Goal: Task Accomplishment & Management: Complete application form

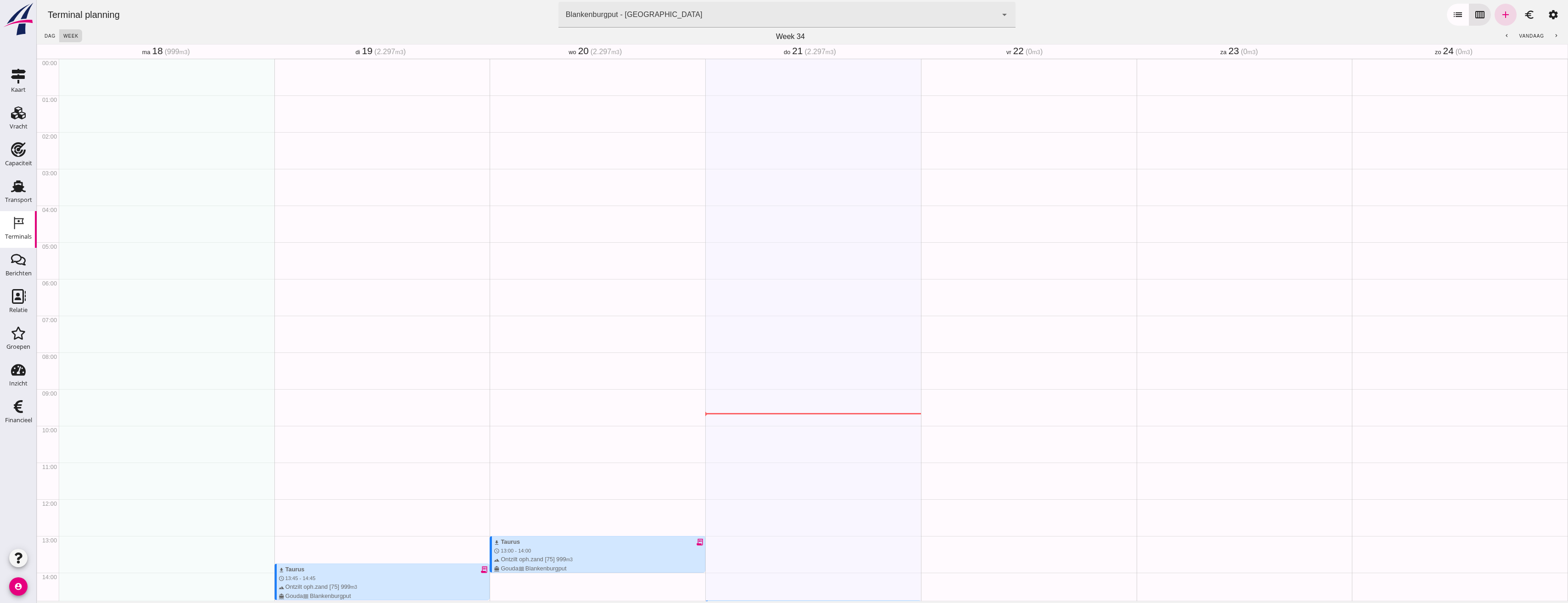
scroll to position [338, 0]
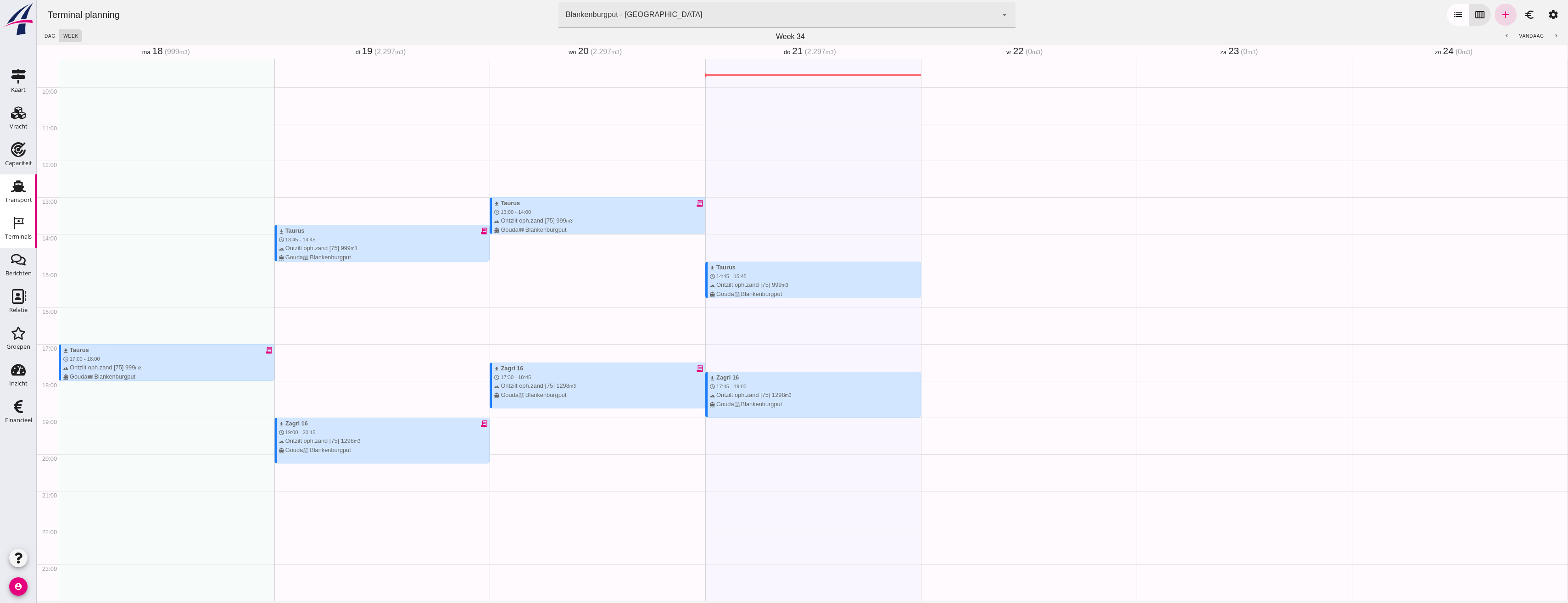
click at [15, 200] on div "Transport" at bounding box center [18, 200] width 27 height 6
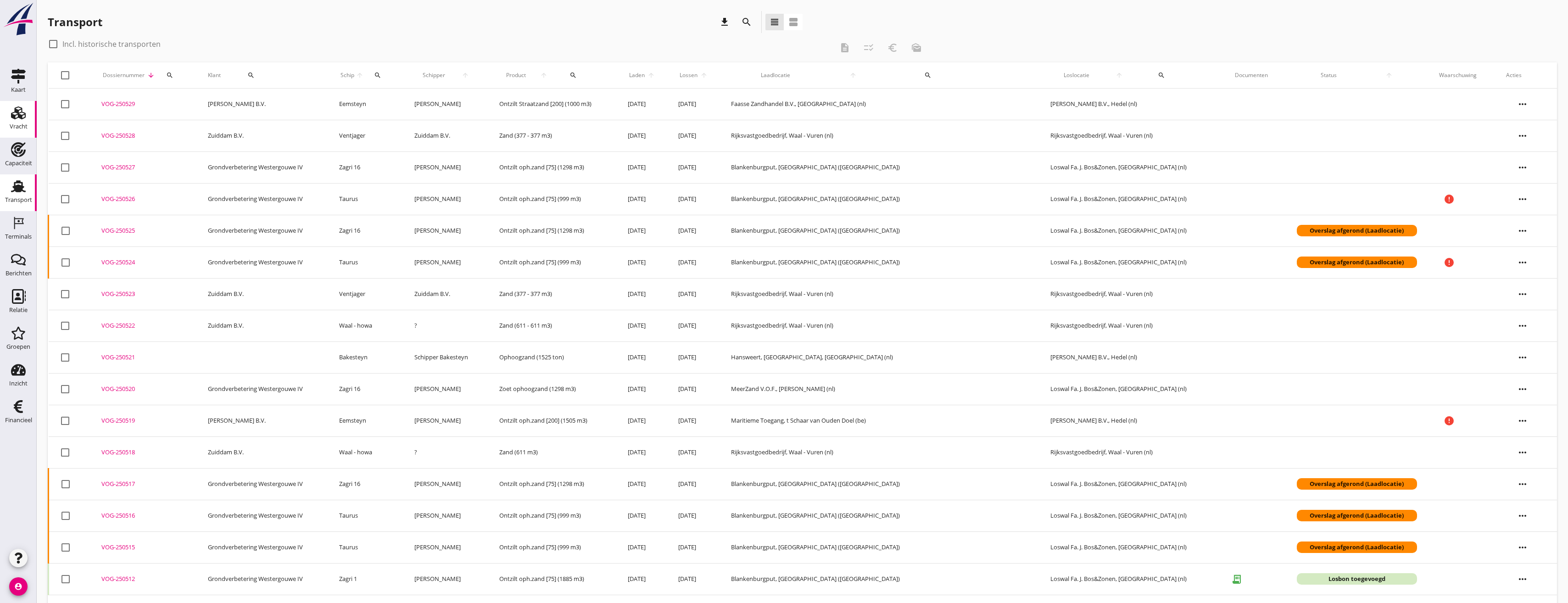
click at [23, 114] on icon "Vracht" at bounding box center [18, 113] width 15 height 15
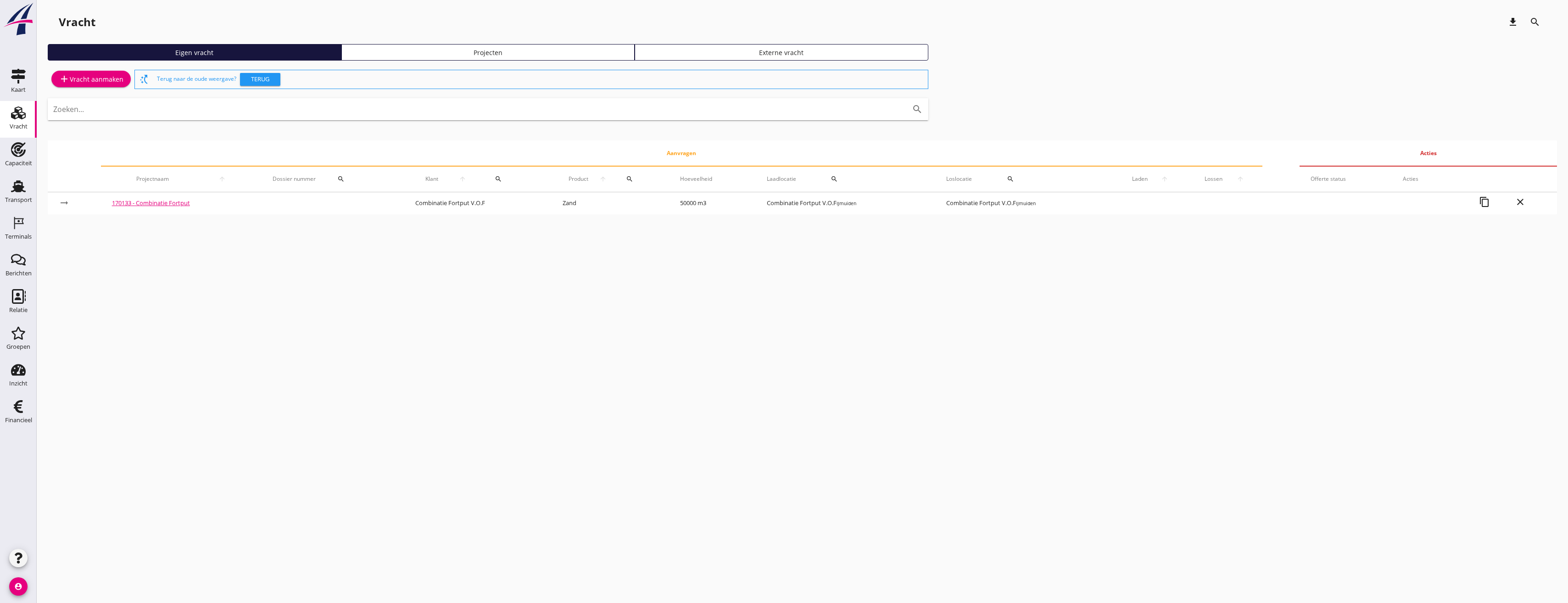
click at [512, 43] on div "Vracht download search Eigen vracht Projecten Externe vracht add Vracht aanmake…" at bounding box center [802, 116] width 1531 height 232
click at [502, 48] on div "Projecten" at bounding box center [488, 52] width 285 height 10
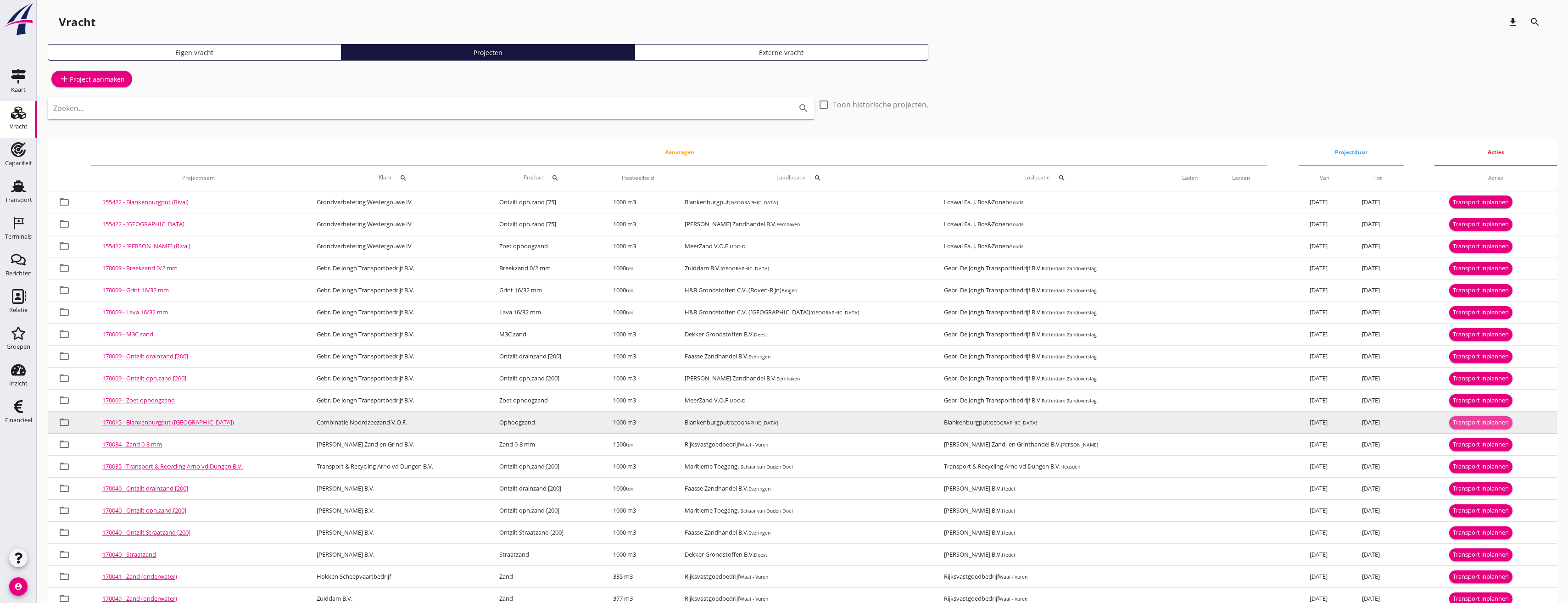
click at [1471, 422] on div "Transport inplannen" at bounding box center [1481, 422] width 56 height 9
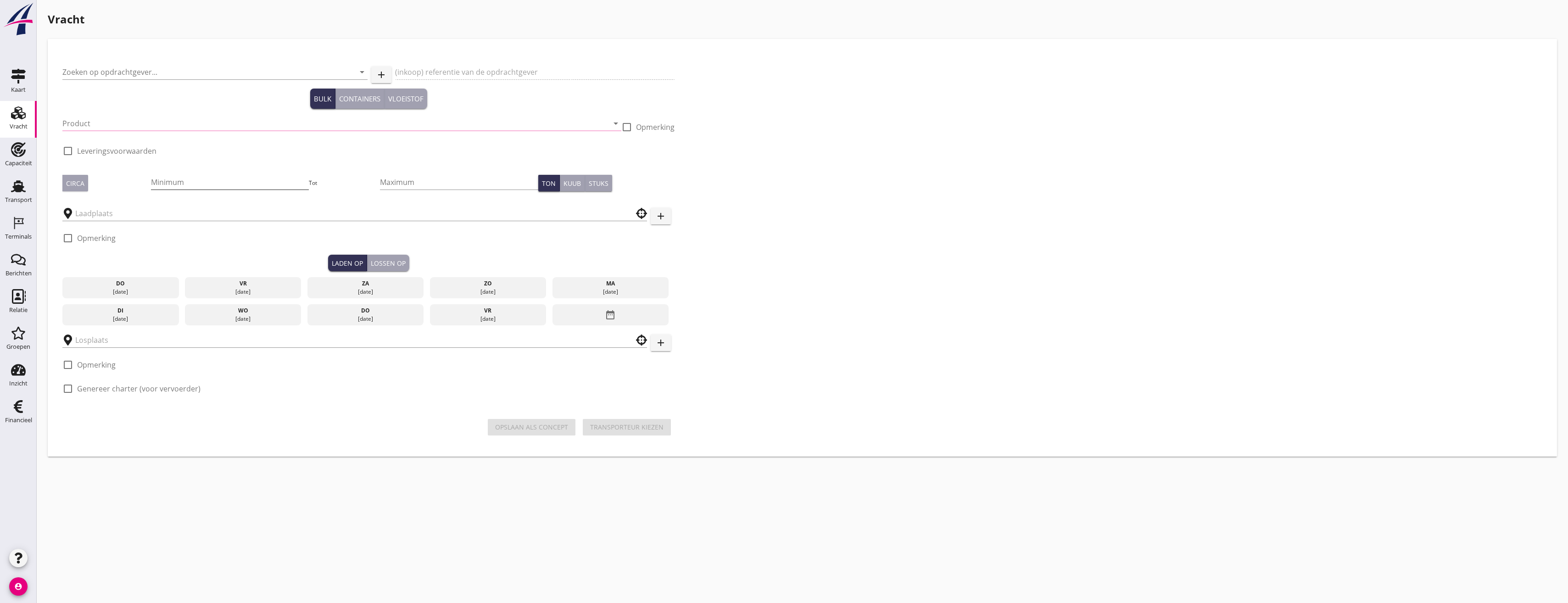
type input "Combinatie Noordzeezand V.O.F."
type input "Ophoogzand (6120)"
type input "1000"
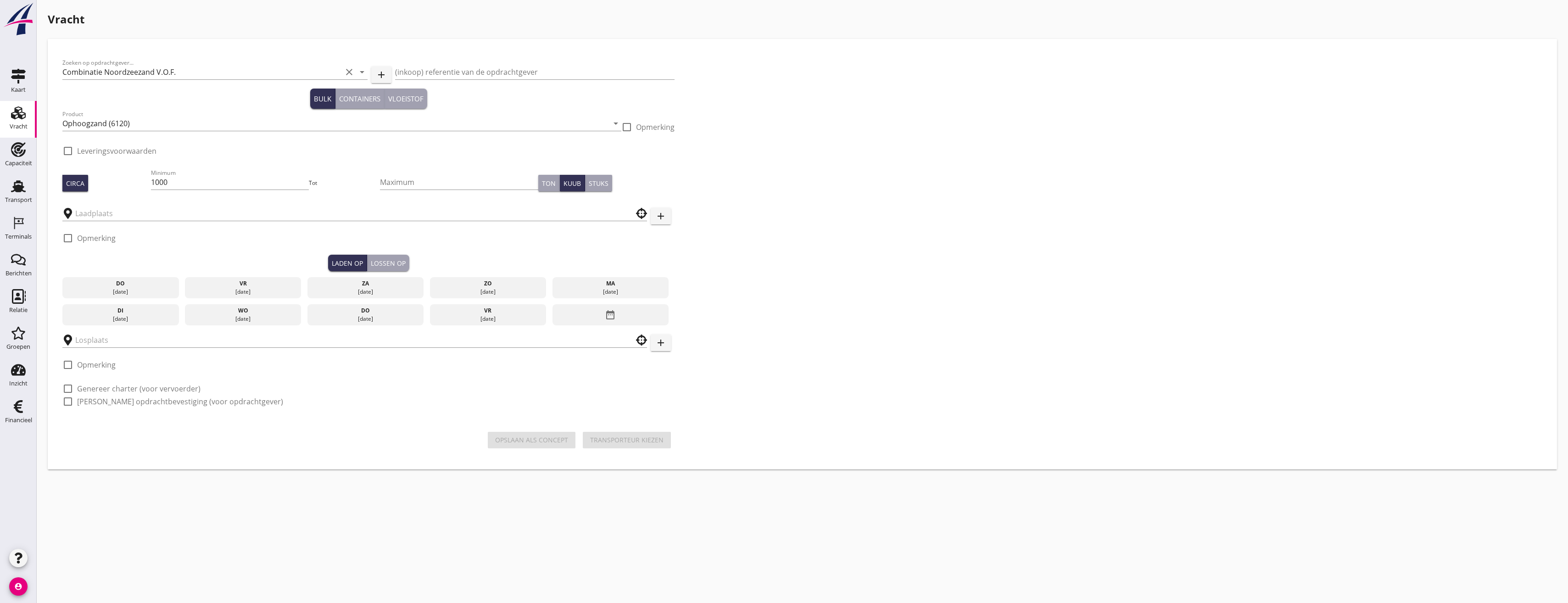
type input "Blankenburgput"
checkbox input "true"
type input "Blankenburgput"
checkbox input "true"
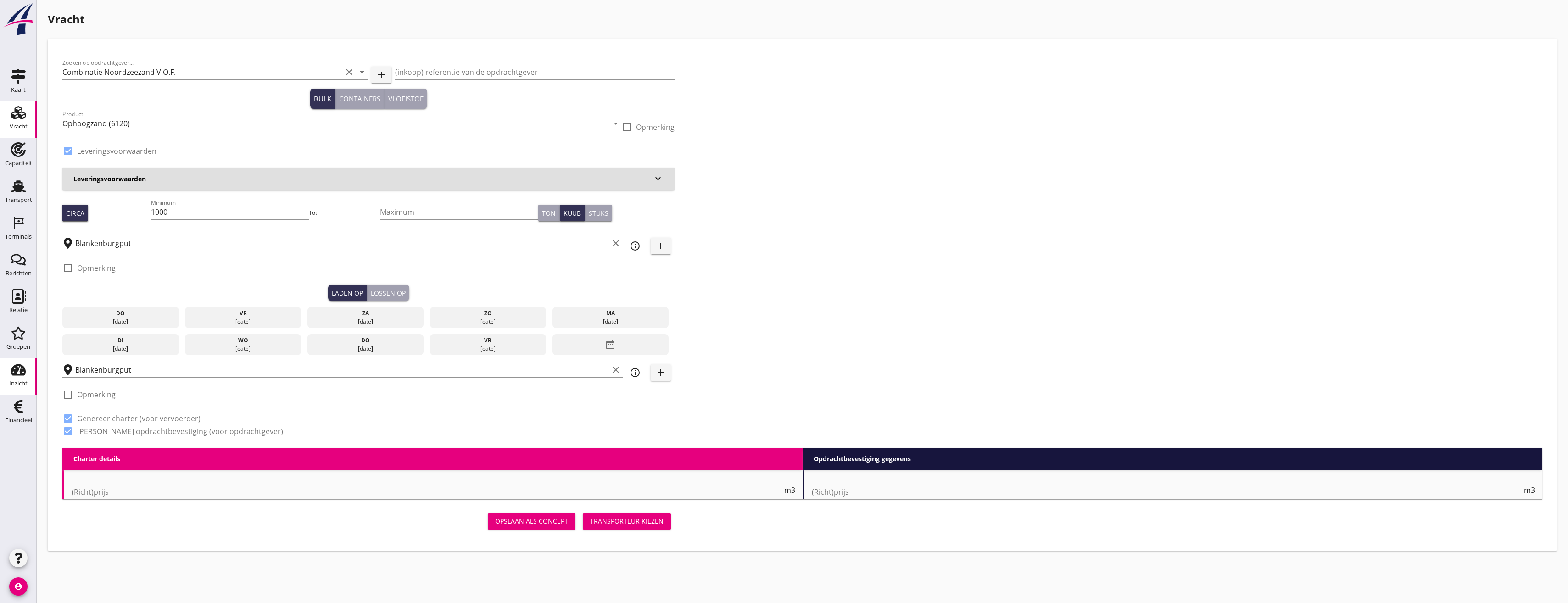
radio input "false"
type input "1.15"
radio input "false"
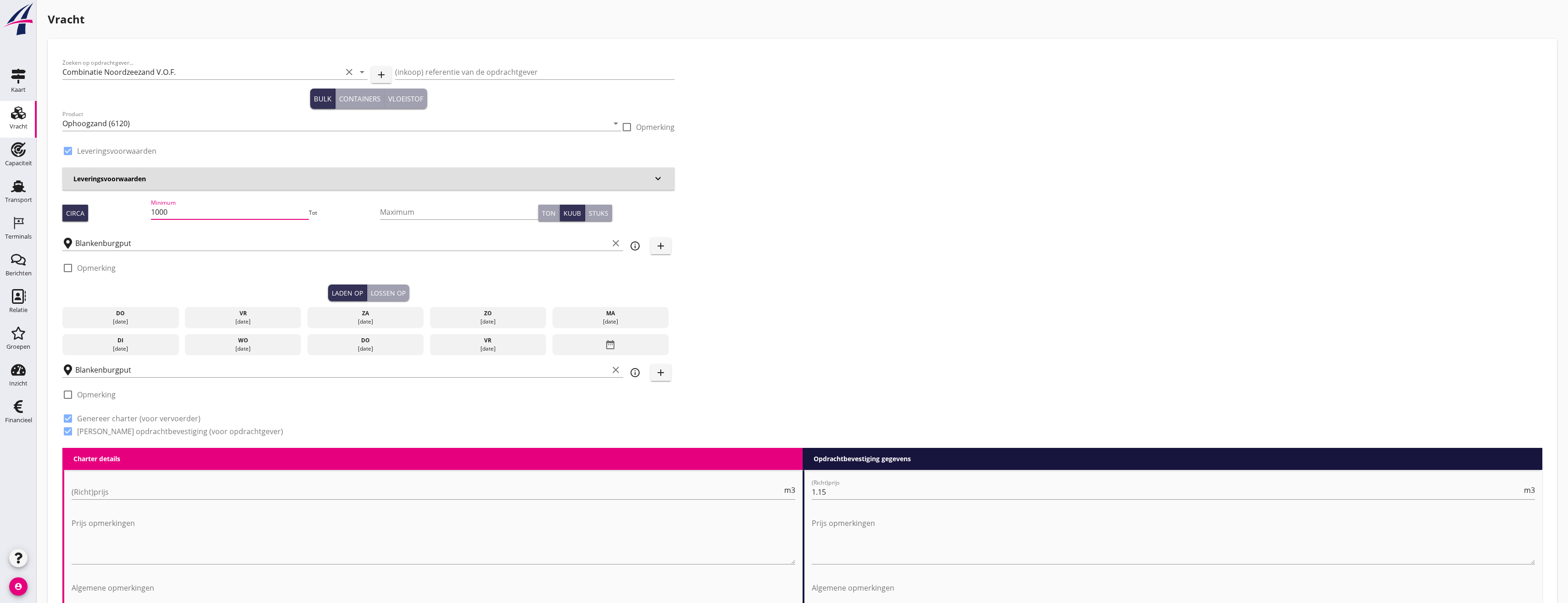
drag, startPoint x: 182, startPoint y: 218, endPoint x: 137, endPoint y: 211, distance: 45.5
click at [137, 211] on div "Circa Minimum 1000 Tot Maximum Ton Kuub Stuks" at bounding box center [369, 212] width 612 height 31
type input "434"
click at [133, 316] on div "do" at bounding box center [121, 313] width 112 height 9
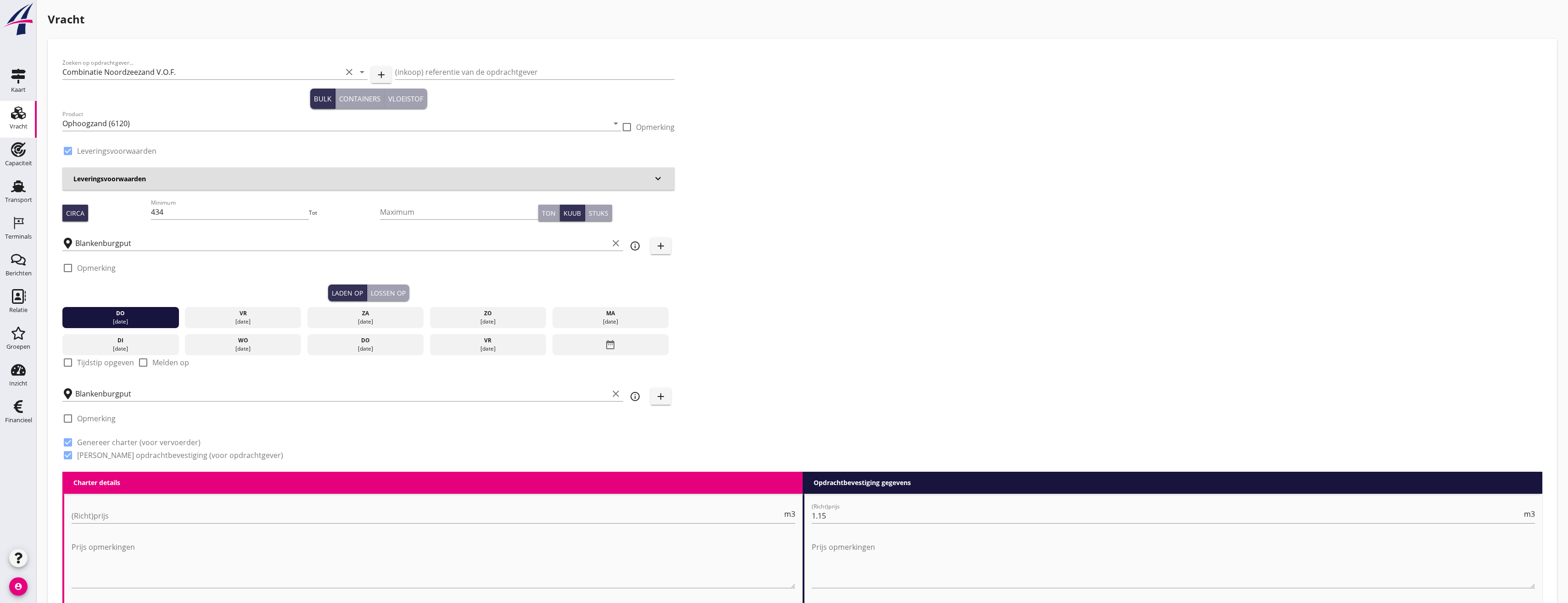
click at [377, 287] on button "Lossen op" at bounding box center [388, 292] width 42 height 16
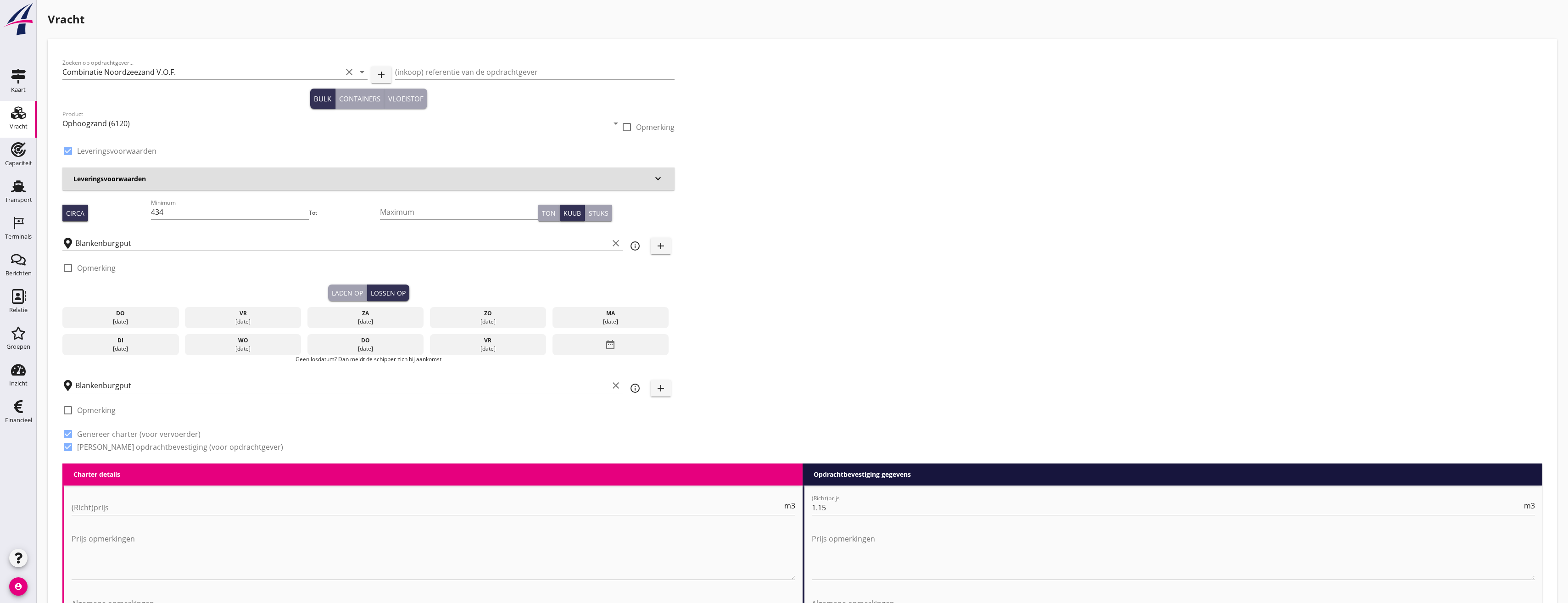
click at [155, 310] on div "do" at bounding box center [121, 313] width 112 height 9
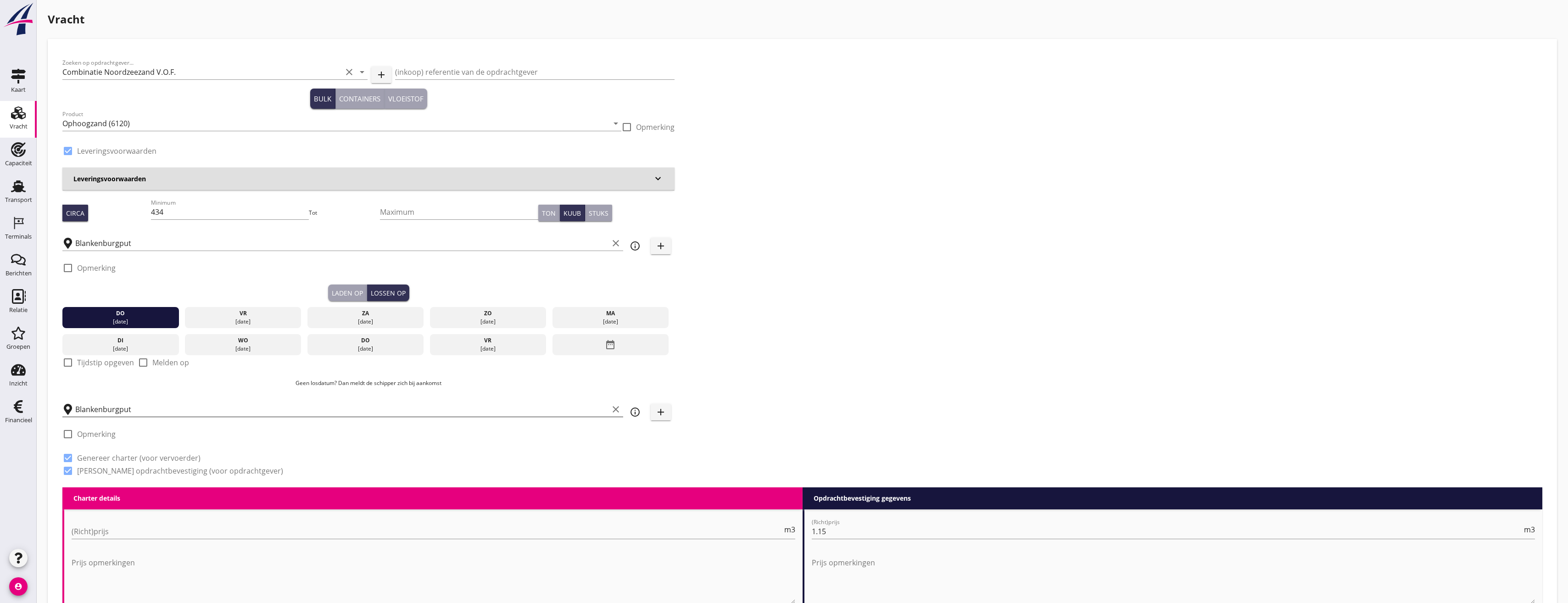
click at [161, 406] on input "Blankenburgput" at bounding box center [342, 409] width 533 height 15
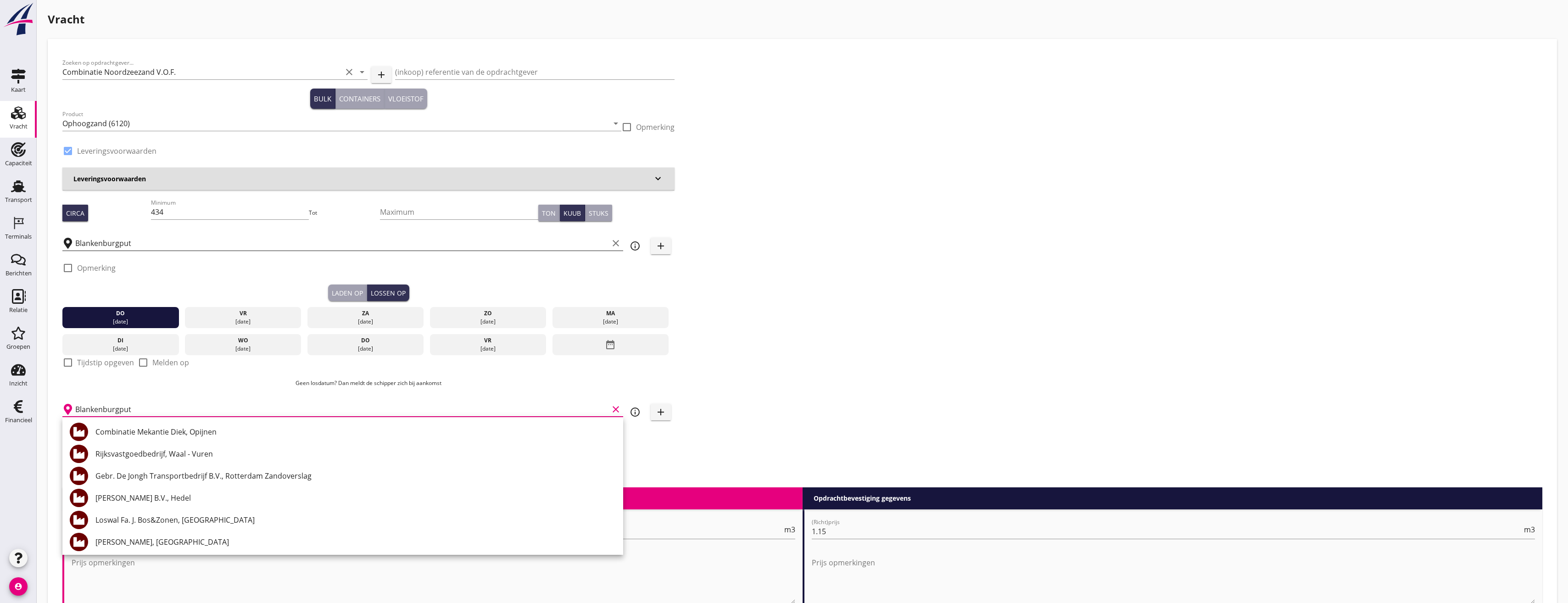
click at [122, 240] on input "Blankenburgput" at bounding box center [342, 243] width 533 height 15
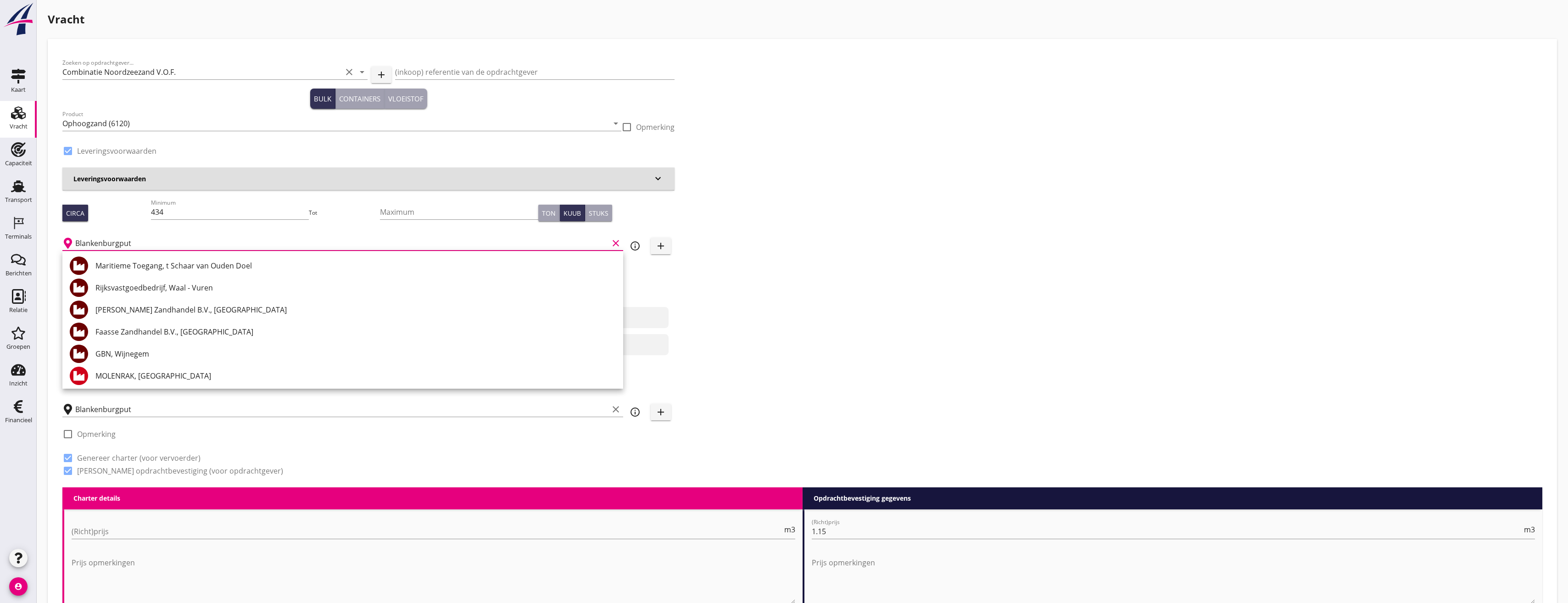
click at [122, 240] on input "Blankenburgput" at bounding box center [342, 243] width 533 height 15
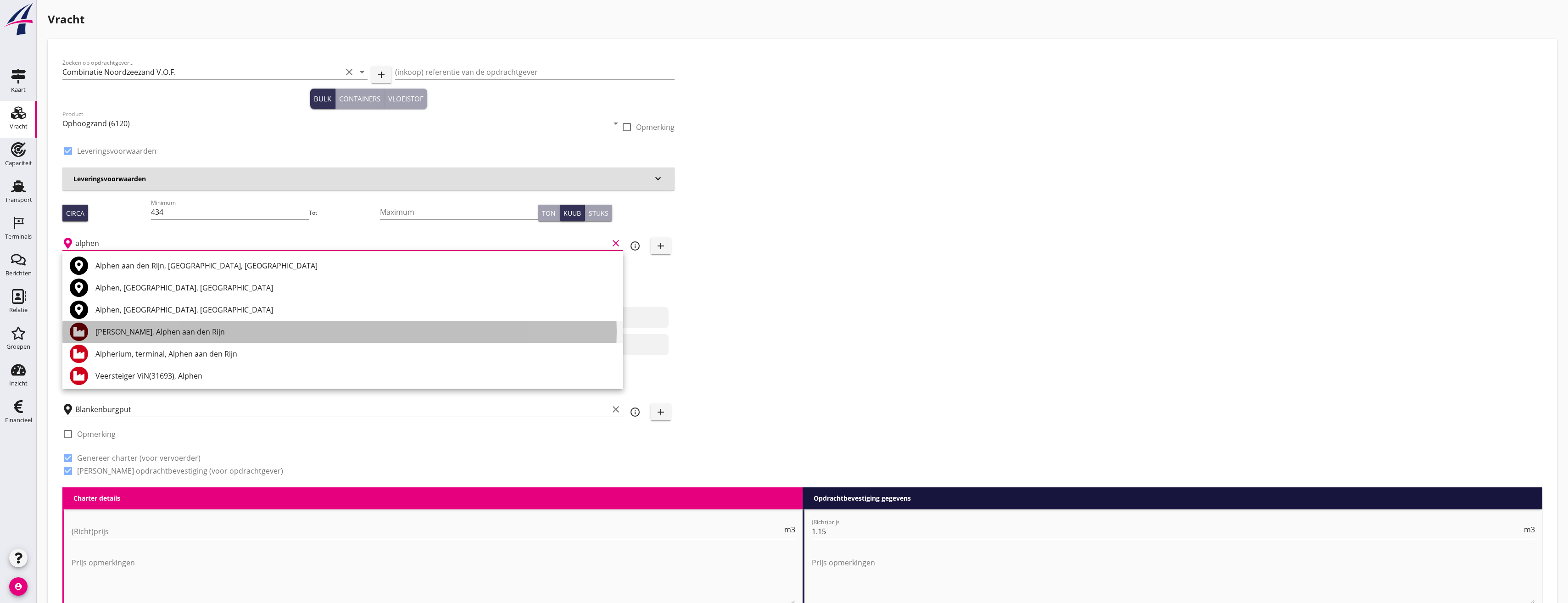
click at [172, 331] on div "[PERSON_NAME], Alphen aan den Rijn" at bounding box center [355, 332] width 520 height 11
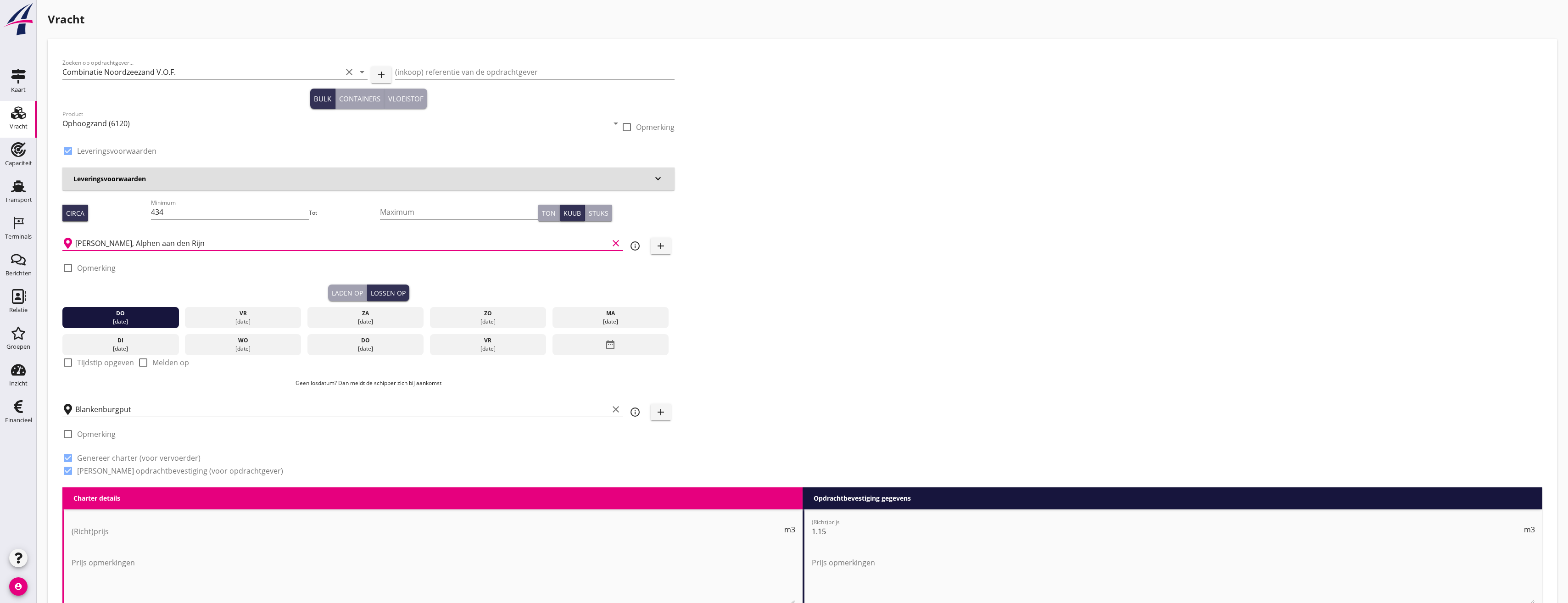
type input "[PERSON_NAME], Alphen aan den Rijn"
click at [835, 281] on div "Zoeken op opdrachtgever... Combinatie Noordzeezand V.O.F. clear arrow_drop_down…" at bounding box center [802, 270] width 1487 height 433
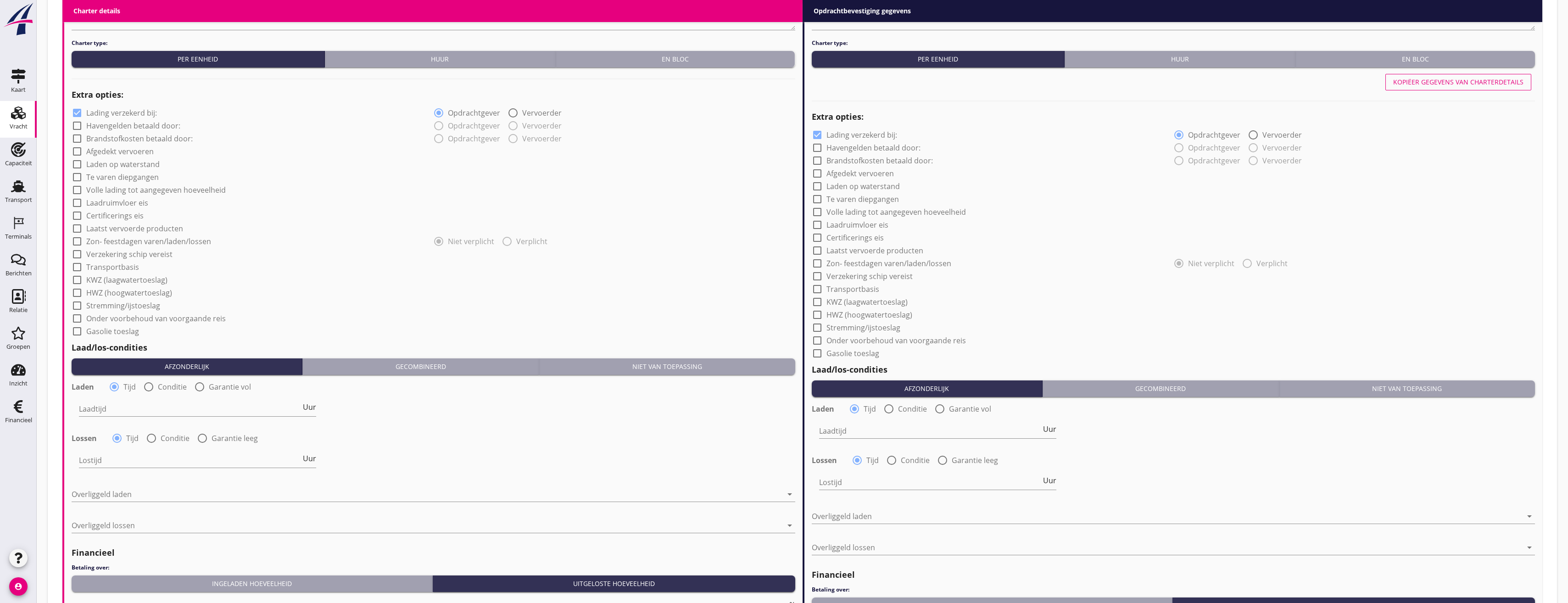
scroll to position [642, 0]
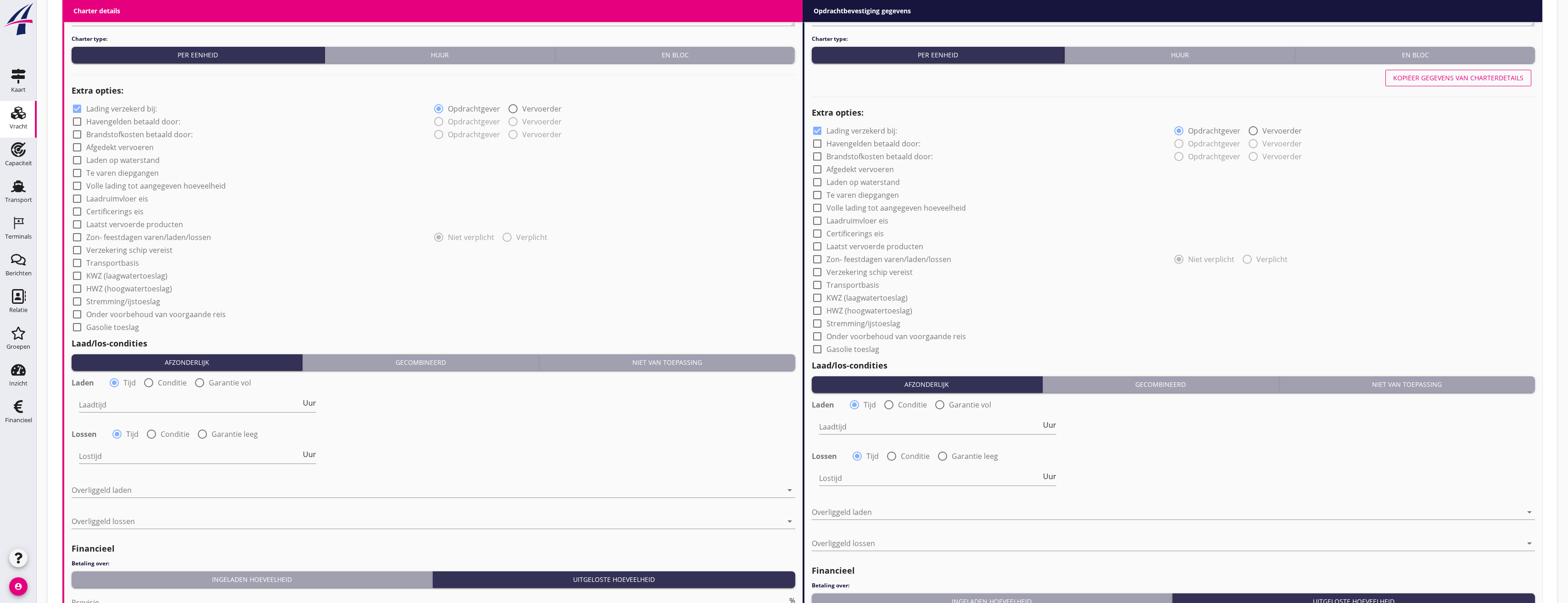
click at [701, 370] on div "Laad/los-condities Afzonderlijk Gecombineerd Niet van toepassing Laden radio_bu…" at bounding box center [433, 435] width 724 height 205
click at [775, 367] on div "Niet van toepassing" at bounding box center [667, 362] width 248 height 10
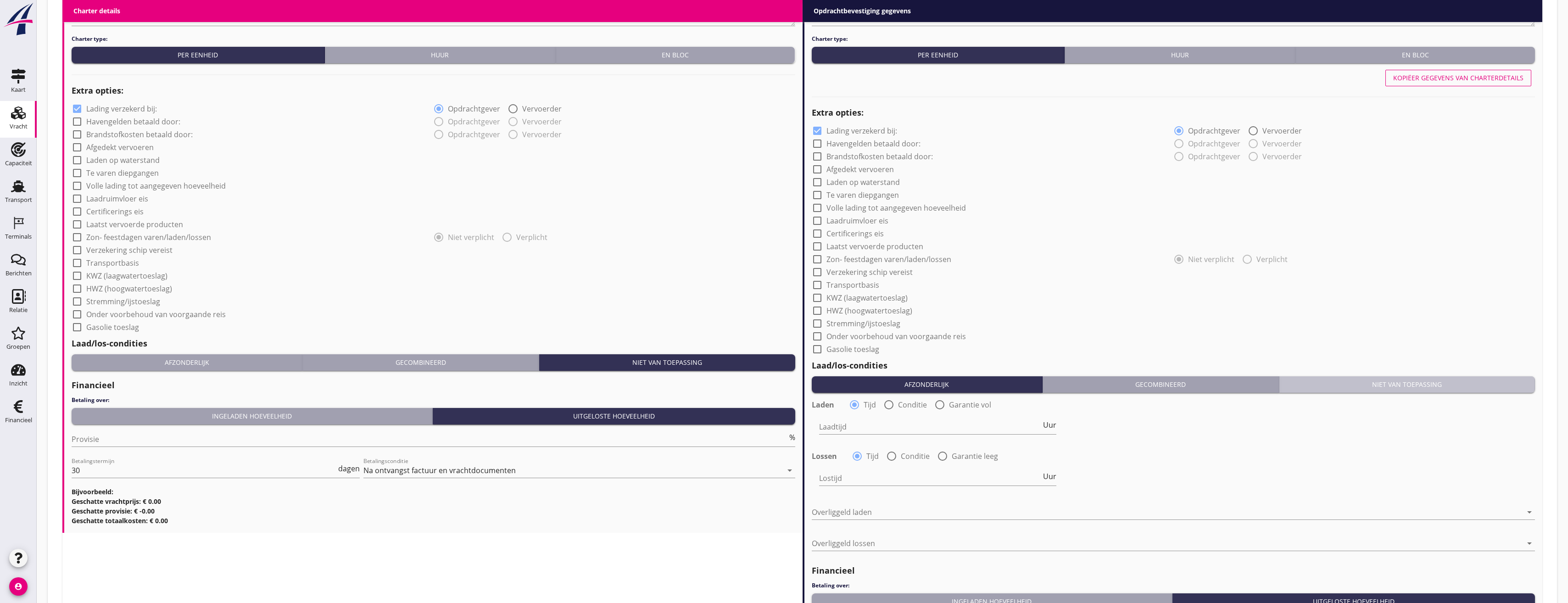
drag, startPoint x: 1433, startPoint y: 389, endPoint x: 1380, endPoint y: 399, distance: 53.9
click at [1433, 389] on div "Niet van toepassing" at bounding box center [1407, 384] width 248 height 10
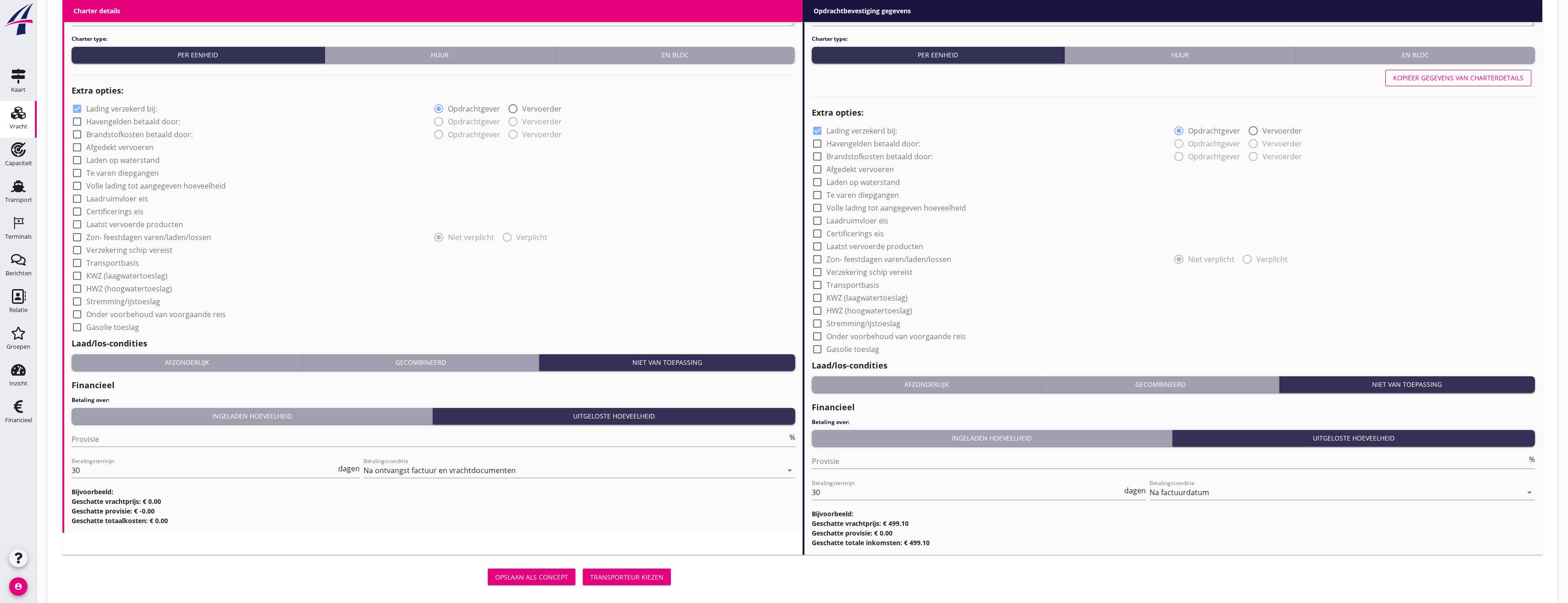
scroll to position [657, 0]
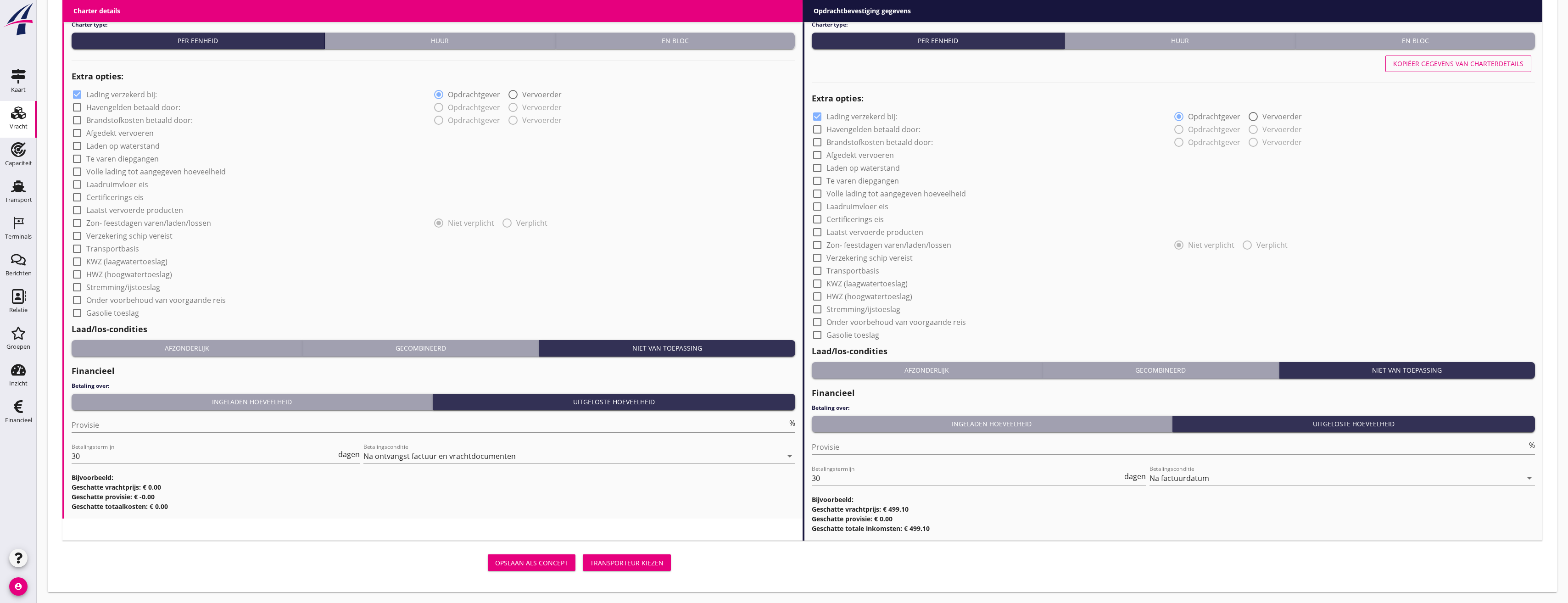
click at [646, 564] on div "Transporteur kiezen" at bounding box center [626, 563] width 74 height 10
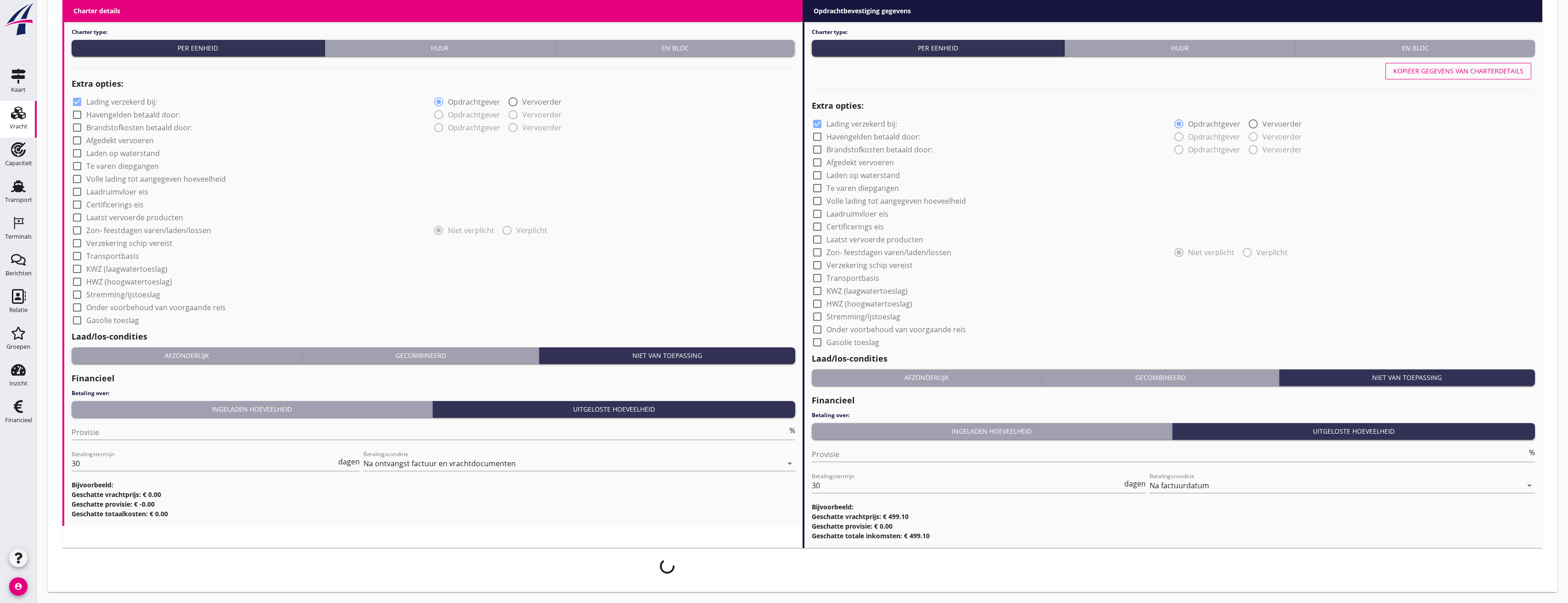
scroll to position [649, 0]
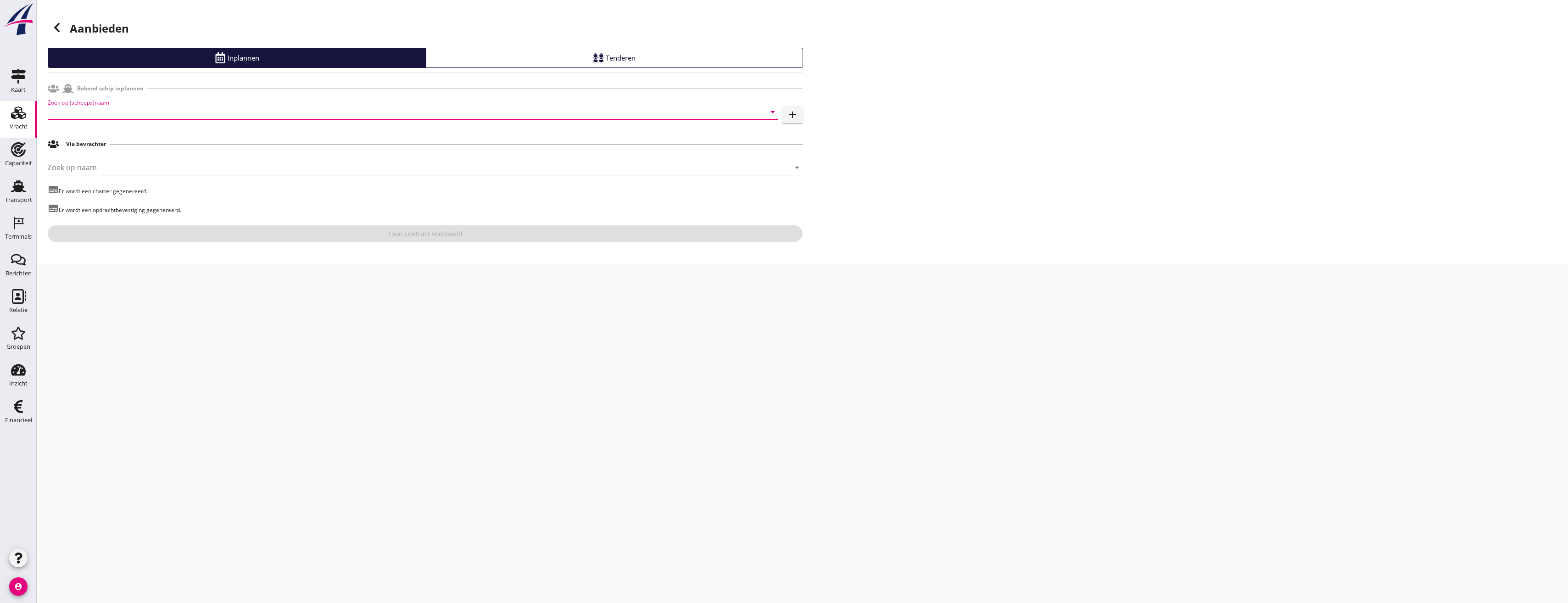
click at [281, 108] on input "Zoek op (scheeps)naam" at bounding box center [400, 112] width 705 height 15
click at [64, 133] on use at bounding box center [64, 134] width 11 height 9
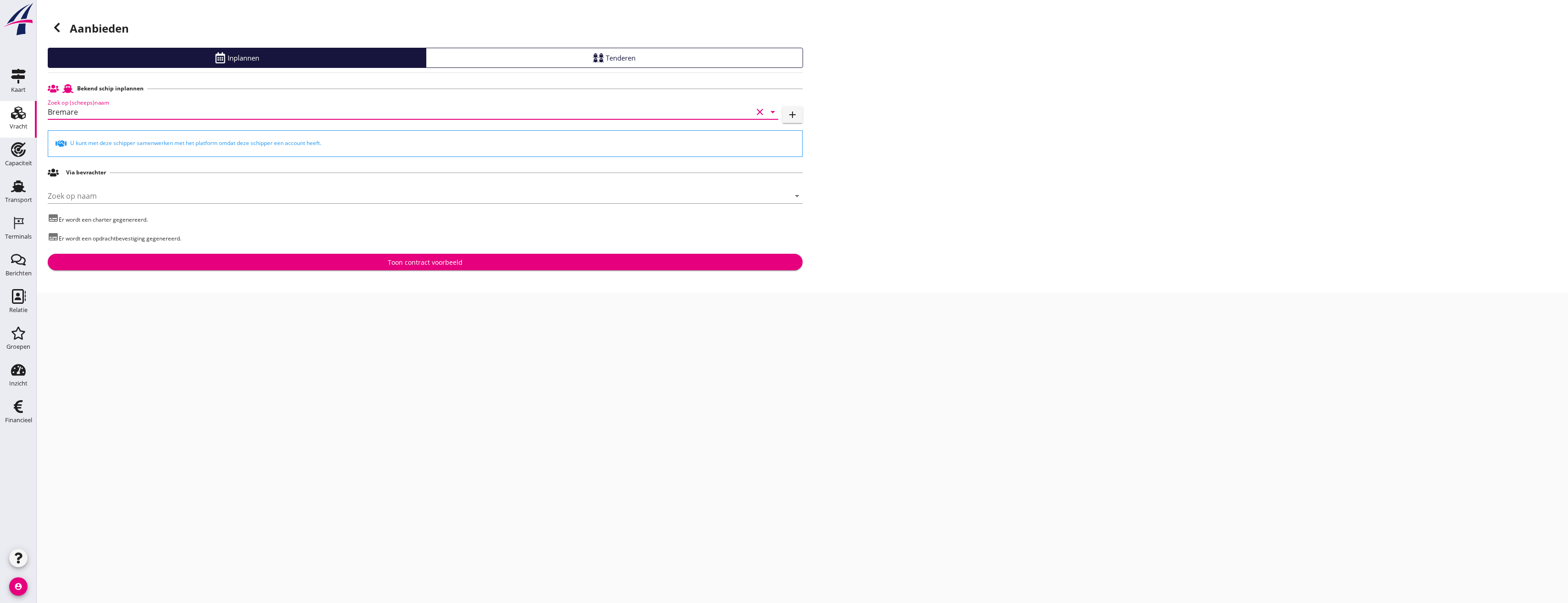
type input "Bremare"
click at [391, 267] on button "Toon contract voorbeeld" at bounding box center [425, 262] width 755 height 16
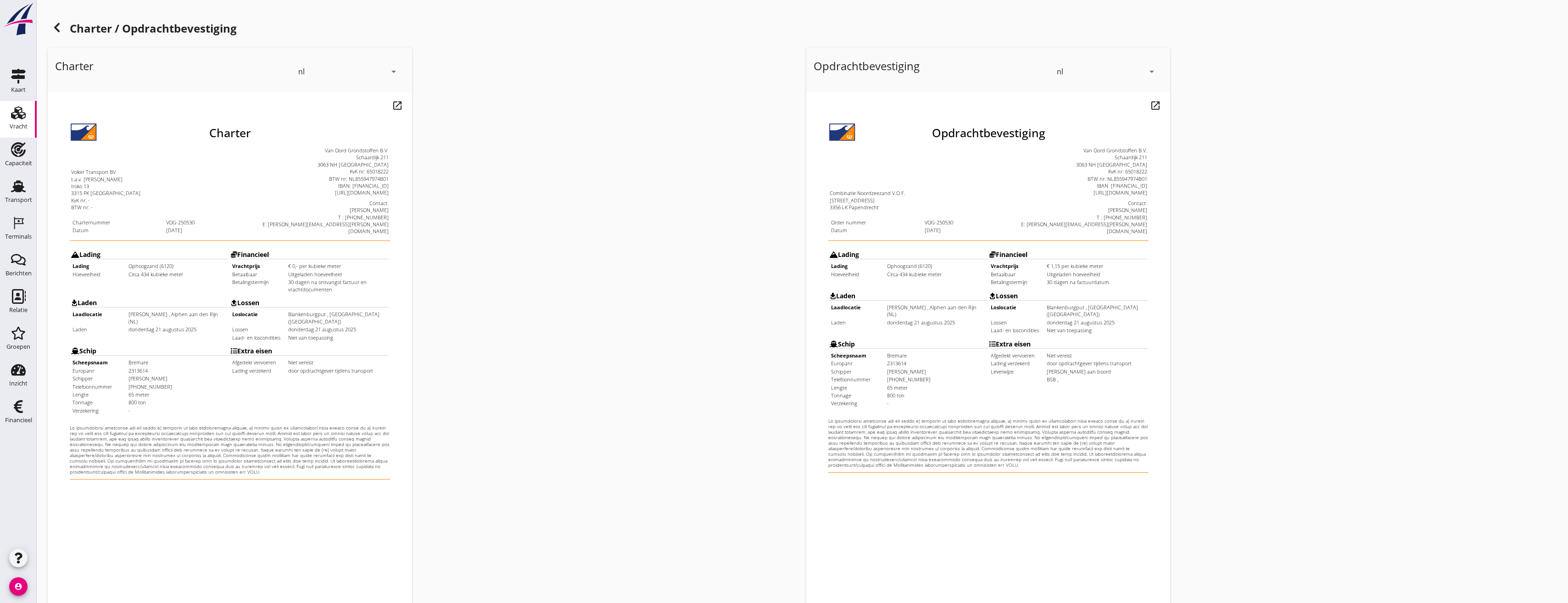
scroll to position [77, 0]
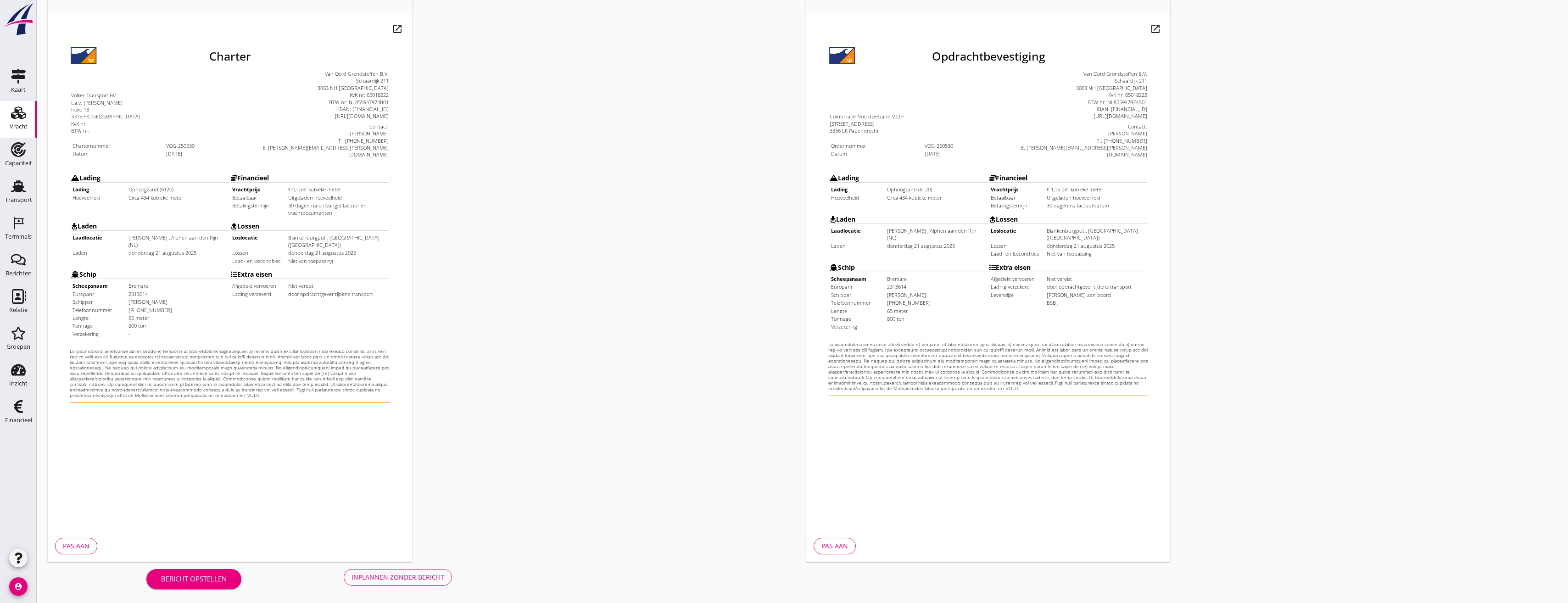
click at [407, 579] on div "Inplannen zonder bericht" at bounding box center [397, 577] width 93 height 10
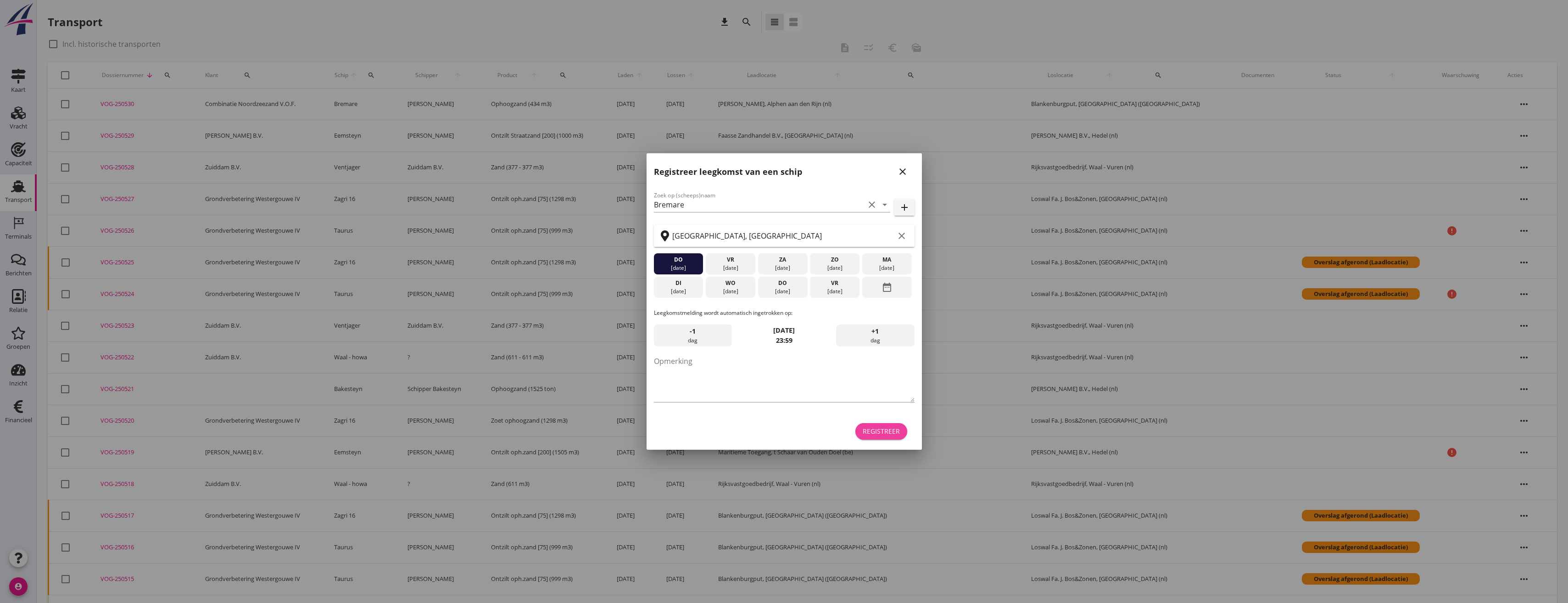
click at [879, 424] on button "Registreer" at bounding box center [881, 431] width 52 height 16
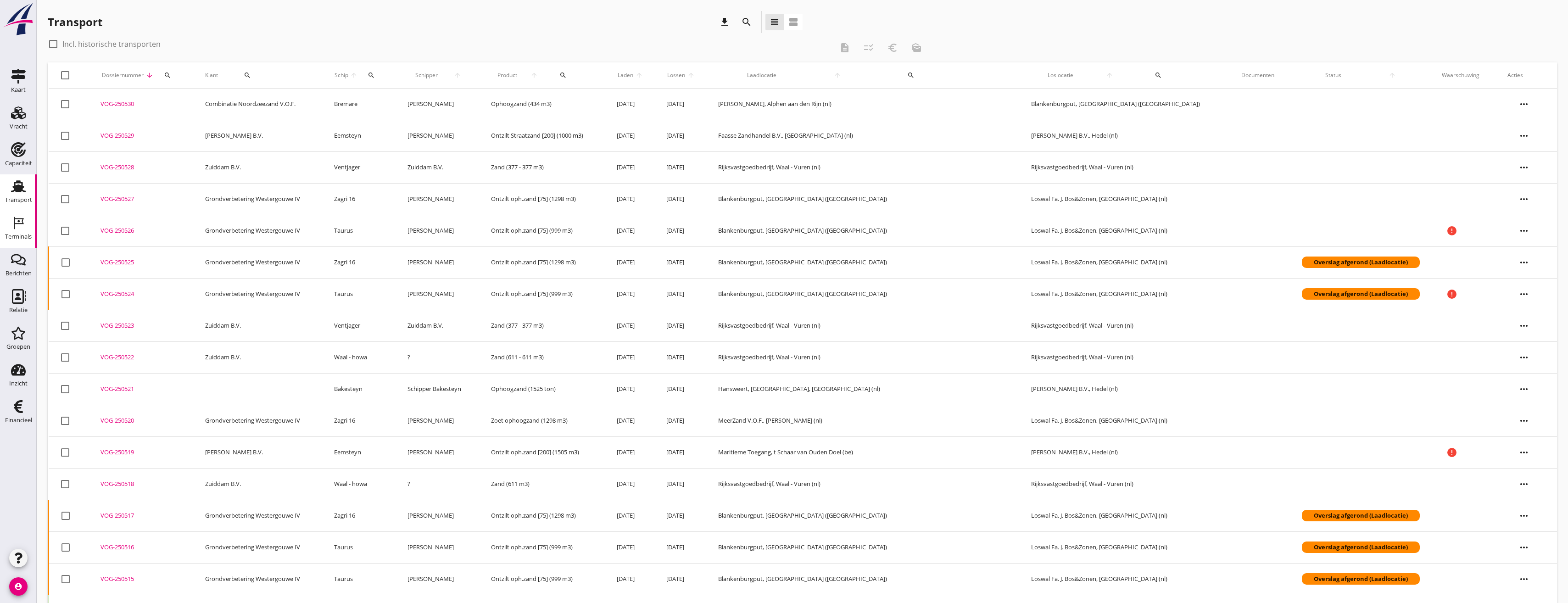
click at [19, 221] on use at bounding box center [19, 223] width 10 height 12
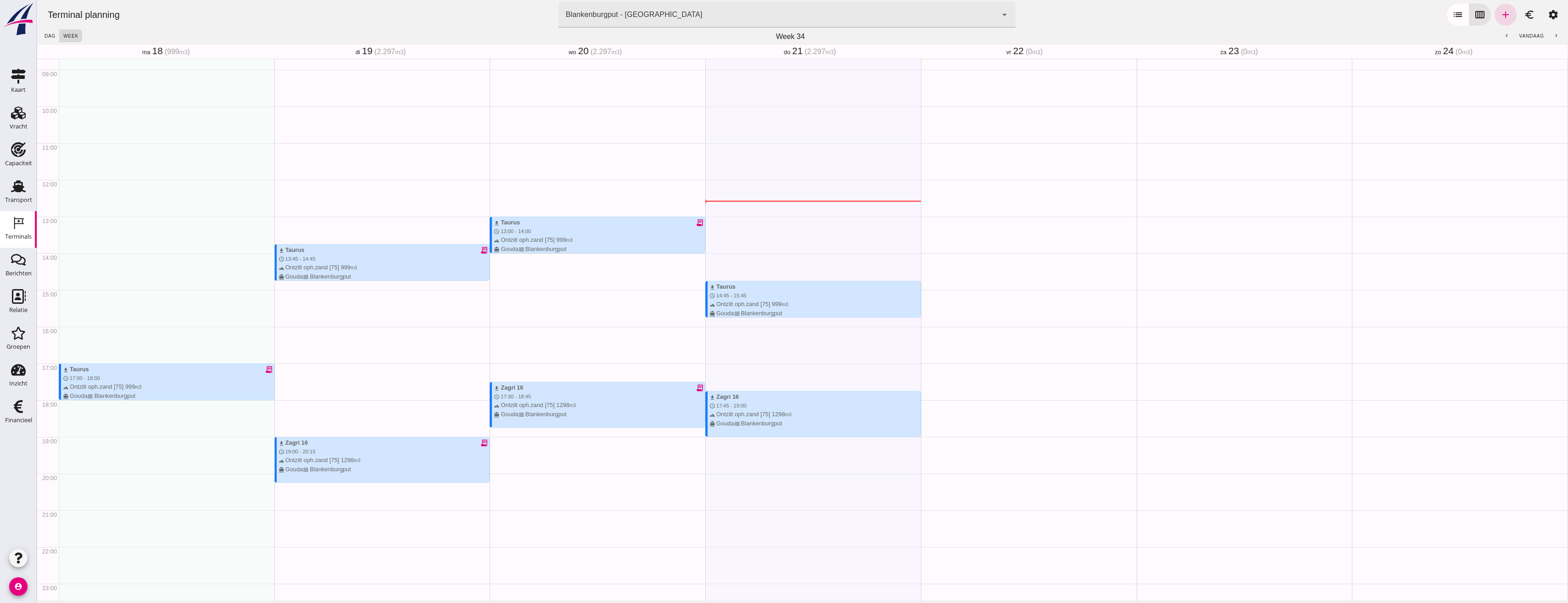
scroll to position [338, 0]
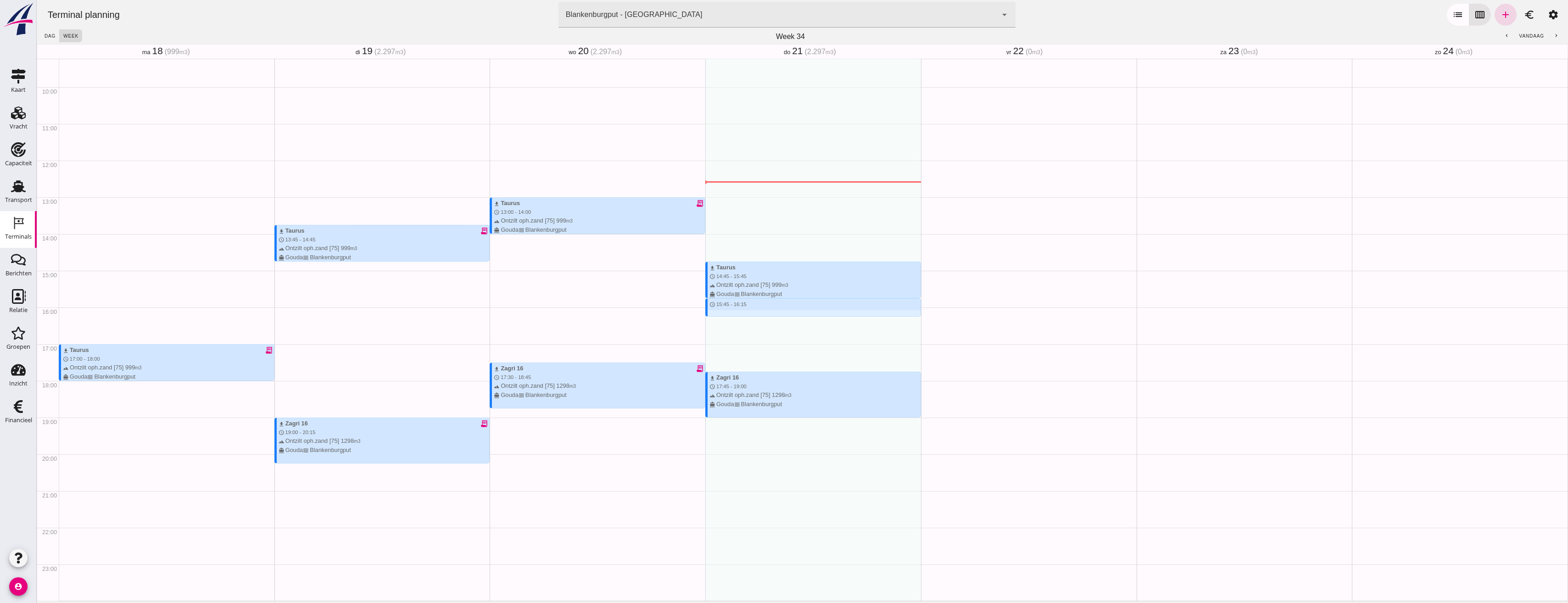
drag, startPoint x: 726, startPoint y: 301, endPoint x: 737, endPoint y: 319, distance: 21.1
click at [737, 319] on div "download Taurus schedule 14:45 - 15:45 terrain Ontzilt oph.zand [75] 999 m3 dir…" at bounding box center [813, 160] width 215 height 880
type input "Combinatie Noordzeezand V.O.F."
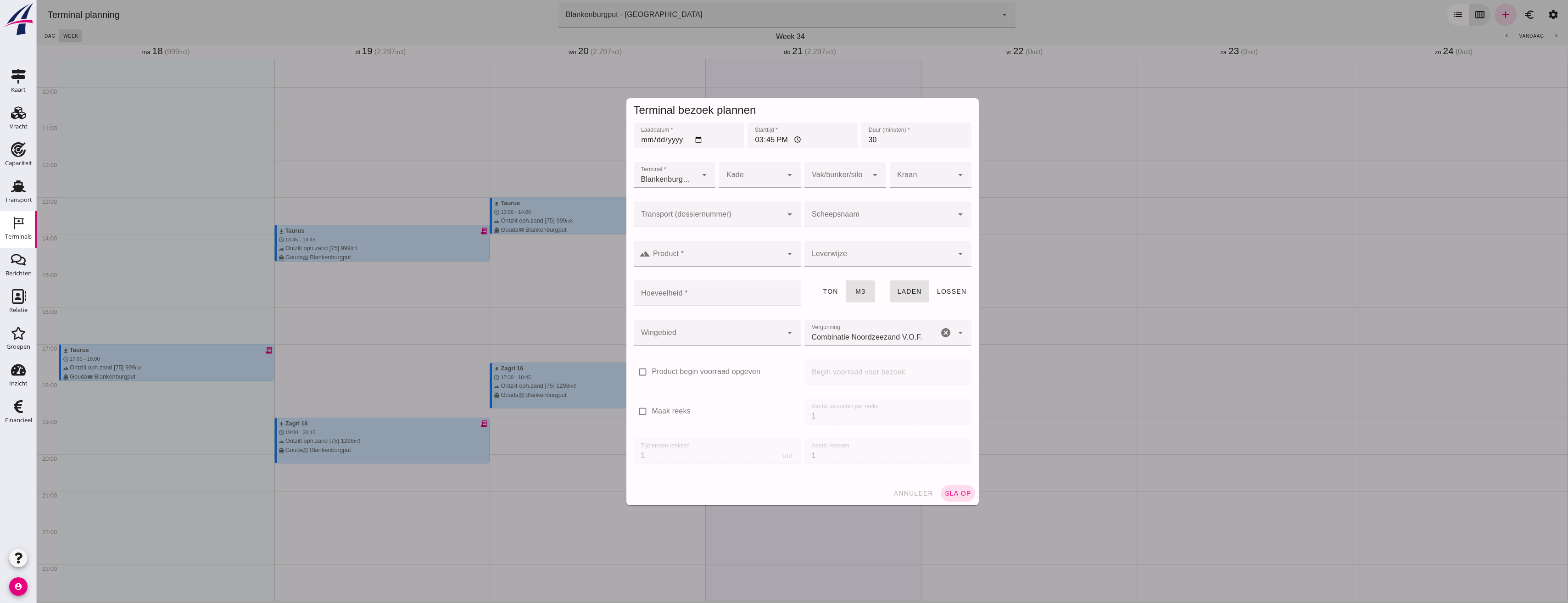
click input "Transport (dossiernummer)"
click at [706, 341] on div "VOG -250530" at bounding box center [713, 352] width 167 height 22
type input "VOG-250530"
type input "franco_on_board"
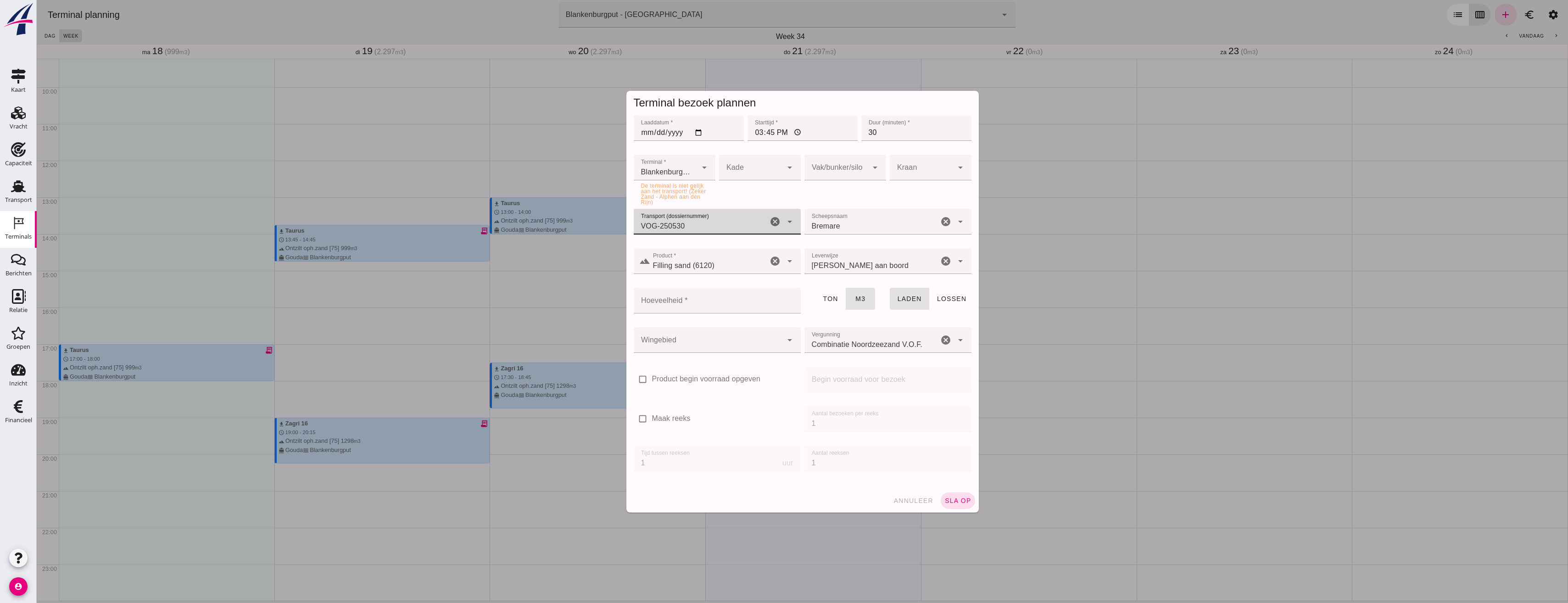
type input "VOG-250530"
click icon "arrow_drop_down"
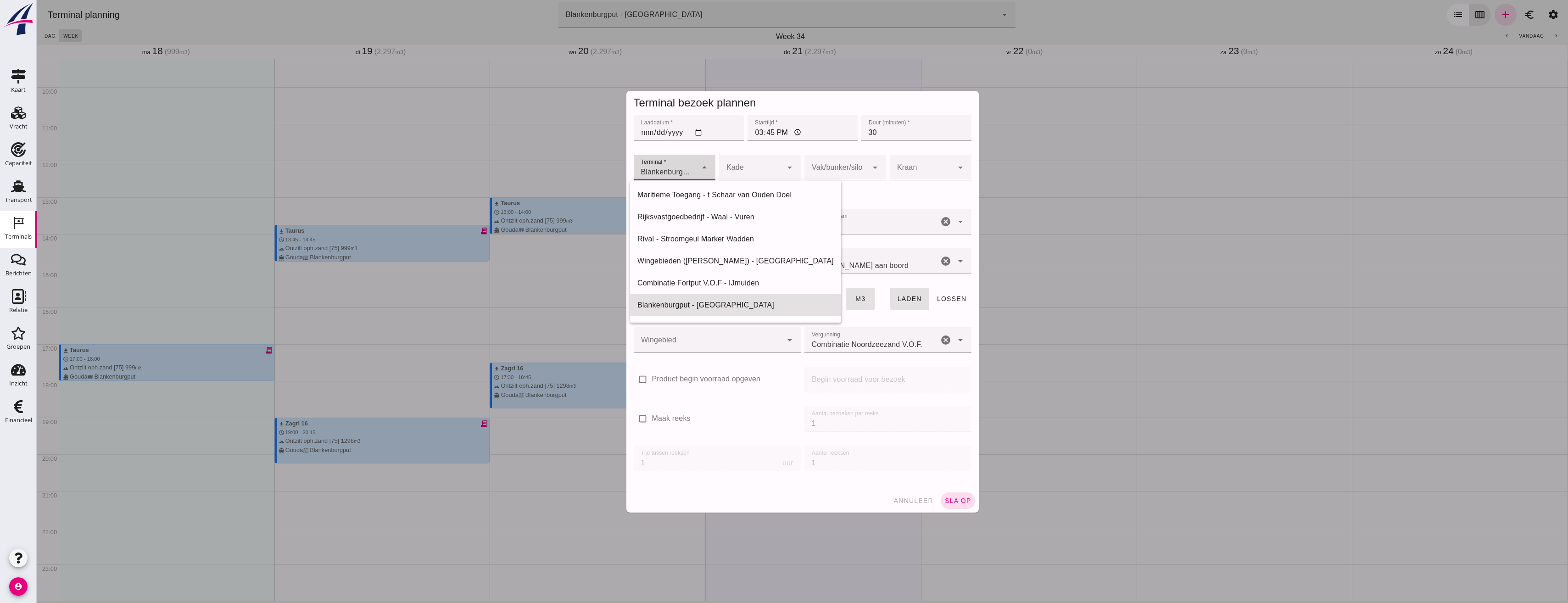
scroll to position [19, 0]
click at [702, 288] on div "Blankenburgput - Rotterdam" at bounding box center [735, 286] width 197 height 11
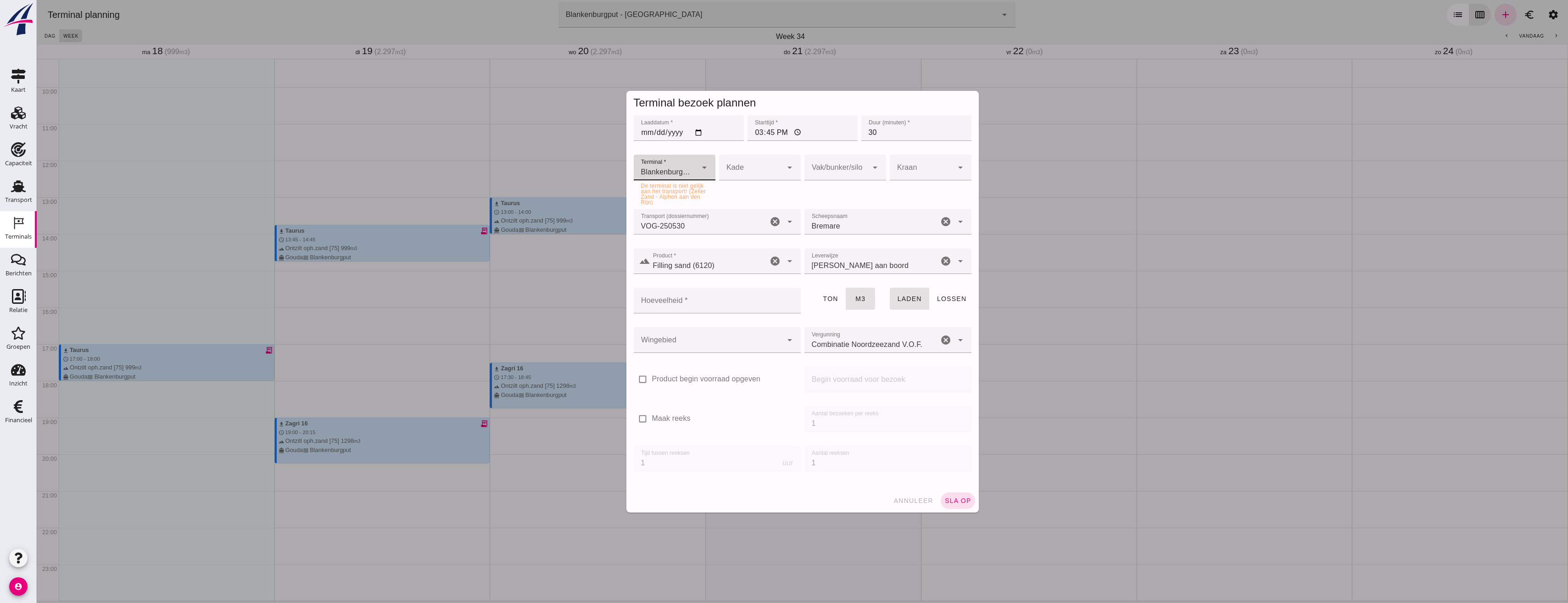
scroll to position [0, 0]
click at [18, 193] on div "Transport" at bounding box center [18, 200] width 27 height 13
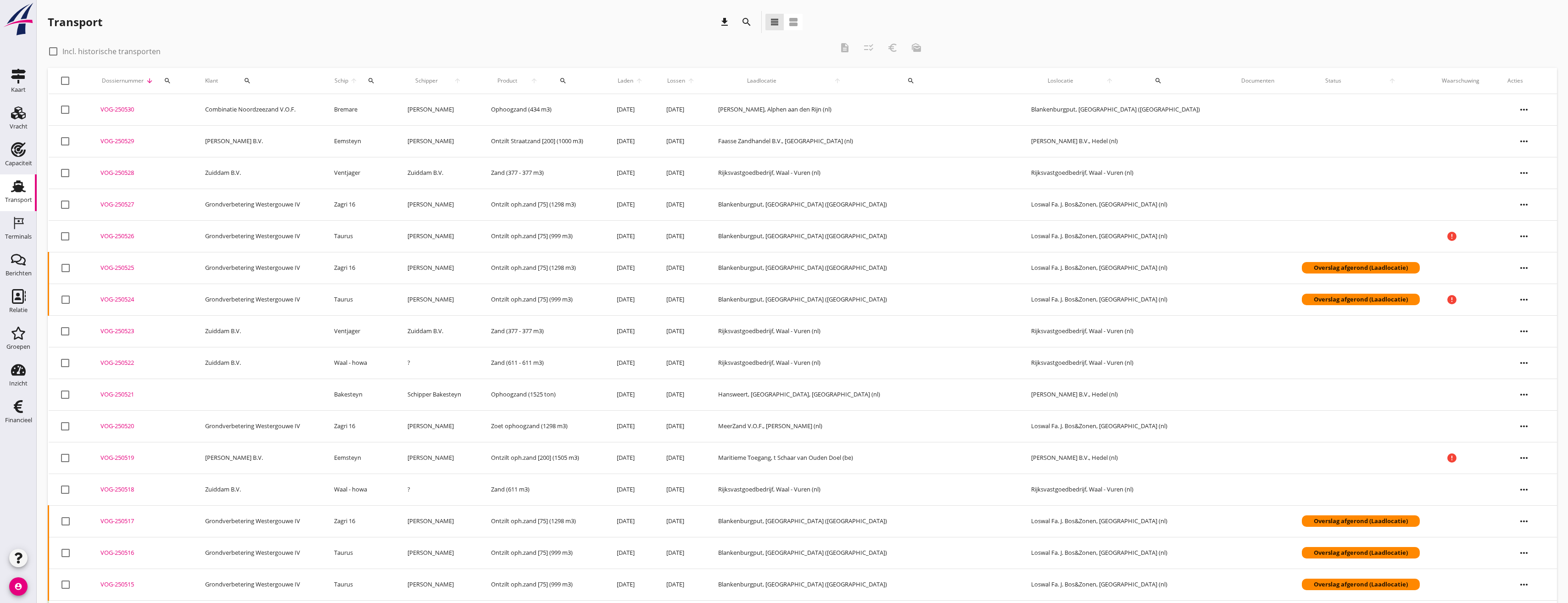
click at [1515, 102] on icon "more_horiz" at bounding box center [1524, 110] width 26 height 26
click at [1536, 179] on div "Vracht aanpassen" at bounding box center [1524, 181] width 66 height 11
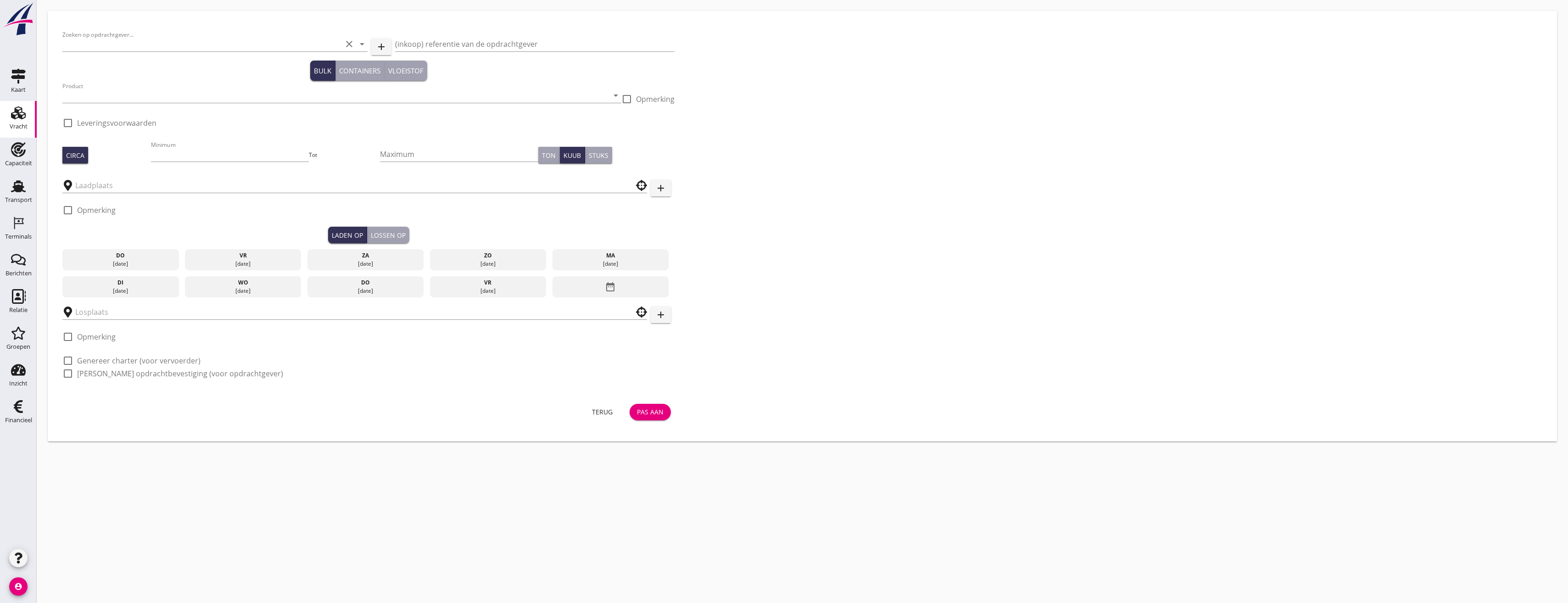
type input "Combinatie Noordzeezand V.O.F."
type input "Ophoogzand (6120)"
type input "434"
checkbox input "true"
type input "Zeker Zand"
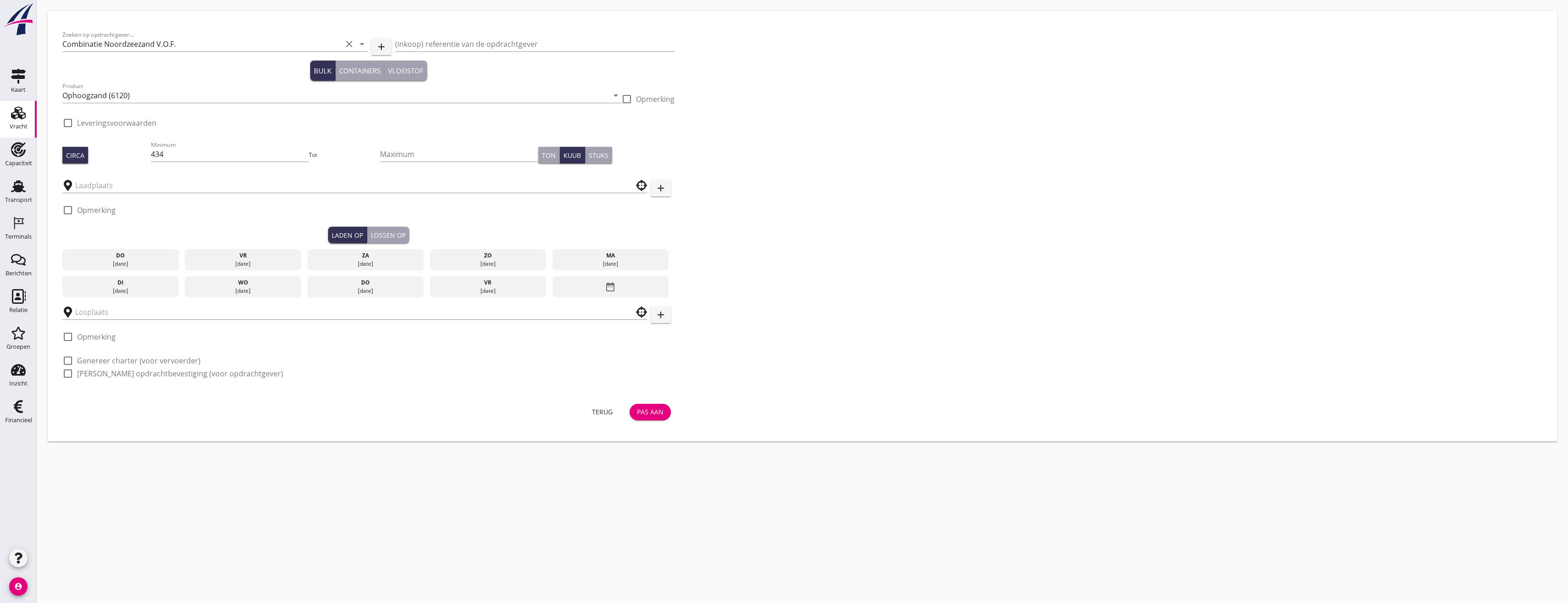
type input "Blankenburgput"
checkbox input "true"
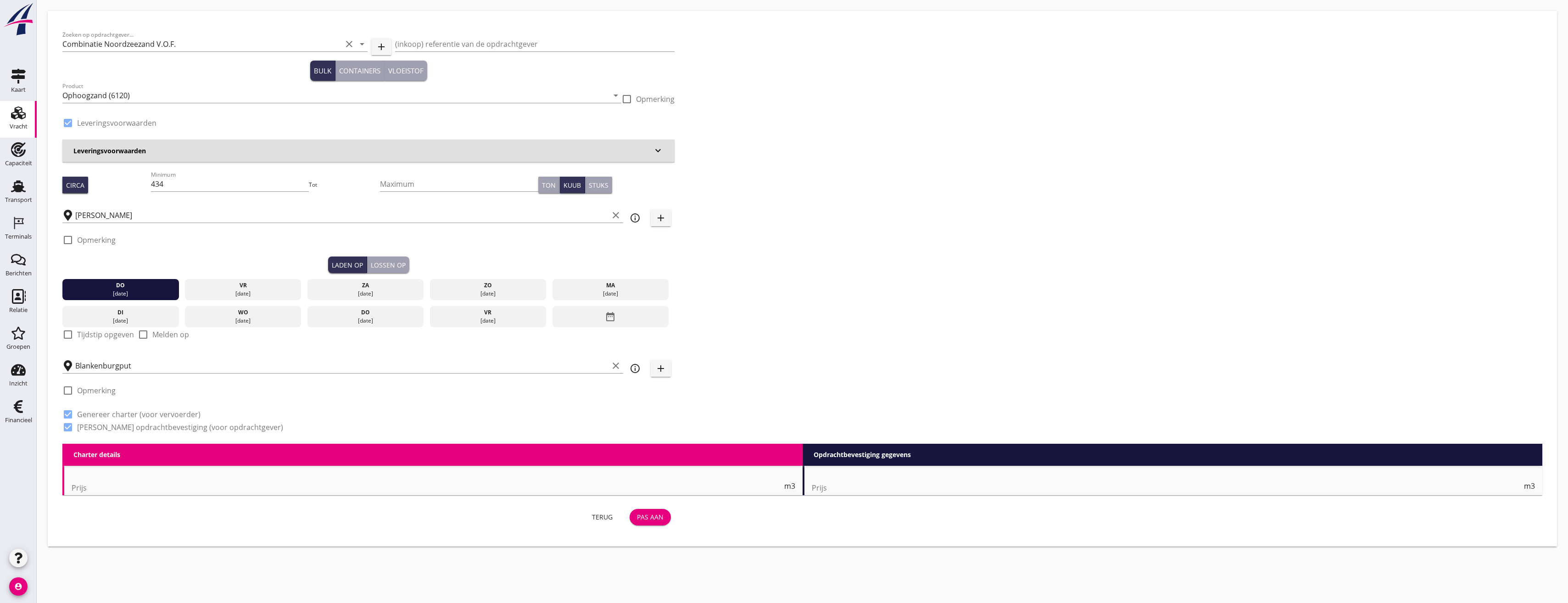
type input "0"
radio input "false"
type input "1.15"
radio input "false"
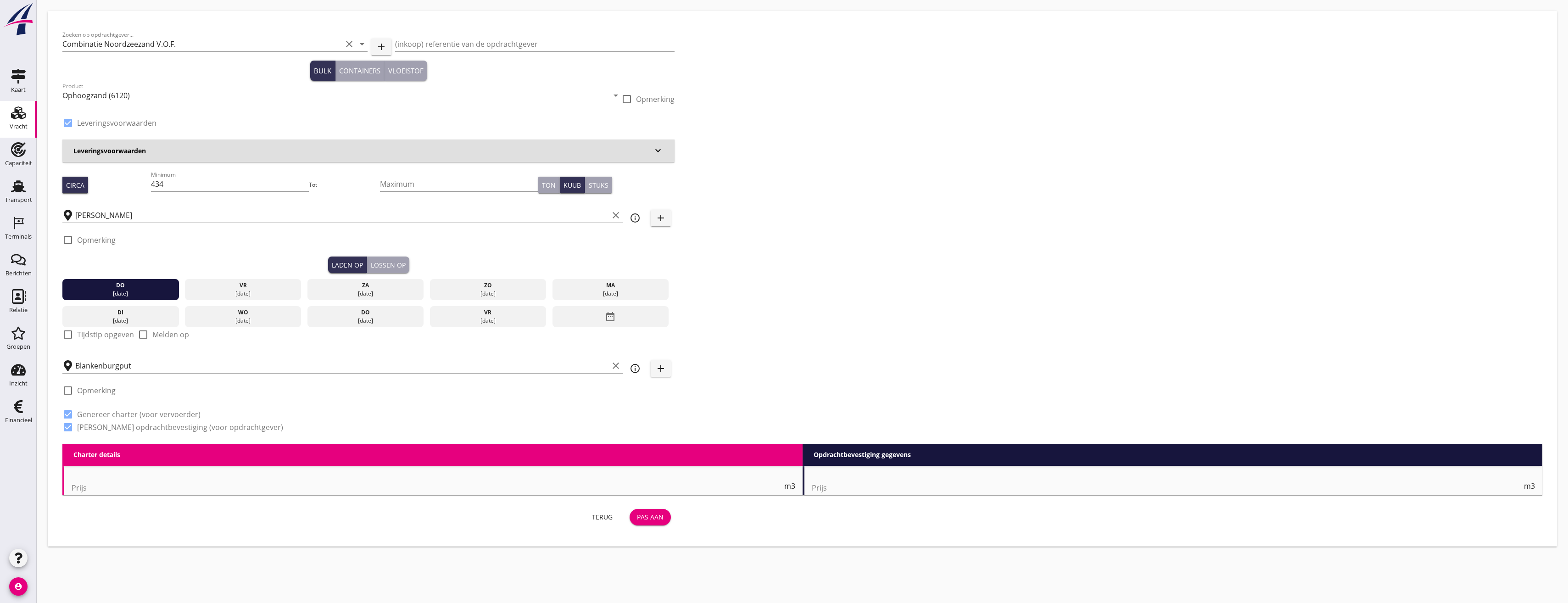
radio input "false"
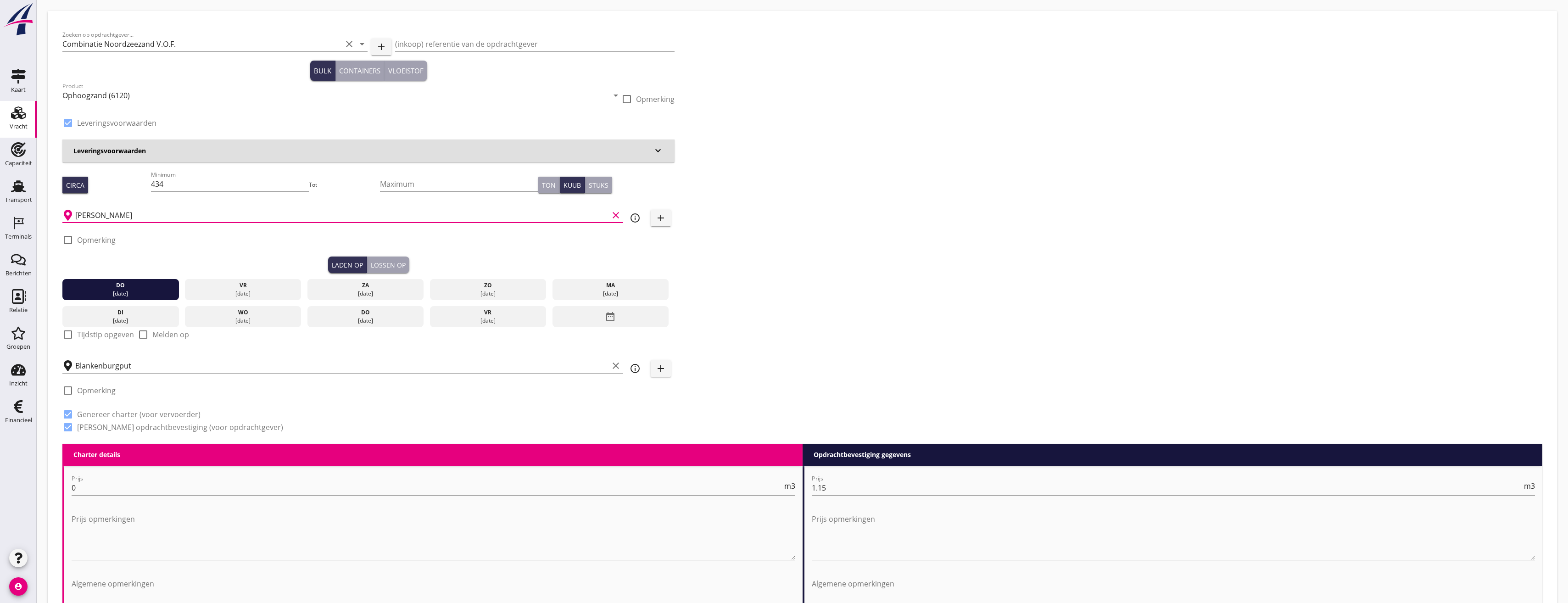
click at [131, 214] on input "Zeker Zand" at bounding box center [342, 215] width 533 height 15
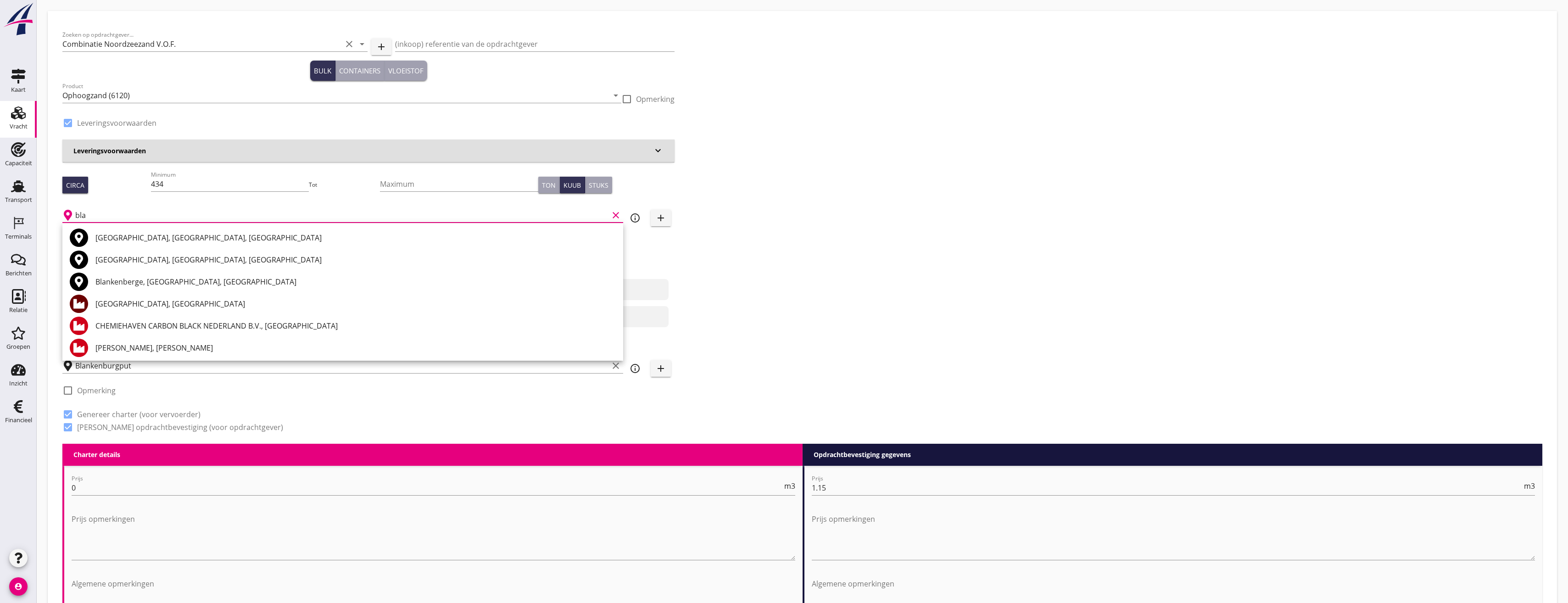
click at [141, 306] on div "[GEOGRAPHIC_DATA], [GEOGRAPHIC_DATA]" at bounding box center [355, 304] width 520 height 11
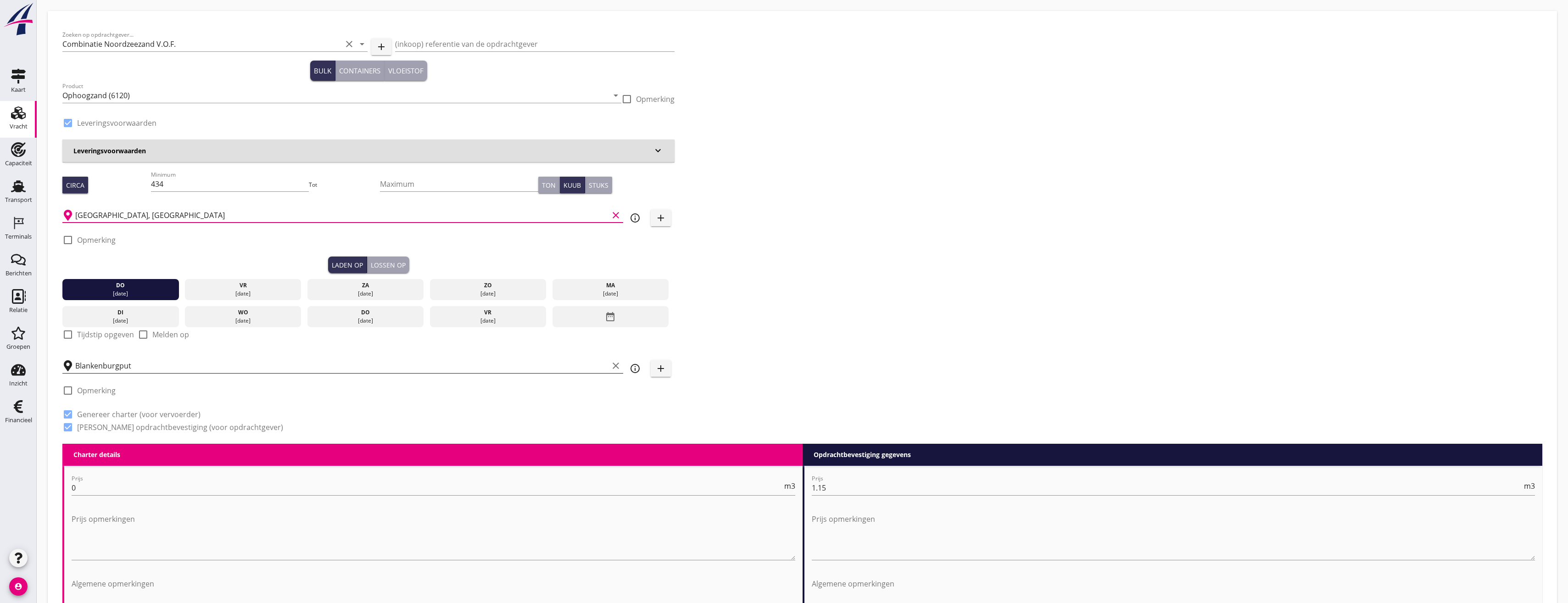
type input "[GEOGRAPHIC_DATA], [GEOGRAPHIC_DATA]"
click at [133, 366] on input "Blankenburgput" at bounding box center [342, 366] width 533 height 15
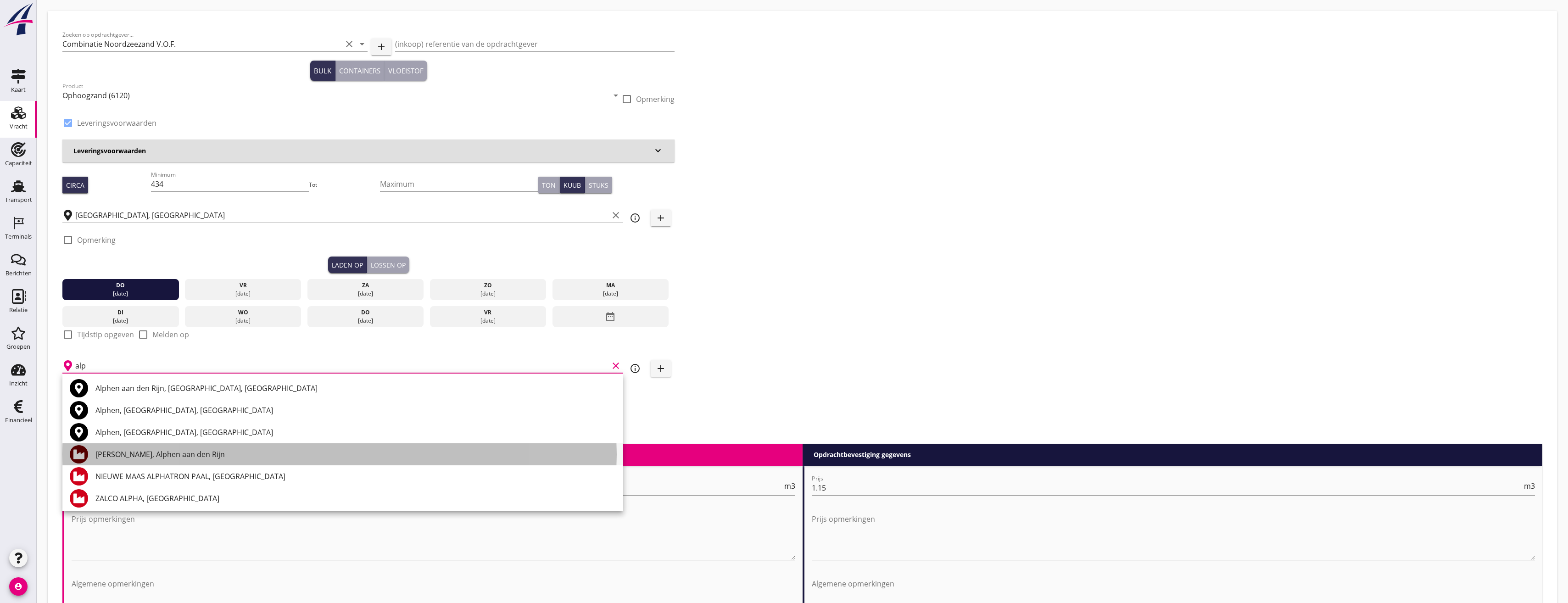
click at [181, 445] on div "[PERSON_NAME], Alphen aan den Rijn" at bounding box center [355, 454] width 520 height 22
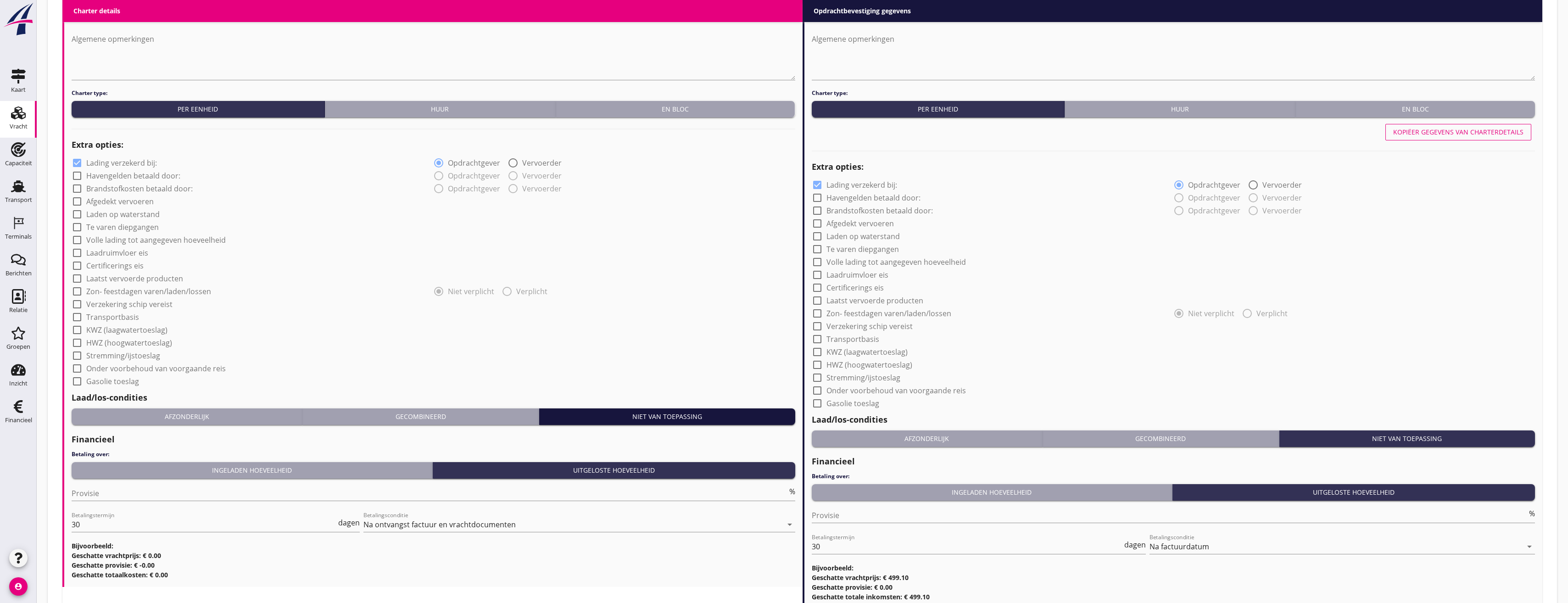
scroll to position [613, 0]
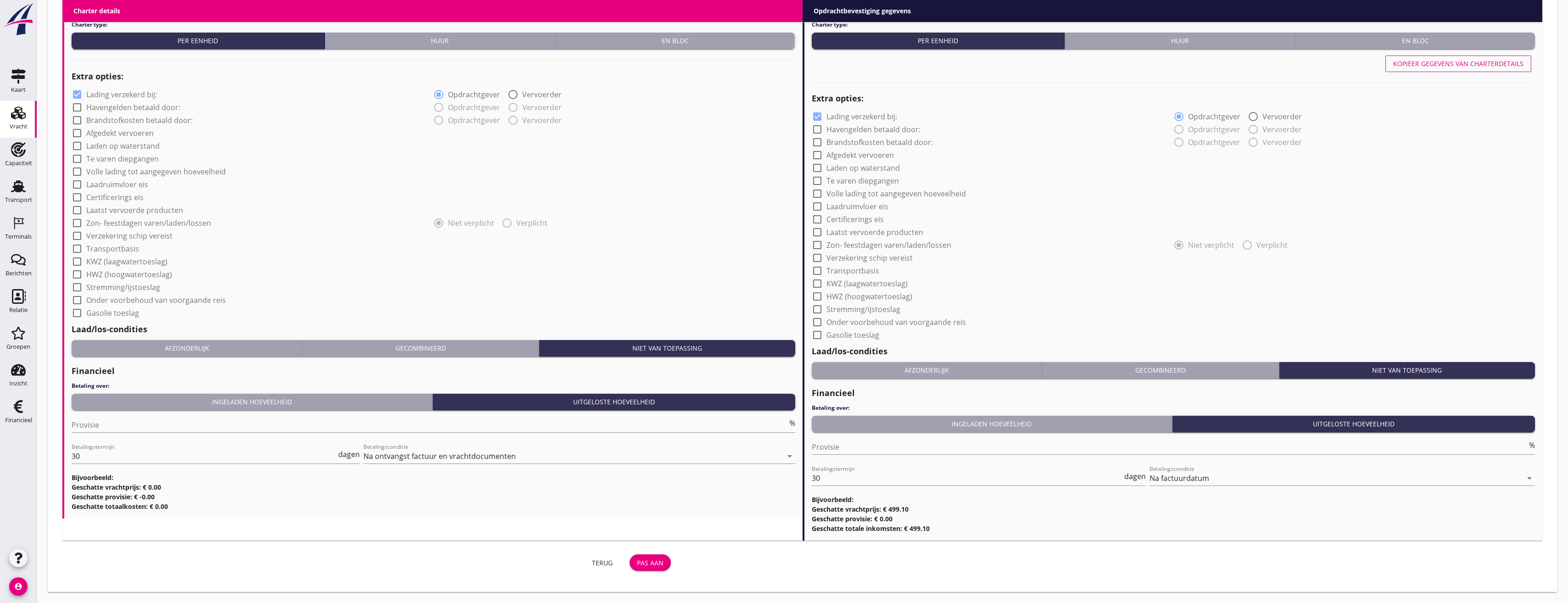
type input "[PERSON_NAME], Alphen aan den Rijn"
click at [655, 568] on button "Pas aan" at bounding box center [650, 562] width 41 height 16
click at [643, 570] on button "Pas aan" at bounding box center [650, 562] width 41 height 16
click at [656, 559] on div "Pas aan" at bounding box center [650, 563] width 27 height 10
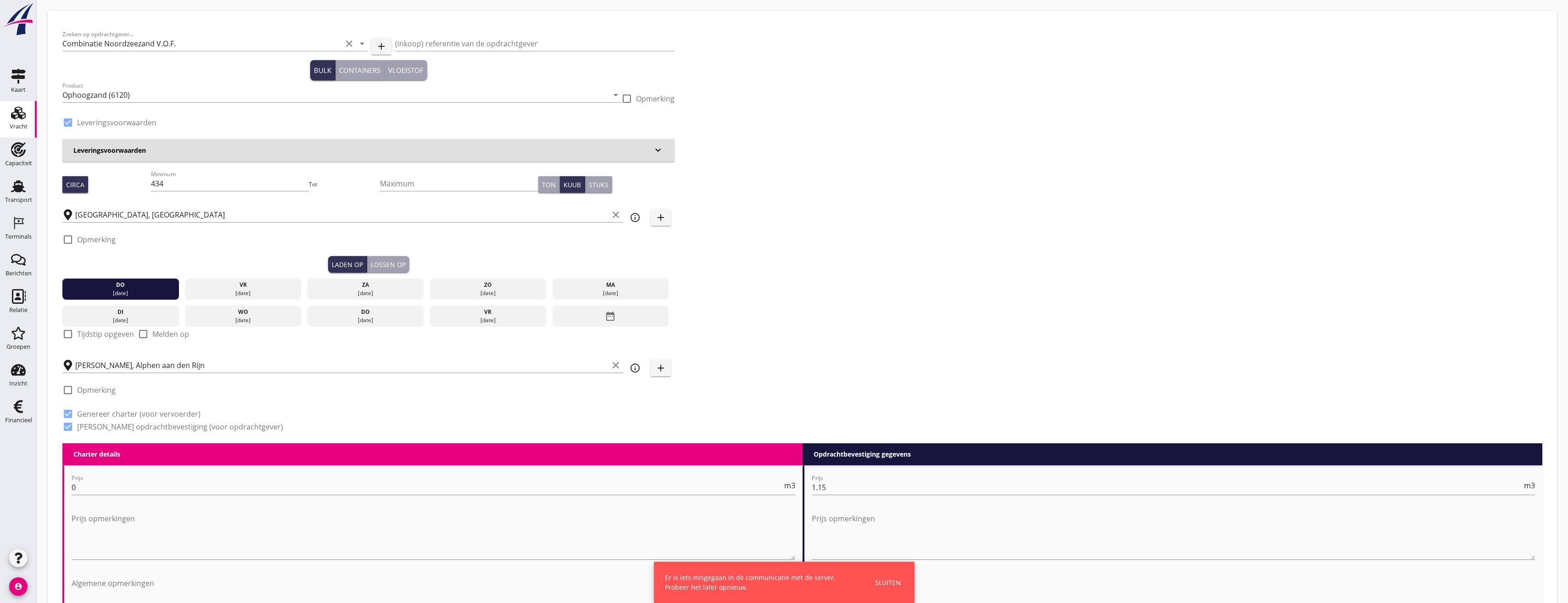
scroll to position [0, 0]
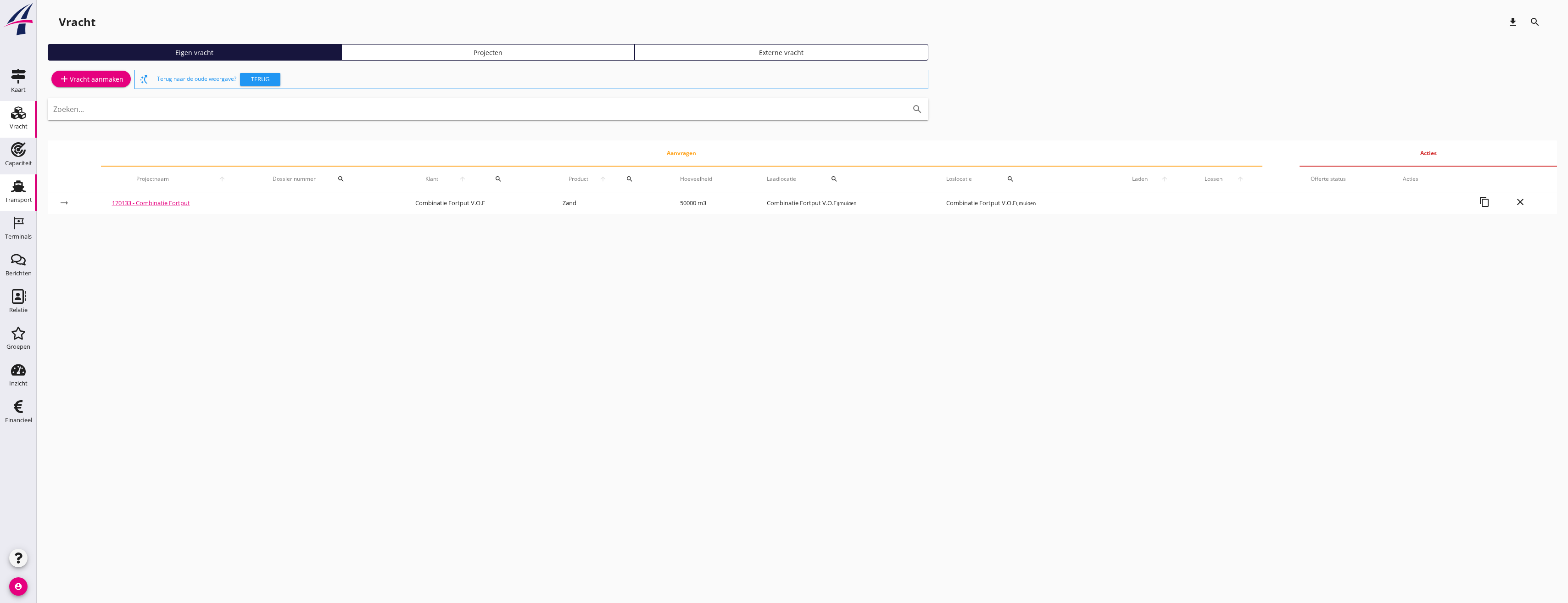
click at [13, 197] on div "Transport" at bounding box center [18, 200] width 27 height 6
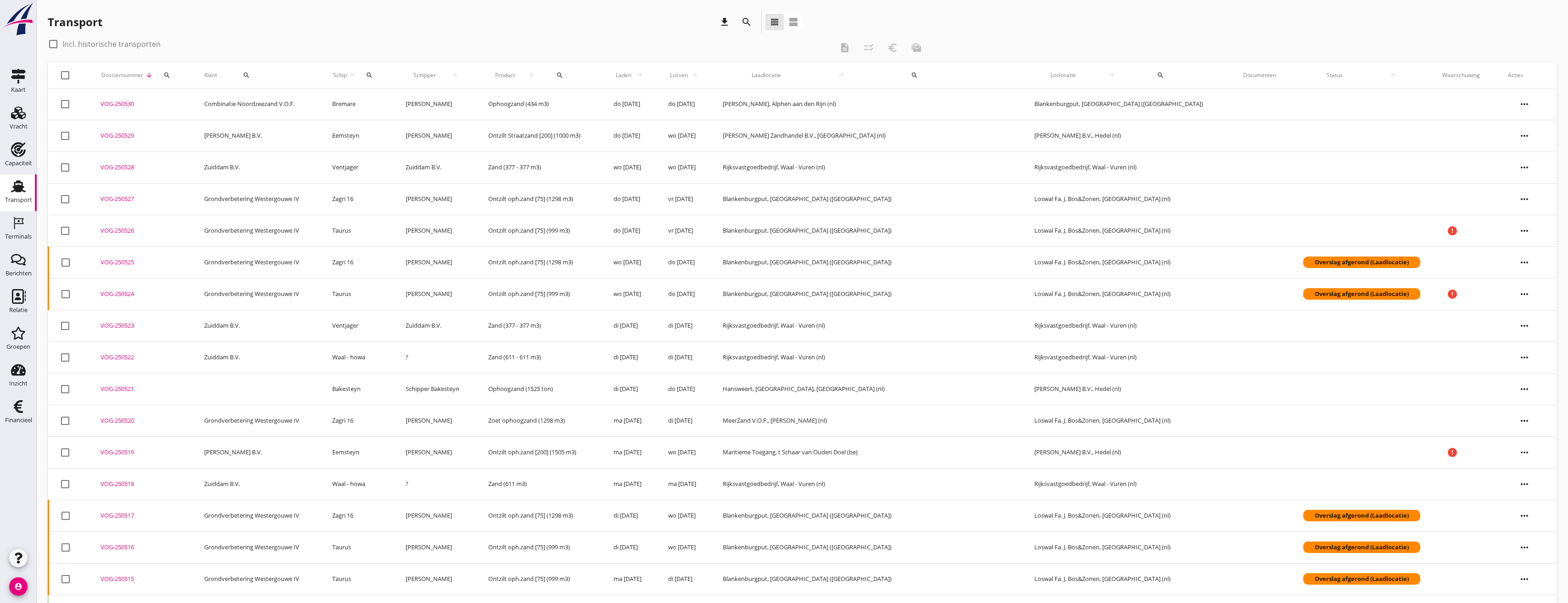
click at [1514, 109] on icon "more_horiz" at bounding box center [1524, 104] width 26 height 26
click at [1532, 176] on div "Vracht aanpassen" at bounding box center [1524, 176] width 66 height 11
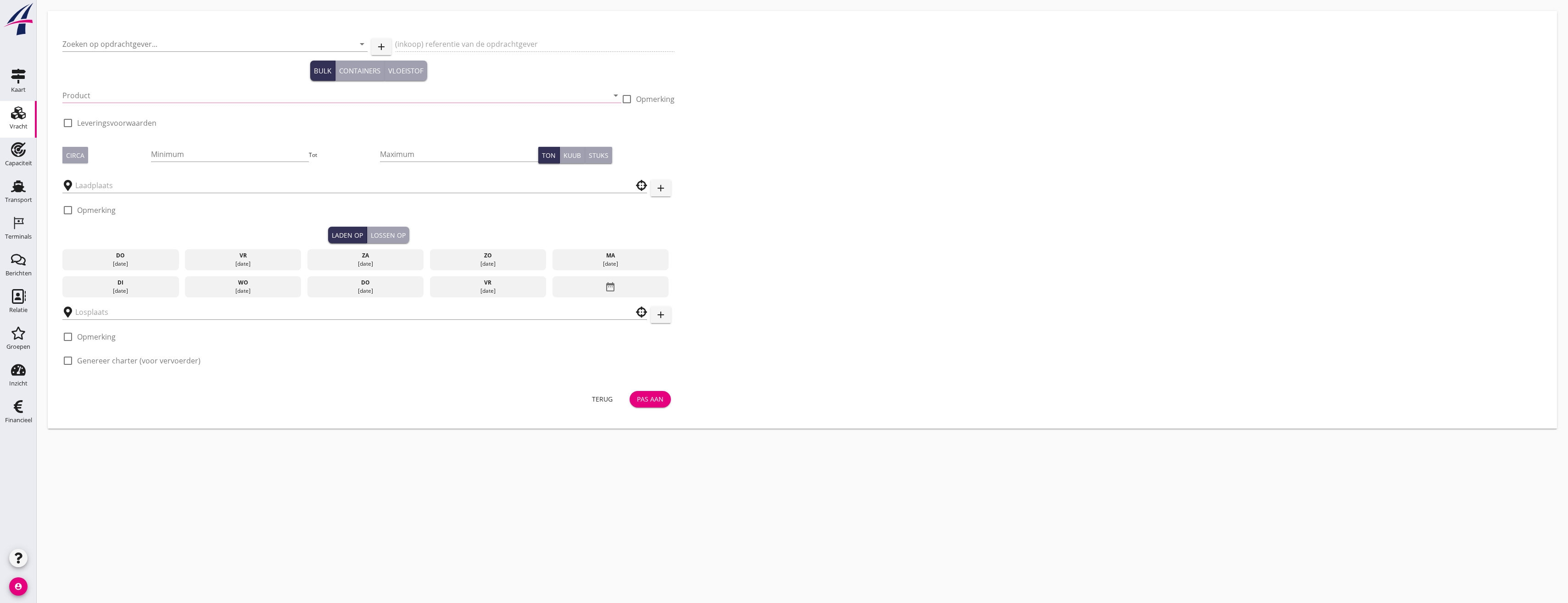
type input "Combinatie Noordzeezand V.O.F."
type input "Ophoogzand (6120)"
type input "434"
type input "Blankenburgput"
checkbox input "true"
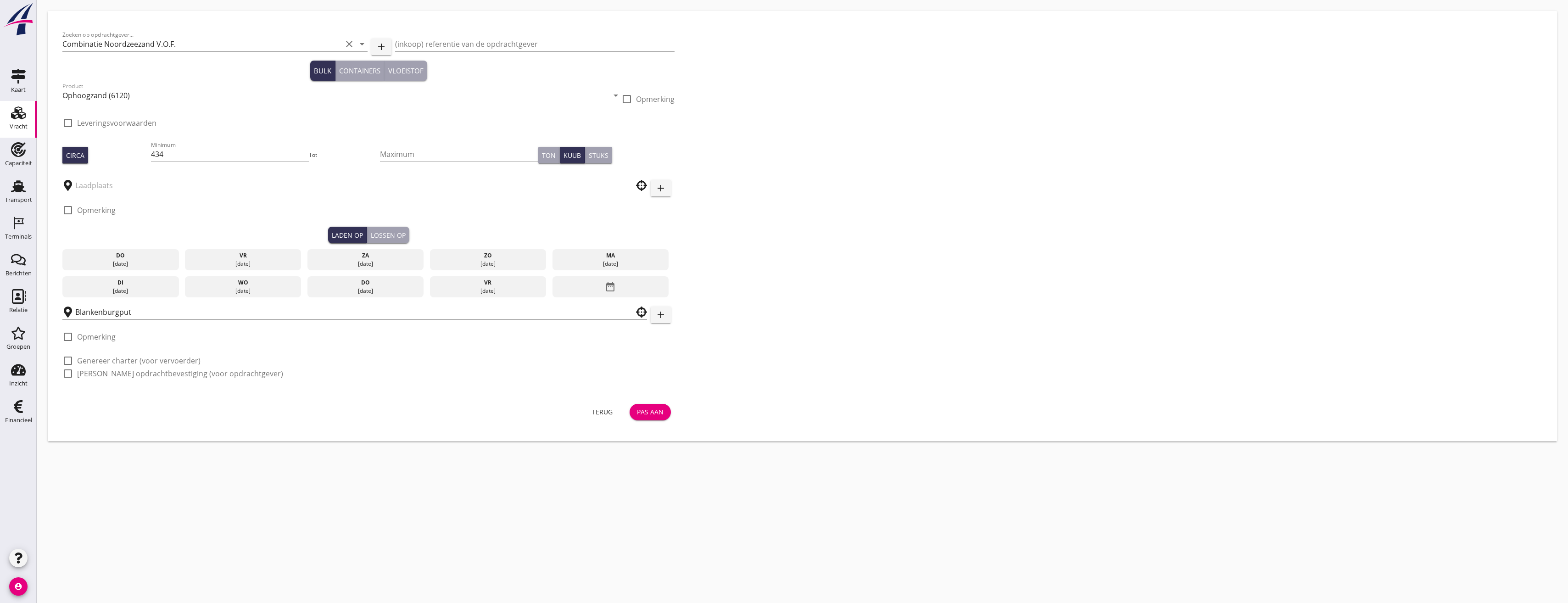
type input "[PERSON_NAME]"
checkbox input "true"
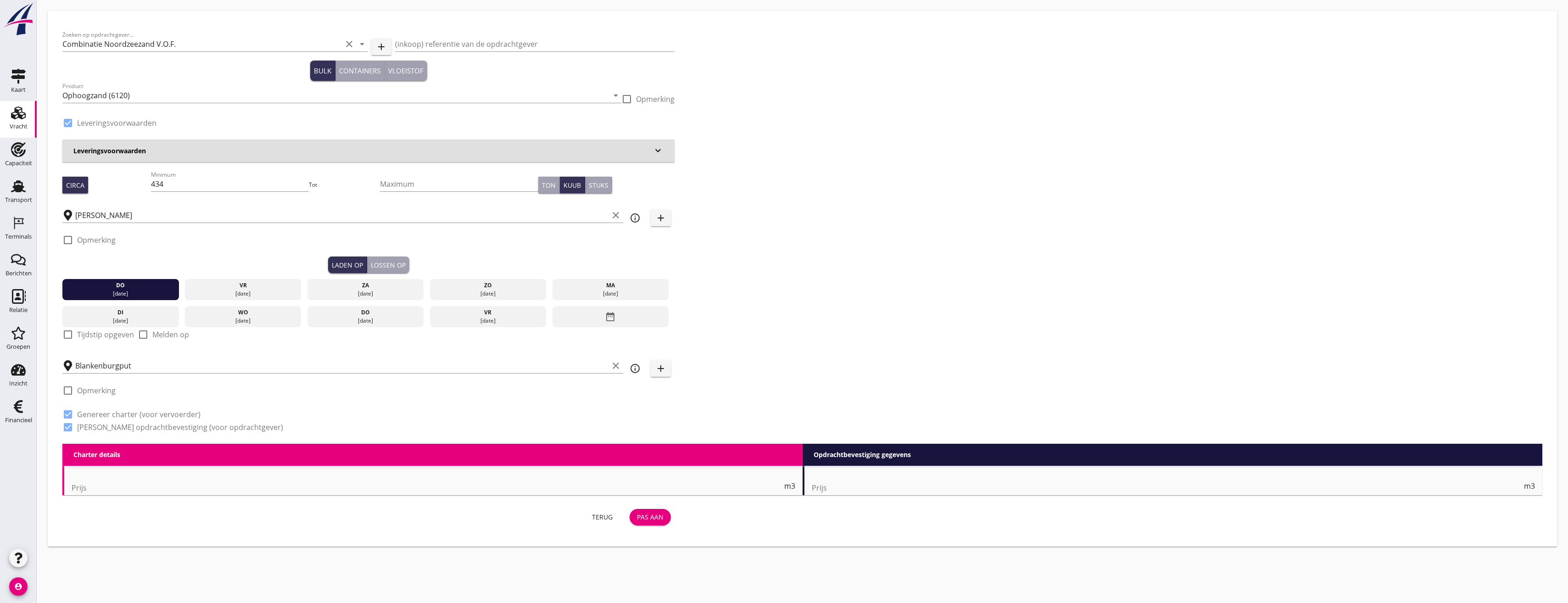
type input "0"
radio input "false"
type input "1.15"
radio input "false"
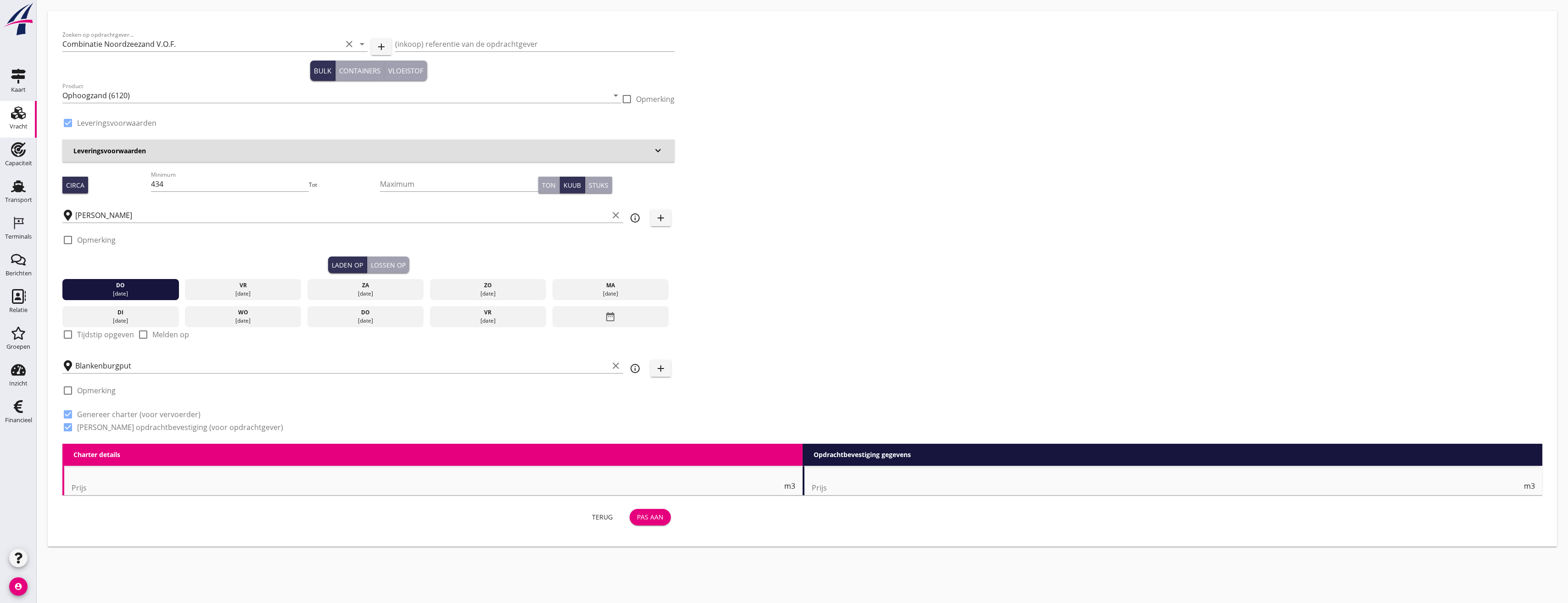
radio input "false"
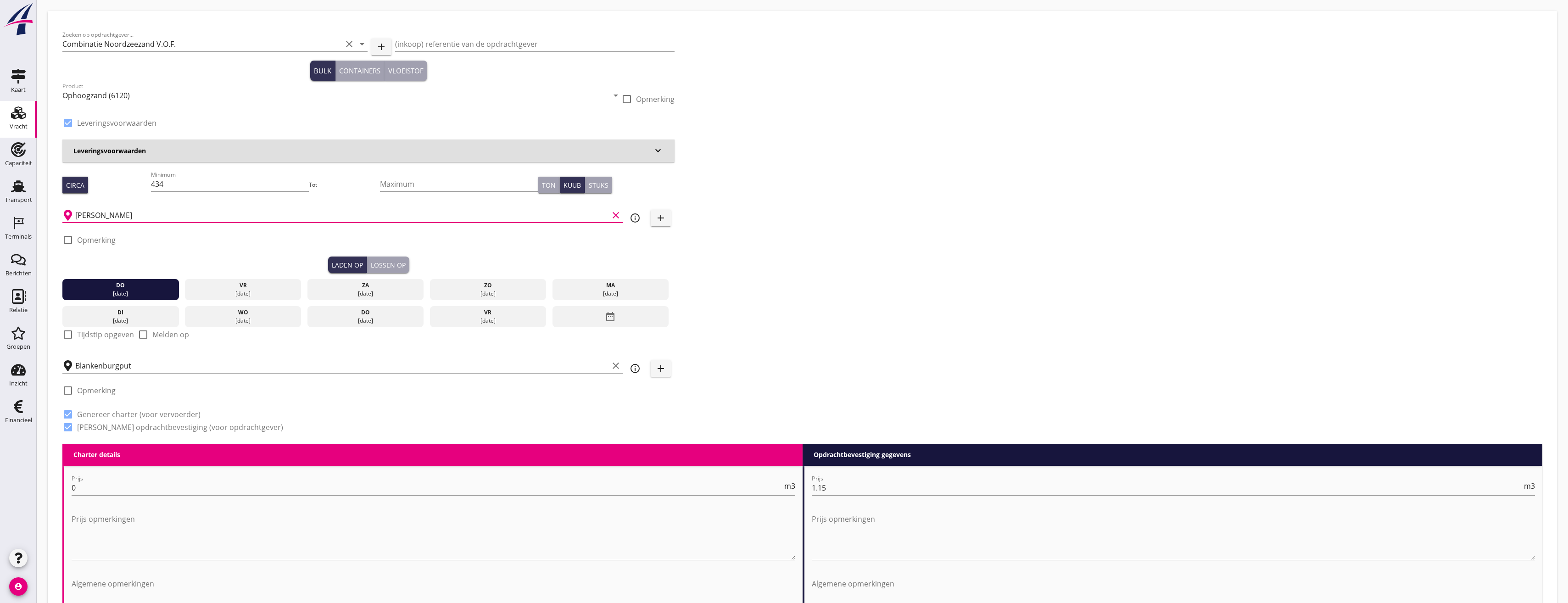
click at [131, 216] on input "[PERSON_NAME]" at bounding box center [342, 215] width 533 height 15
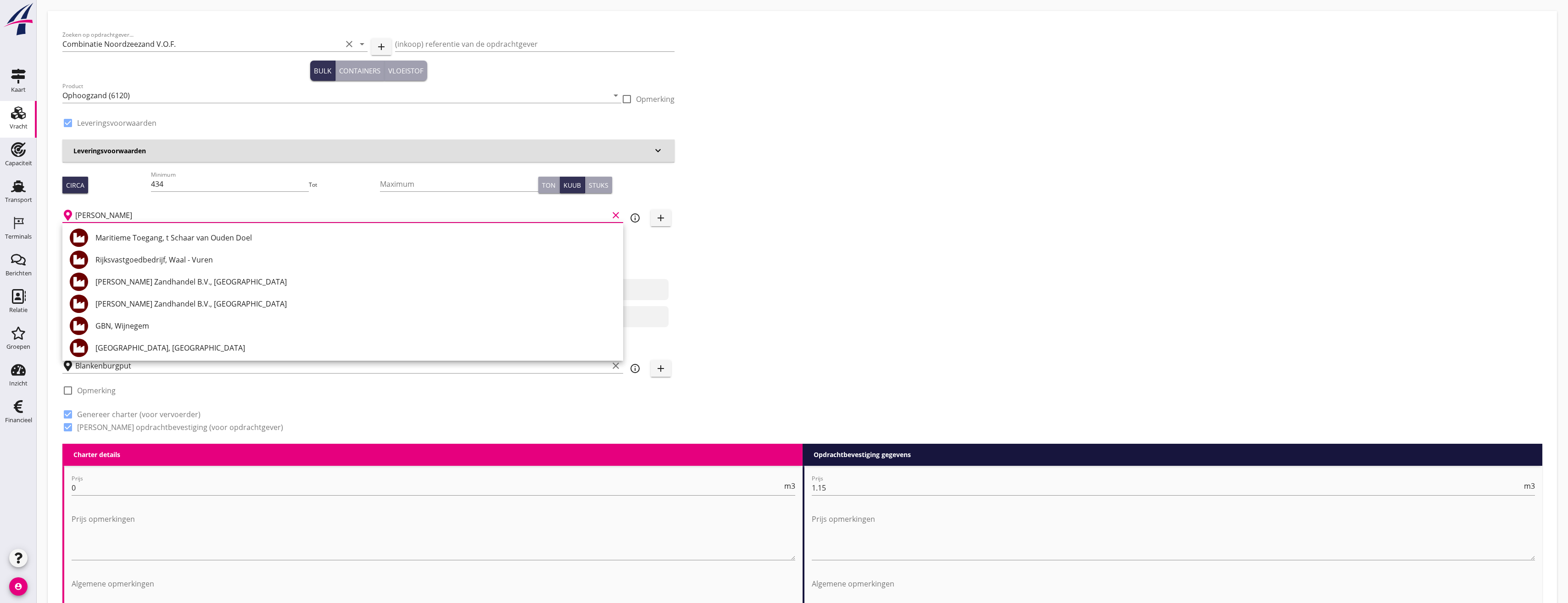
click at [143, 349] on div "[GEOGRAPHIC_DATA], [GEOGRAPHIC_DATA]" at bounding box center [355, 347] width 520 height 11
type input "[GEOGRAPHIC_DATA], [GEOGRAPHIC_DATA]"
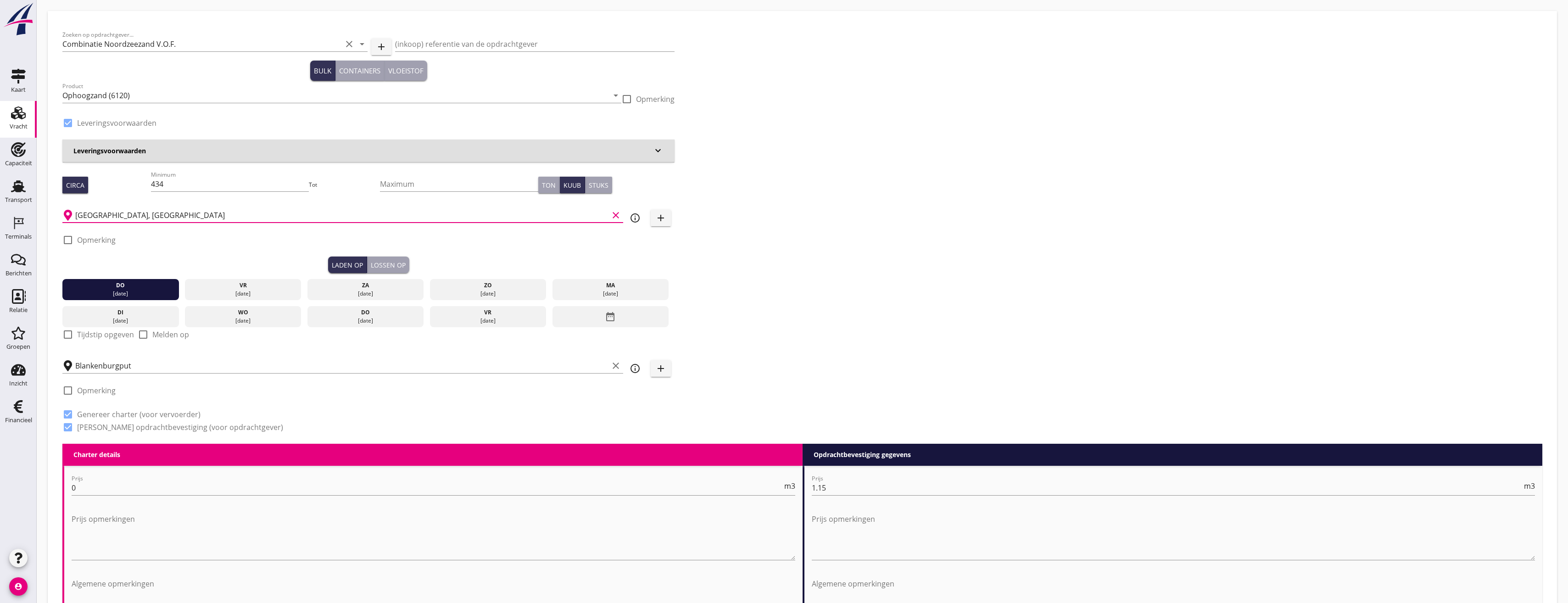
click at [142, 355] on div "Blankenburgput clear" at bounding box center [343, 363] width 561 height 20
click at [139, 372] on input "Blankenburgput" at bounding box center [342, 366] width 533 height 15
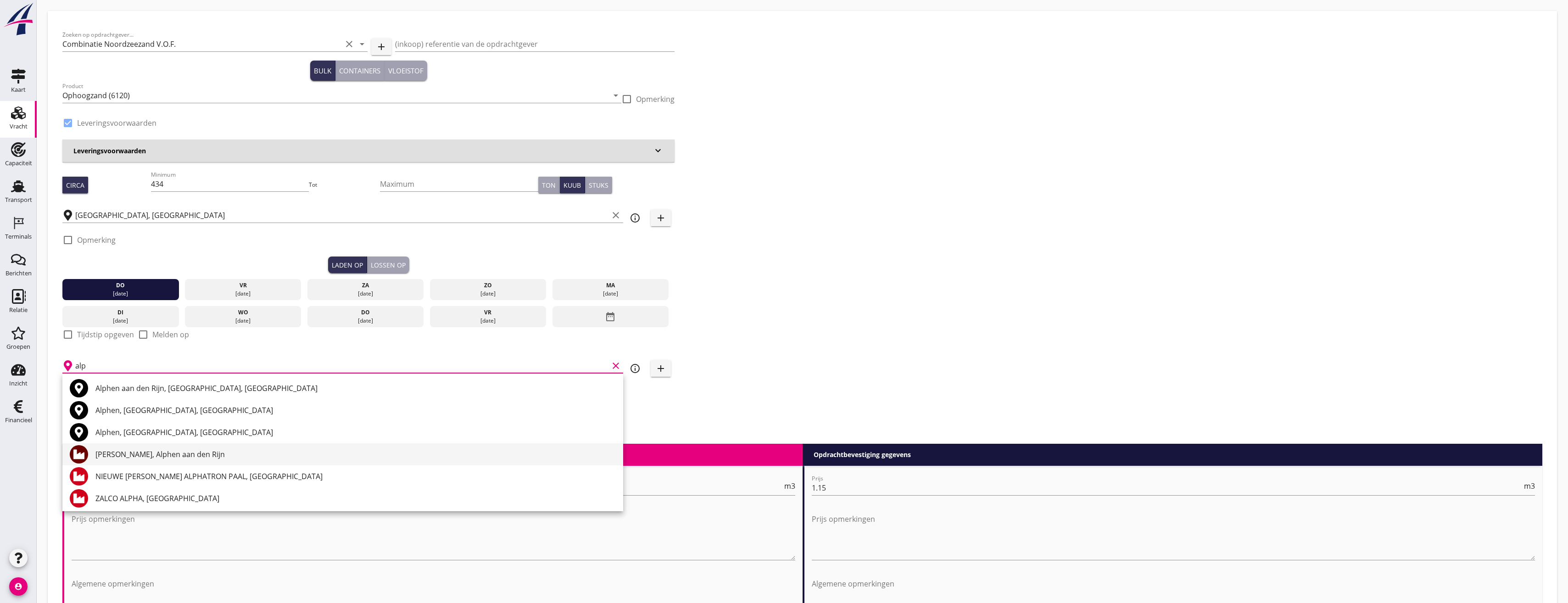
click at [156, 455] on div "[PERSON_NAME], Alphen aan den Rijn" at bounding box center [355, 454] width 520 height 11
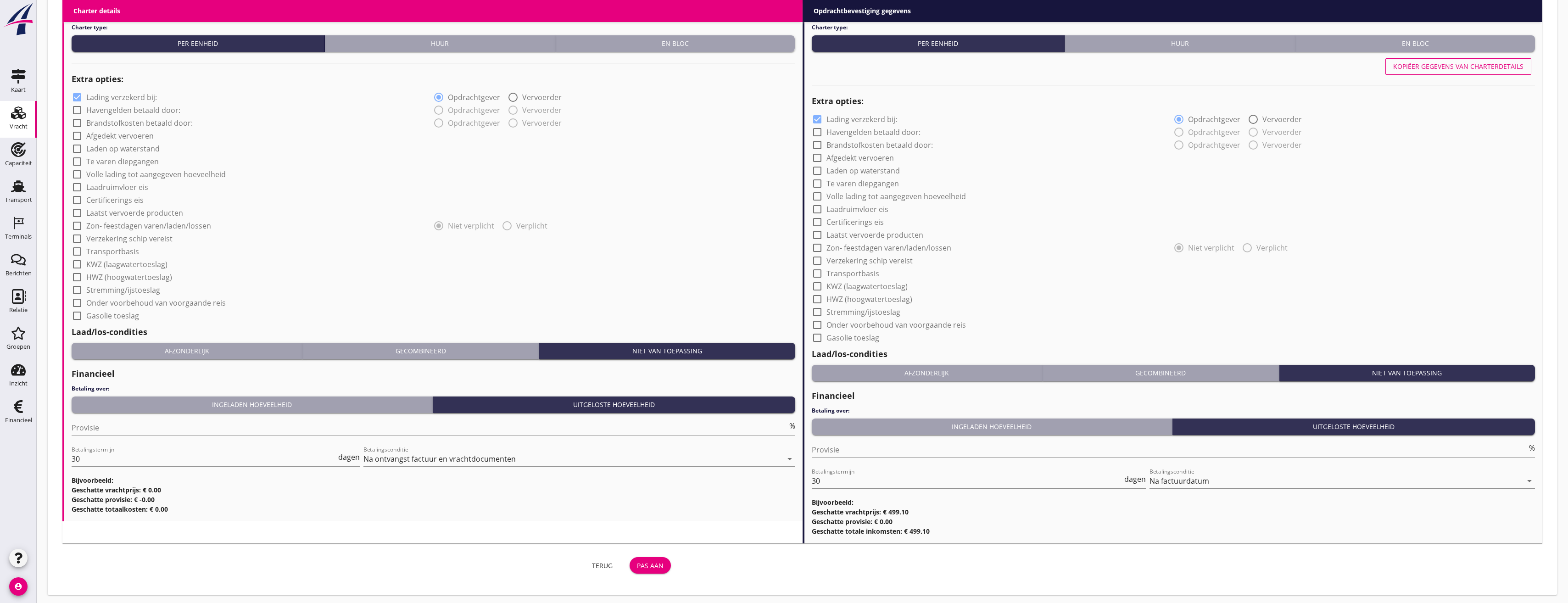
scroll to position [613, 0]
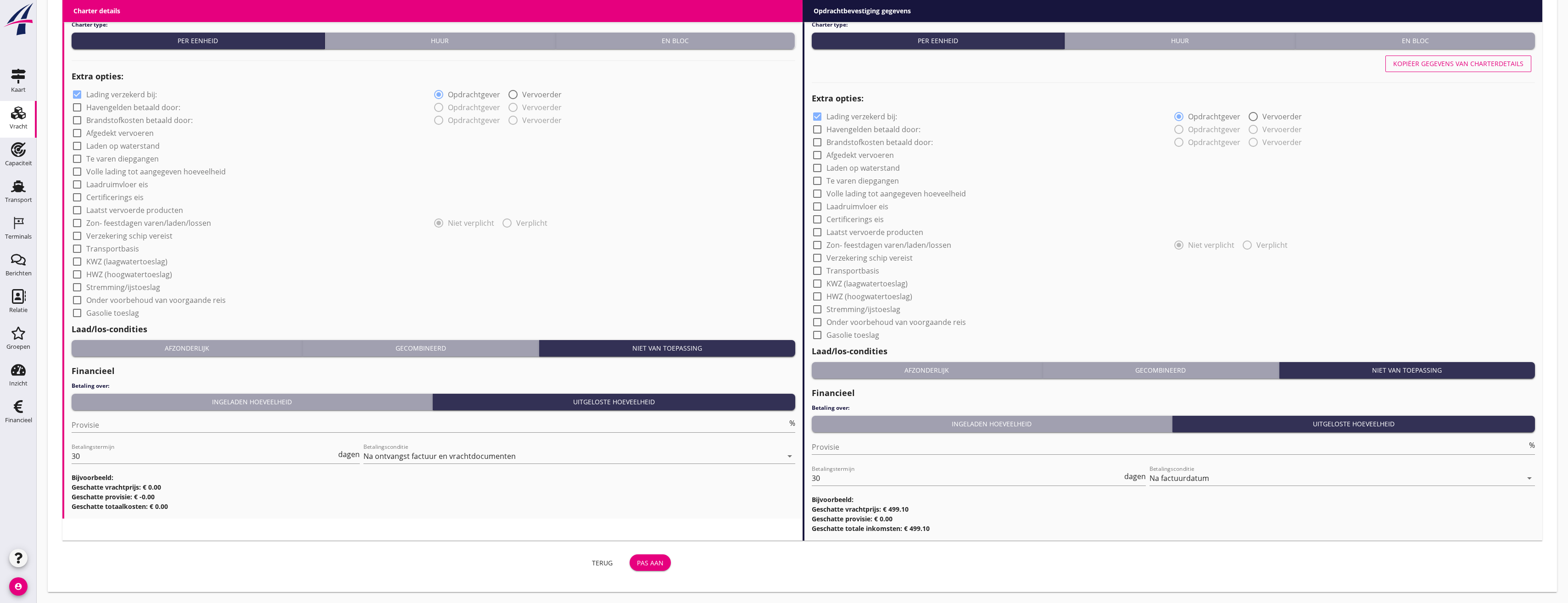
type input "[PERSON_NAME], Alphen aan den Rijn"
click at [663, 566] on div "Pas aan" at bounding box center [650, 563] width 27 height 10
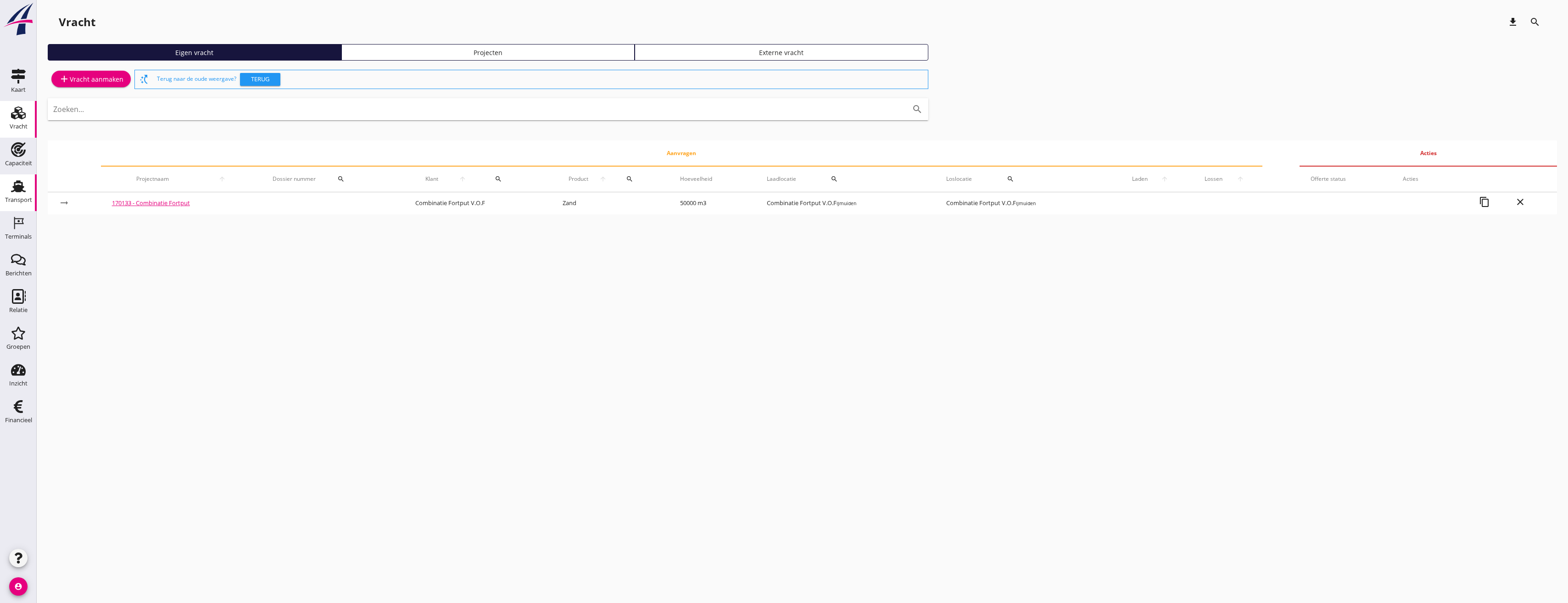
click at [21, 201] on div "Transport" at bounding box center [18, 200] width 27 height 6
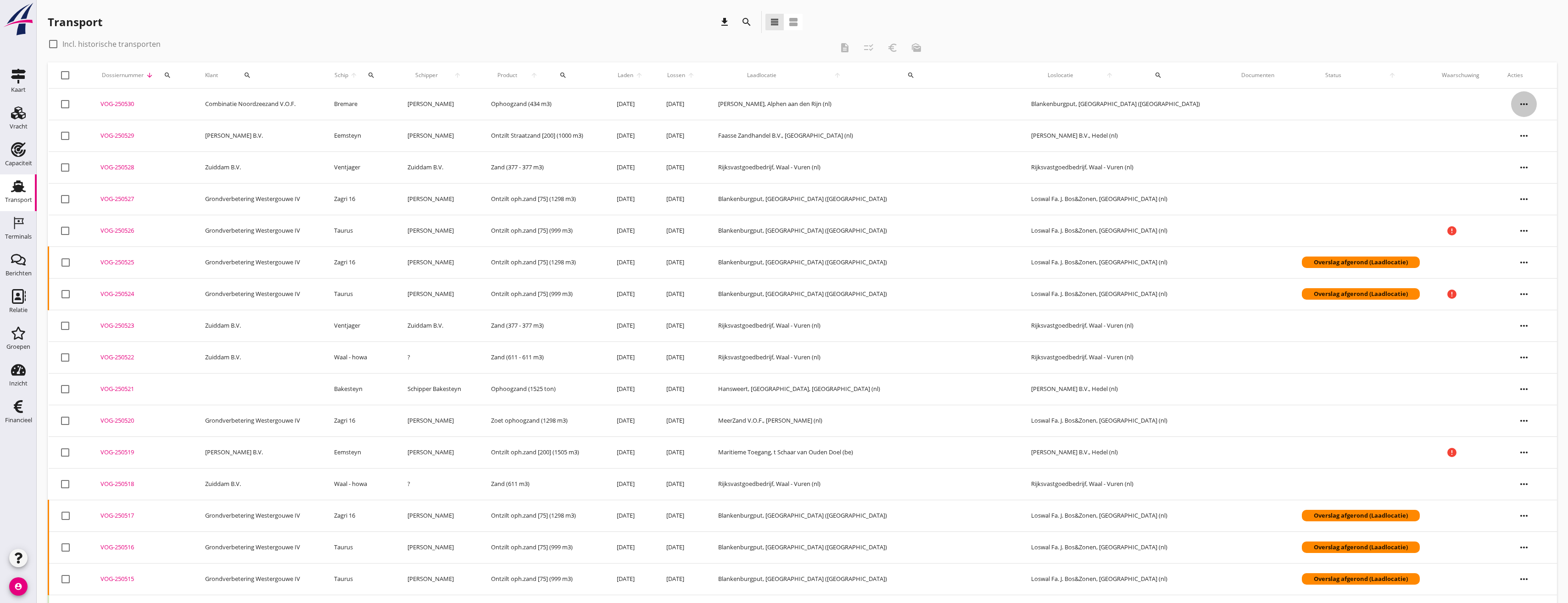
click at [1512, 110] on icon "more_horiz" at bounding box center [1524, 104] width 26 height 26
click at [1521, 240] on div "Vracht verwijderen" at bounding box center [1524, 242] width 66 height 11
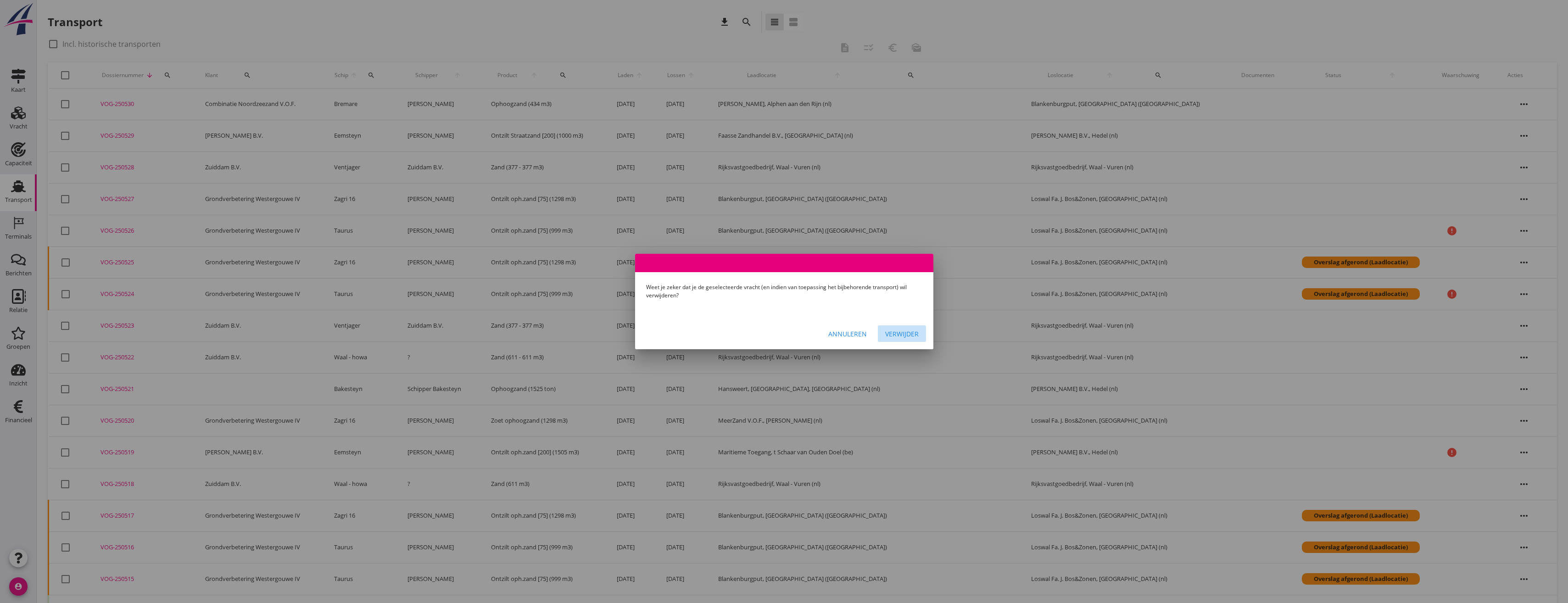
click at [901, 336] on div "Verwijder" at bounding box center [901, 334] width 33 height 10
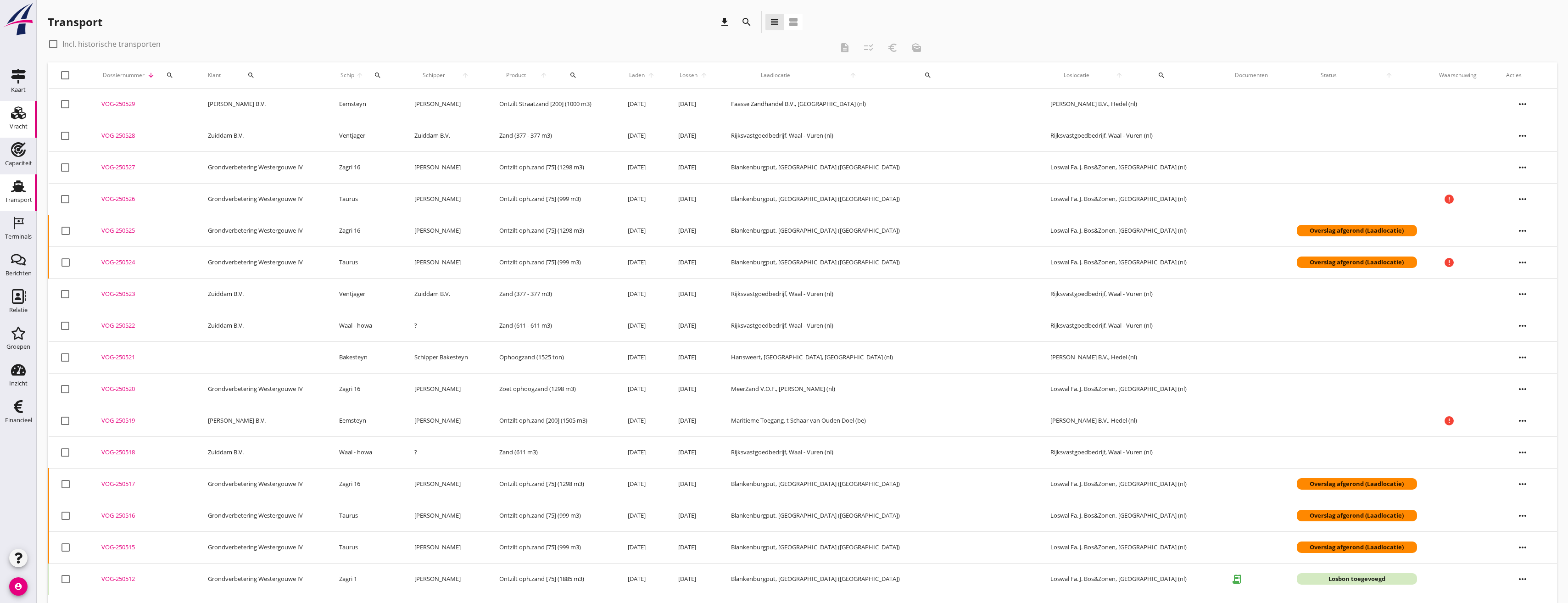
click at [26, 116] on div "Vracht" at bounding box center [18, 113] width 22 height 15
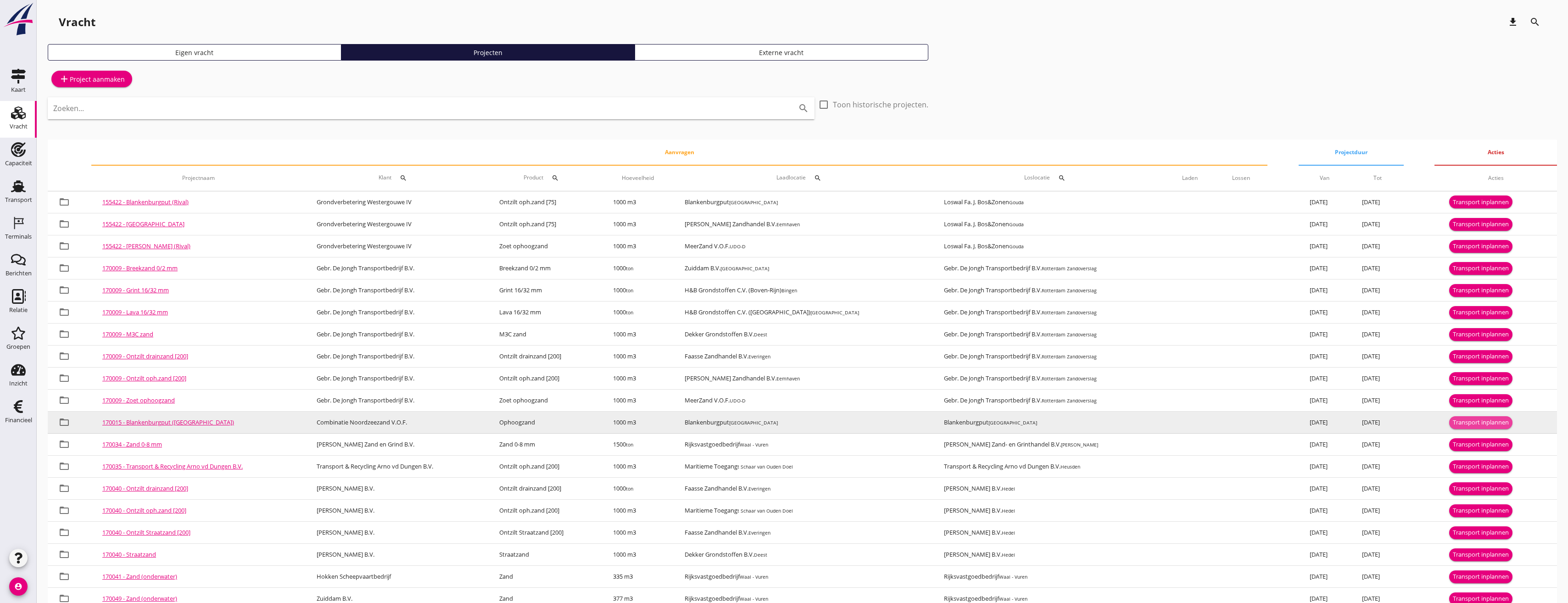
click at [1486, 419] on div "Transport inplannen" at bounding box center [1481, 422] width 56 height 9
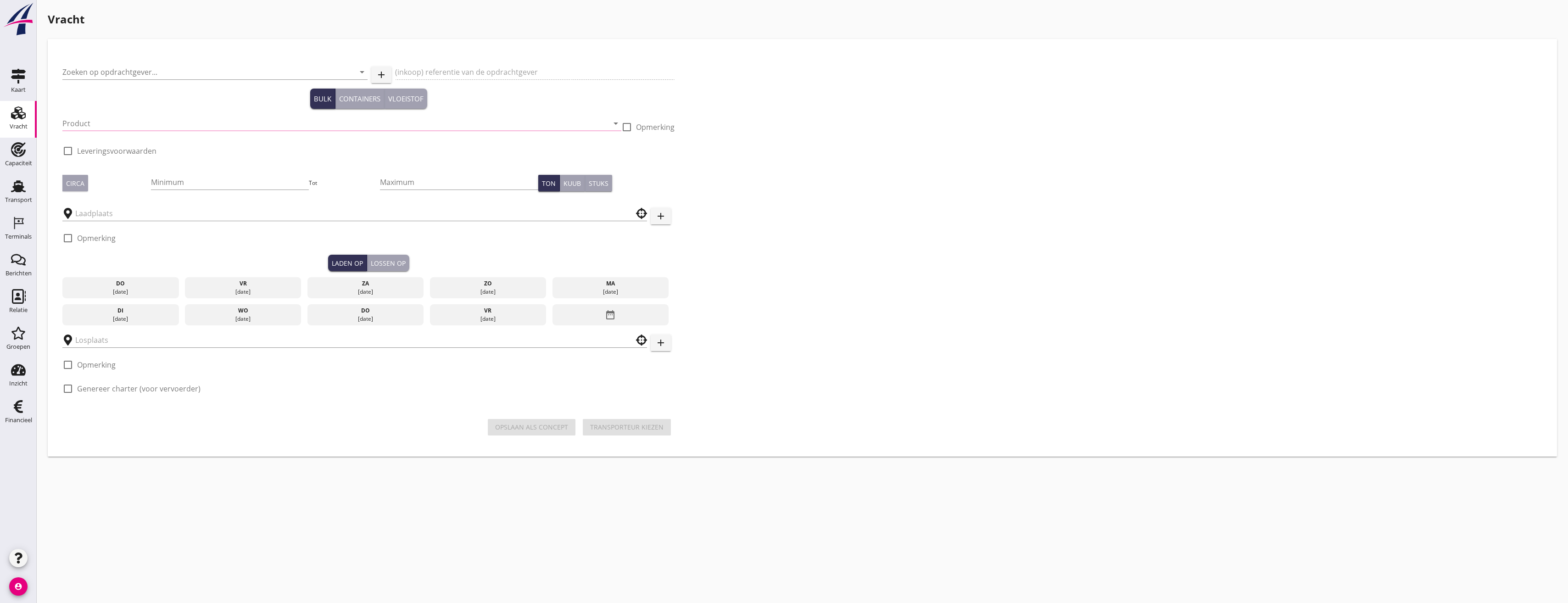
type input "Combinatie Noordzeezand V.O.F."
type input "Ophoogzand (6120)"
type input "1000"
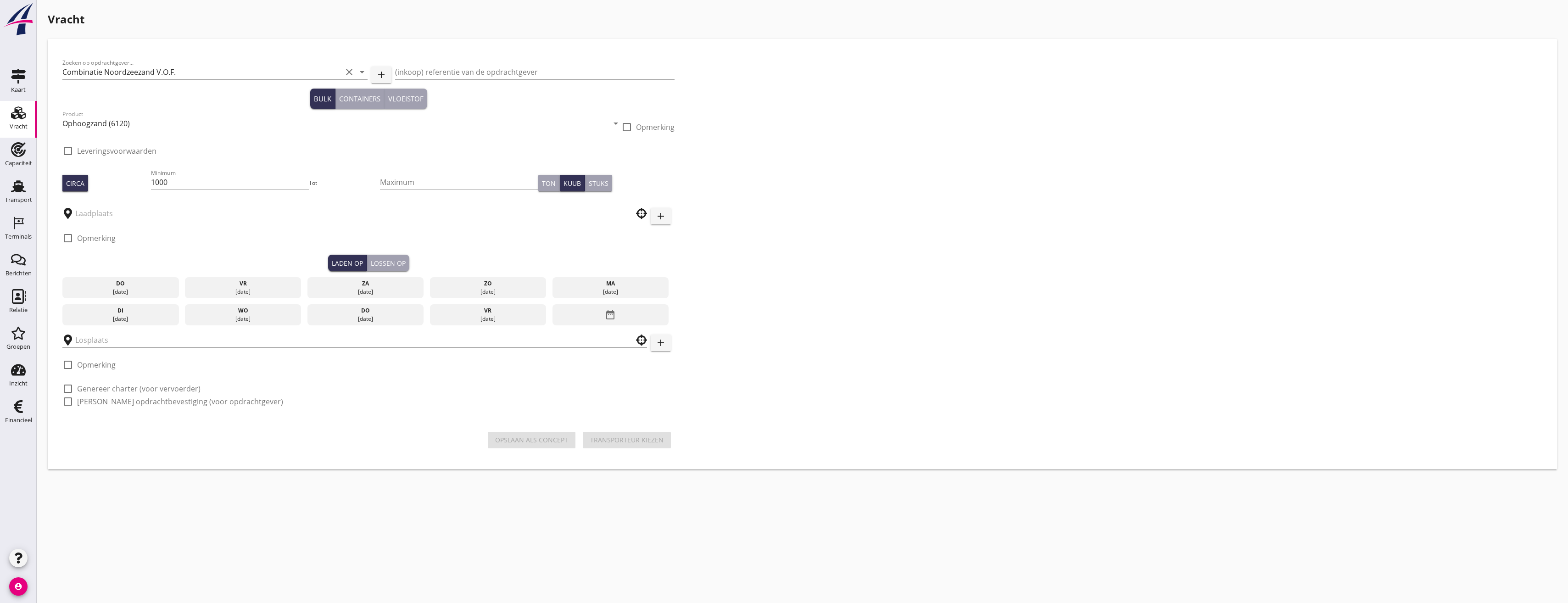
type input "Blankenburgput"
checkbox input "true"
type input "Blankenburgput"
checkbox input "true"
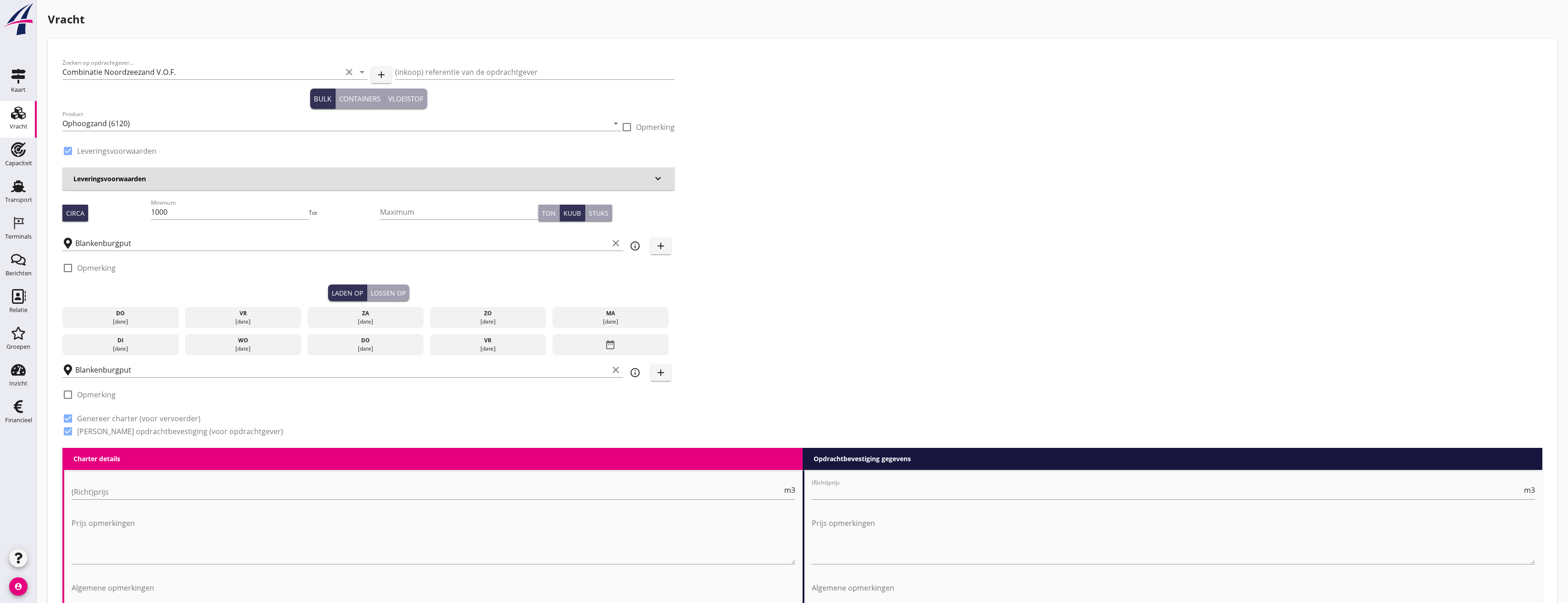
radio input "false"
type input "1.15"
radio input "false"
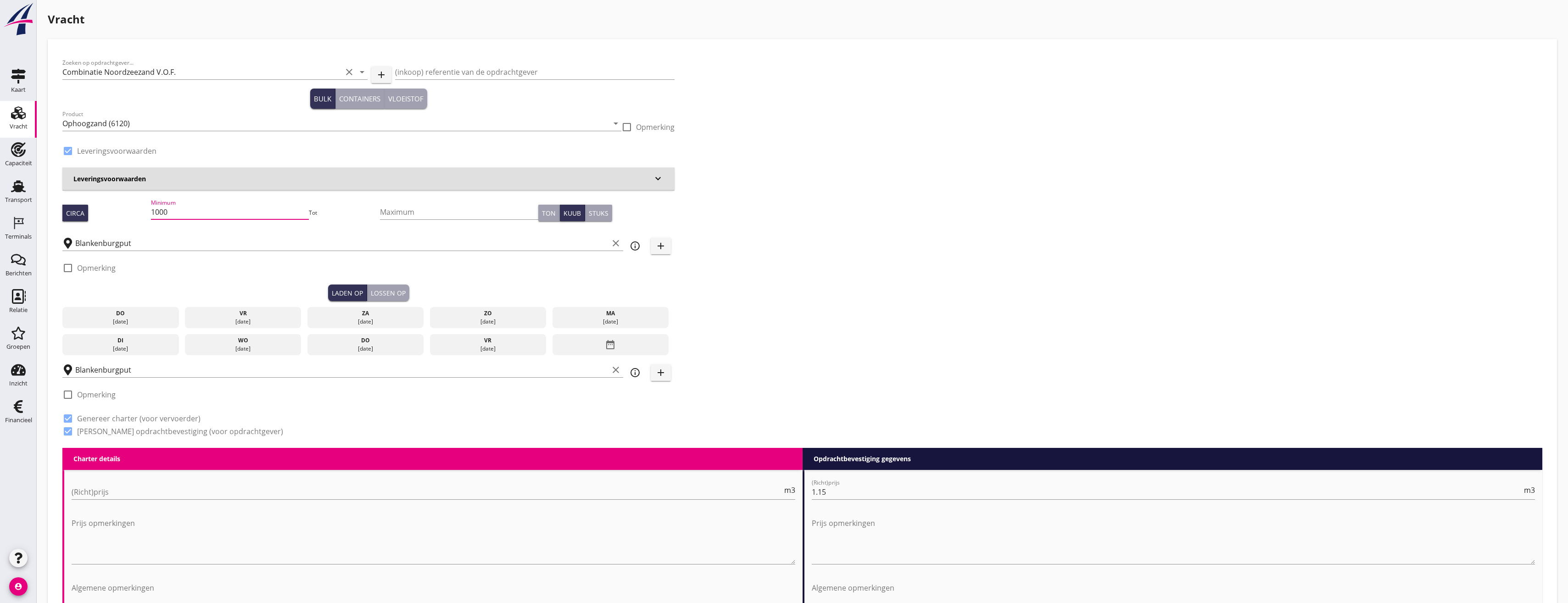
drag, startPoint x: 206, startPoint y: 207, endPoint x: 146, endPoint y: 211, distance: 60.1
click at [146, 211] on div "Circa Minimum 1000 Tot Maximum Ton Kuub Stuks" at bounding box center [369, 212] width 612 height 31
type input "434"
click at [166, 371] on input "Blankenburgput" at bounding box center [342, 370] width 533 height 15
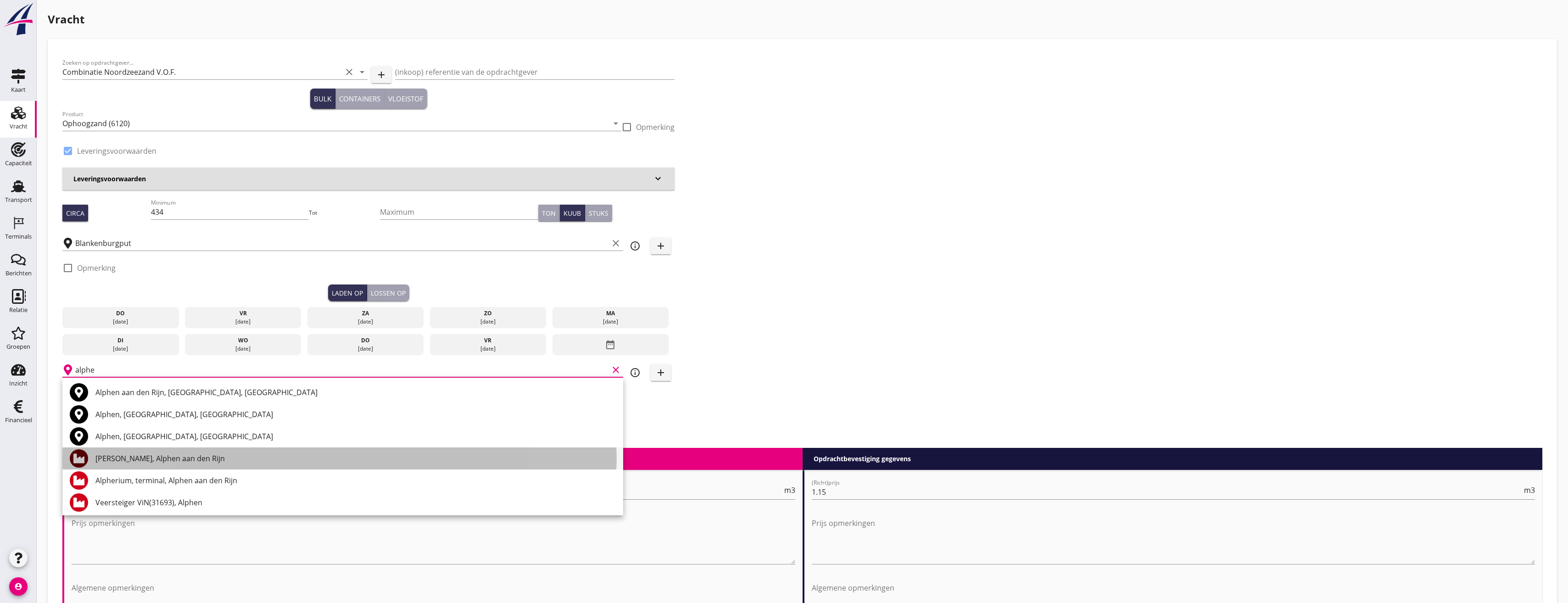
click at [194, 459] on div "[PERSON_NAME], Alphen aan den Rijn" at bounding box center [355, 458] width 520 height 11
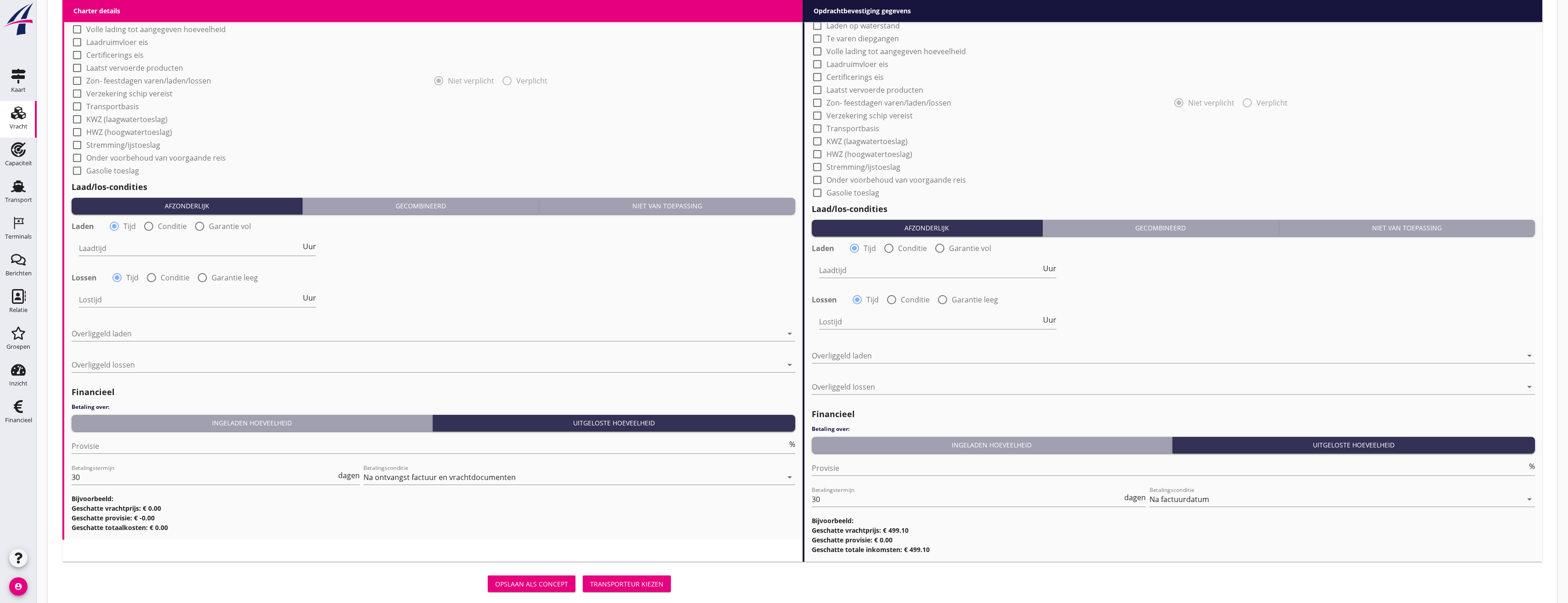
scroll to position [780, 0]
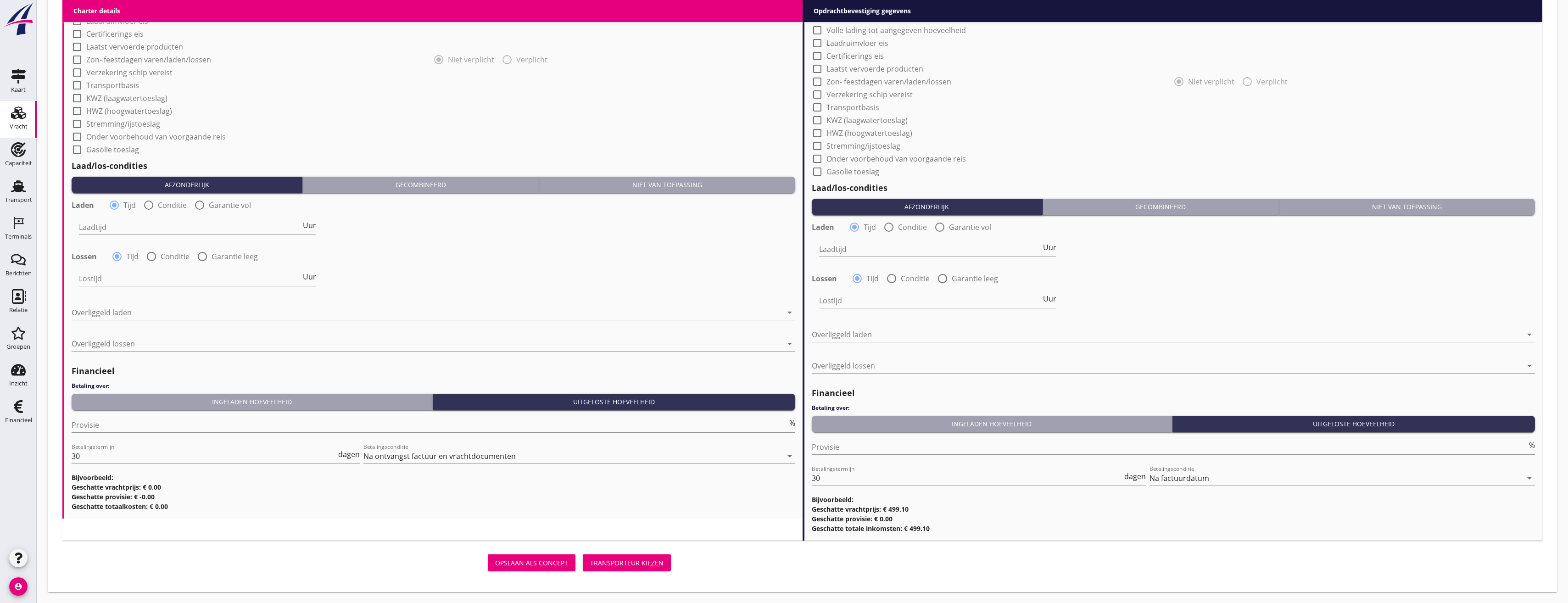
type input "[PERSON_NAME], Alphen aan den Rijn"
click at [708, 189] on div "Niet van toepassing" at bounding box center [667, 185] width 248 height 10
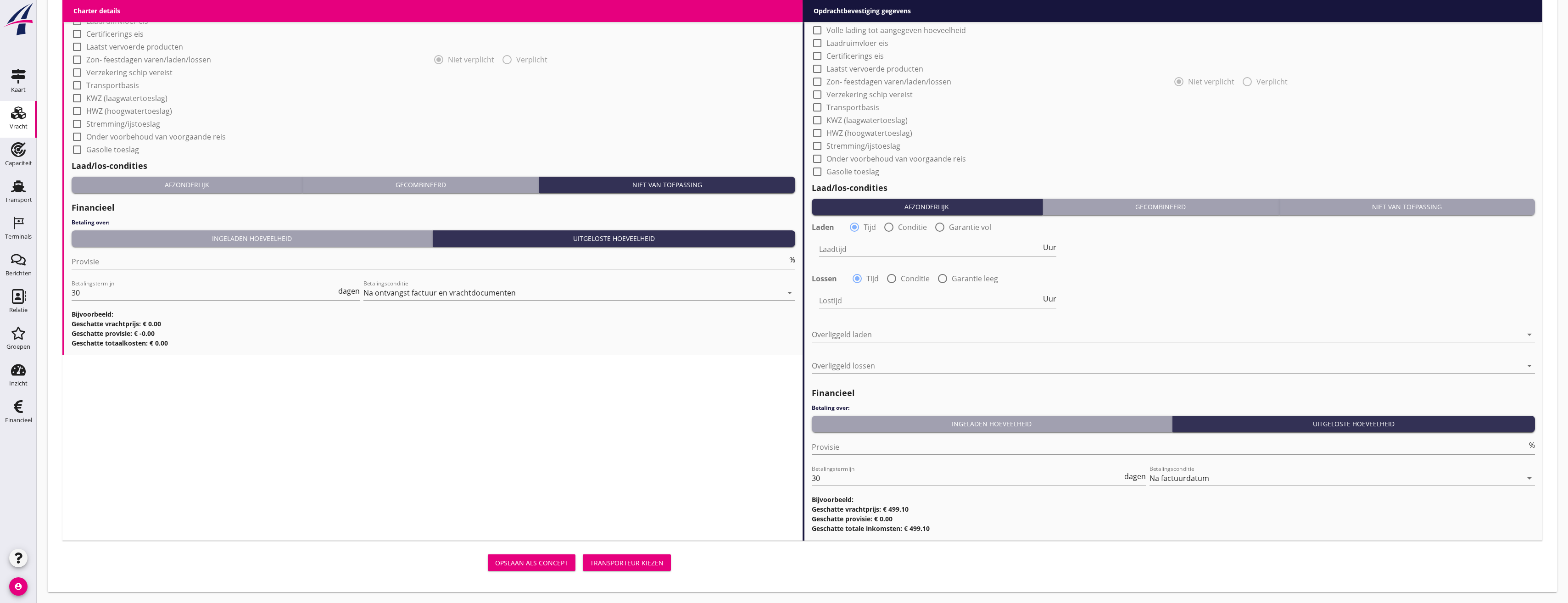
click at [1448, 215] on div "Laad/los-condities Afzonderlijk Gecombineerd Niet van toepassing Laden radio_bu…" at bounding box center [1174, 279] width 724 height 205
click at [1444, 212] on div "Niet van toepassing" at bounding box center [1407, 207] width 248 height 10
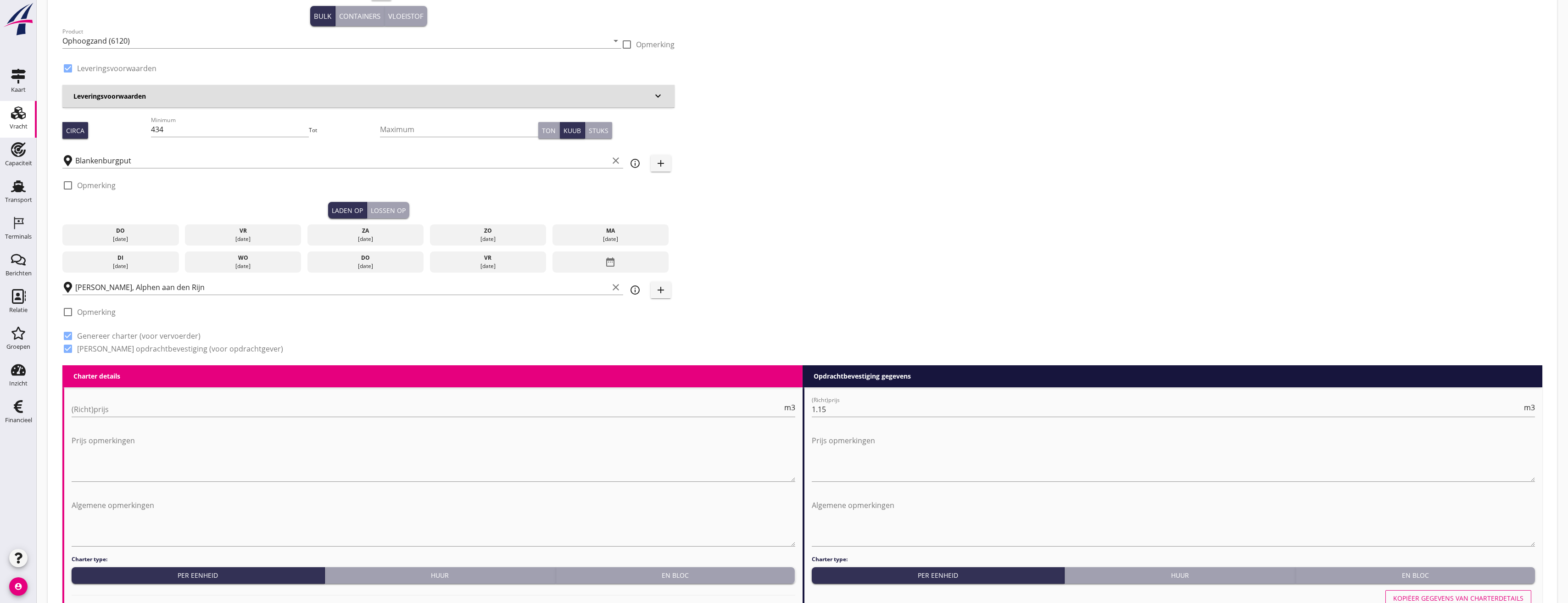
scroll to position [66, 0]
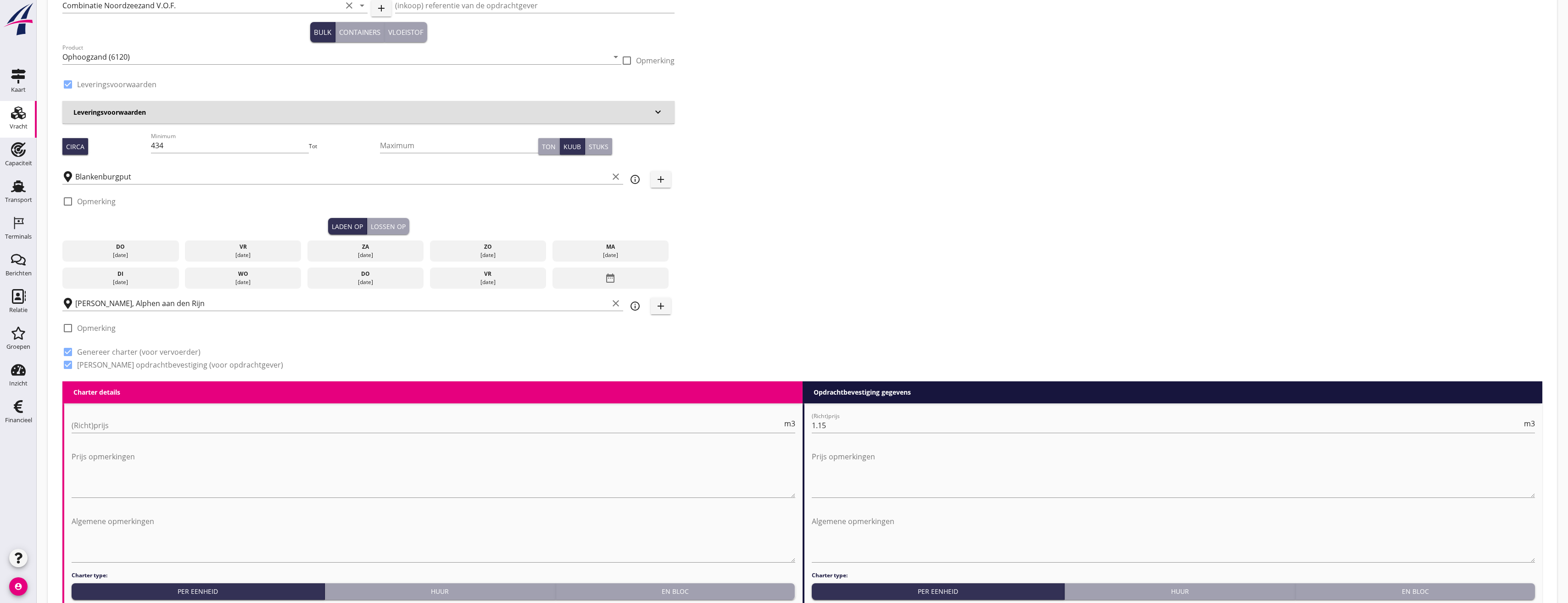
click at [128, 249] on div "do" at bounding box center [121, 247] width 112 height 9
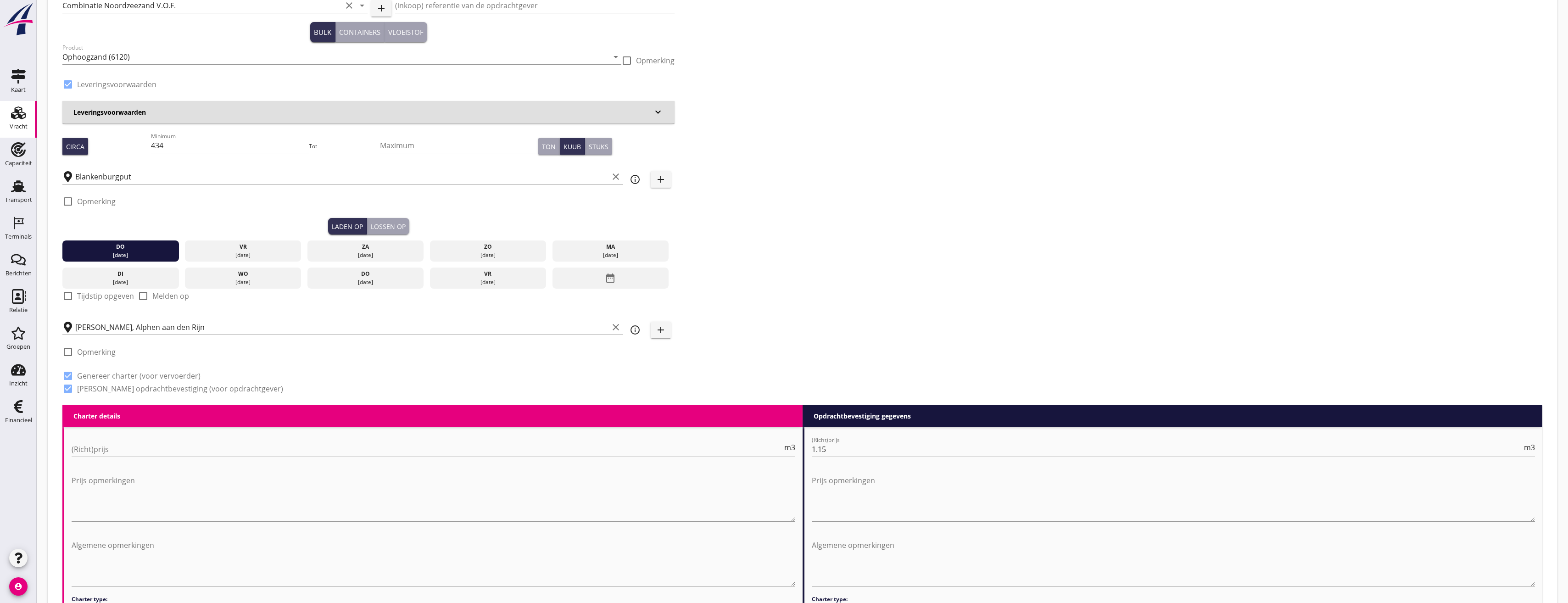
click at [380, 233] on button "Lossen op" at bounding box center [388, 226] width 42 height 16
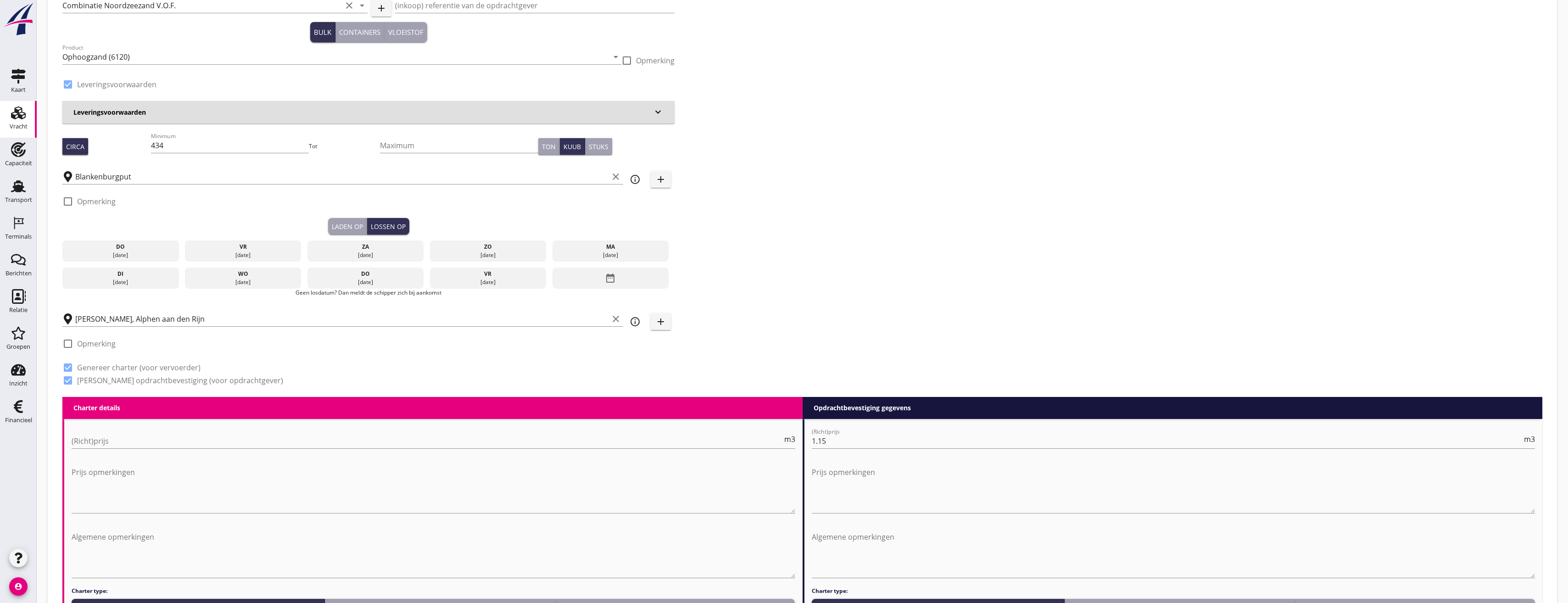
click at [165, 253] on div "[DATE]" at bounding box center [121, 255] width 112 height 9
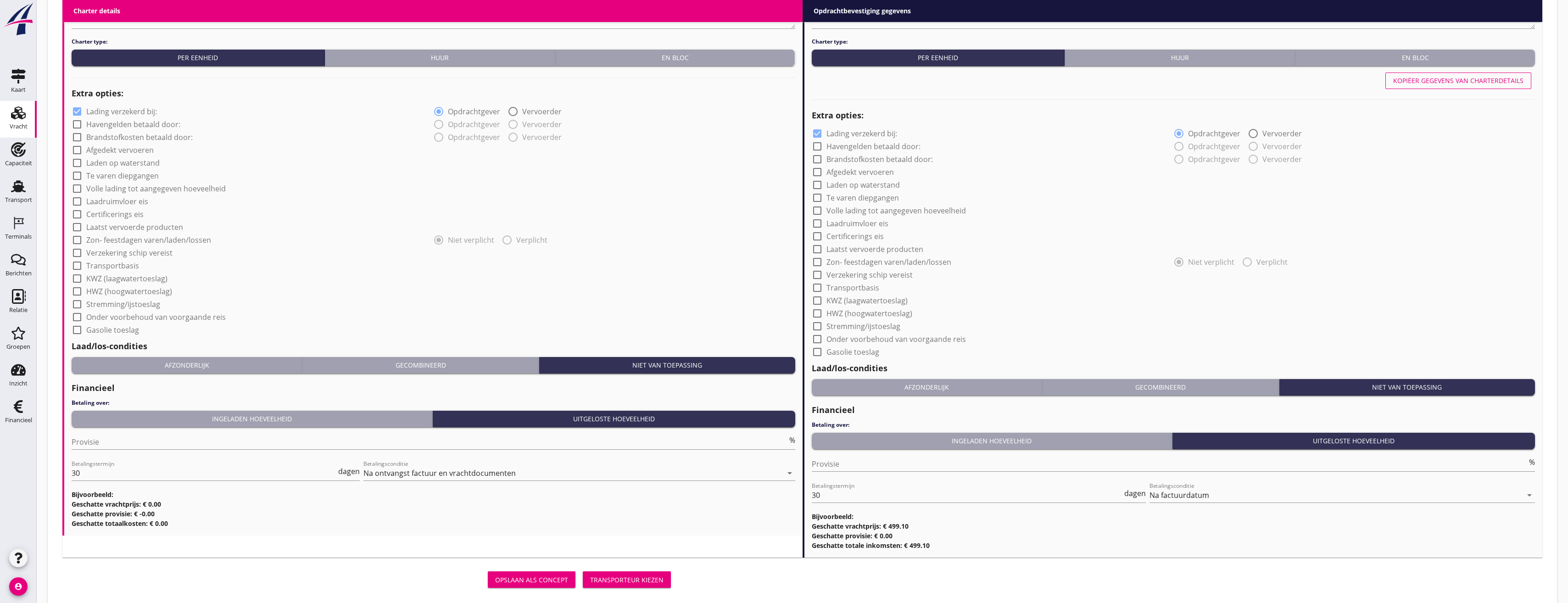
scroll to position [657, 0]
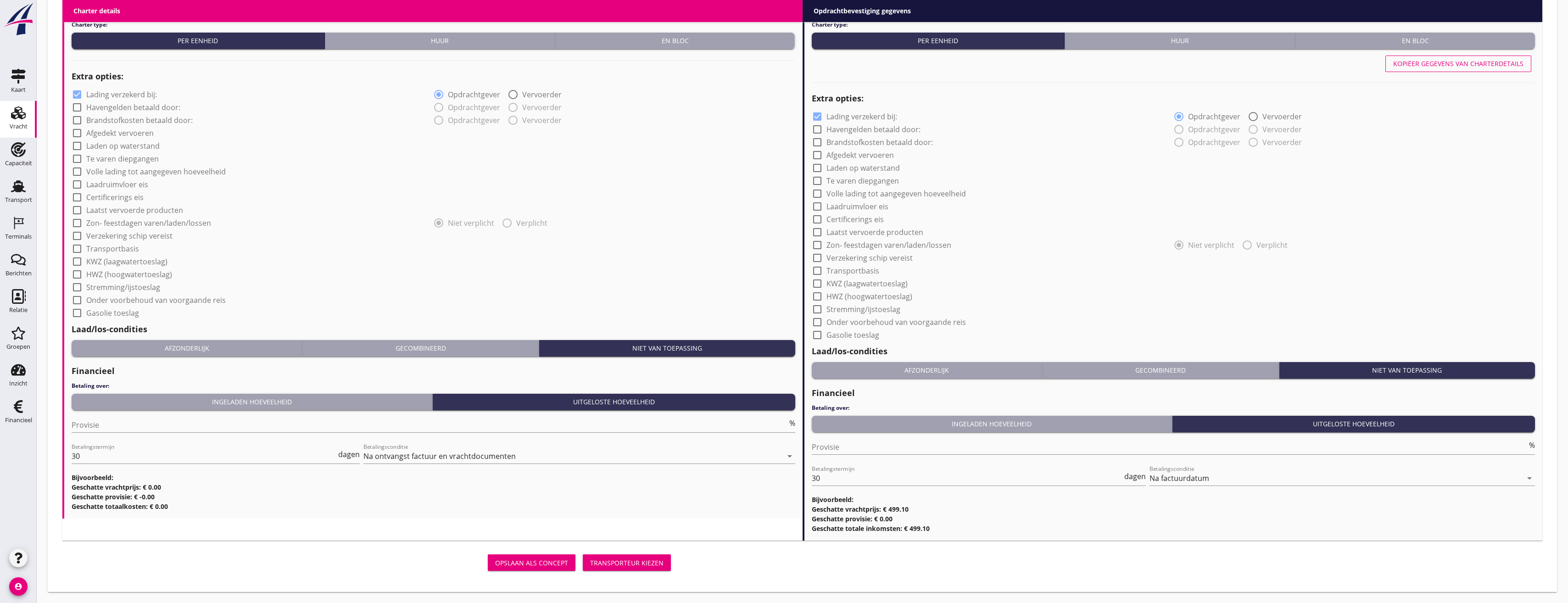
click at [642, 558] on div "Transporteur kiezen" at bounding box center [626, 563] width 74 height 10
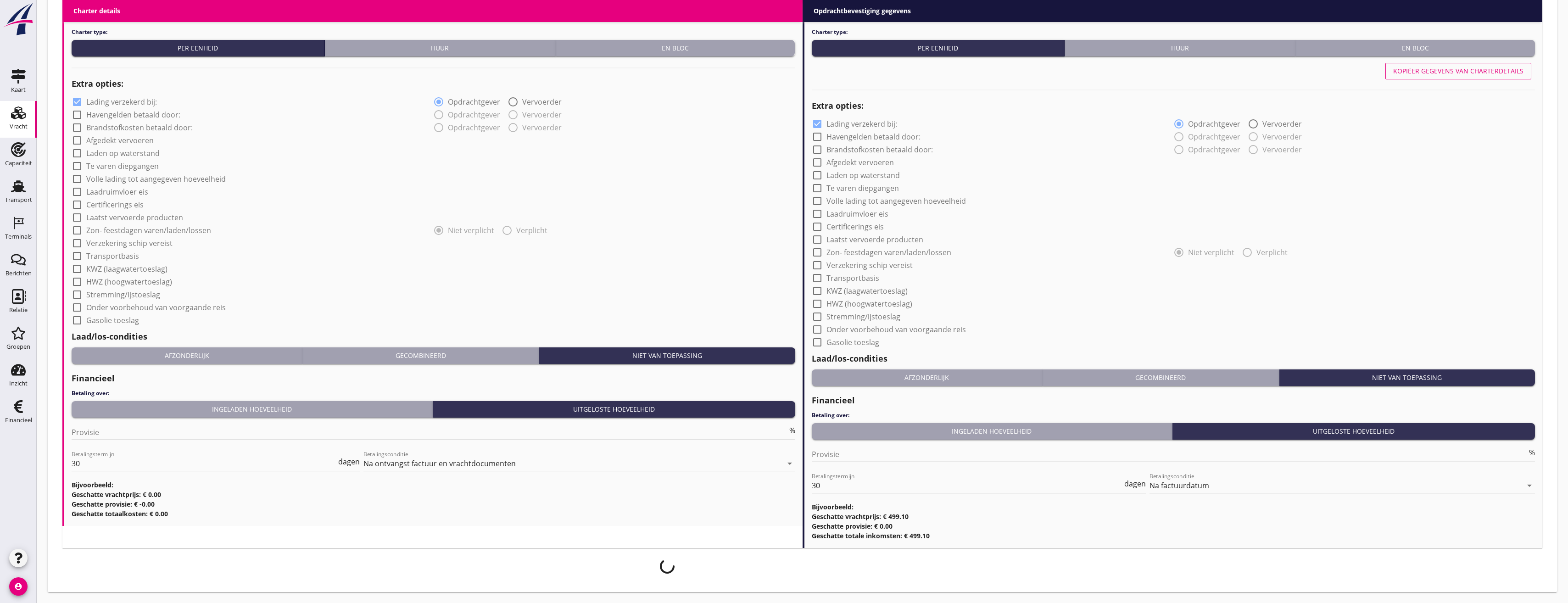
scroll to position [649, 0]
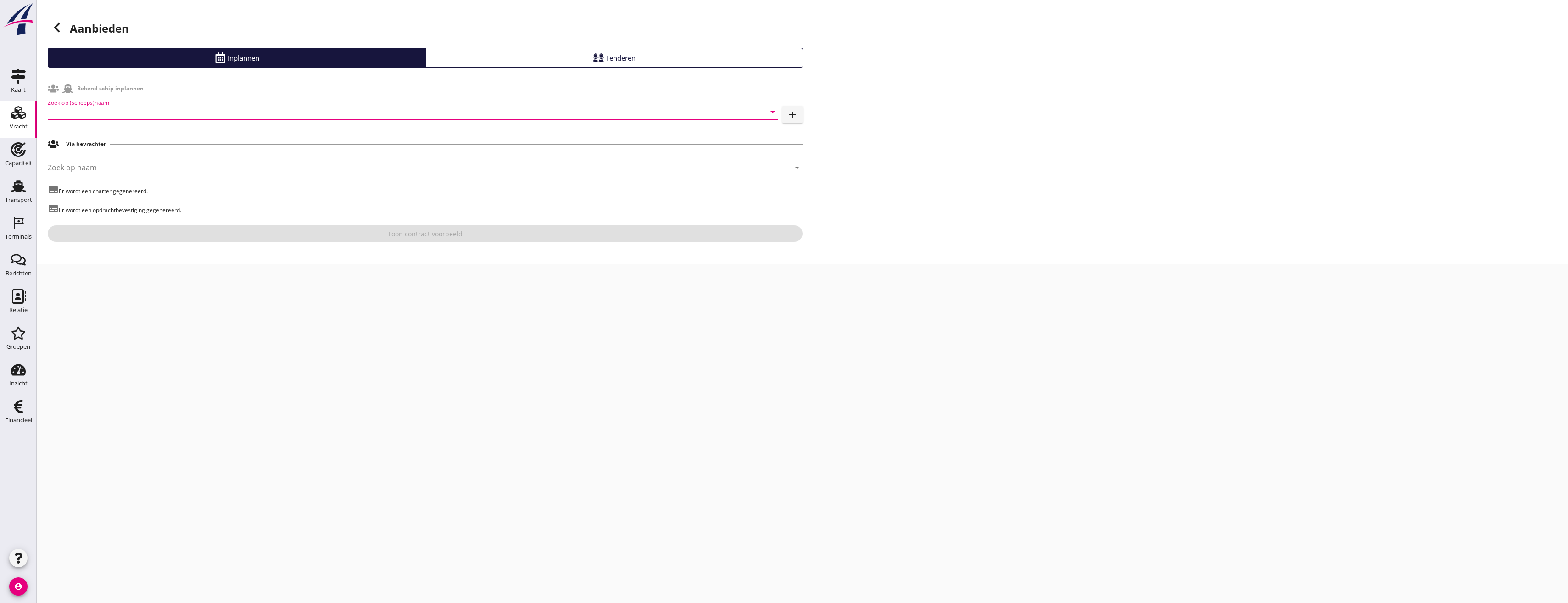
click at [169, 116] on input "Zoek op (scheeps)naam" at bounding box center [400, 112] width 705 height 15
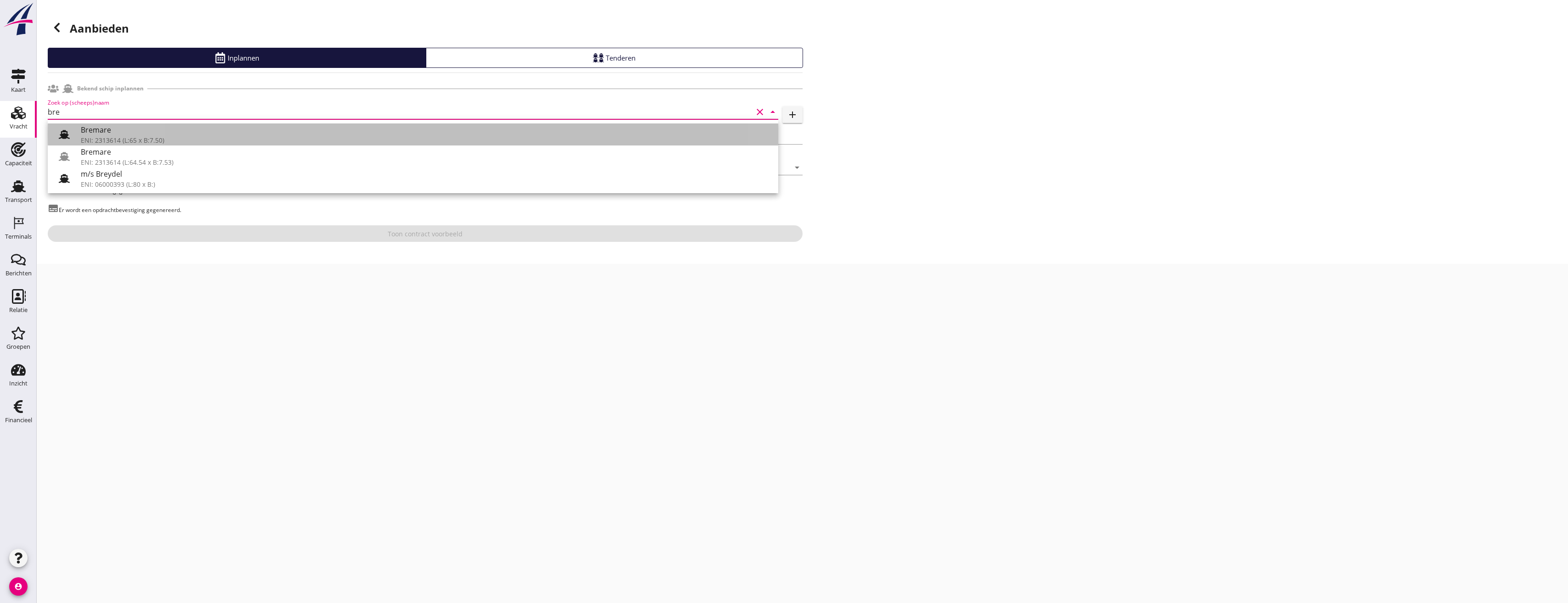
click at [114, 131] on div "Bremare" at bounding box center [426, 130] width 690 height 11
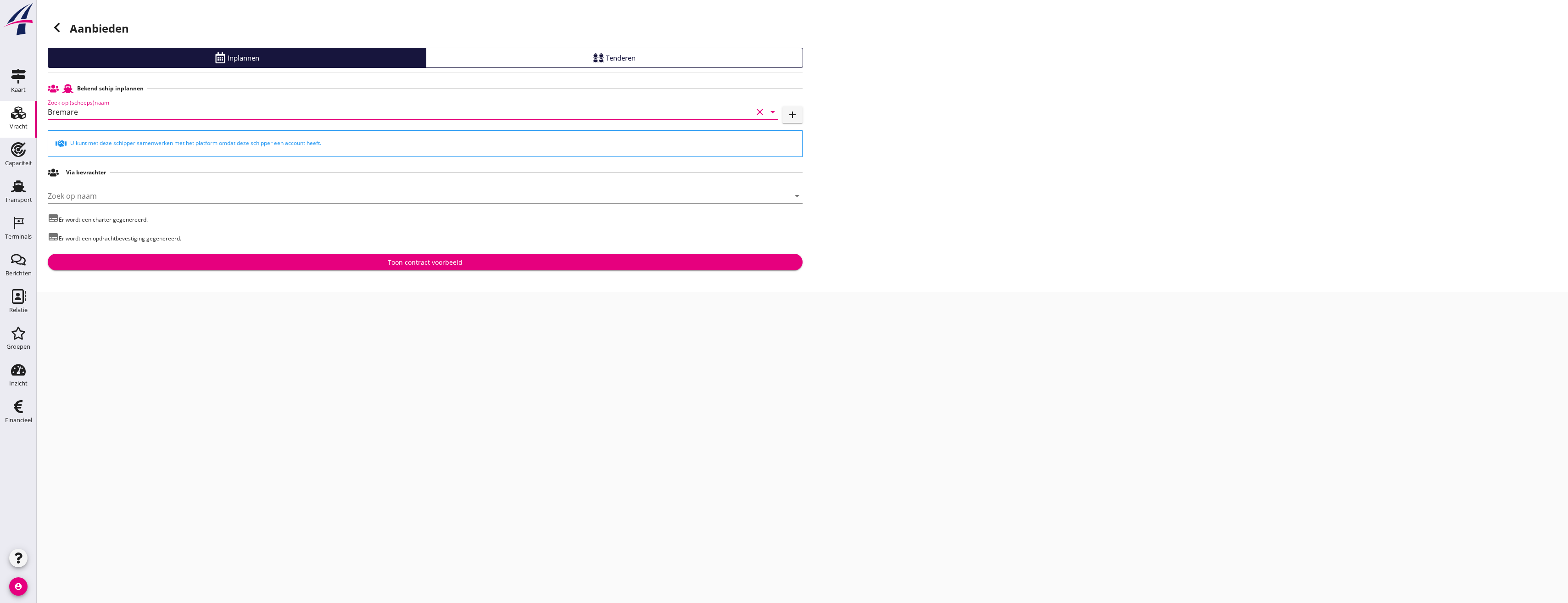
type input "Bremare"
click at [317, 259] on div "Toon contract voorbeeld" at bounding box center [425, 262] width 740 height 10
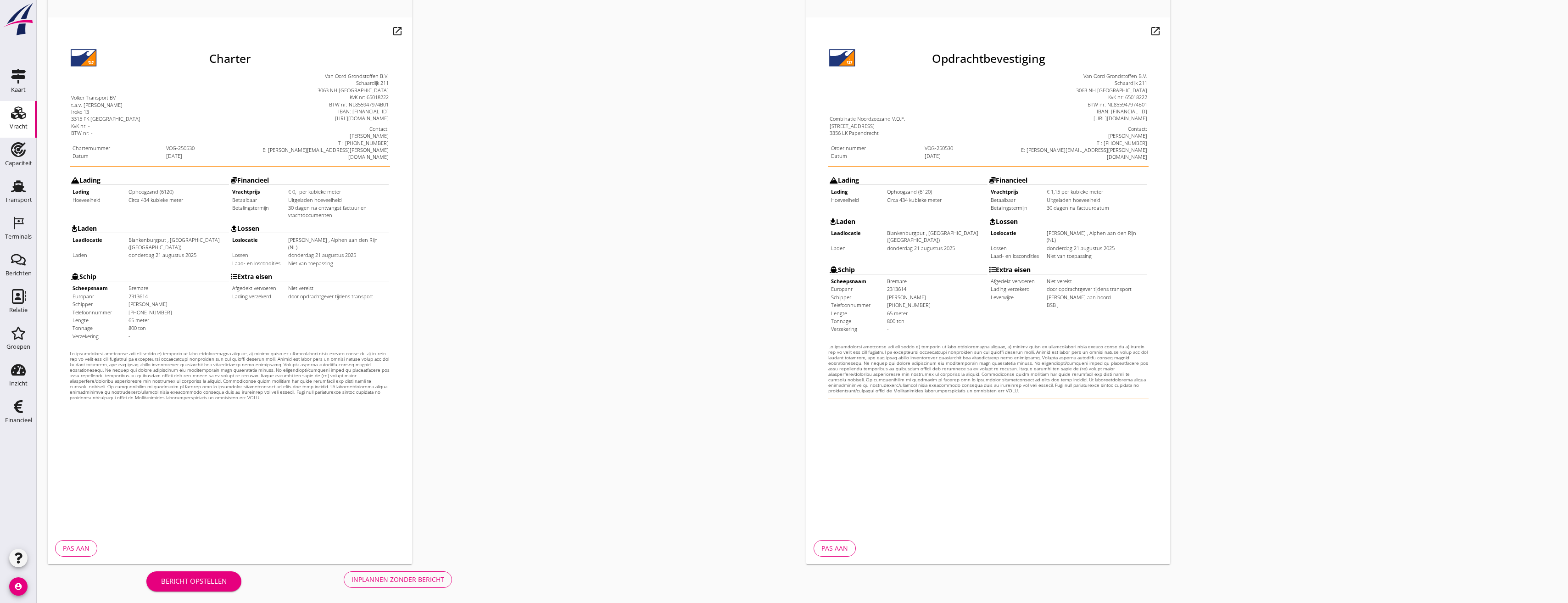
scroll to position [77, 0]
click at [400, 576] on div "Inplannen zonder bericht" at bounding box center [397, 577] width 93 height 10
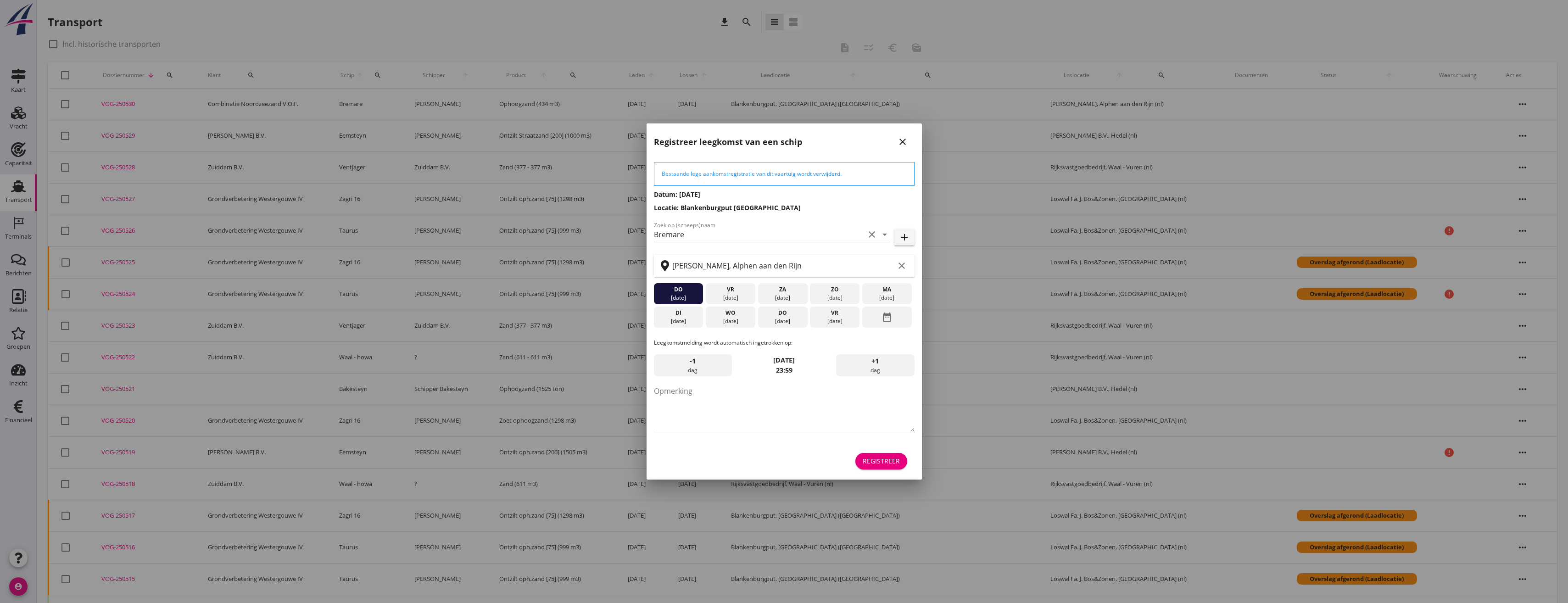
click at [886, 465] on div "Registreer" at bounding box center [881, 461] width 37 height 10
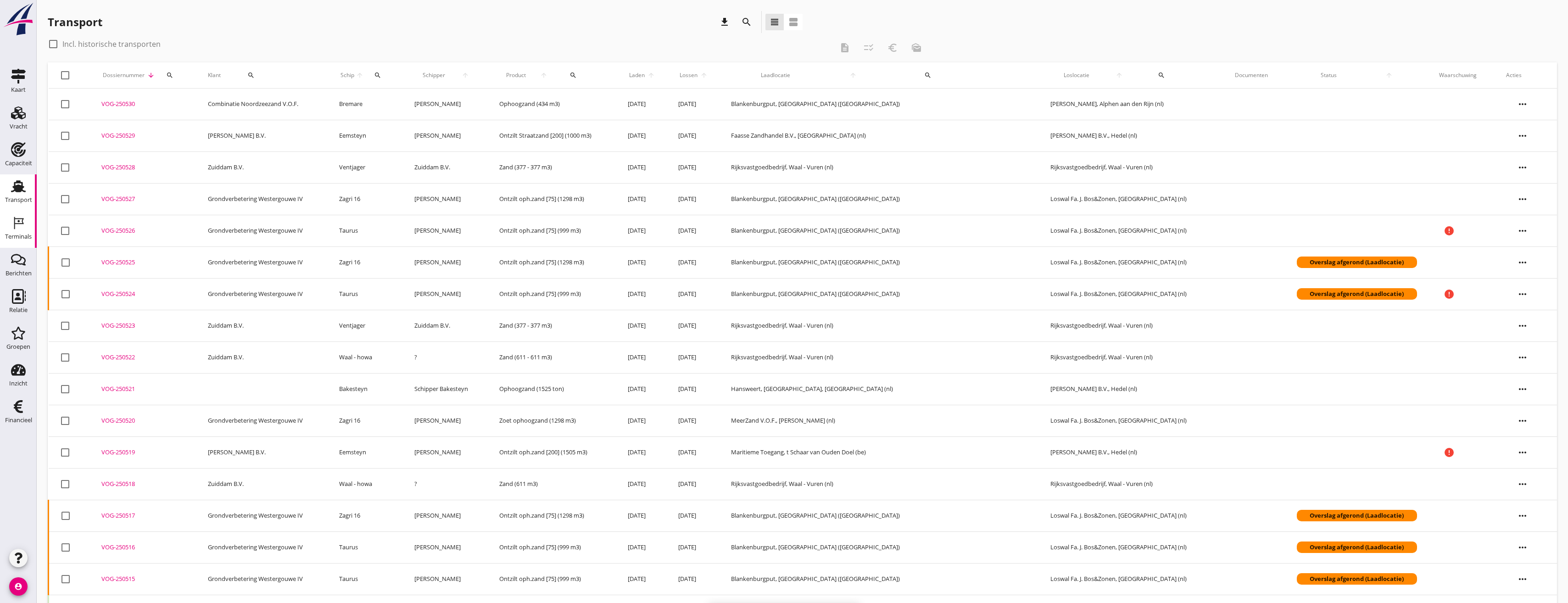
click at [18, 223] on icon "Terminals" at bounding box center [18, 223] width 15 height 15
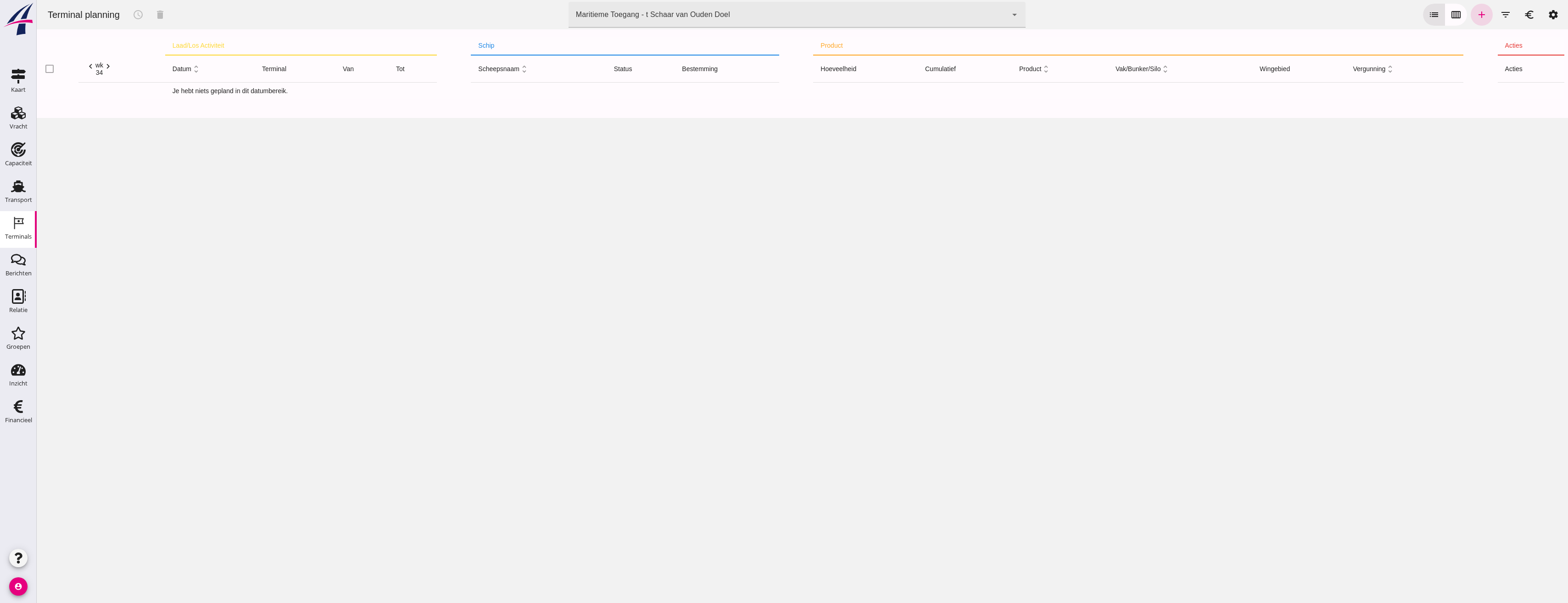
click div "Maritieme Toegang - t Schaar van Ouden Doel 453b08e2-5afb-49e8-a076-b9bc6000f457"
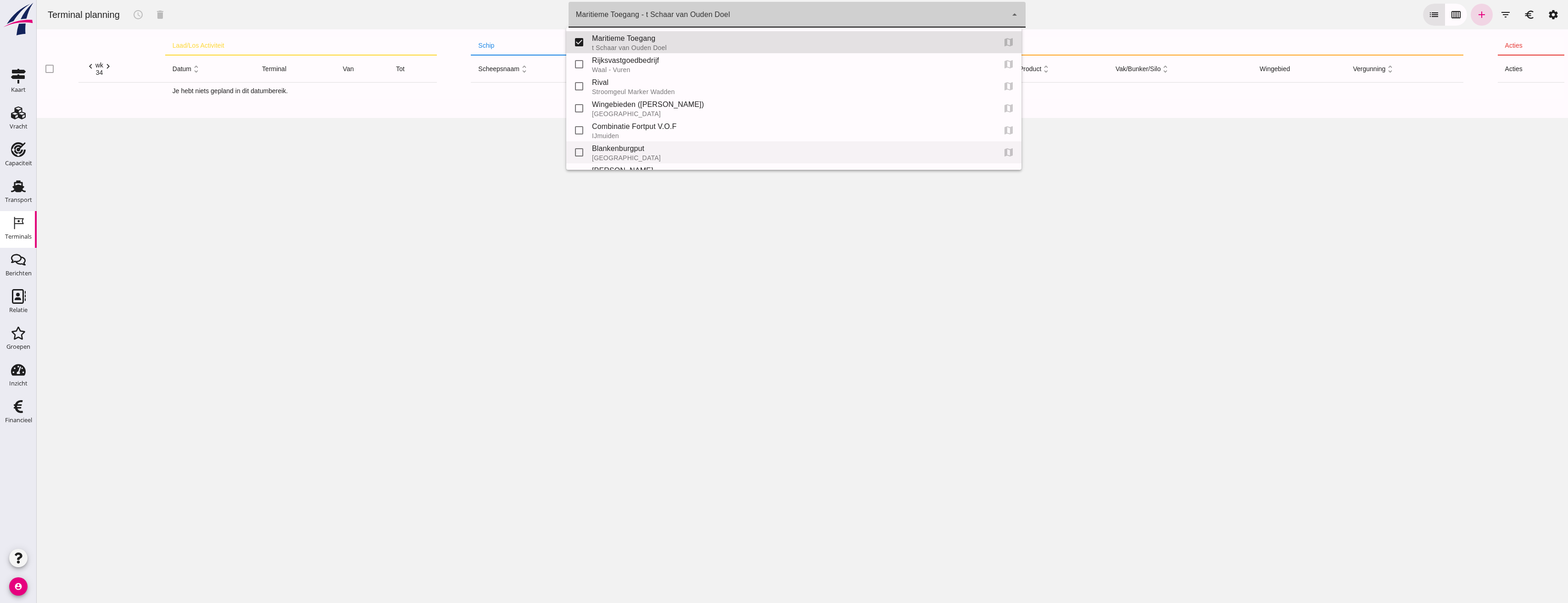
click at [618, 146] on div "Blankenburgput" at bounding box center [790, 148] width 396 height 11
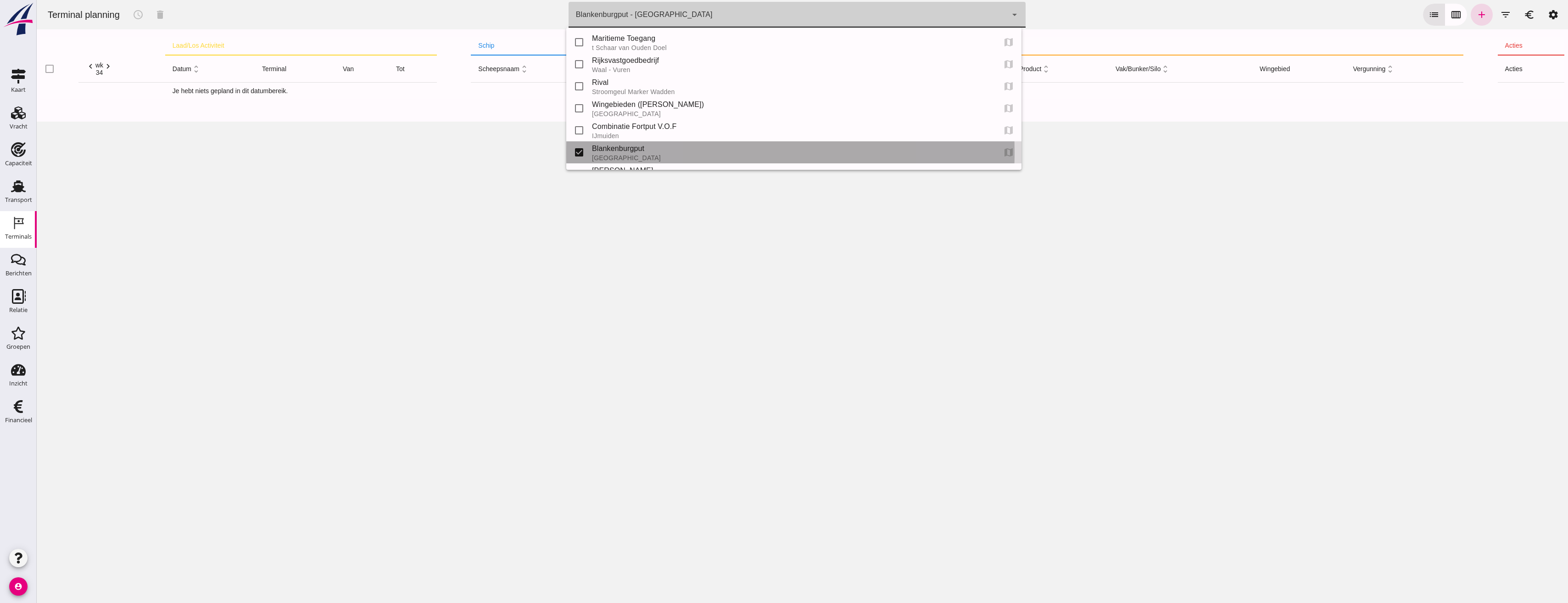
type input "e6c78bfd-e3f1-4bb9-b01e-b37ce3668b52"
checkbox input "false"
checkbox input "true"
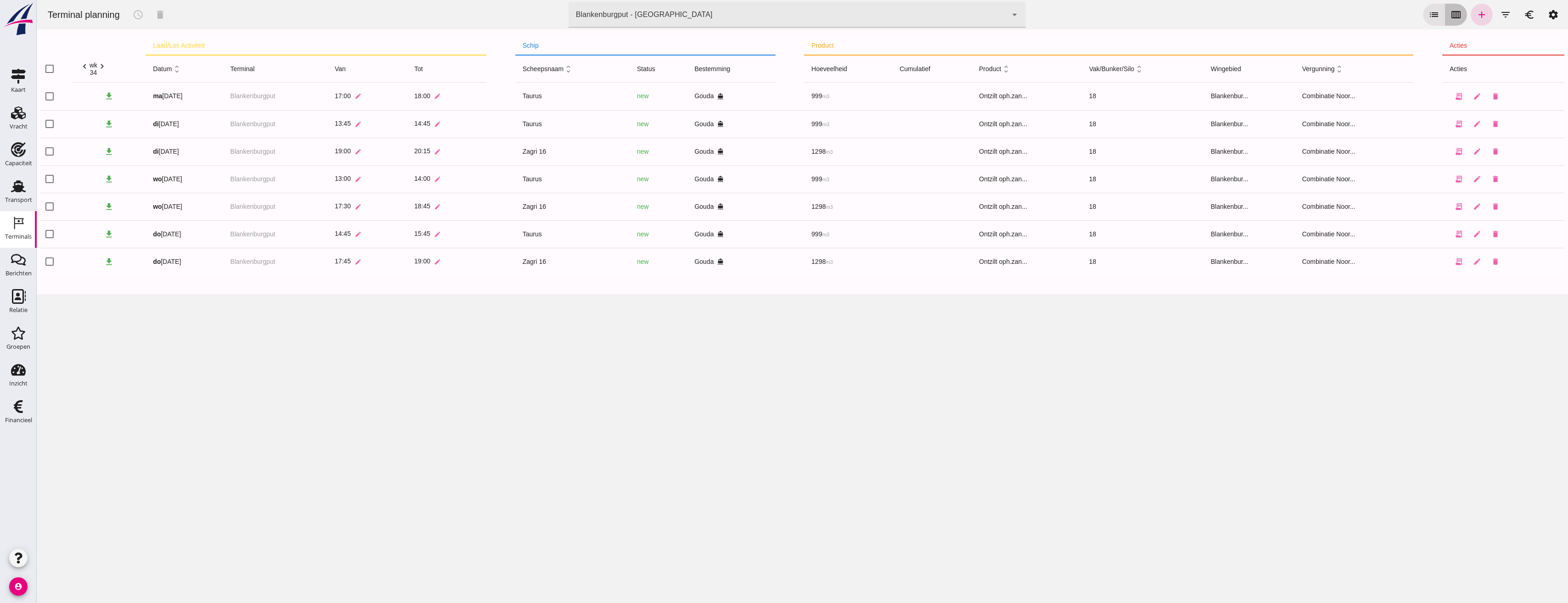
click button "calendar_view_week"
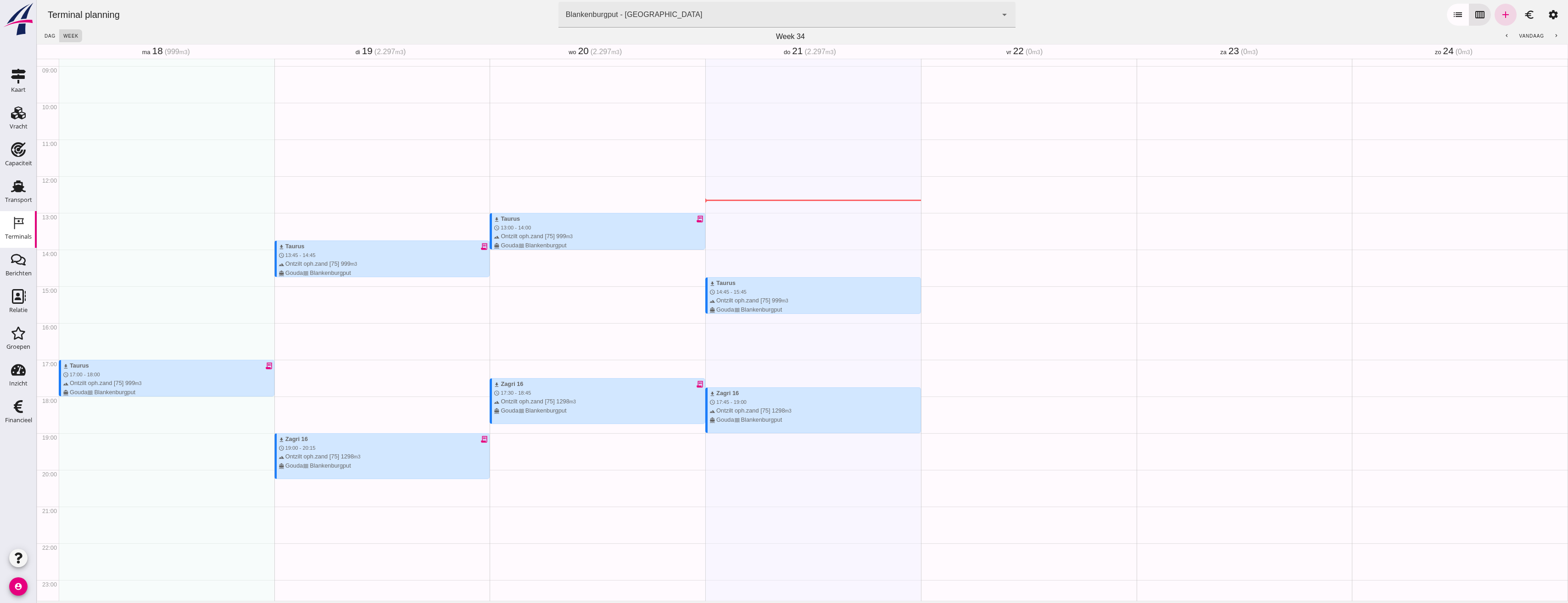
scroll to position [338, 0]
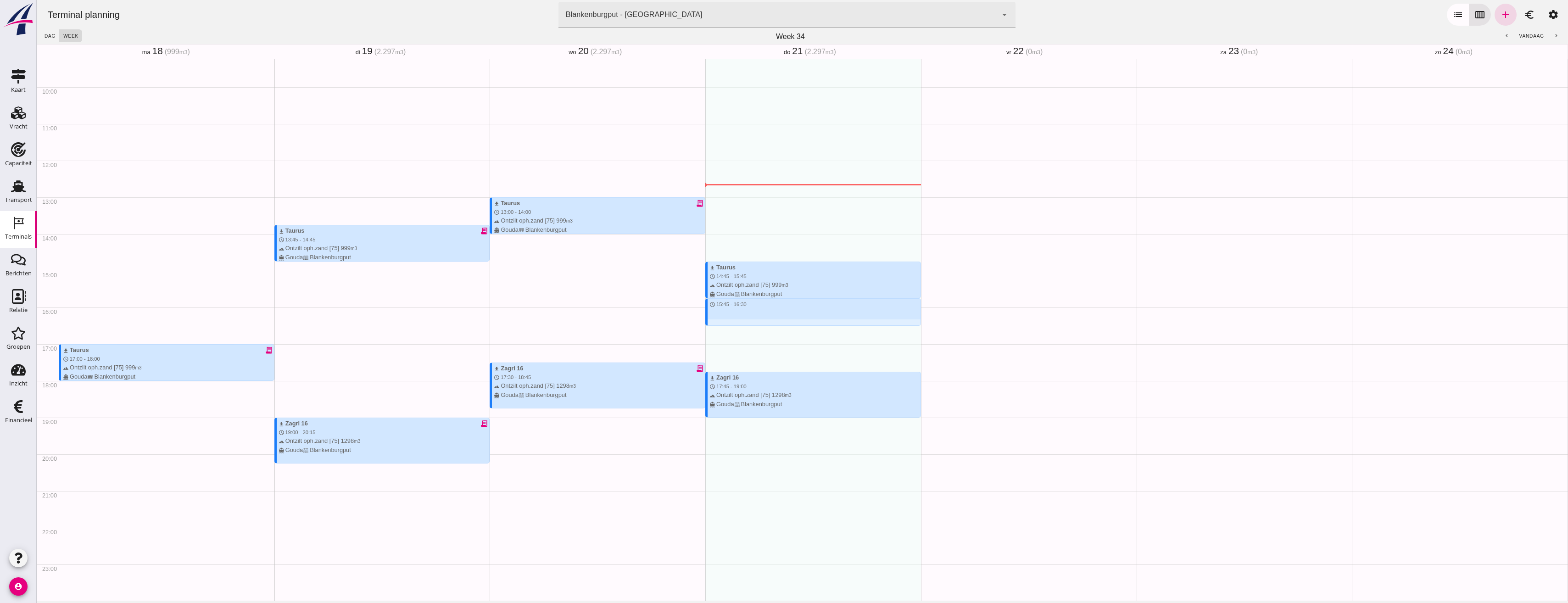
drag, startPoint x: 724, startPoint y: 302, endPoint x: 730, endPoint y: 325, distance: 23.8
click at [730, 325] on div "download Taurus schedule 14:45 - 15:45 terrain Ontzilt oph.zand [75] 999 m3 dir…" at bounding box center [813, 160] width 215 height 880
type input "Combinatie Noordzeezand V.O.F."
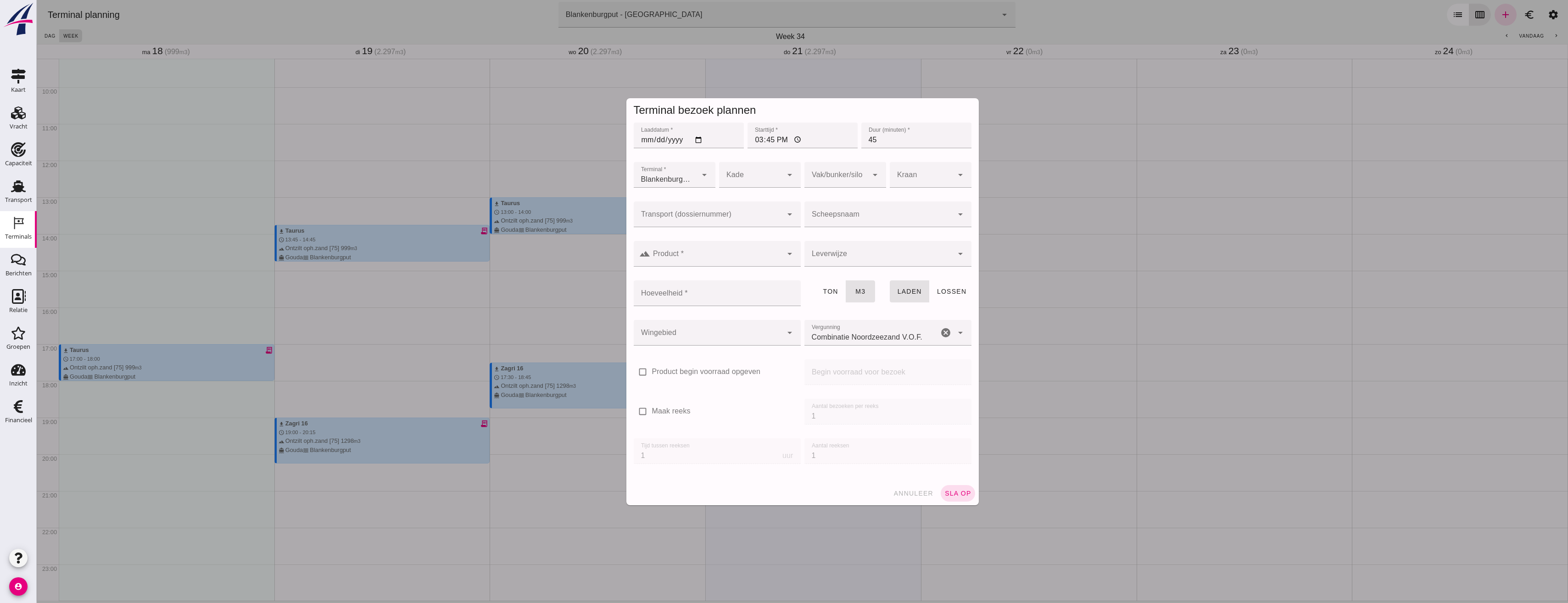
click input "Transport (dossiernummer)"
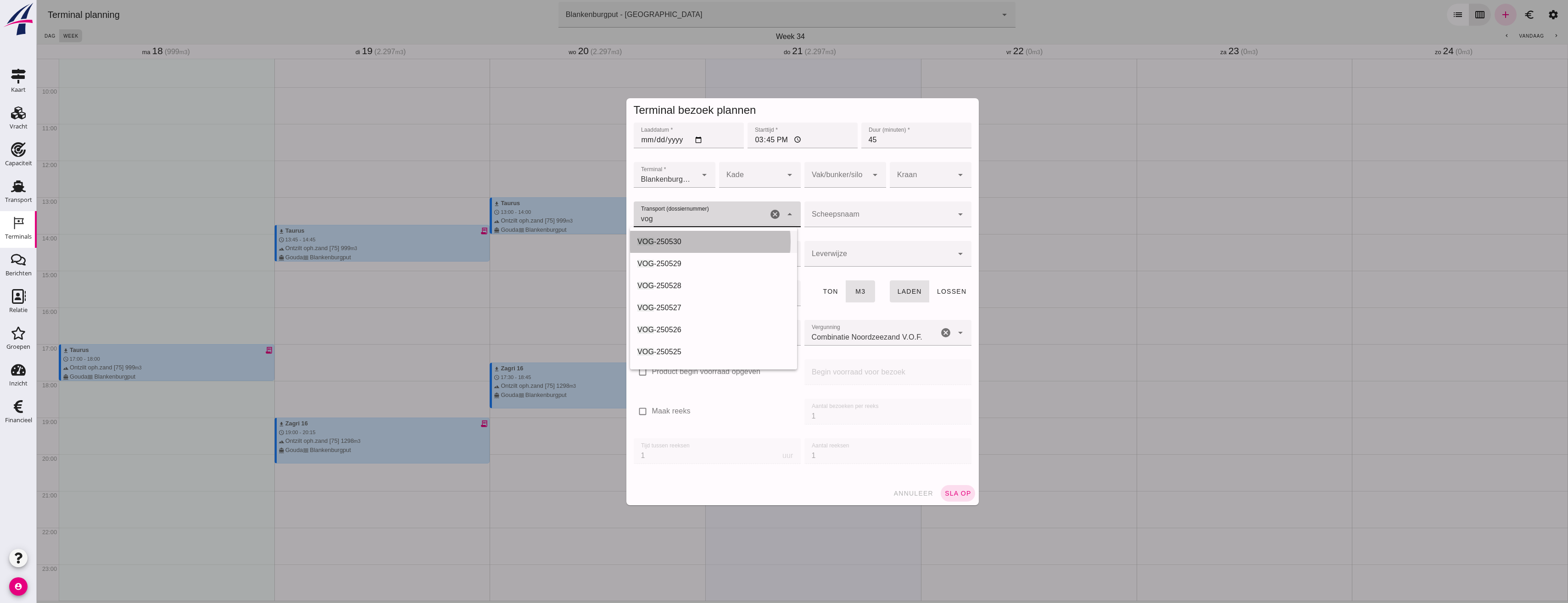
click at [702, 244] on div "VOG -250530" at bounding box center [713, 242] width 152 height 11
type input "VOG-250530"
type input "franco_on_board"
type input "VOG-250530"
click input "Hoeveelheid *"
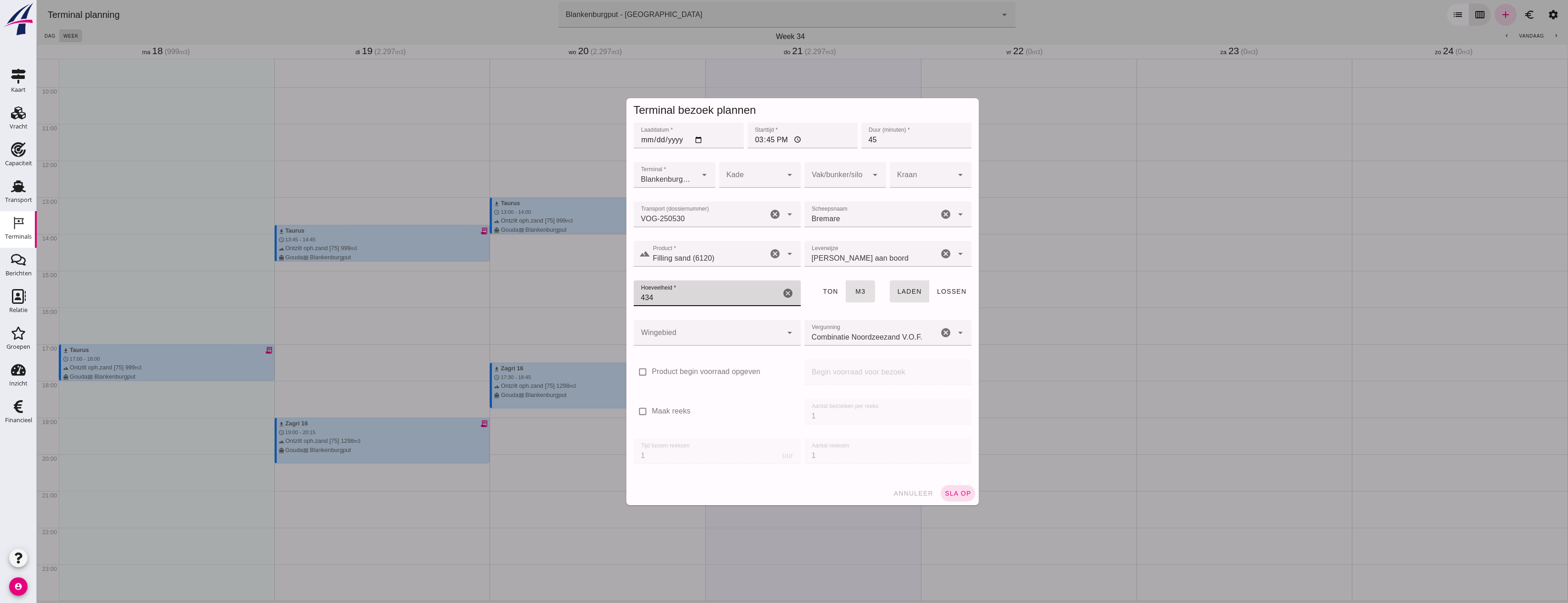
type input "434"
click div
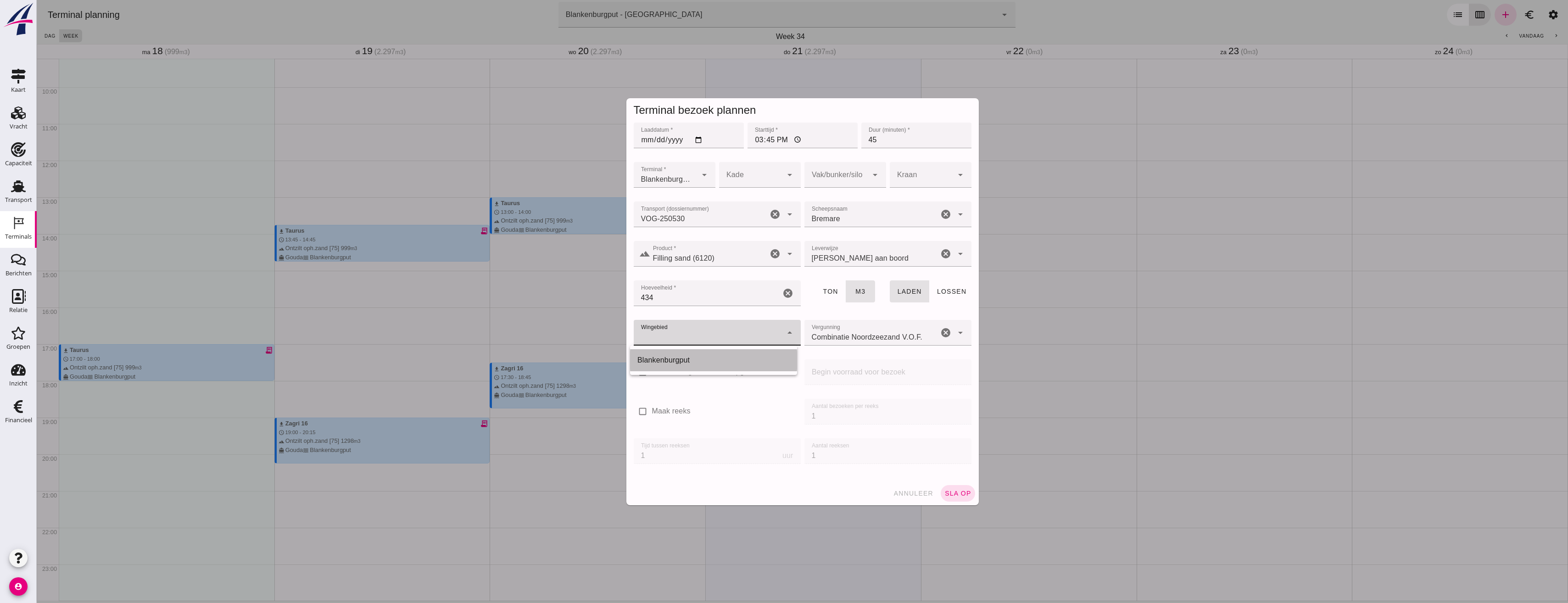
click at [683, 357] on div "Blankenburgput" at bounding box center [713, 360] width 152 height 11
type input "333"
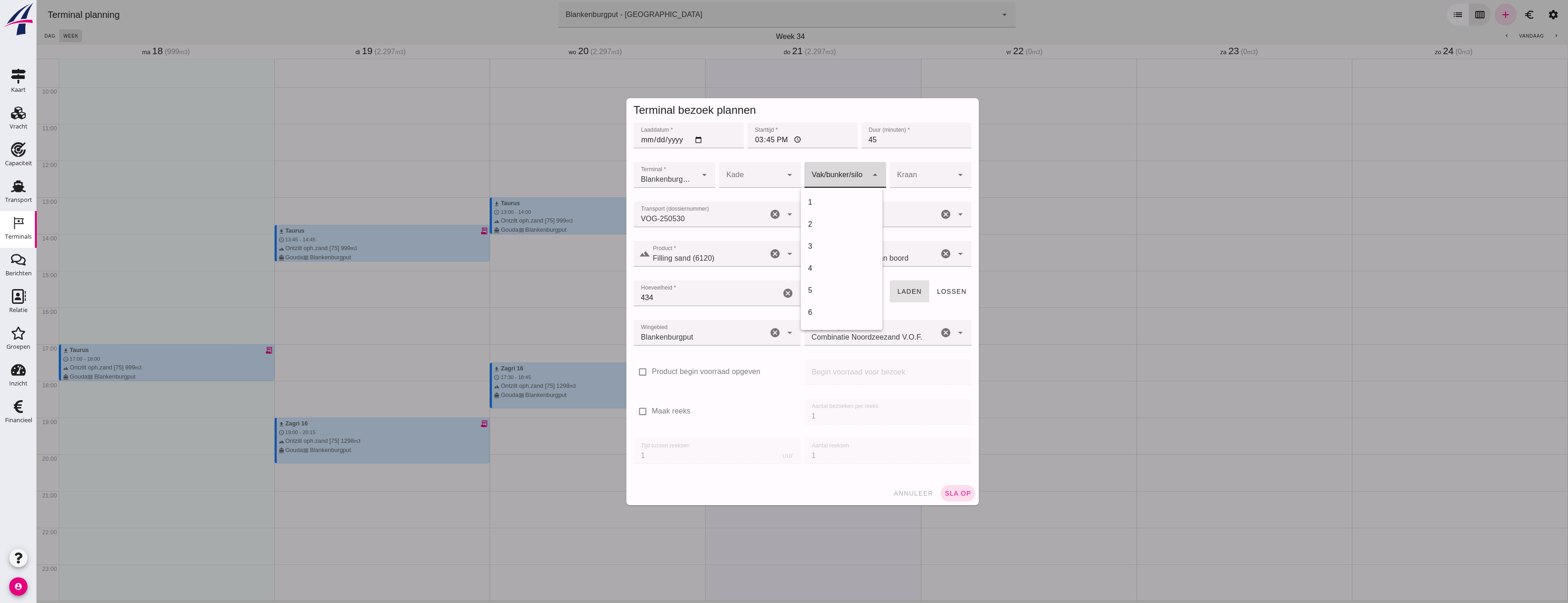
click div
click div "18"
type input "366"
click span "sla op"
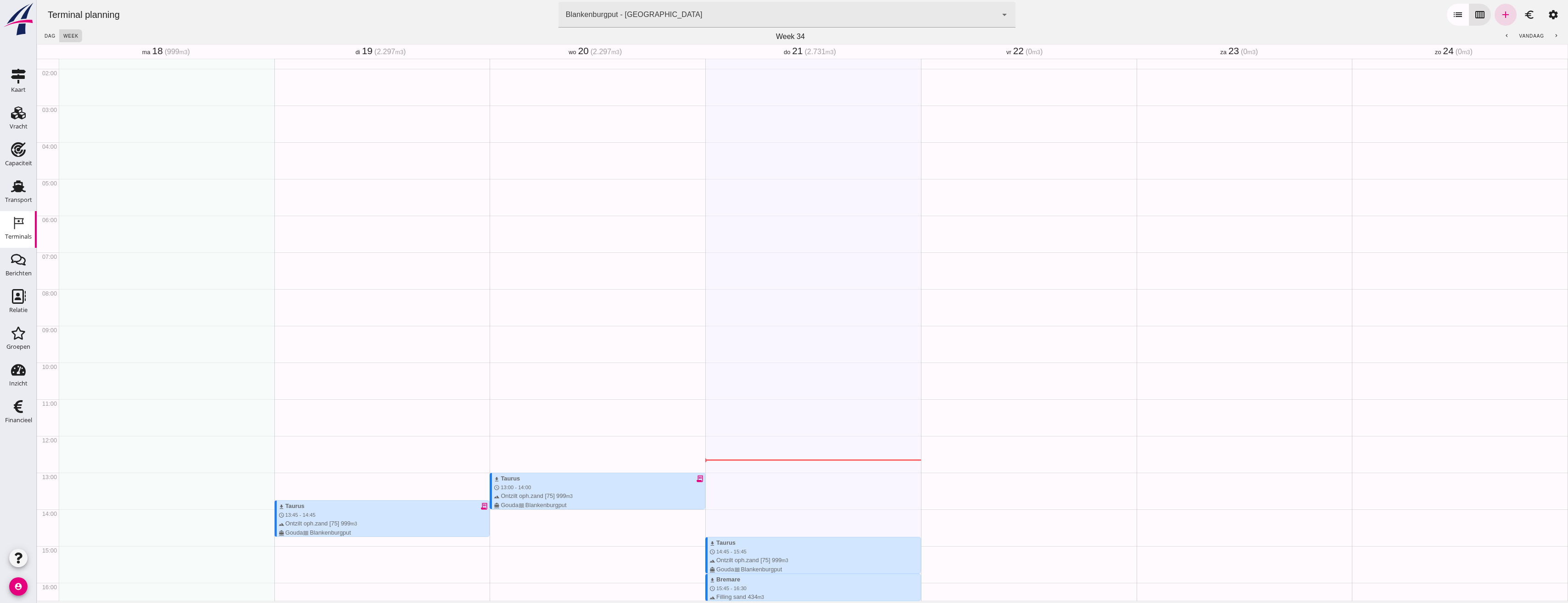
scroll to position [338, 0]
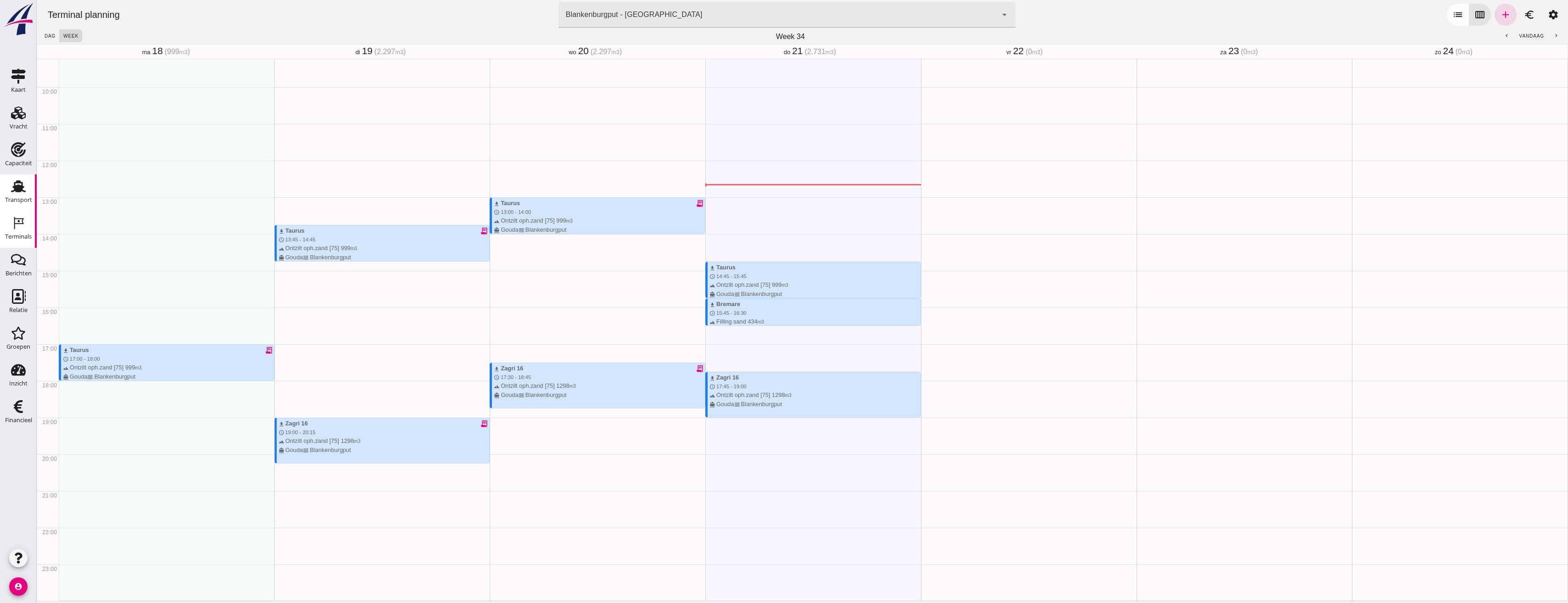
click at [16, 195] on div "Transport" at bounding box center [18, 200] width 27 height 13
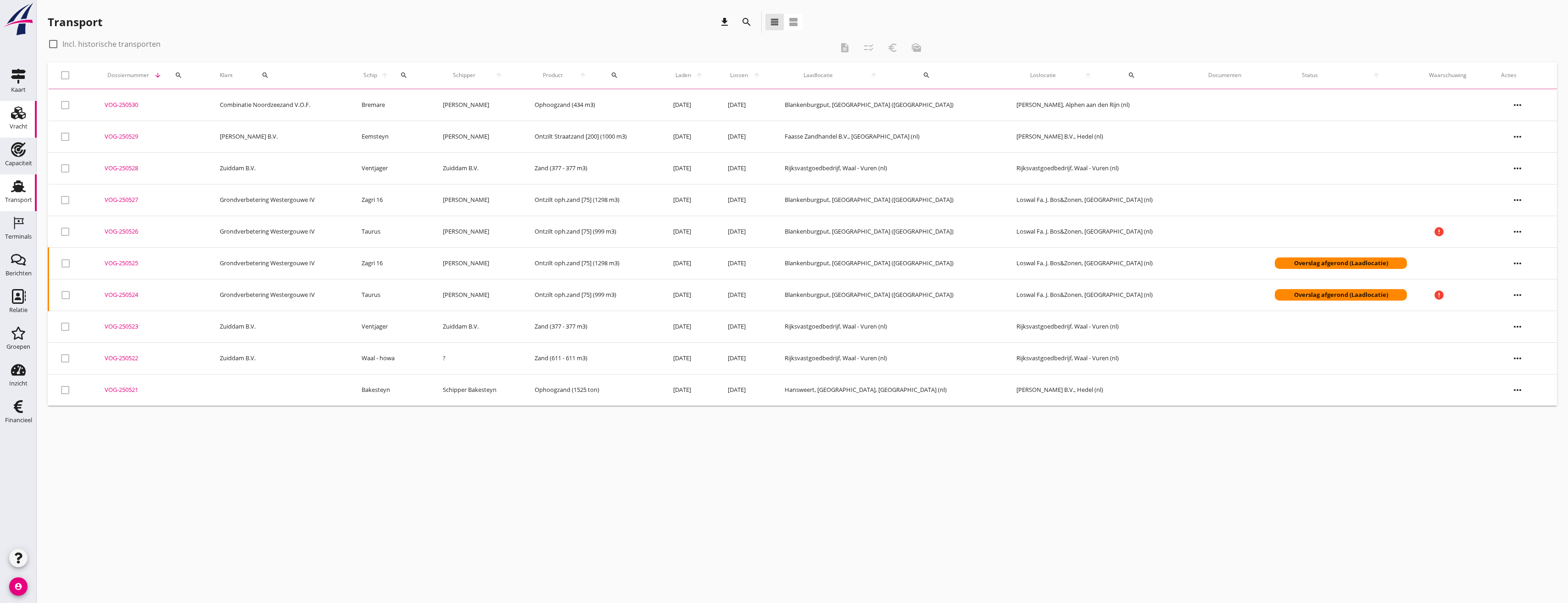
click at [14, 124] on div "Vracht" at bounding box center [18, 127] width 18 height 6
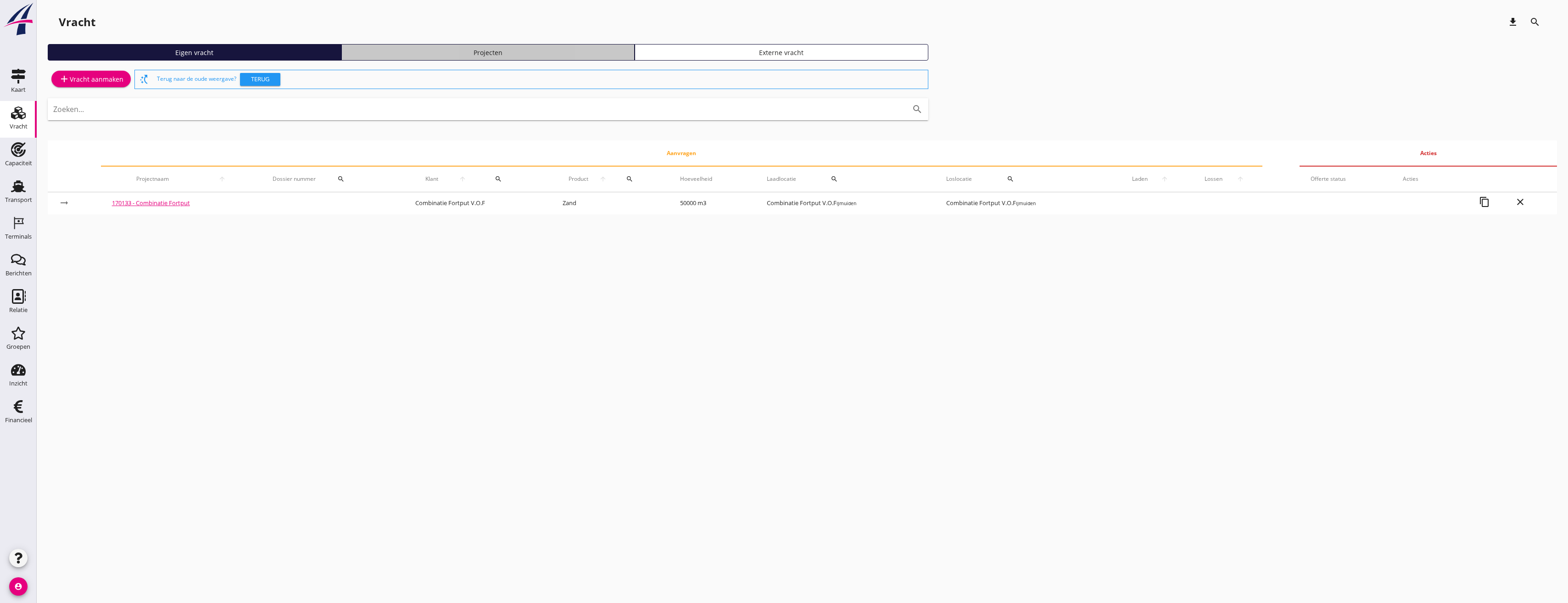
click at [449, 55] on div "Projecten" at bounding box center [488, 52] width 285 height 10
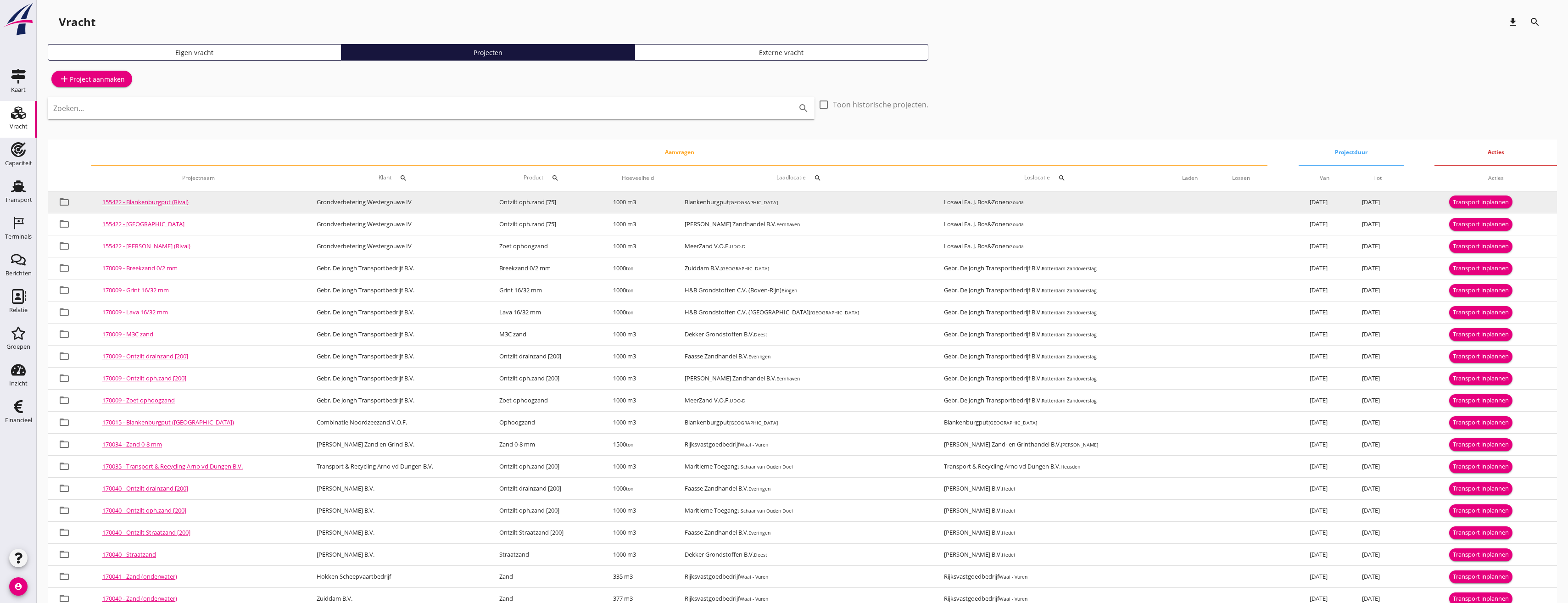
click at [1475, 206] on div "Transport inplannen" at bounding box center [1481, 202] width 56 height 9
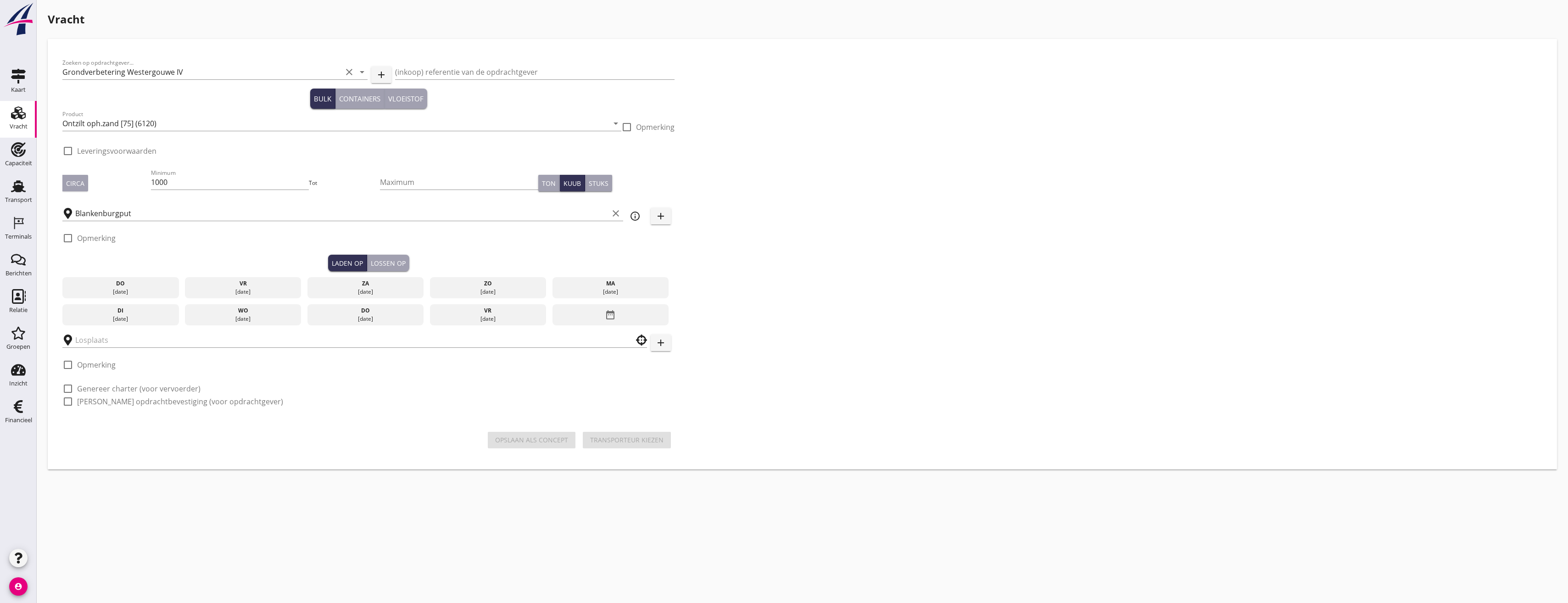
checkbox input "true"
type input "Loswal Fa. J. Bos&Zonen"
checkbox input "true"
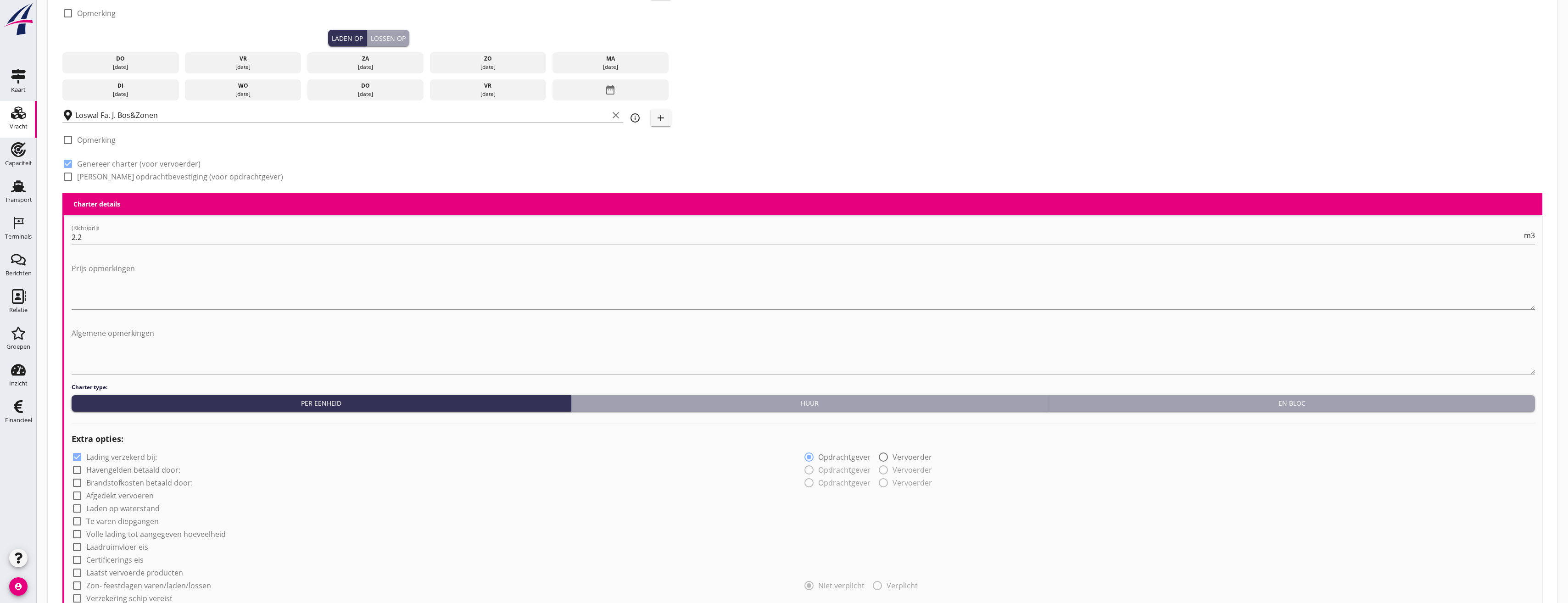
scroll to position [617, 0]
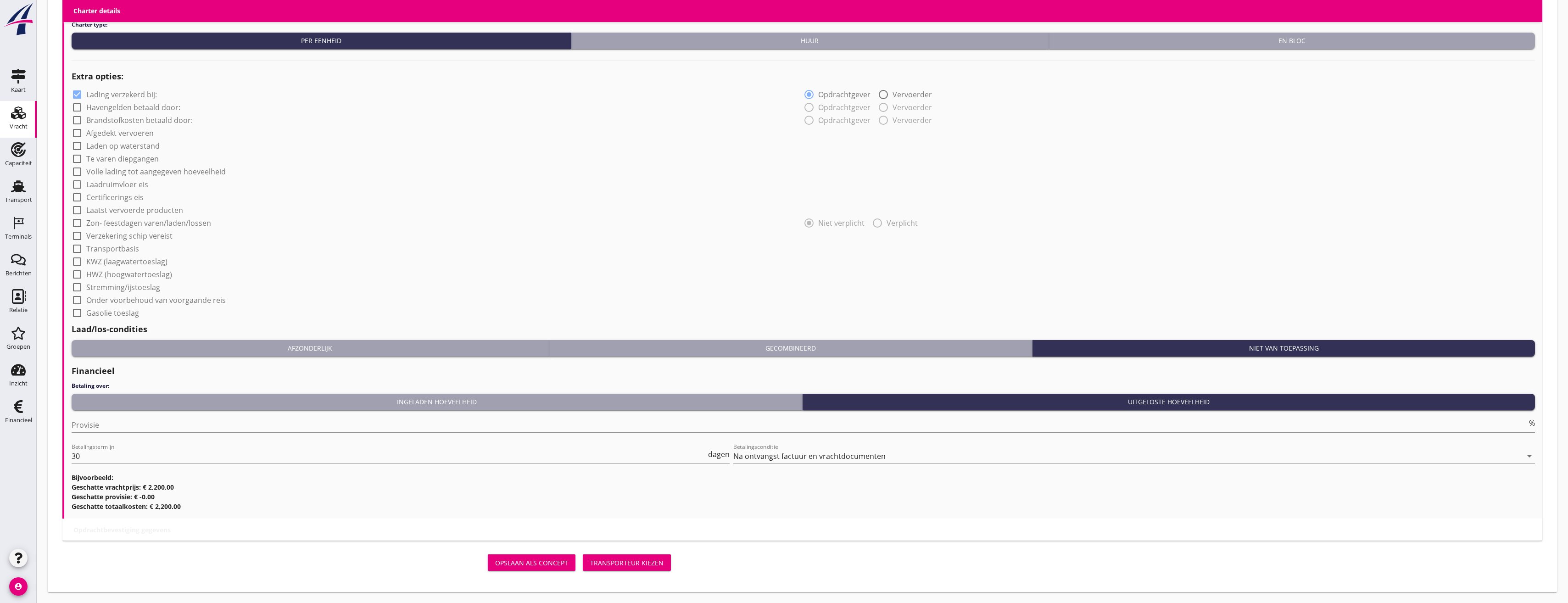
click at [643, 556] on button "Transporteur kiezen" at bounding box center [626, 562] width 88 height 16
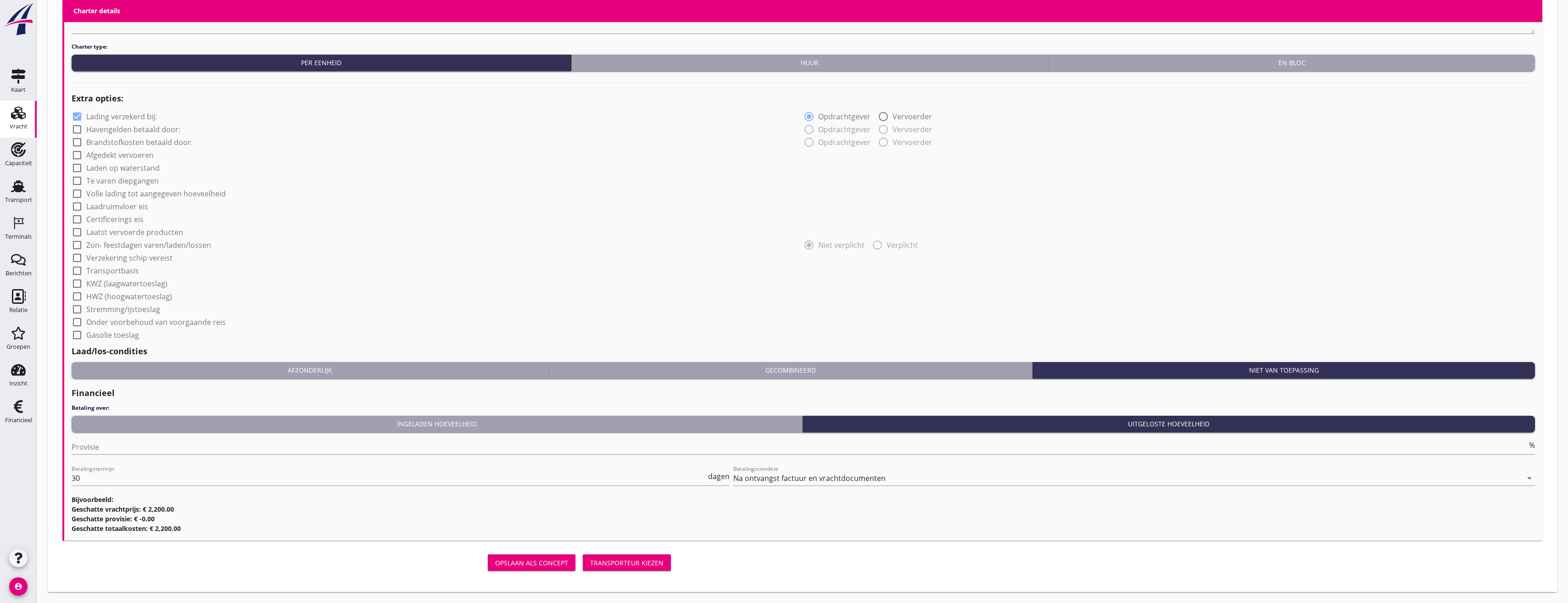
scroll to position [610, 0]
click at [633, 566] on div "Transporteur kiezen" at bounding box center [626, 563] width 74 height 10
click at [635, 563] on div "Transporteur kiezen" at bounding box center [626, 563] width 74 height 10
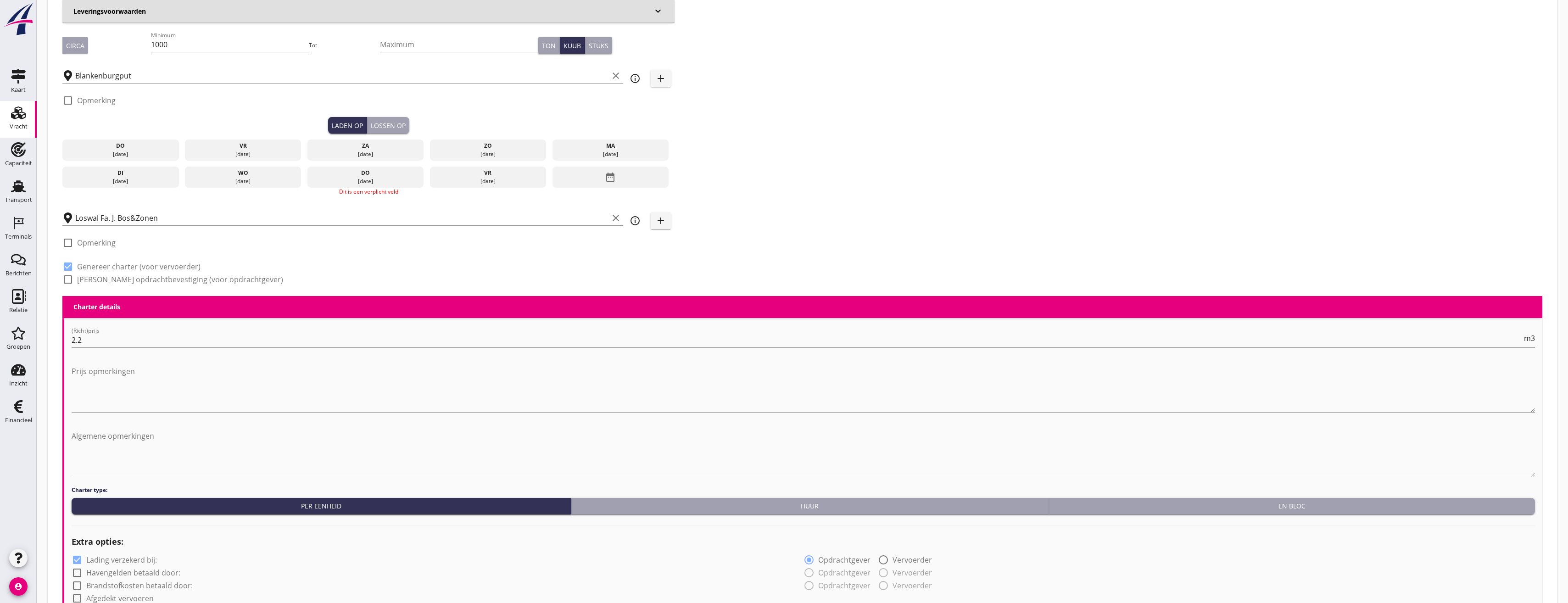
scroll to position [198, 0]
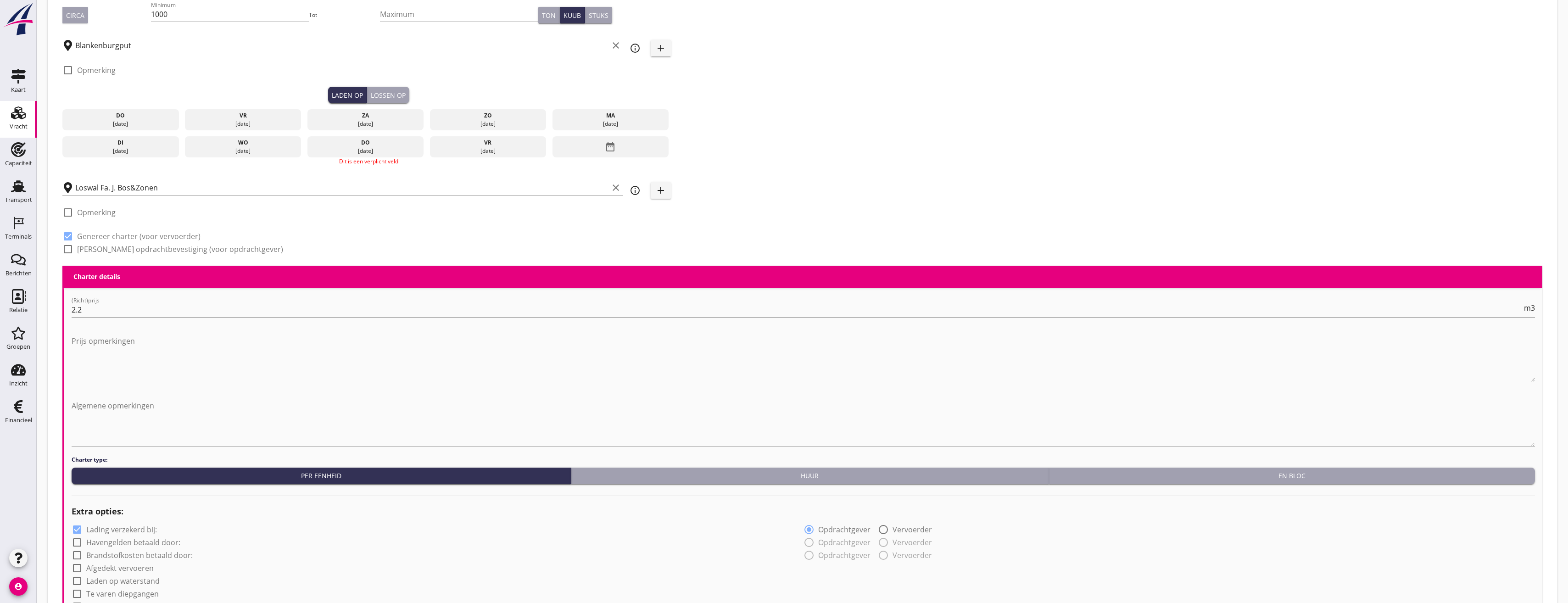
click at [138, 111] on div "do 21 aug." at bounding box center [121, 119] width 116 height 21
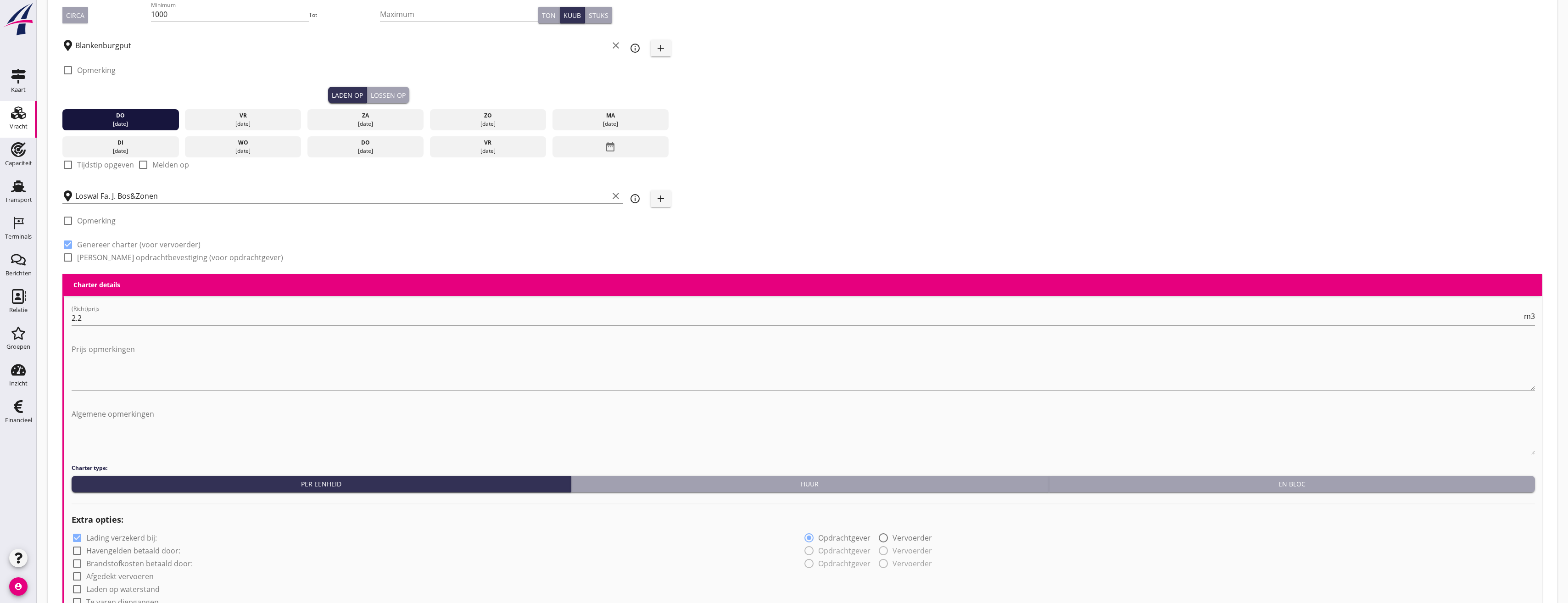
click at [398, 89] on button "Lossen op" at bounding box center [388, 94] width 42 height 16
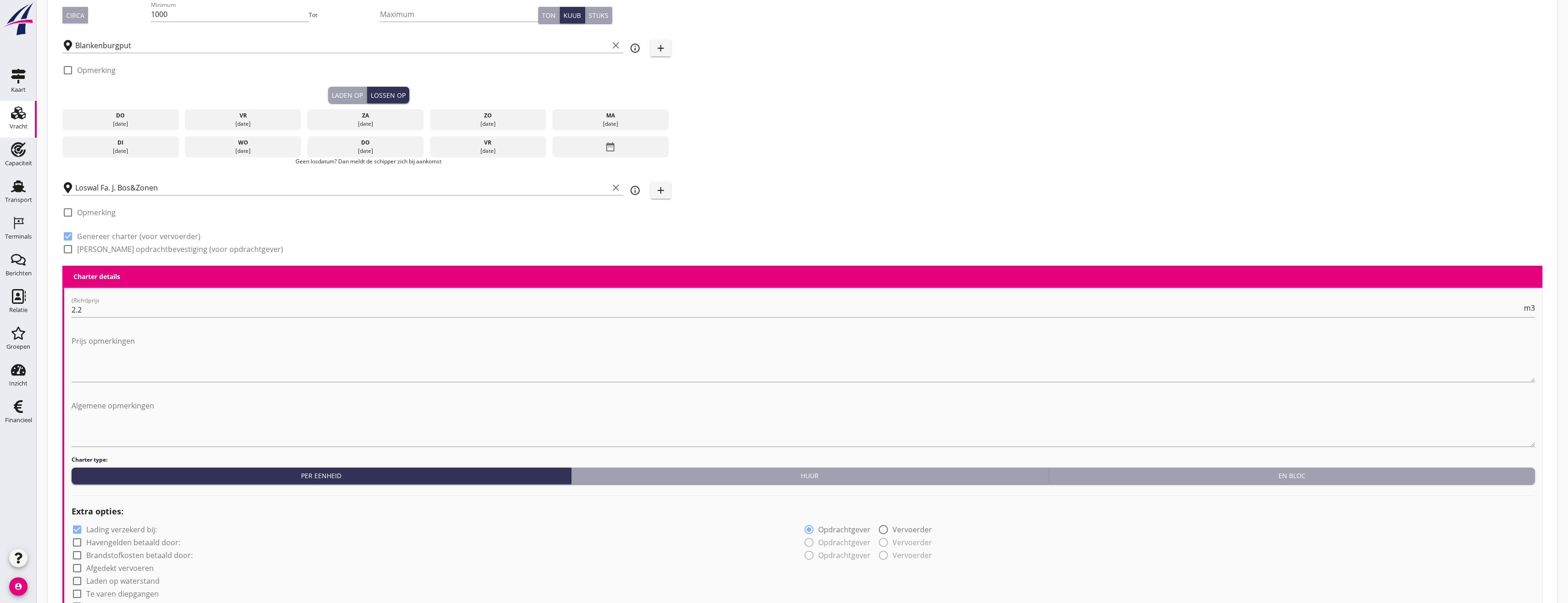
click at [164, 121] on div "[DATE]" at bounding box center [121, 124] width 112 height 9
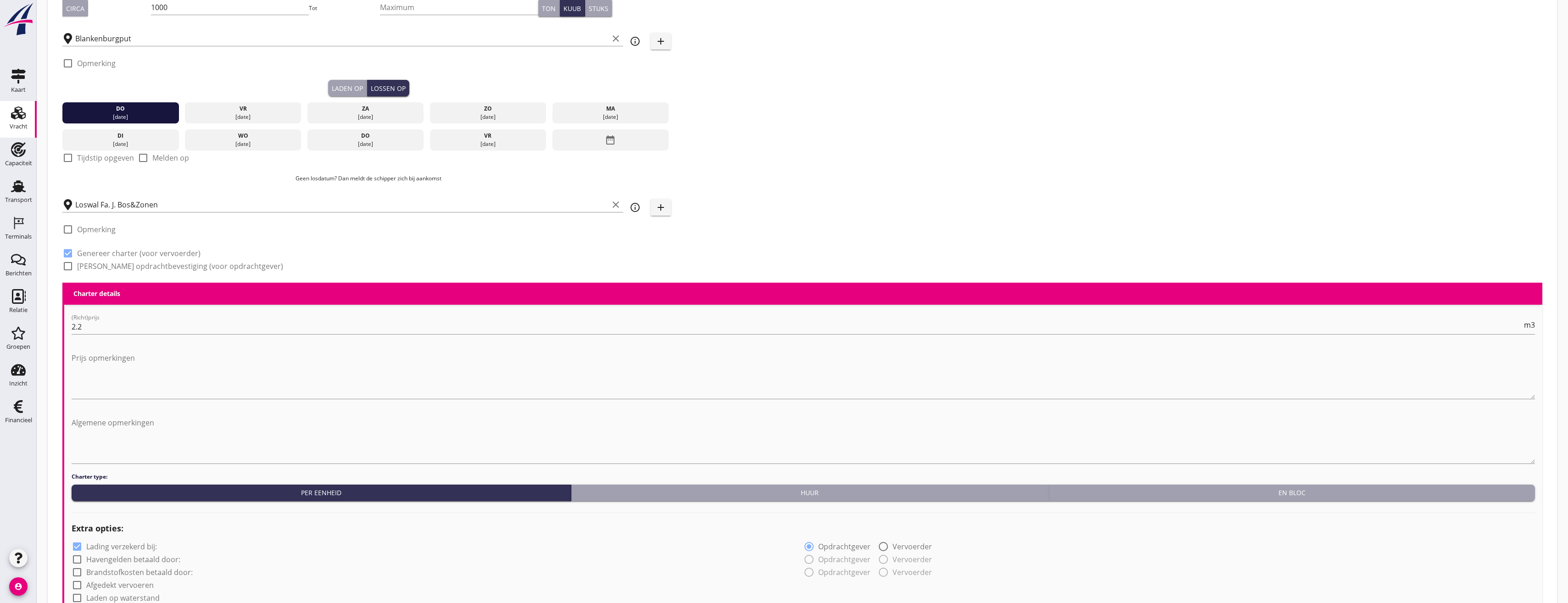
scroll to position [635, 0]
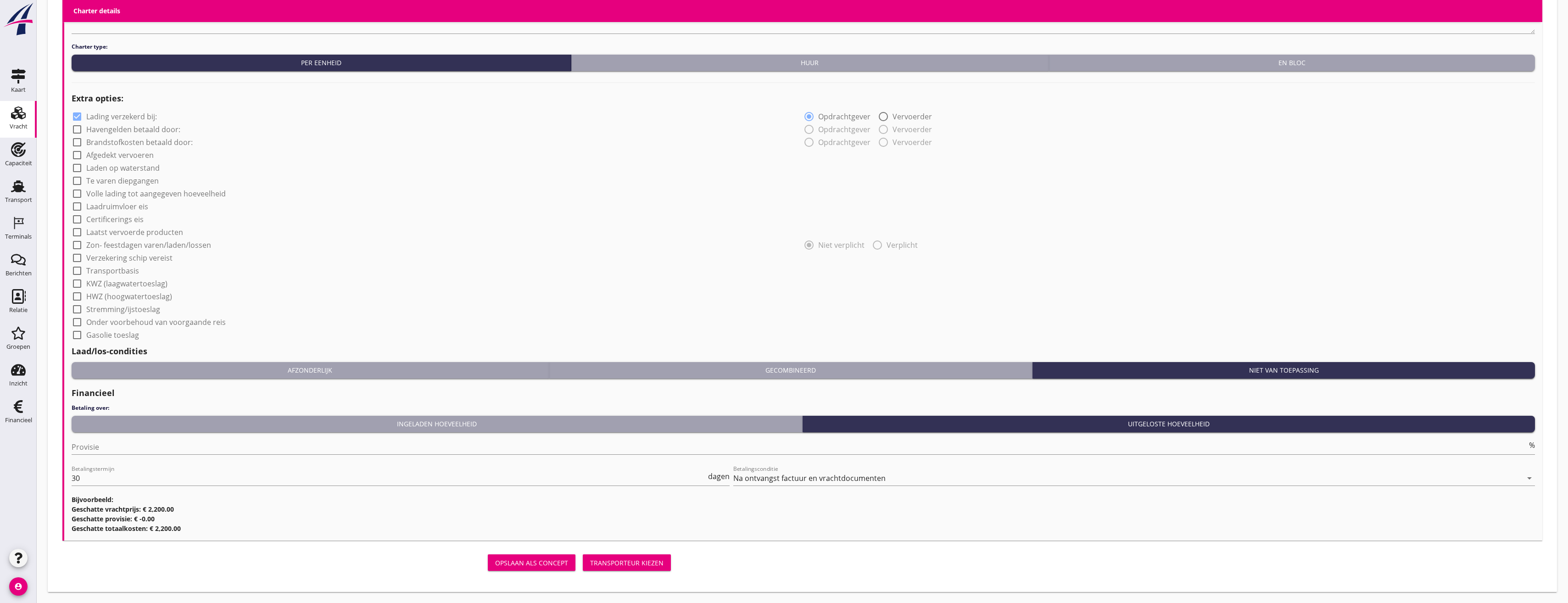
click at [654, 566] on div "Transporteur kiezen" at bounding box center [626, 563] width 74 height 10
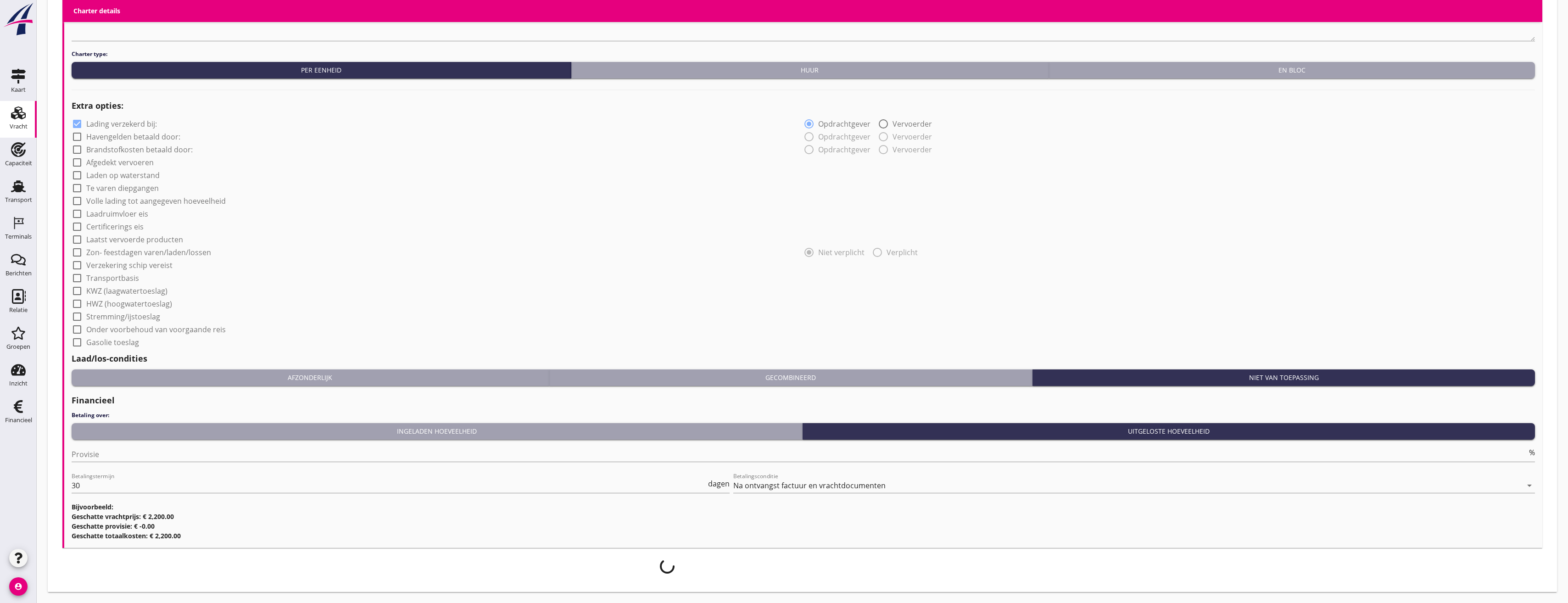
scroll to position [627, 0]
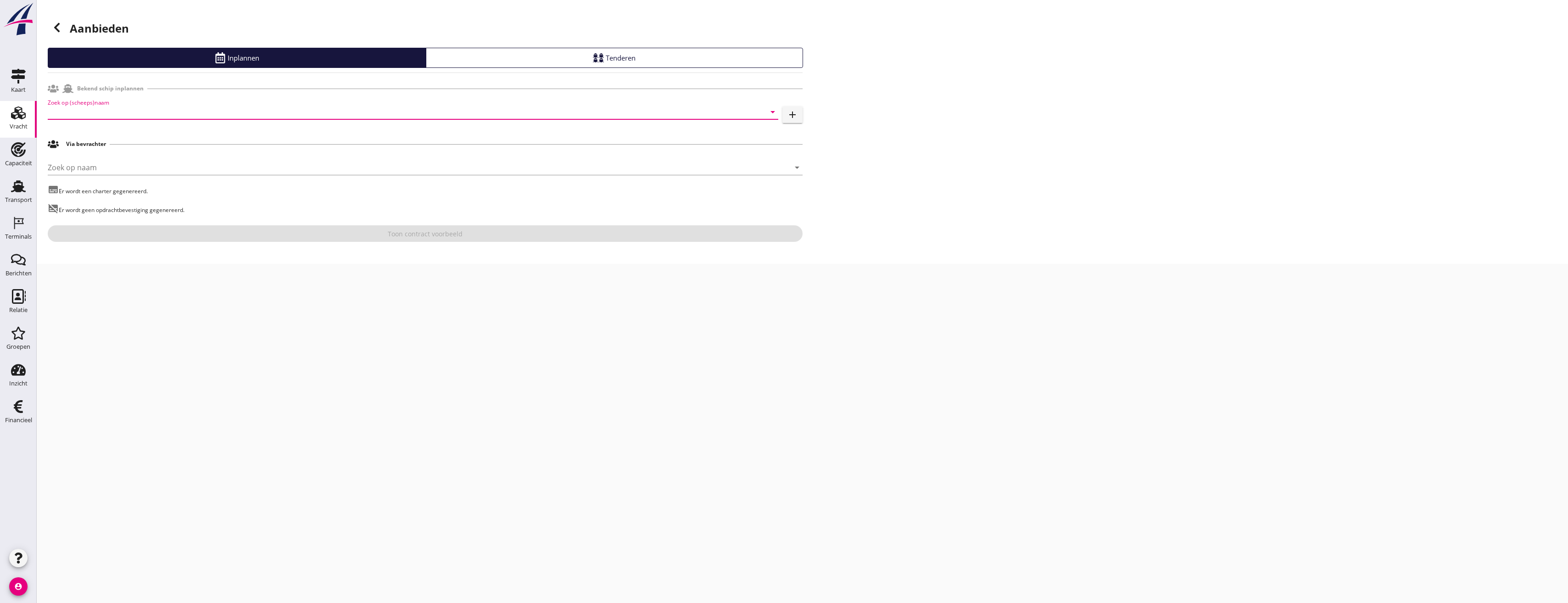
click at [154, 118] on input "Zoek op (scheeps)naam" at bounding box center [400, 112] width 705 height 15
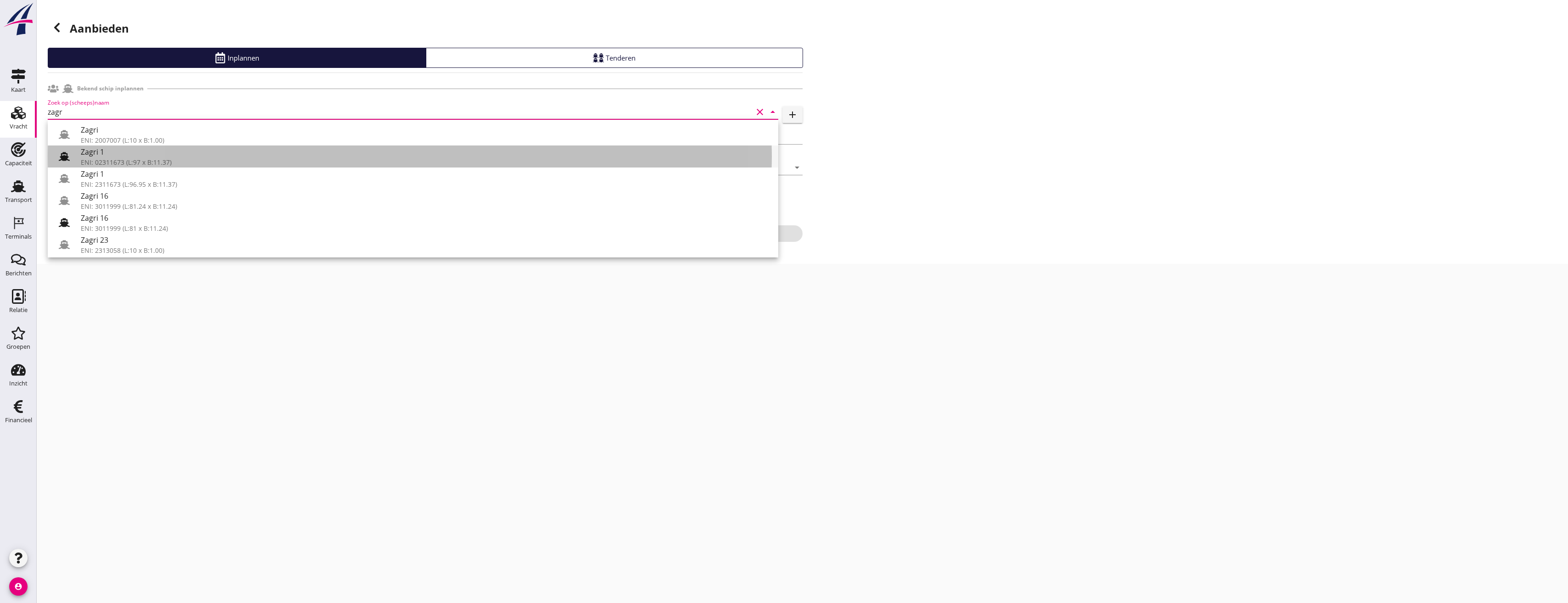
click at [63, 154] on use at bounding box center [64, 156] width 11 height 9
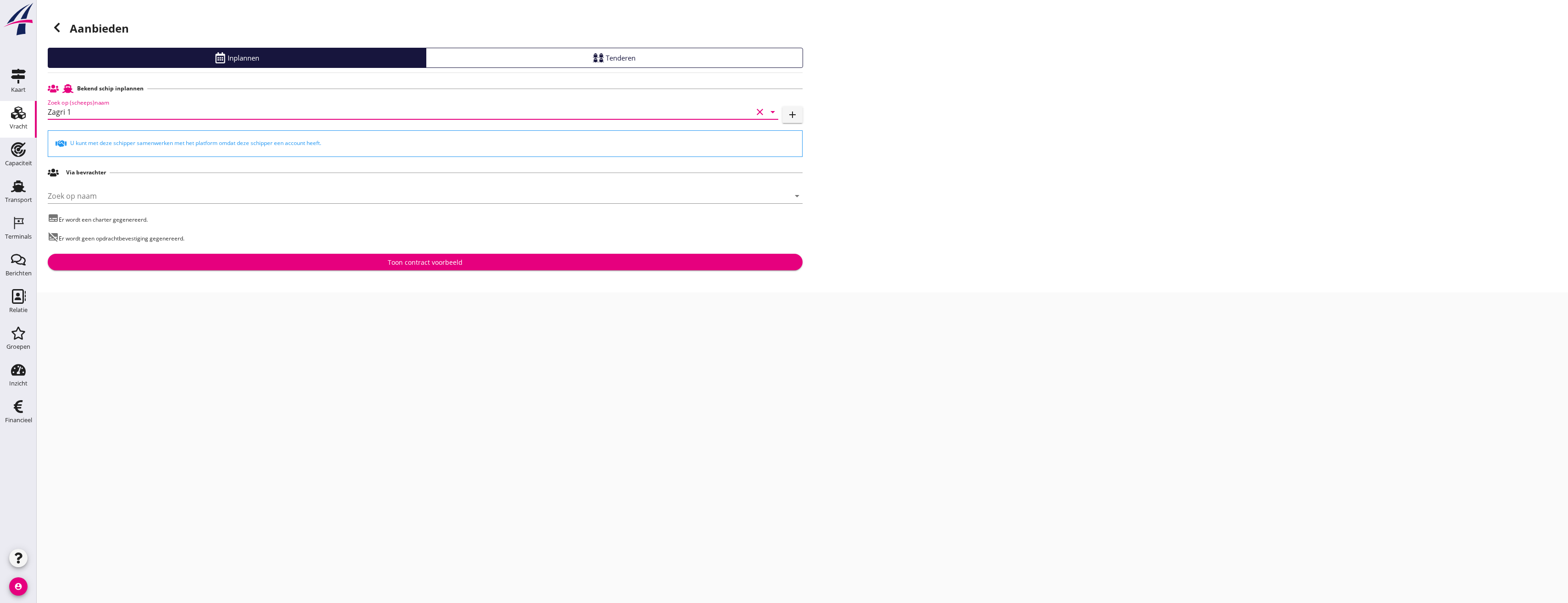
type input "Zagri 1"
click at [201, 264] on div "Toon contract voorbeeld" at bounding box center [425, 262] width 740 height 10
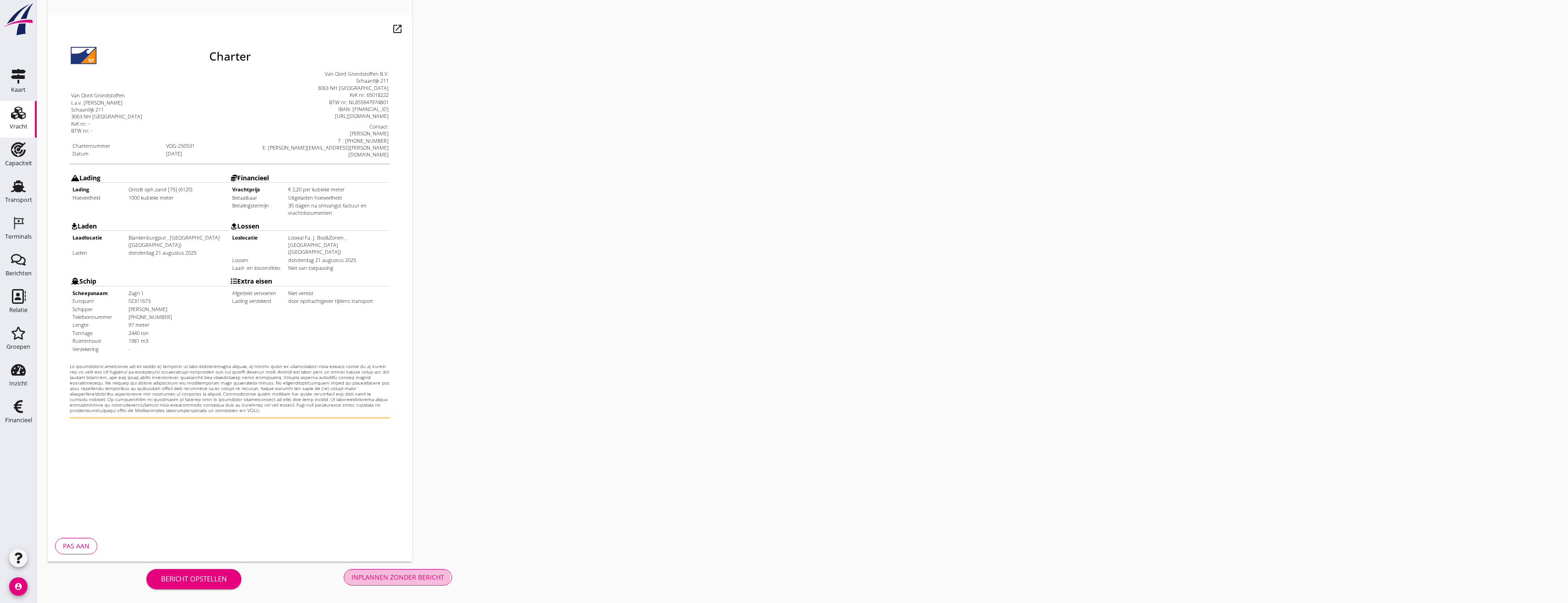
click at [416, 577] on div "Inplannen zonder bericht" at bounding box center [397, 577] width 93 height 10
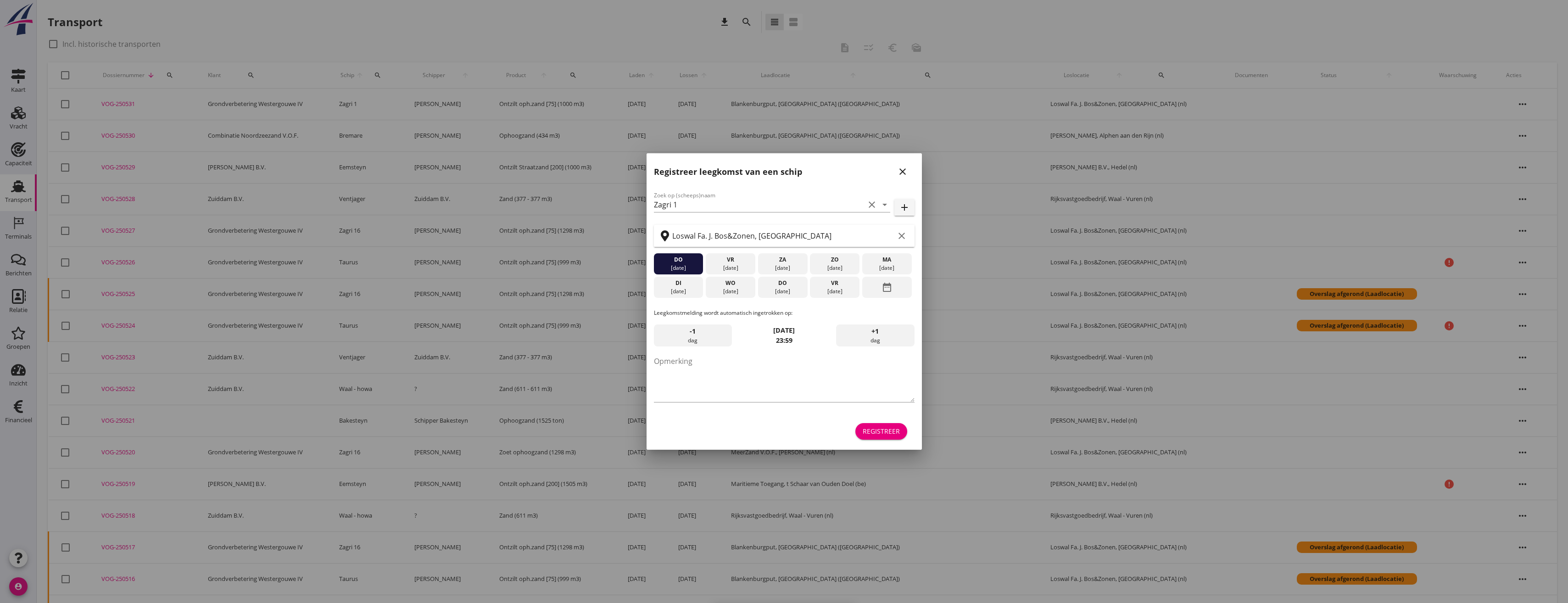
click at [882, 432] on div "Registreer" at bounding box center [881, 431] width 37 height 10
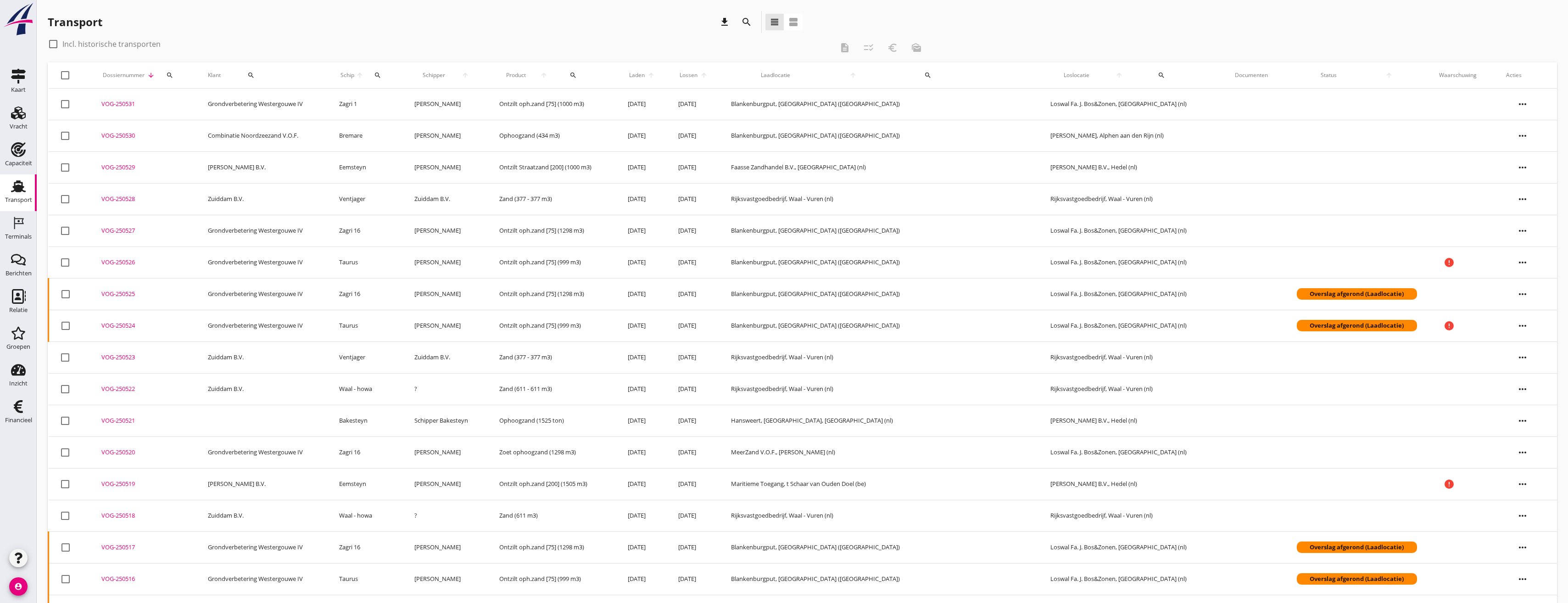
click at [593, 16] on div "Transport download search view_headline view_agenda" at bounding box center [425, 22] width 755 height 22
click at [304, 102] on td "Grondverbetering Westergouwe IV" at bounding box center [262, 104] width 131 height 32
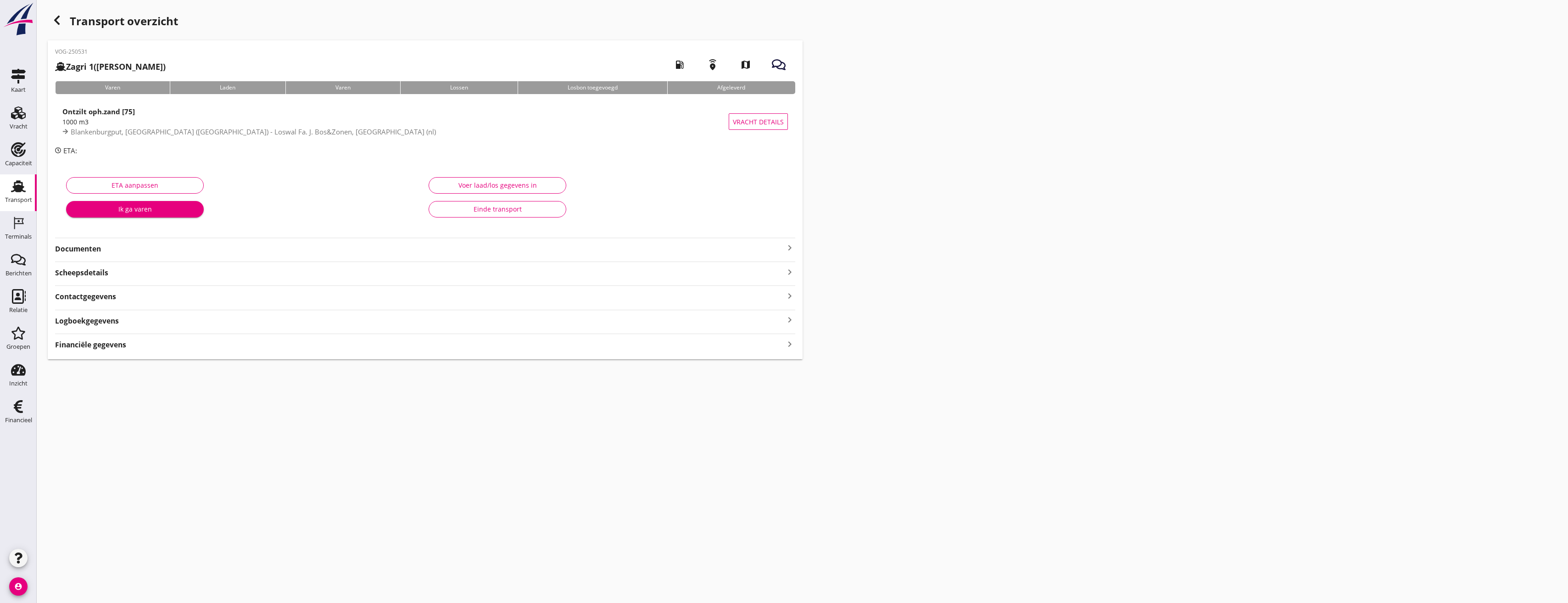
click at [140, 273] on div "Scheepsdetails keyboard_arrow_right" at bounding box center [425, 271] width 740 height 12
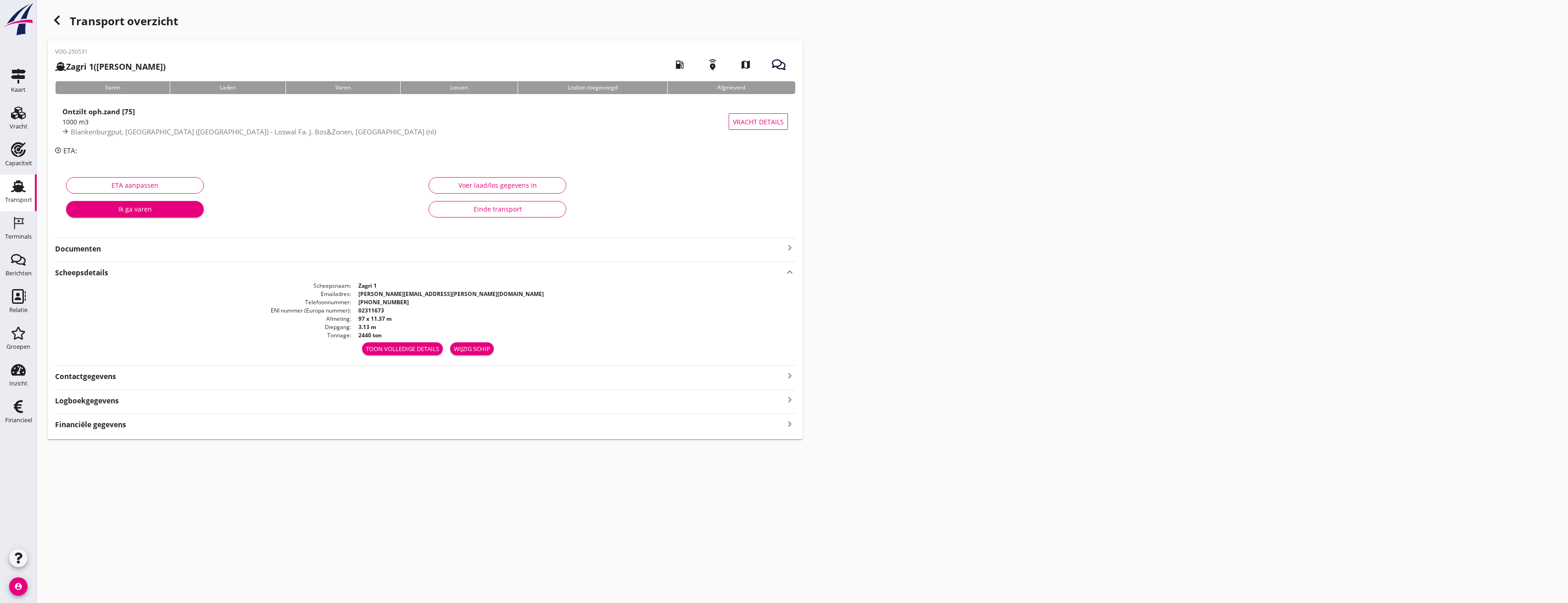
click at [152, 250] on strong "Documenten" at bounding box center [419, 248] width 729 height 10
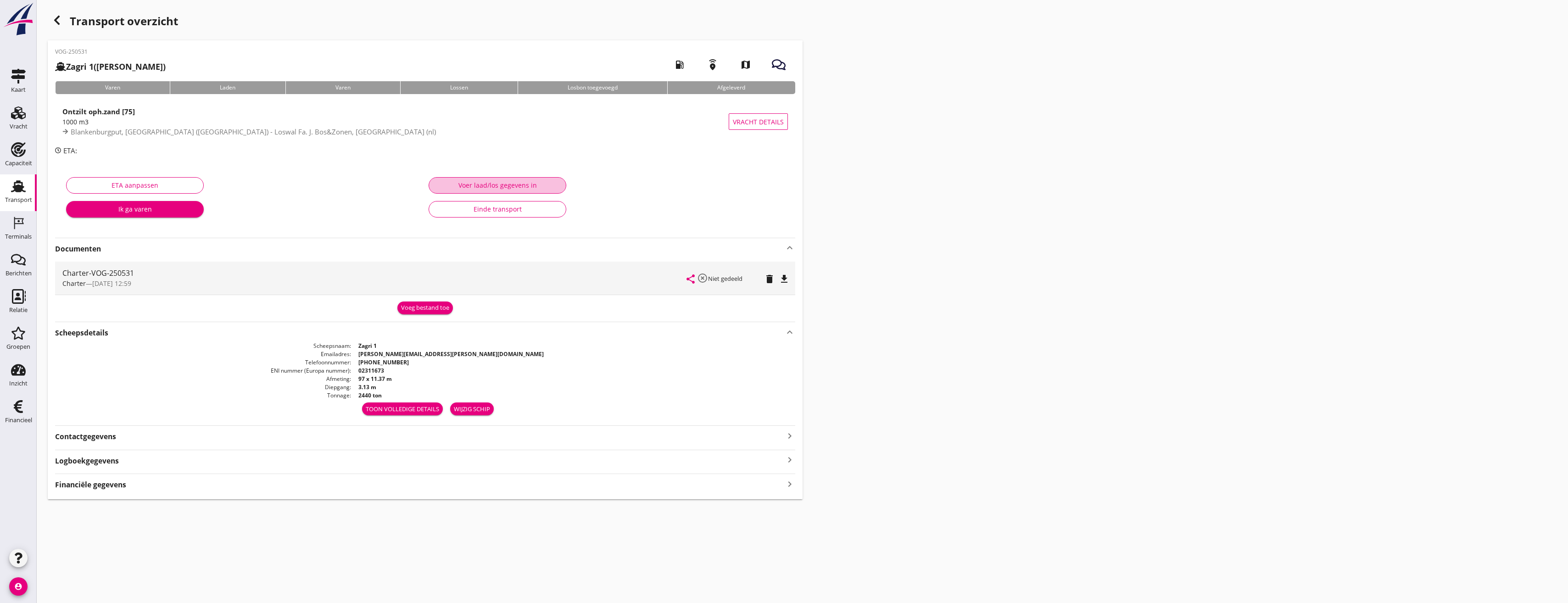
click at [537, 183] on div "Voer laad/los gegevens in" at bounding box center [497, 185] width 122 height 10
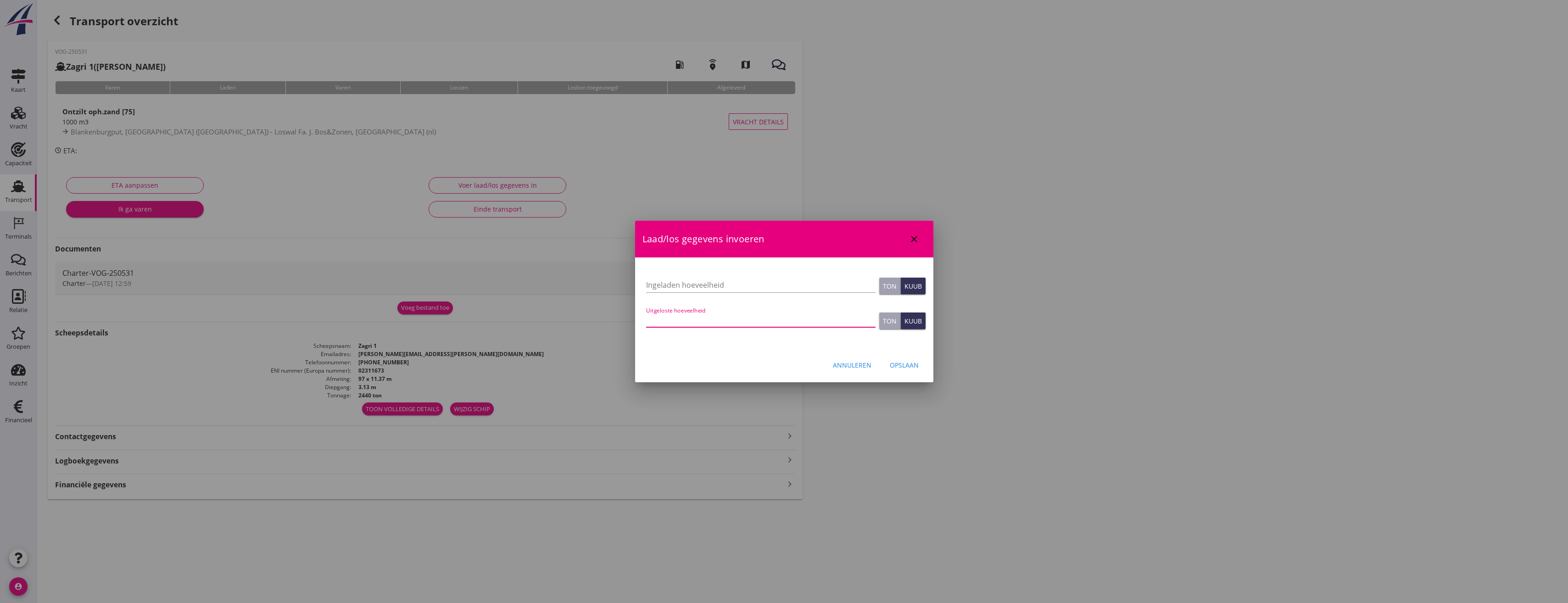
click at [753, 322] on input "Uitgeloste hoeveelheid" at bounding box center [760, 319] width 229 height 15
type input "1234"
click at [696, 290] on input "Ingeladen hoeveelheid" at bounding box center [760, 285] width 229 height 15
type input "1222"
click at [912, 363] on div "Opslaan" at bounding box center [904, 365] width 29 height 10
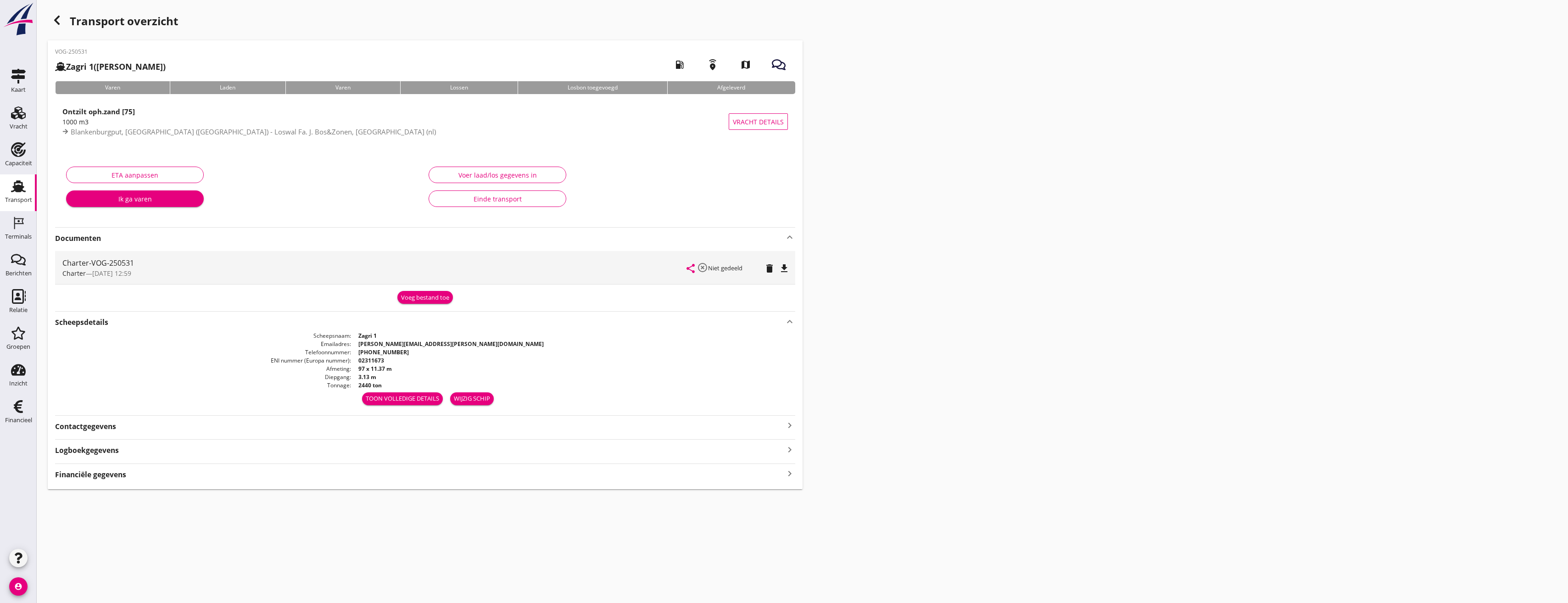
click at [152, 203] on div "Ik ga varen" at bounding box center [135, 199] width 123 height 10
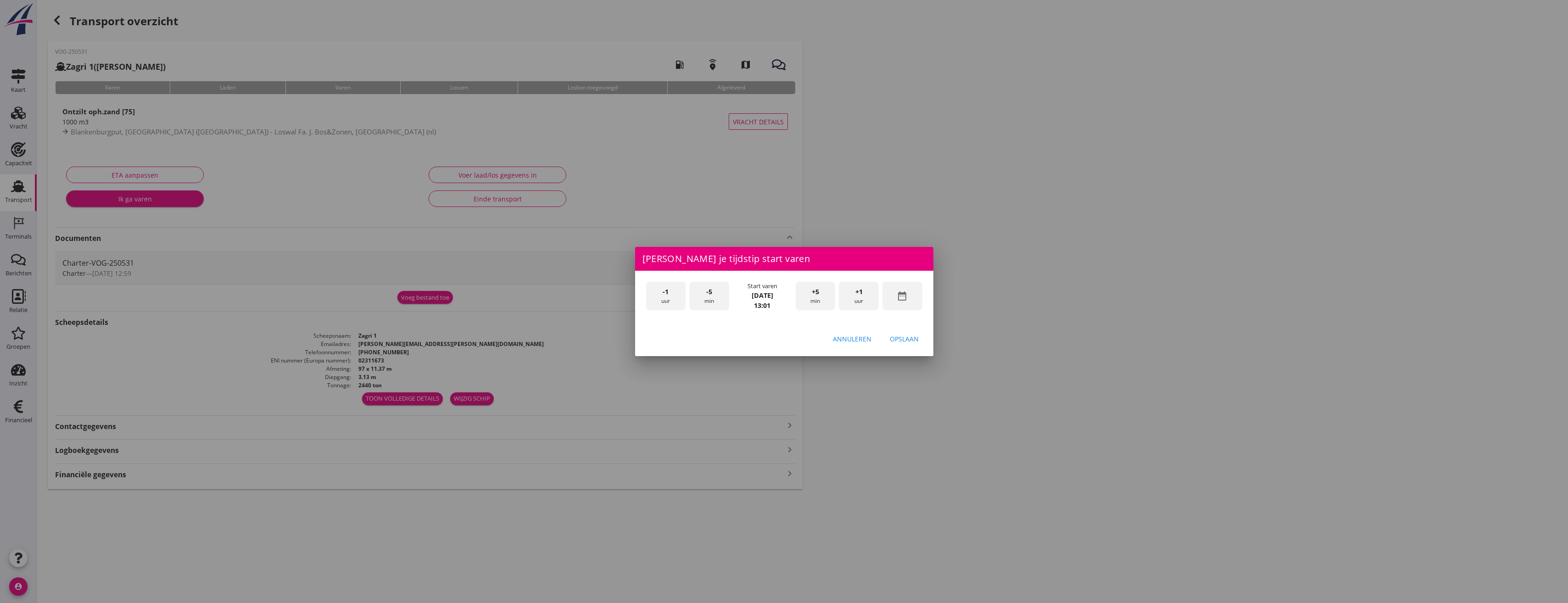
click at [912, 342] on div "Opslaan" at bounding box center [904, 339] width 29 height 10
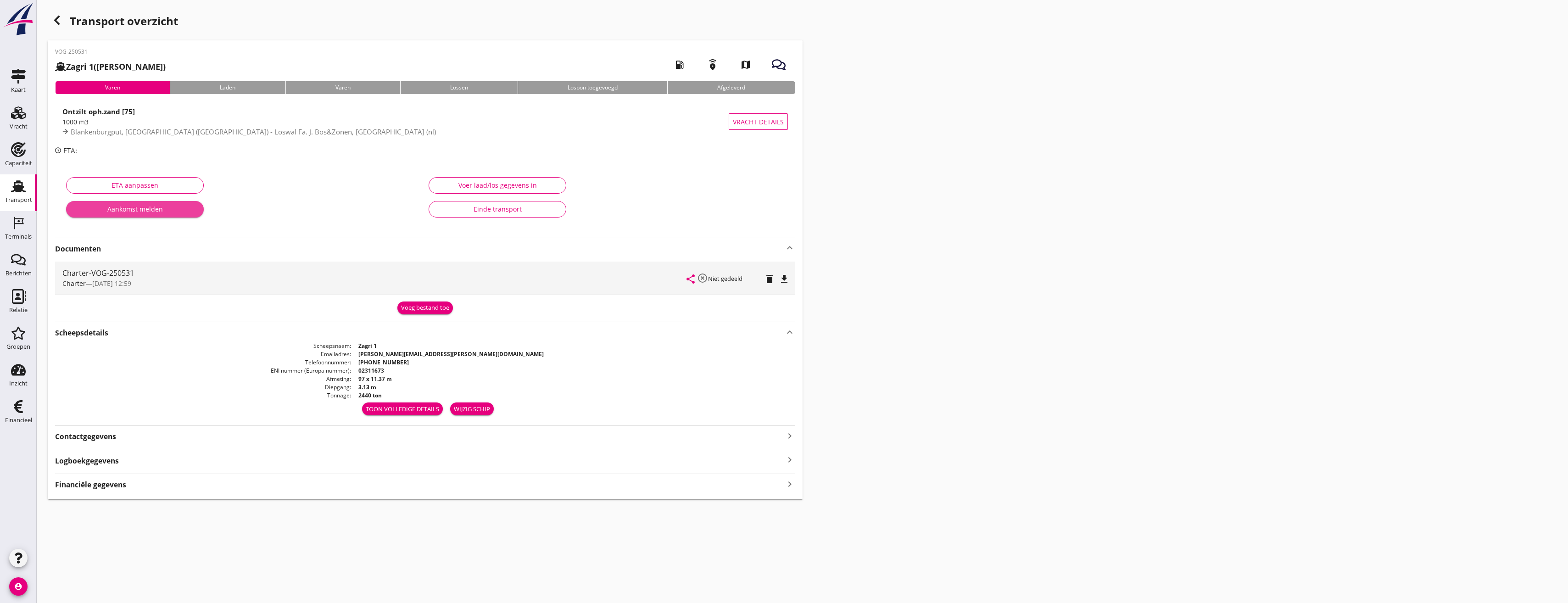
click at [170, 214] on button "Aankomst melden" at bounding box center [135, 209] width 138 height 16
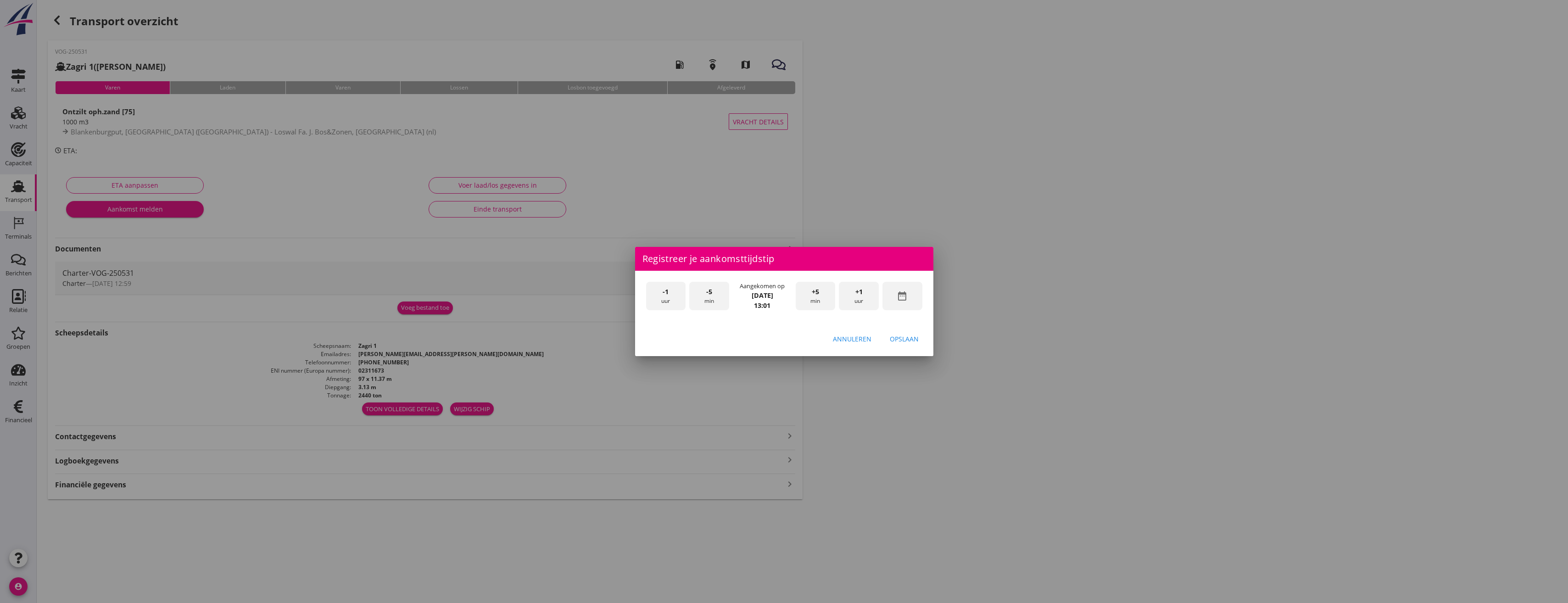
click at [929, 348] on div "Annuleren Opslaan" at bounding box center [784, 338] width 298 height 31
click at [914, 343] on div "Opslaan" at bounding box center [904, 339] width 29 height 10
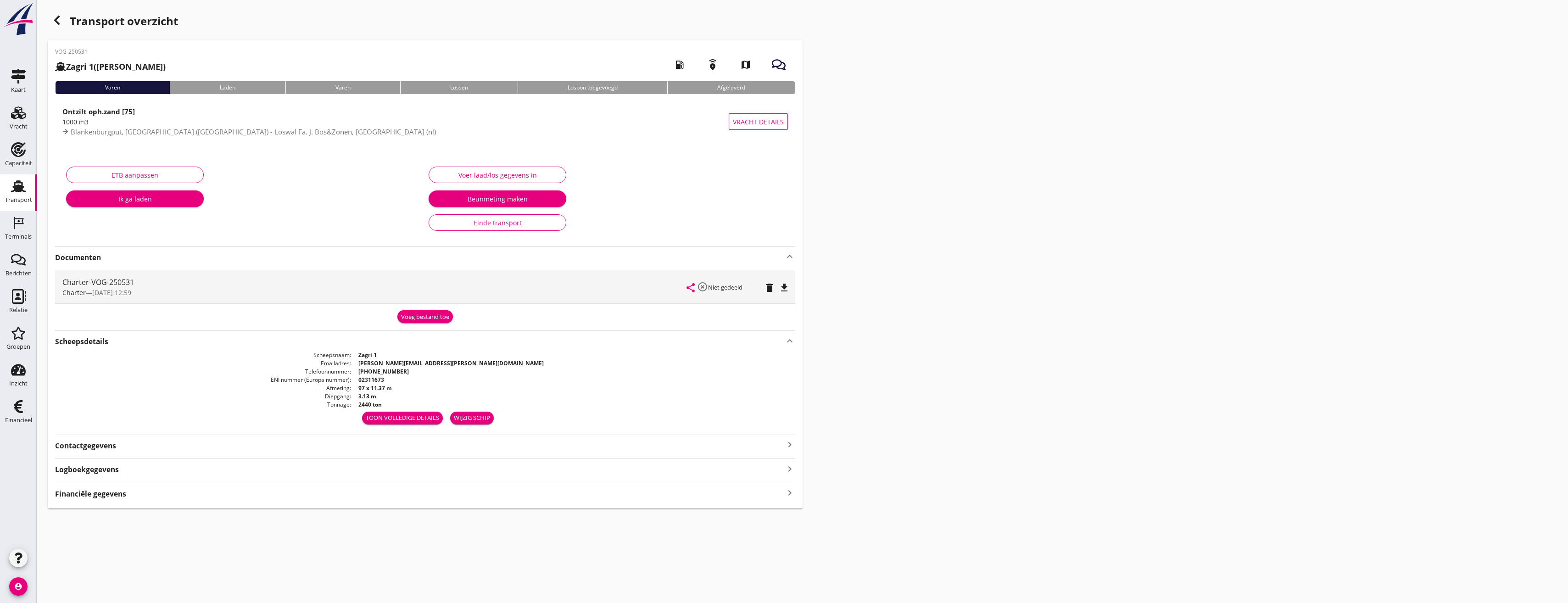
click at [182, 203] on div "Ik ga laden" at bounding box center [135, 199] width 123 height 10
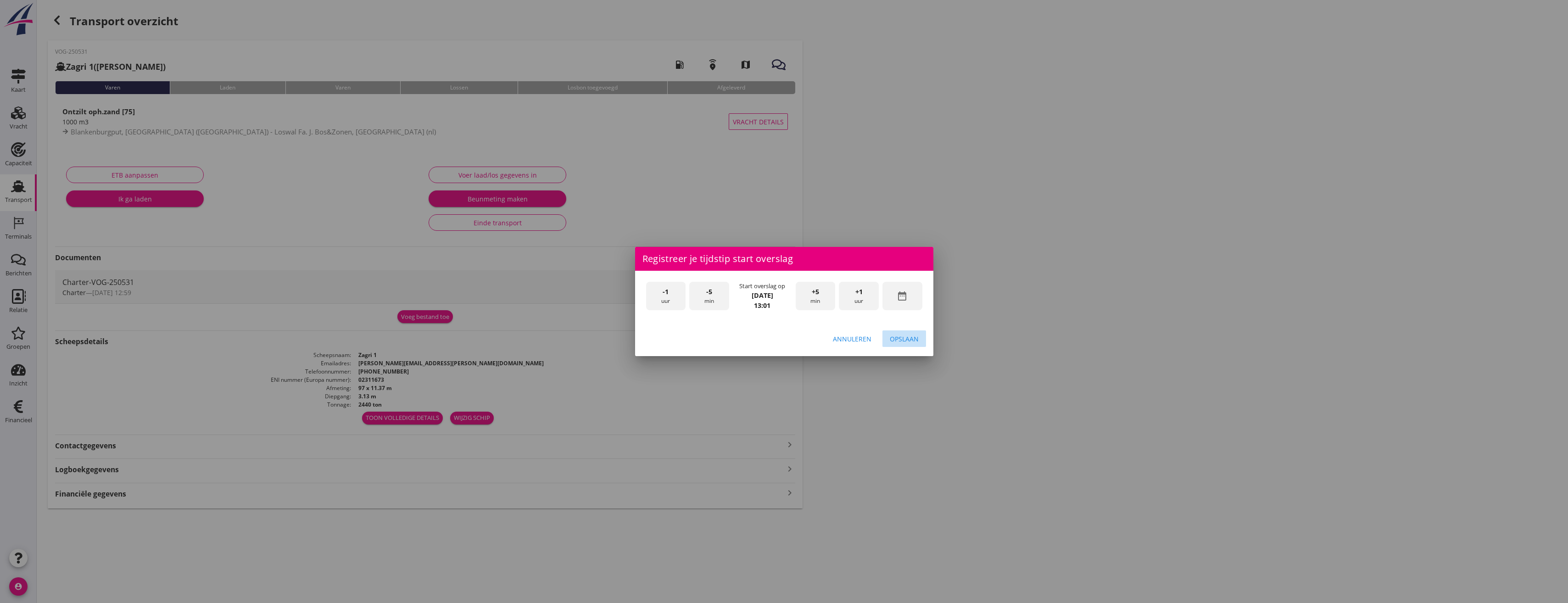
click at [901, 338] on div "Opslaan" at bounding box center [904, 339] width 29 height 10
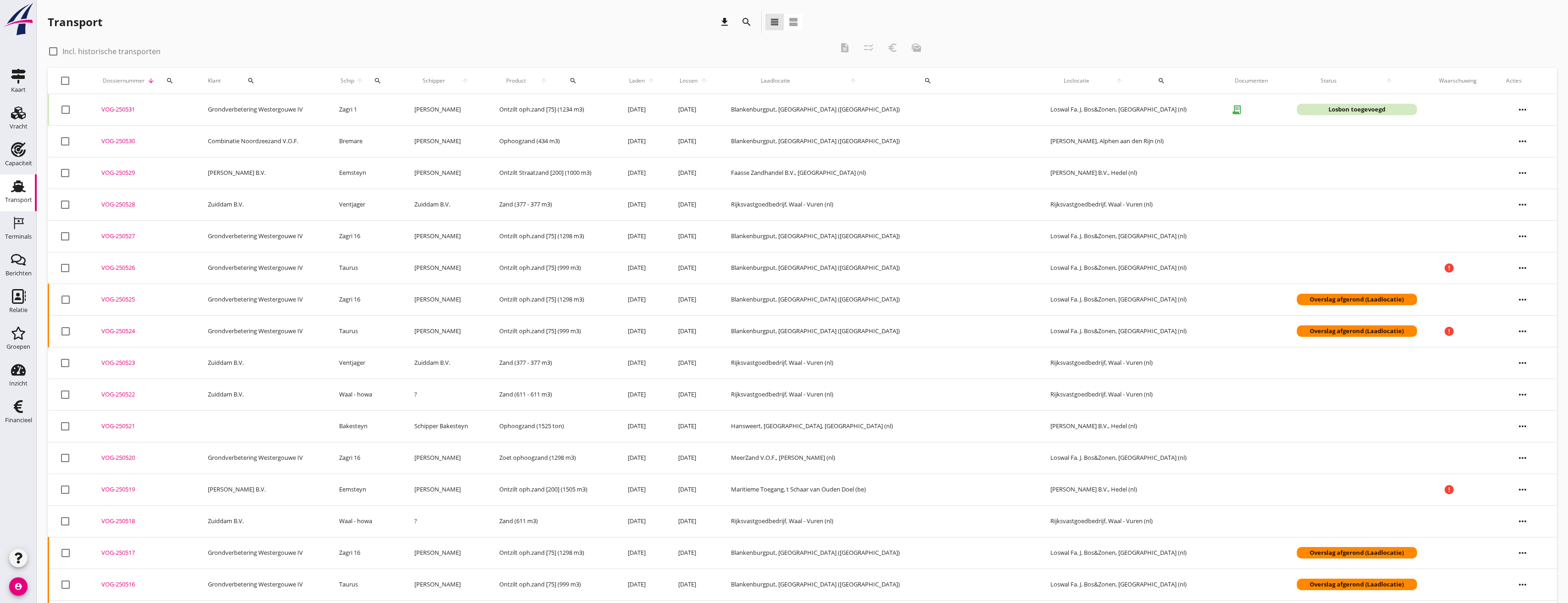
click at [1519, 105] on icon "more_horiz" at bounding box center [1522, 110] width 26 height 26
click at [1536, 246] on div "Vracht verwijderen" at bounding box center [1524, 247] width 66 height 11
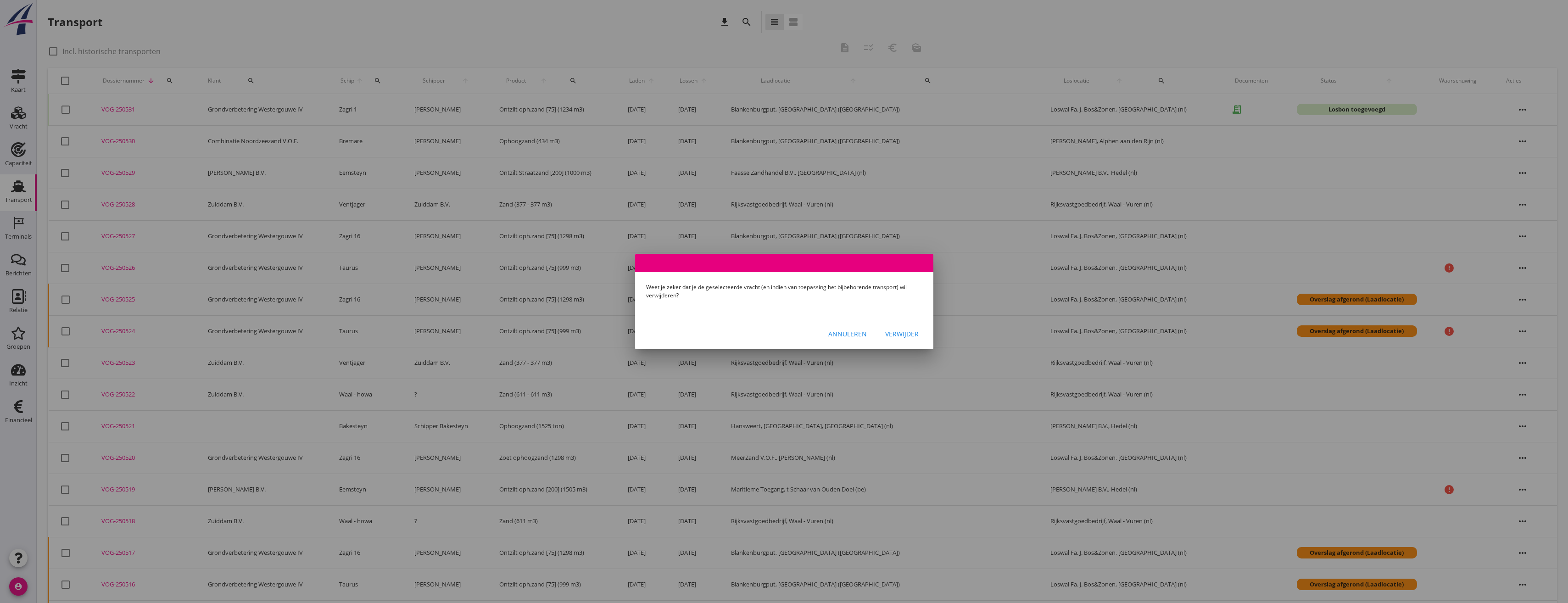
click at [914, 338] on button "Verwijder" at bounding box center [901, 333] width 48 height 16
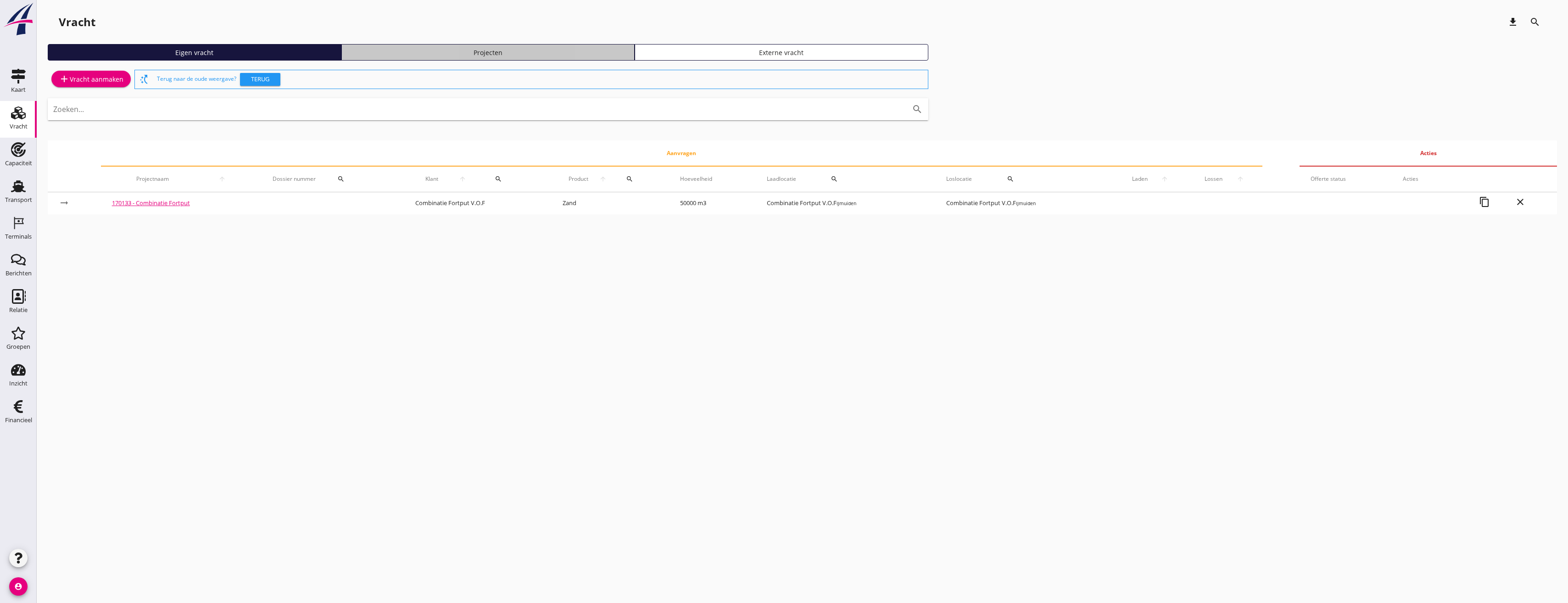
click at [495, 47] on div "Projecten" at bounding box center [488, 52] width 285 height 10
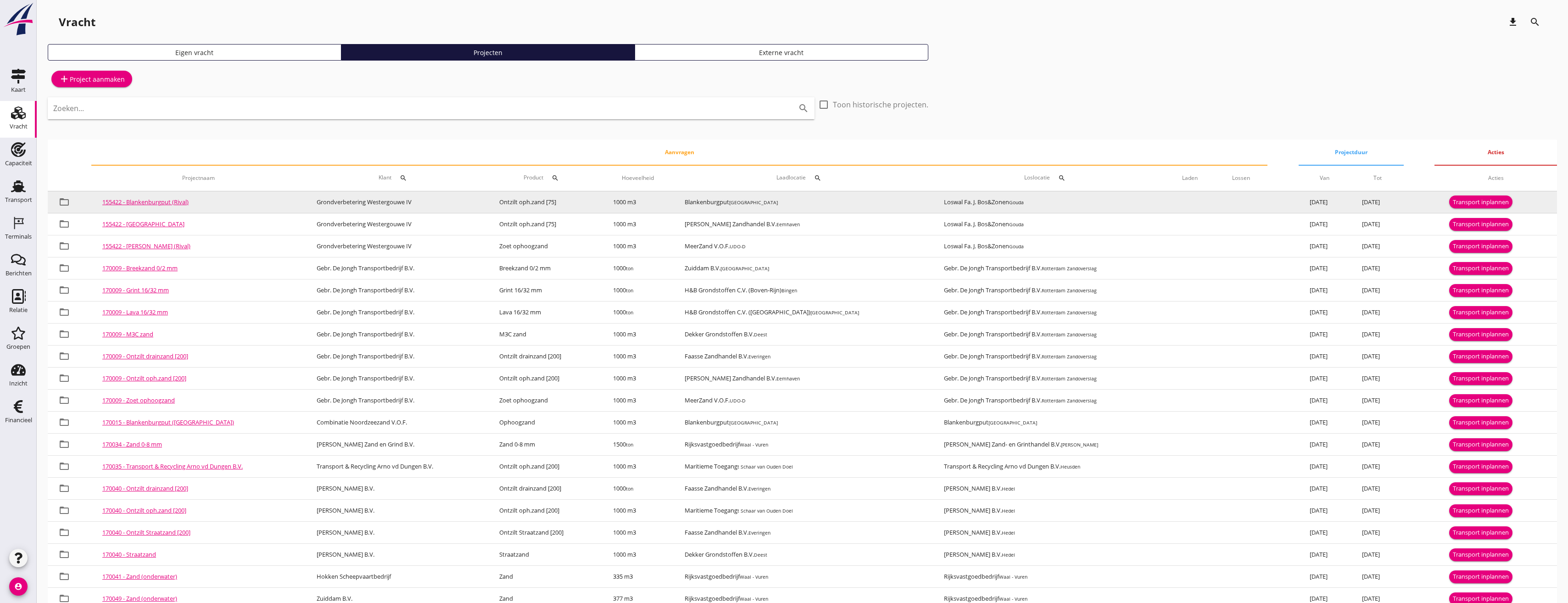
click at [1494, 204] on div "Transport inplannen" at bounding box center [1481, 202] width 56 height 9
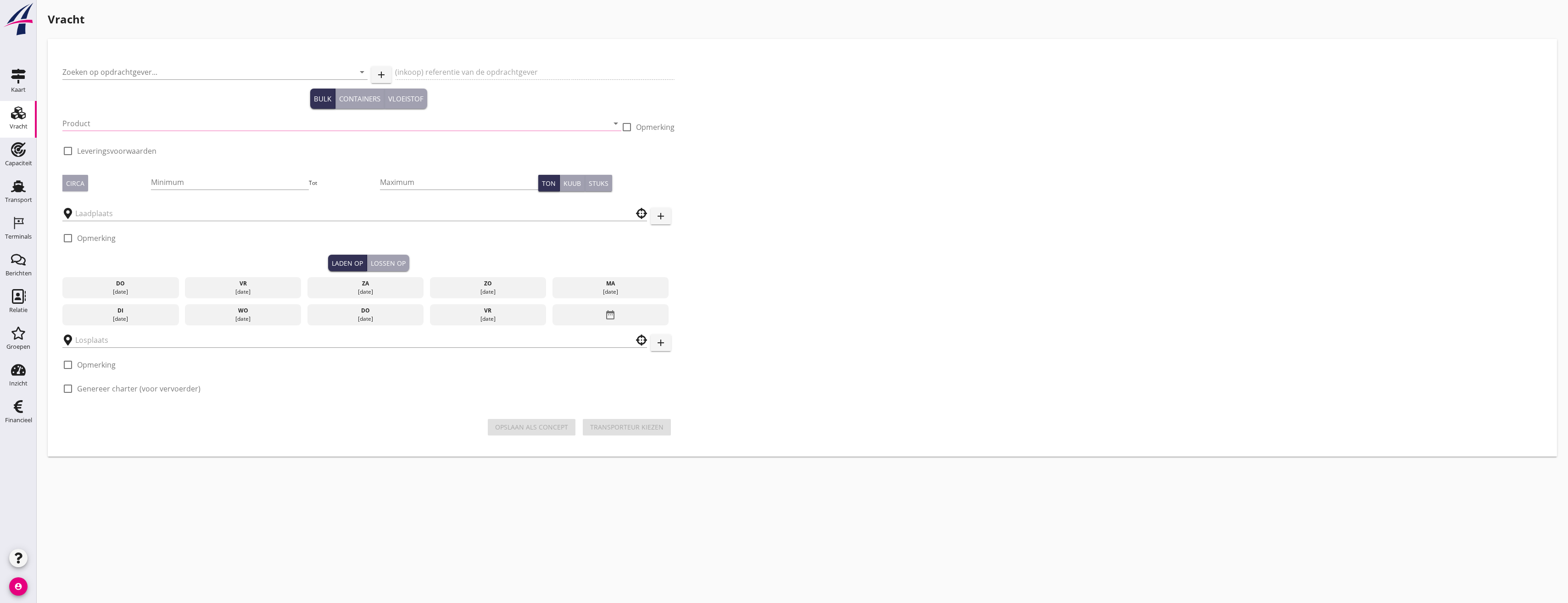
type input "Grondverbetering Westergouwe IV"
type input "Ontzilt oph.zand [75] (6120)"
type input "1000"
checkbox input "true"
type input "Blankenburgput"
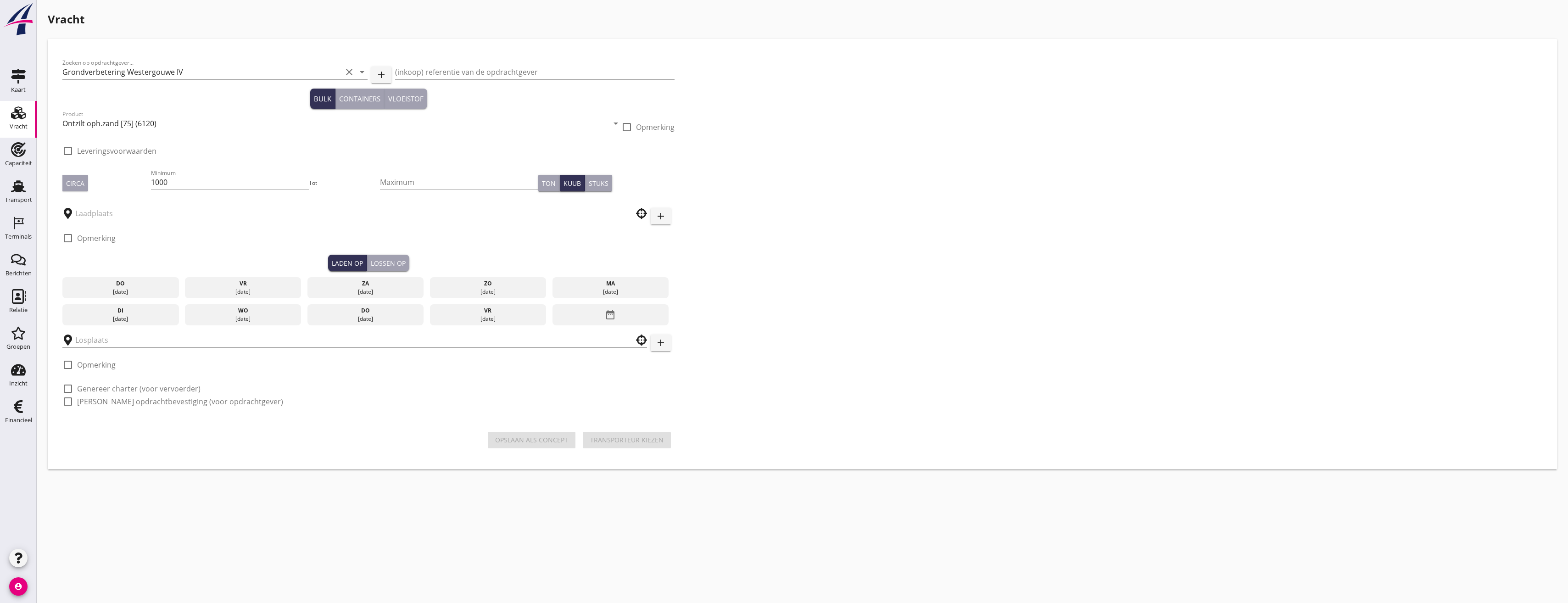
type input "Loswal Fa. J. Bos&Zonen"
checkbox input "true"
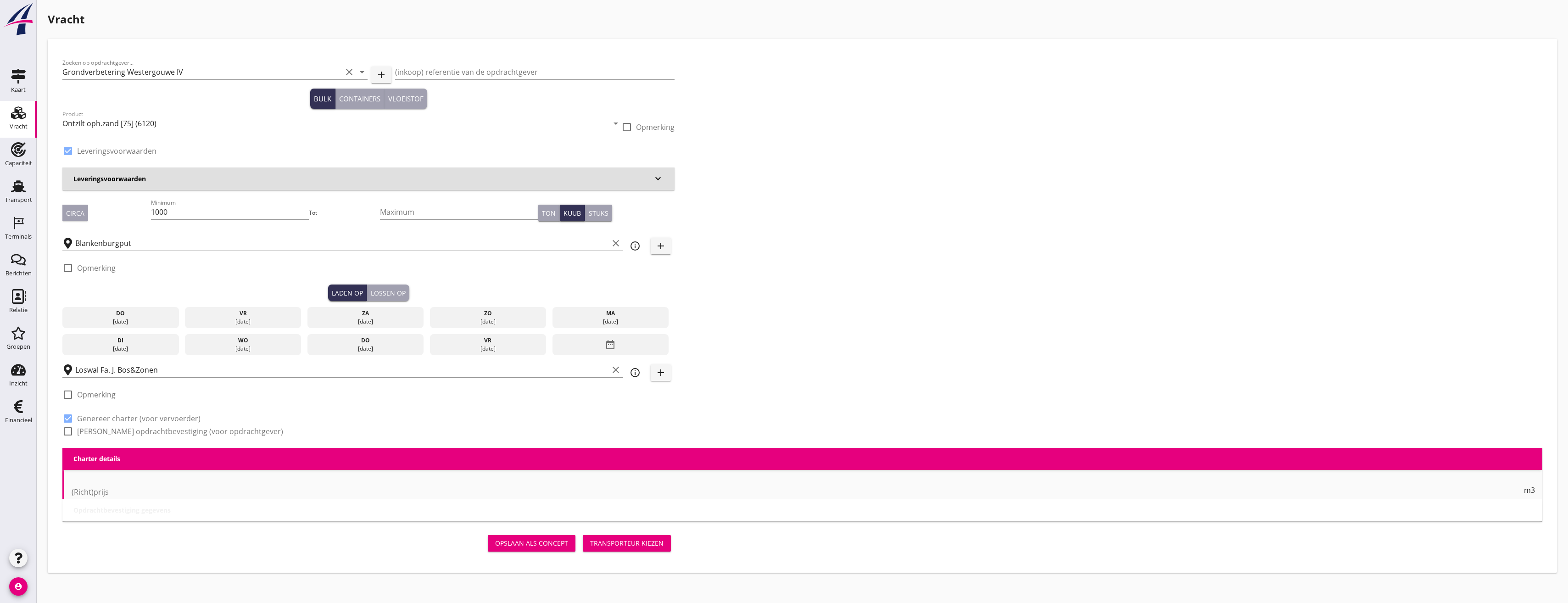
type input "2.2"
radio input "false"
click at [218, 215] on input "1000" at bounding box center [230, 212] width 158 height 15
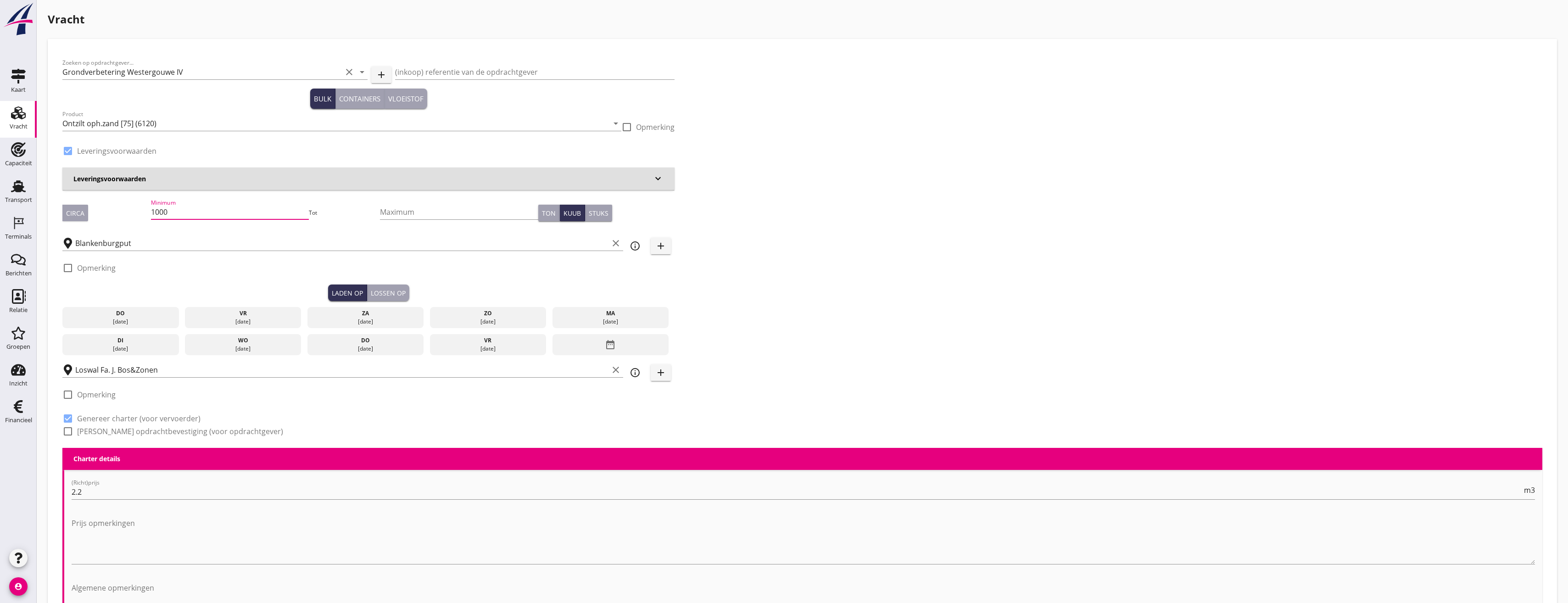
click at [218, 215] on input "1000" at bounding box center [230, 212] width 158 height 15
click at [218, 215] on input "1000" at bounding box center [230, 212] width 158 height 15
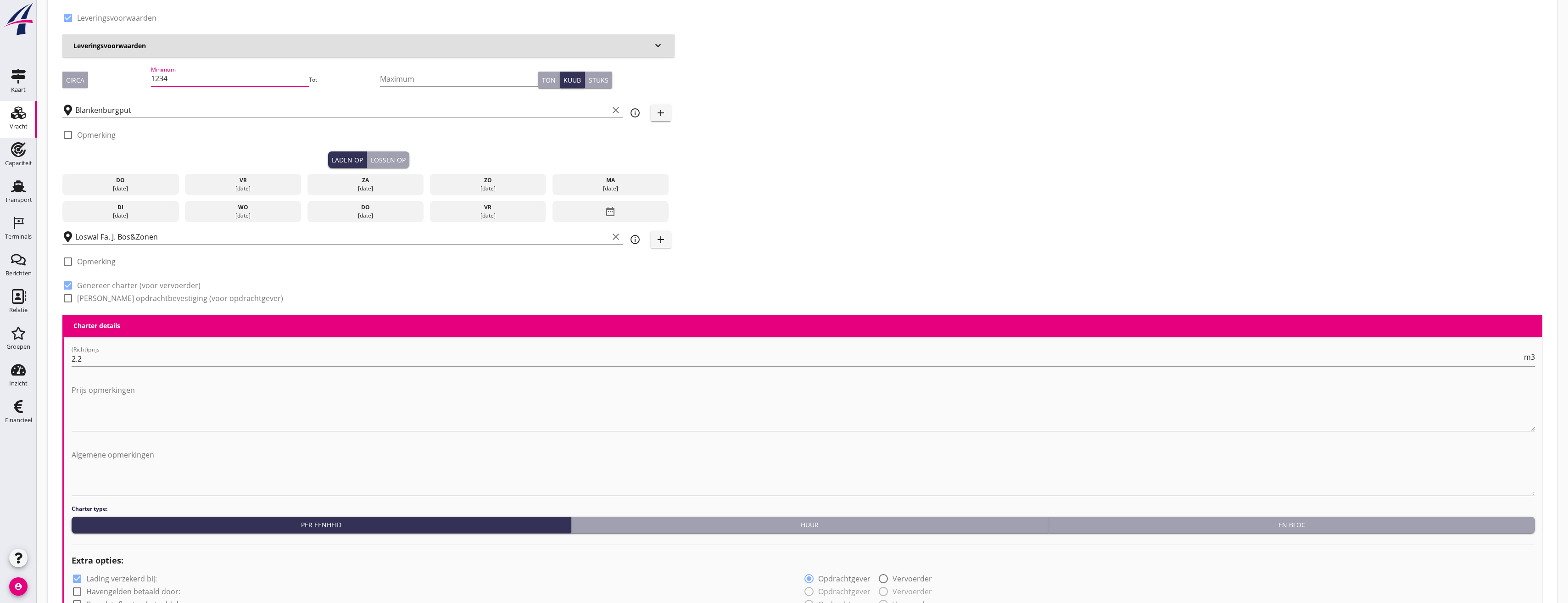
scroll to position [138, 0]
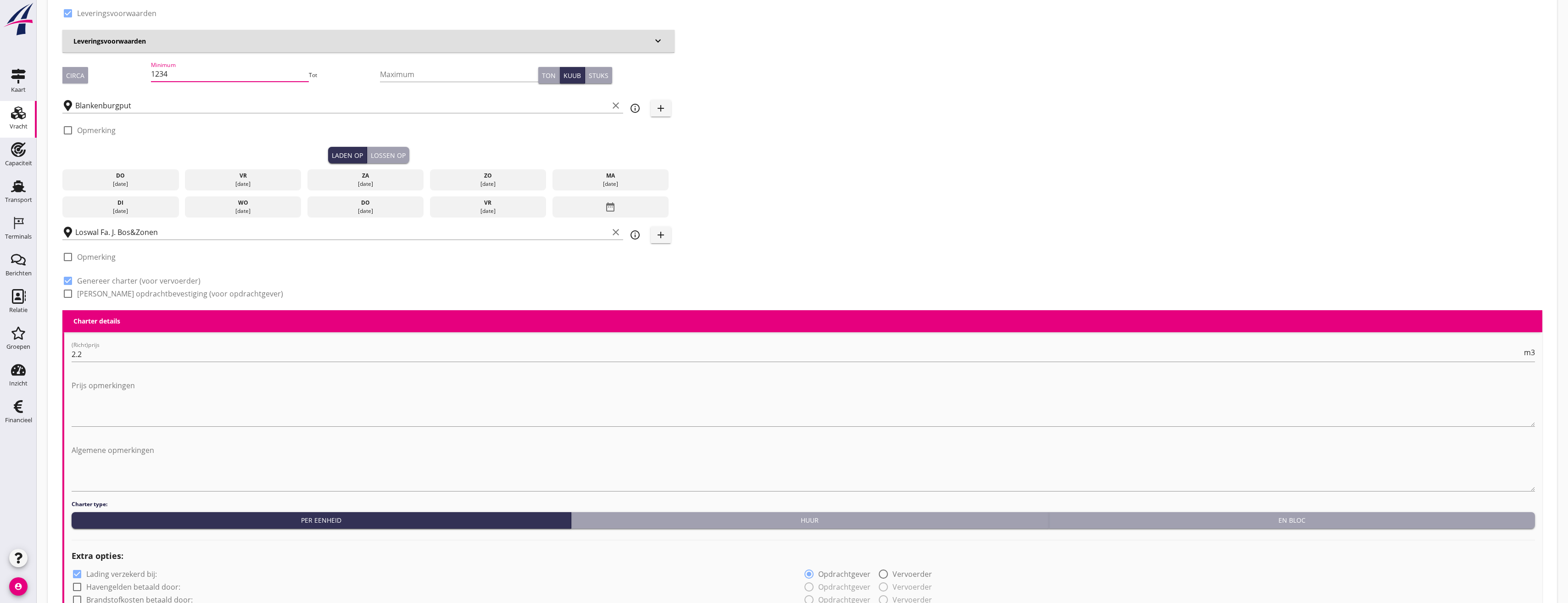
type input "1234"
click at [126, 175] on div "do" at bounding box center [121, 176] width 112 height 9
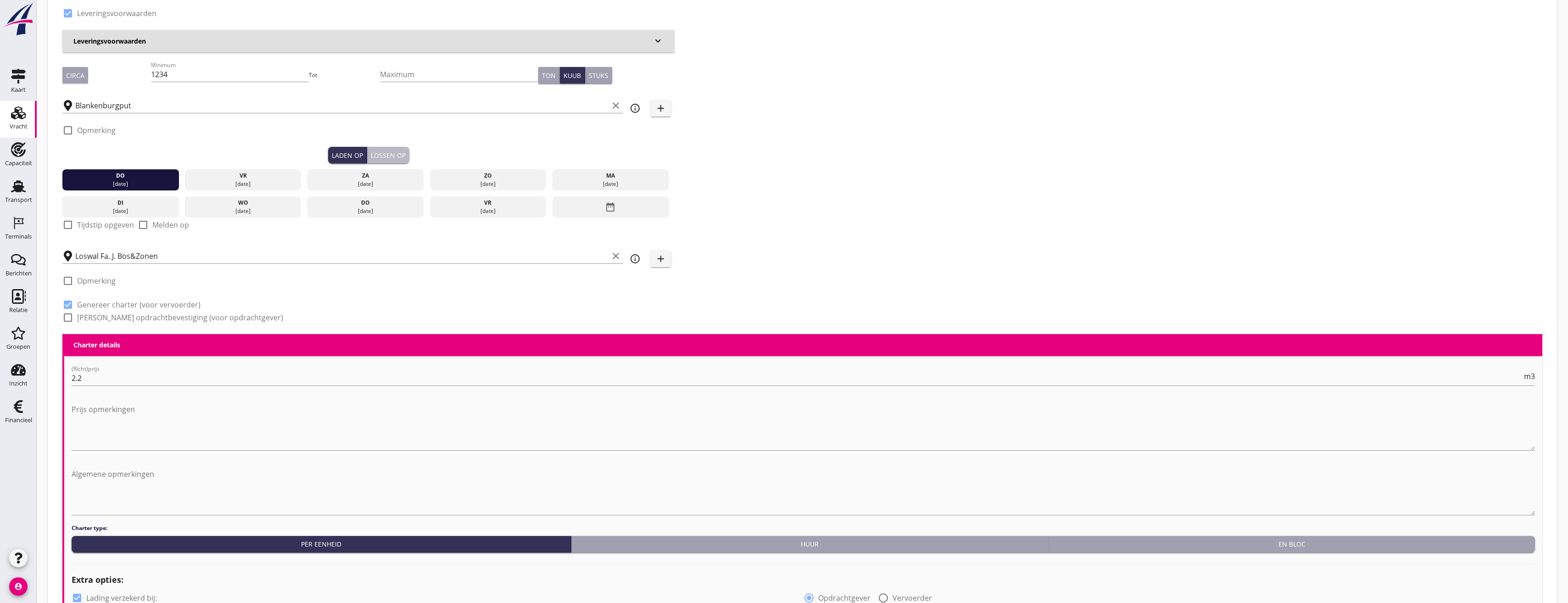
click at [391, 156] on div "Lossen op" at bounding box center [388, 155] width 35 height 10
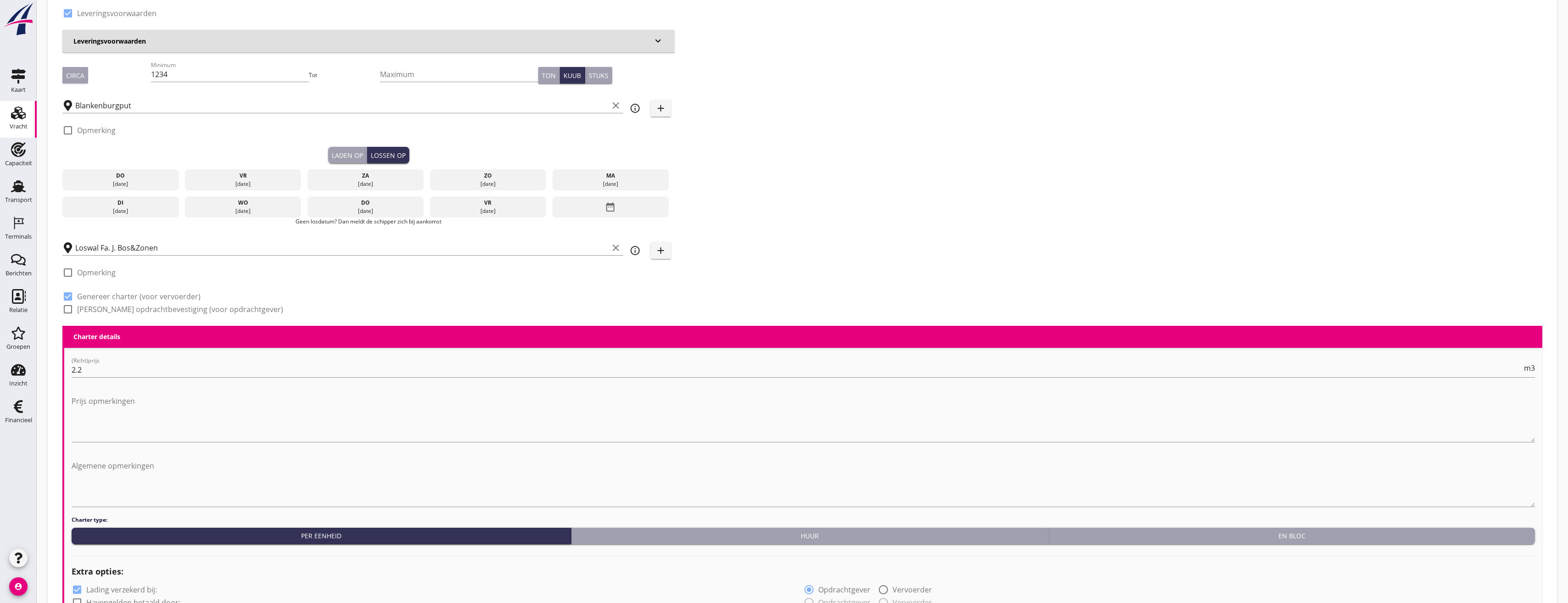
click at [139, 181] on div "[DATE]" at bounding box center [121, 184] width 112 height 9
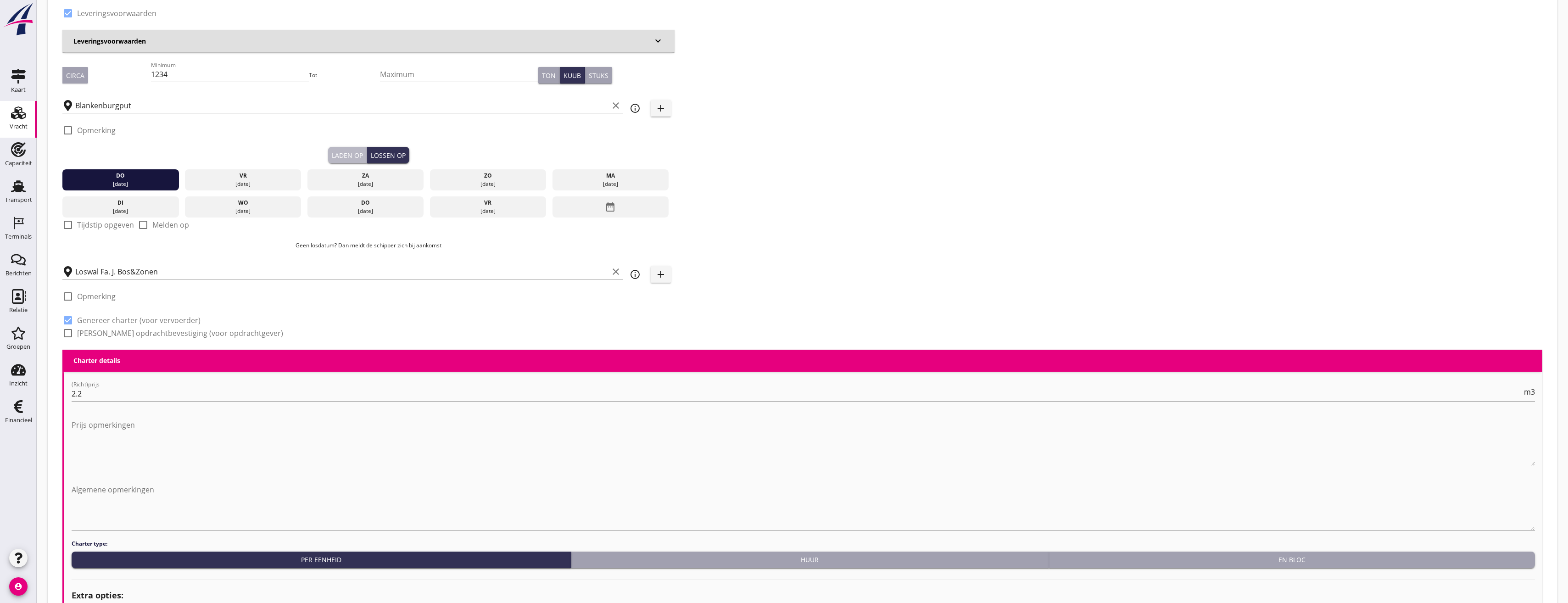
click at [357, 149] on button "Laden op" at bounding box center [348, 155] width 39 height 16
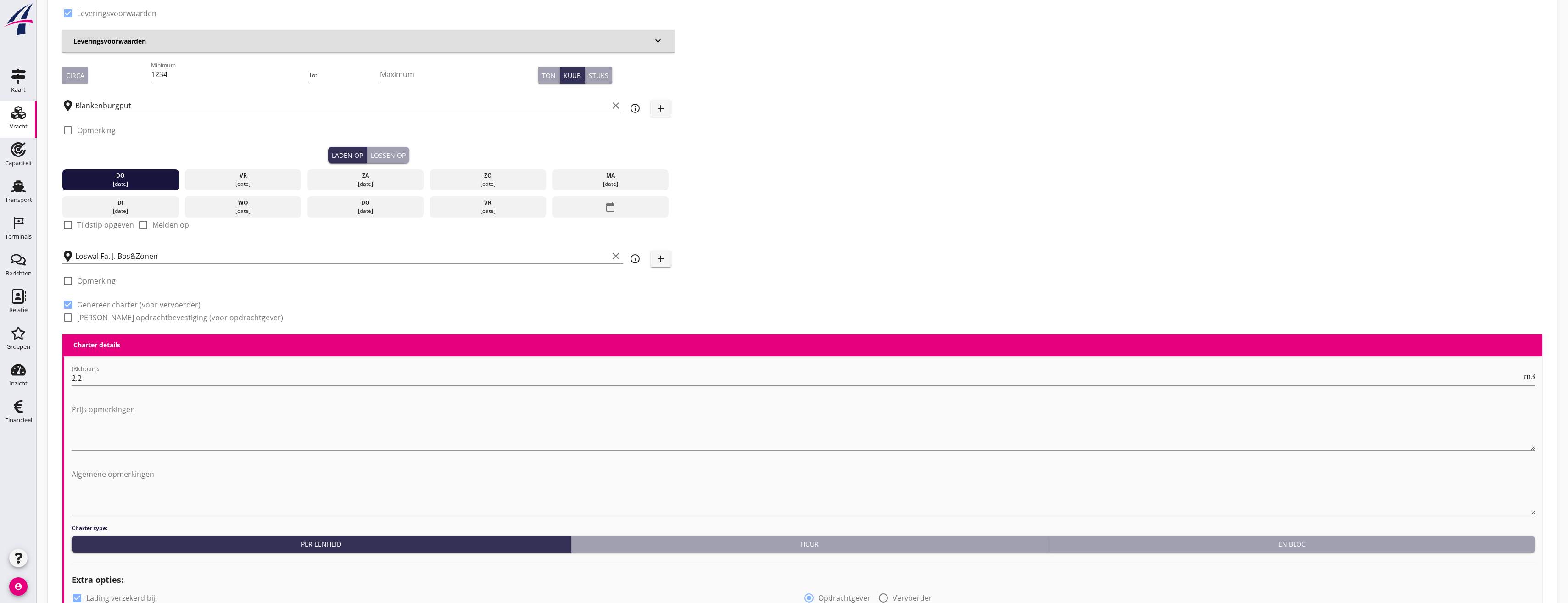
click at [616, 210] on icon "date_range" at bounding box center [611, 206] width 11 height 16
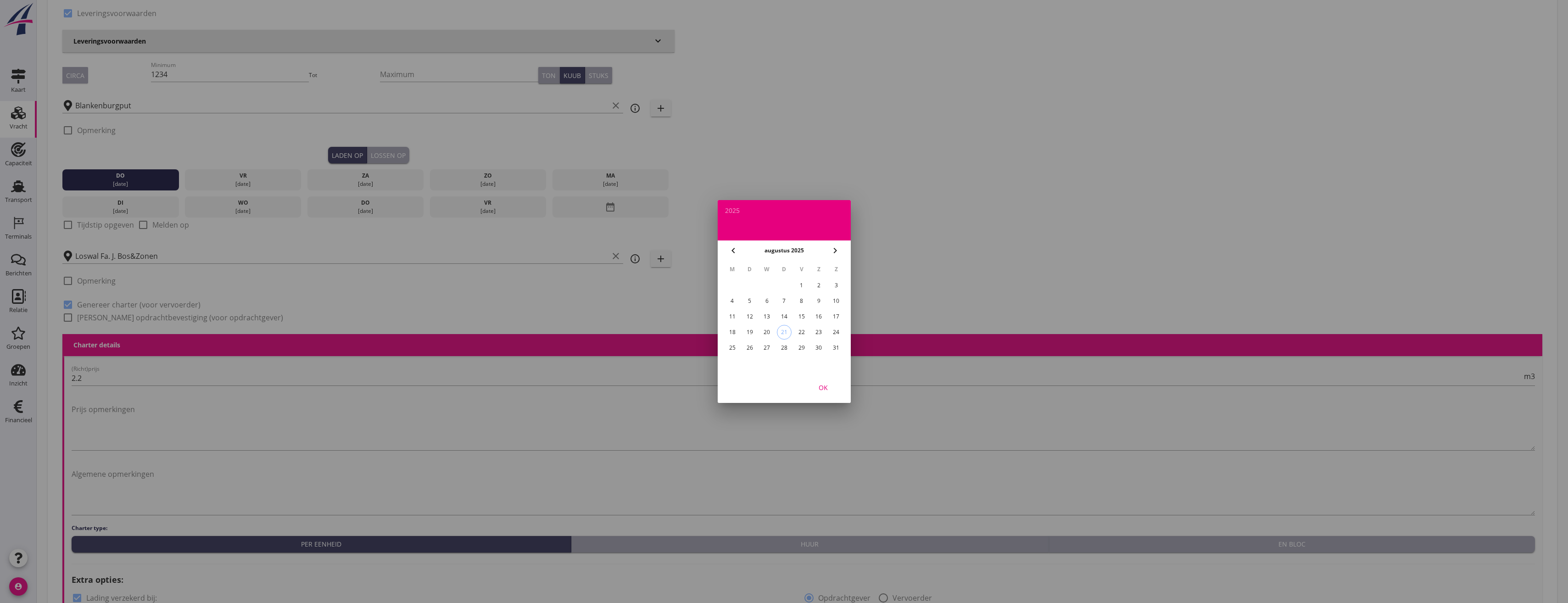
click at [765, 335] on div "20" at bounding box center [767, 332] width 15 height 15
click at [814, 381] on button "OK" at bounding box center [823, 387] width 40 height 16
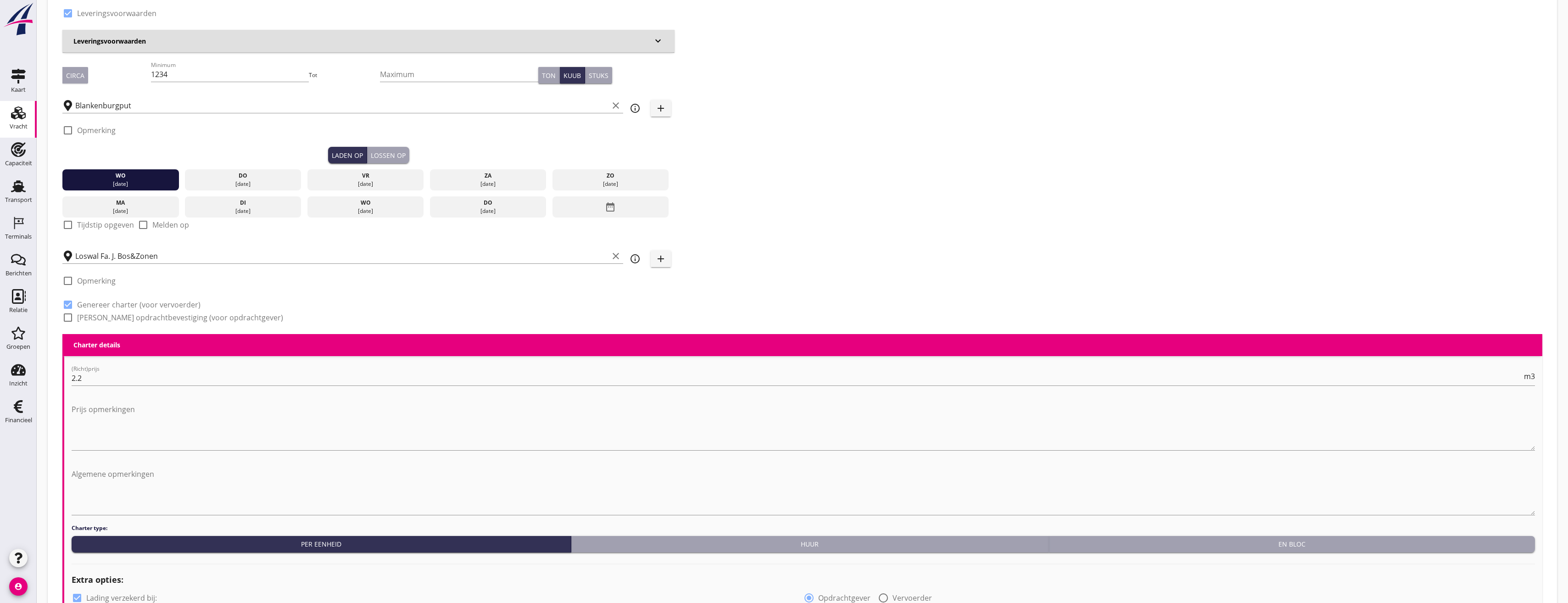
click at [402, 156] on div "Lossen op" at bounding box center [388, 155] width 35 height 10
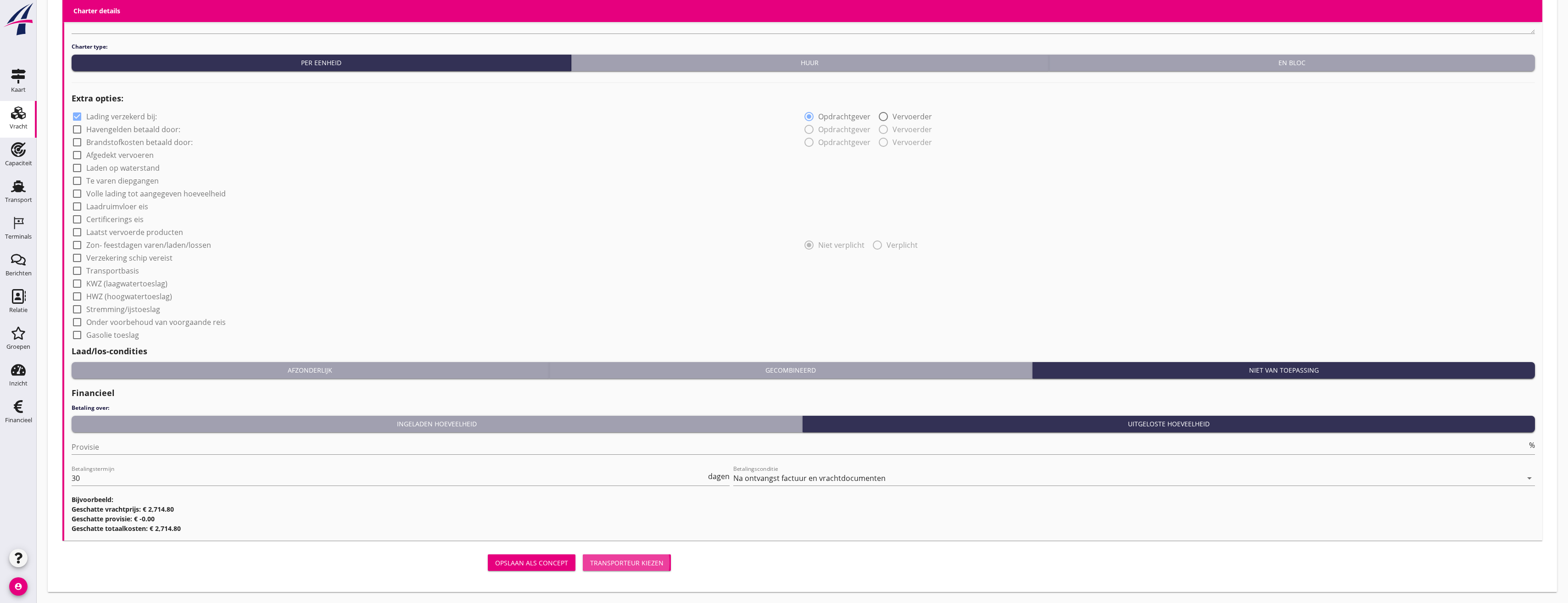
click at [653, 566] on div "Transporteur kiezen" at bounding box center [626, 563] width 74 height 10
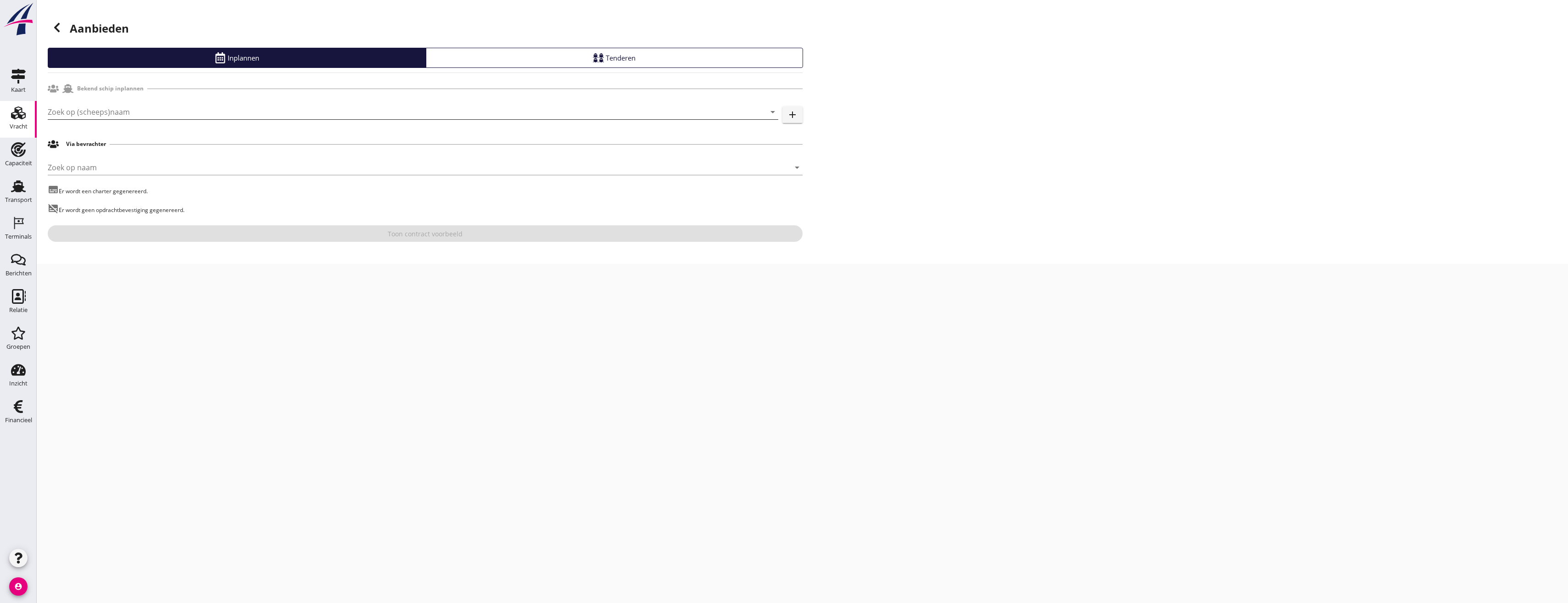
click at [164, 111] on input "Zoek op (scheeps)naam" at bounding box center [400, 112] width 705 height 15
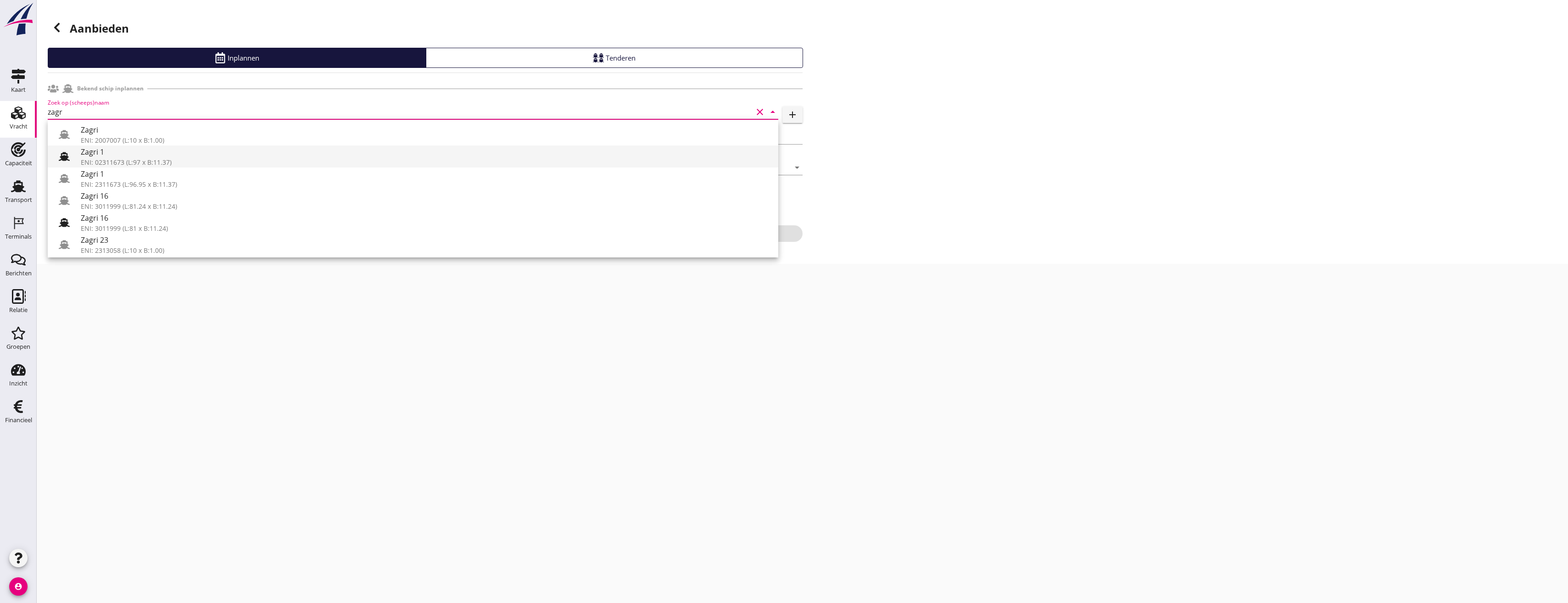
click at [63, 152] on use at bounding box center [64, 156] width 11 height 9
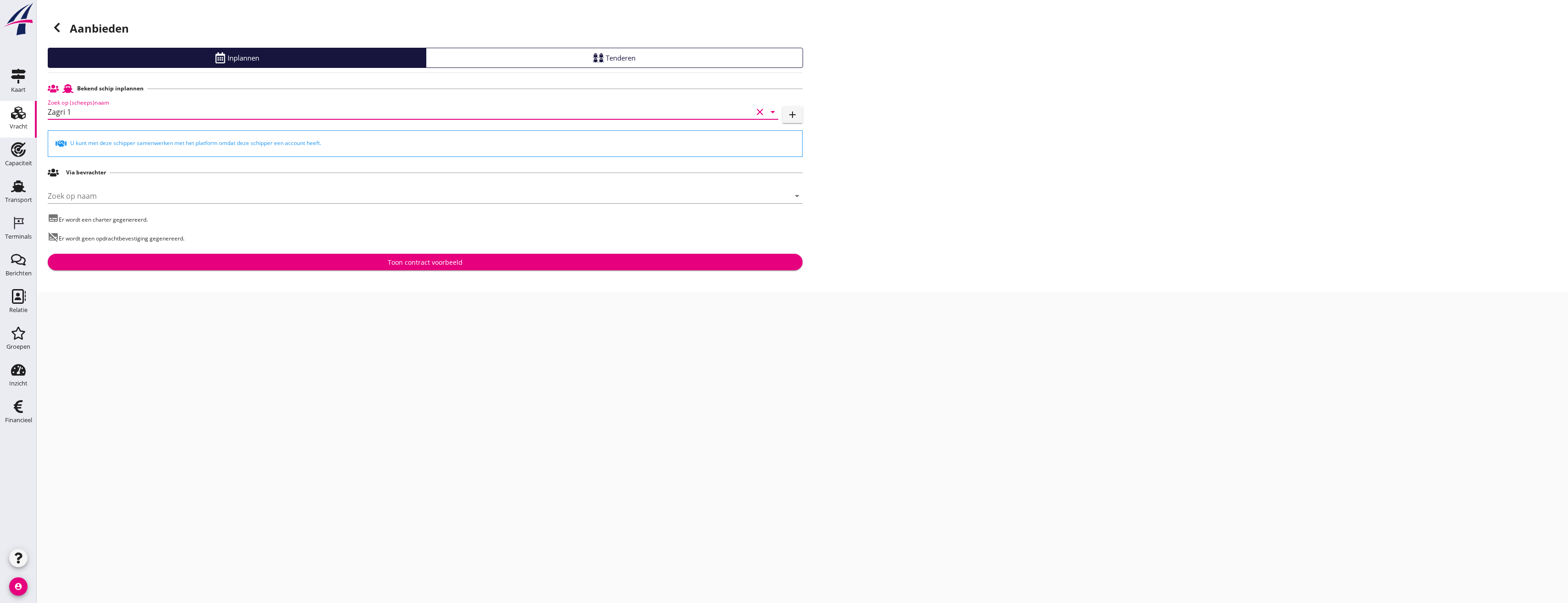
type input "Zagri 1"
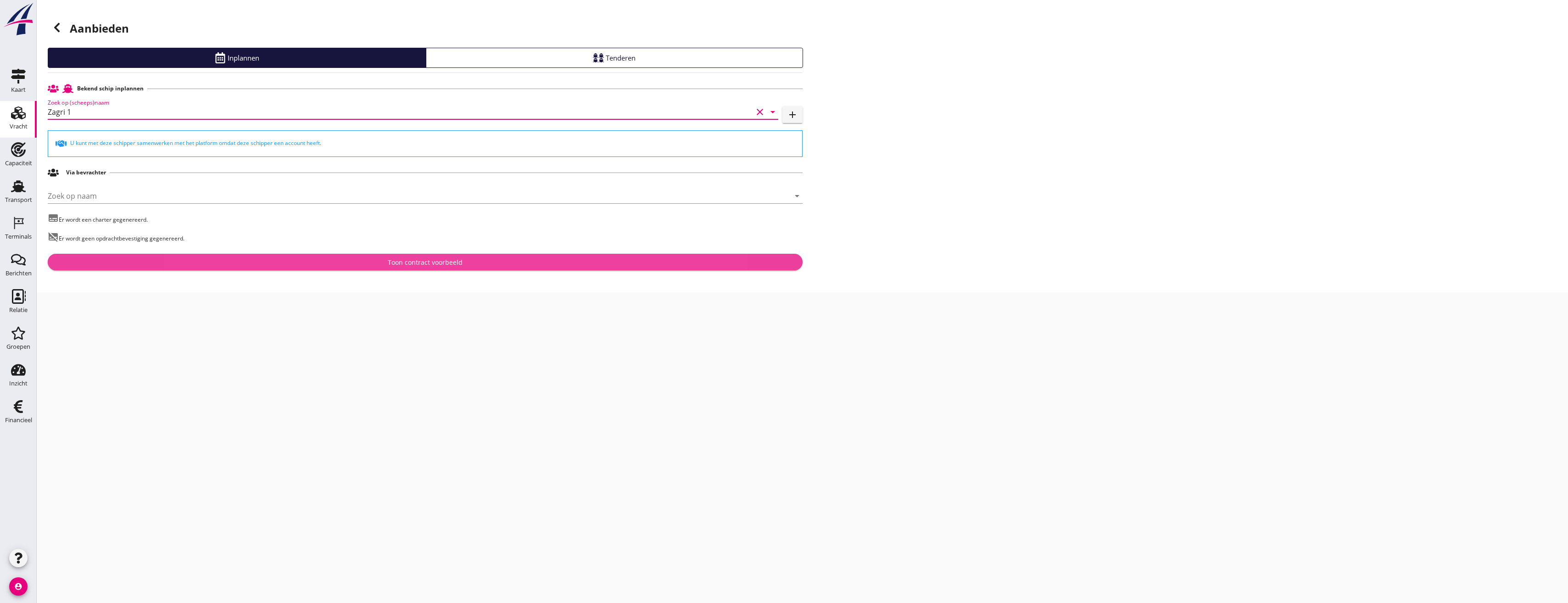
click at [338, 268] on button "Toon contract voorbeeld" at bounding box center [425, 262] width 755 height 16
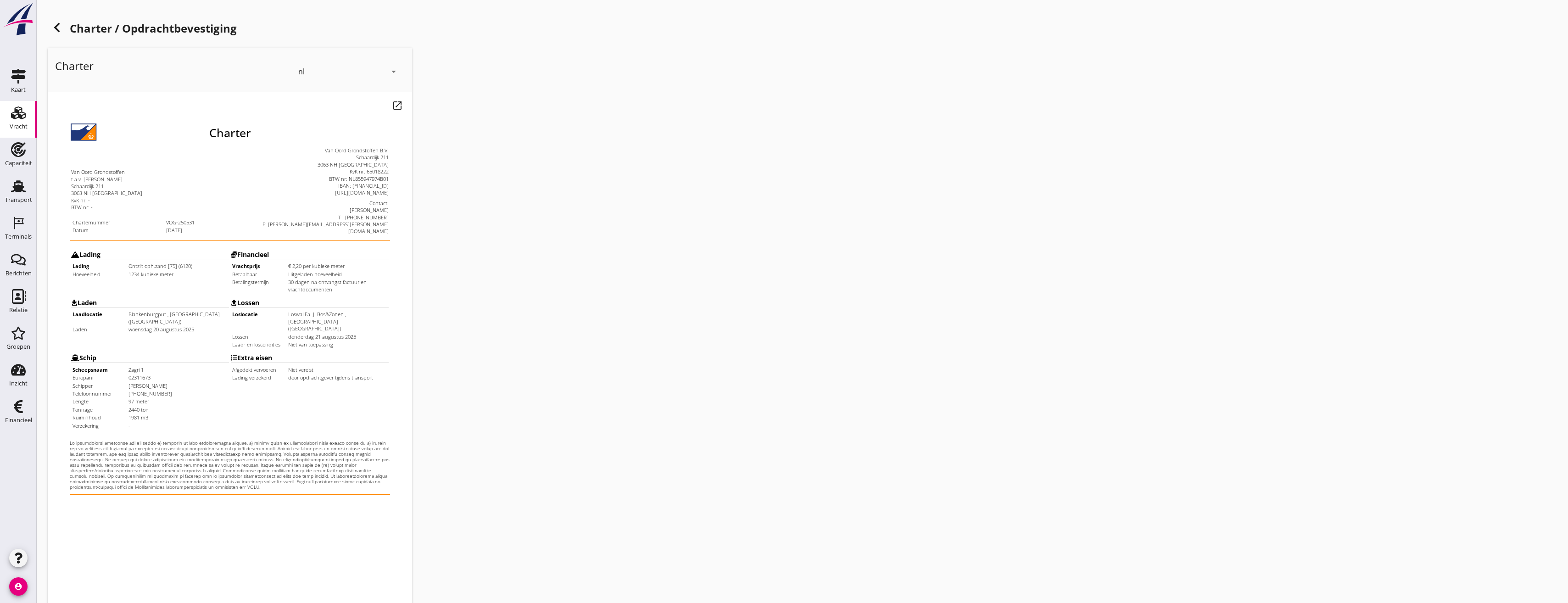
scroll to position [77, 0]
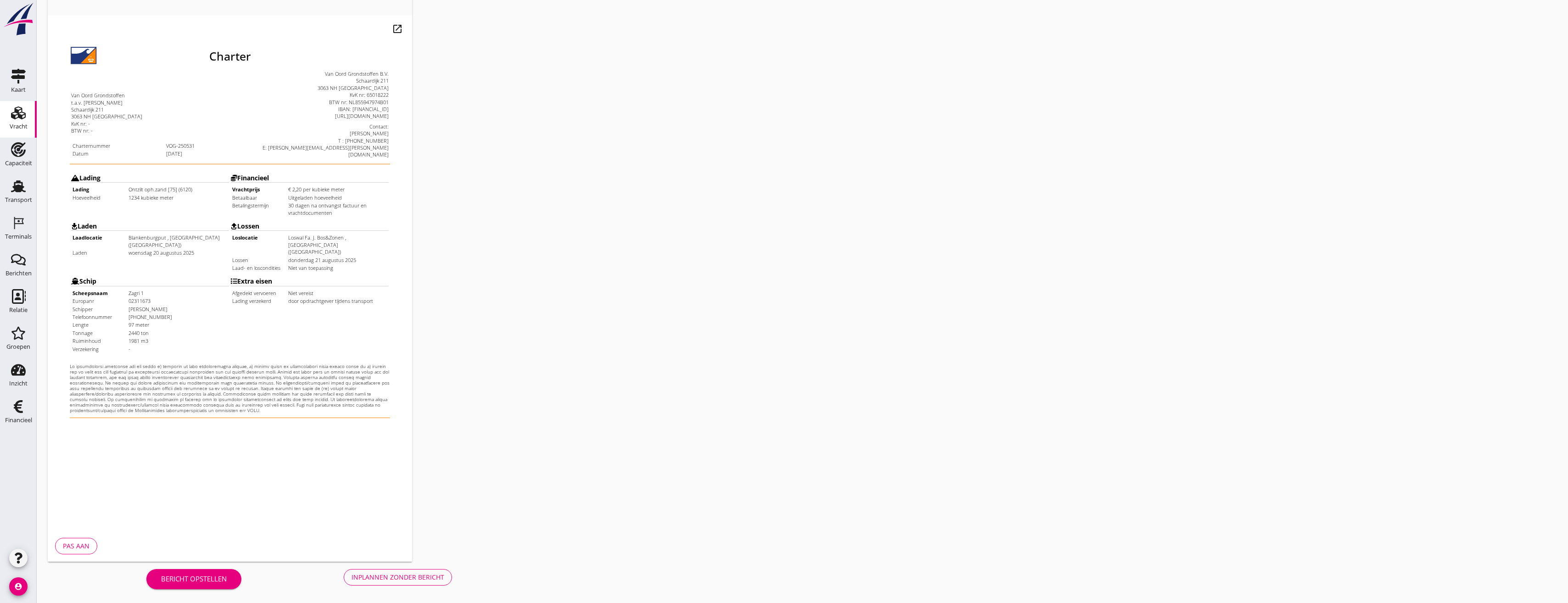
click at [226, 576] on div "Bericht opstellen" at bounding box center [194, 578] width 66 height 10
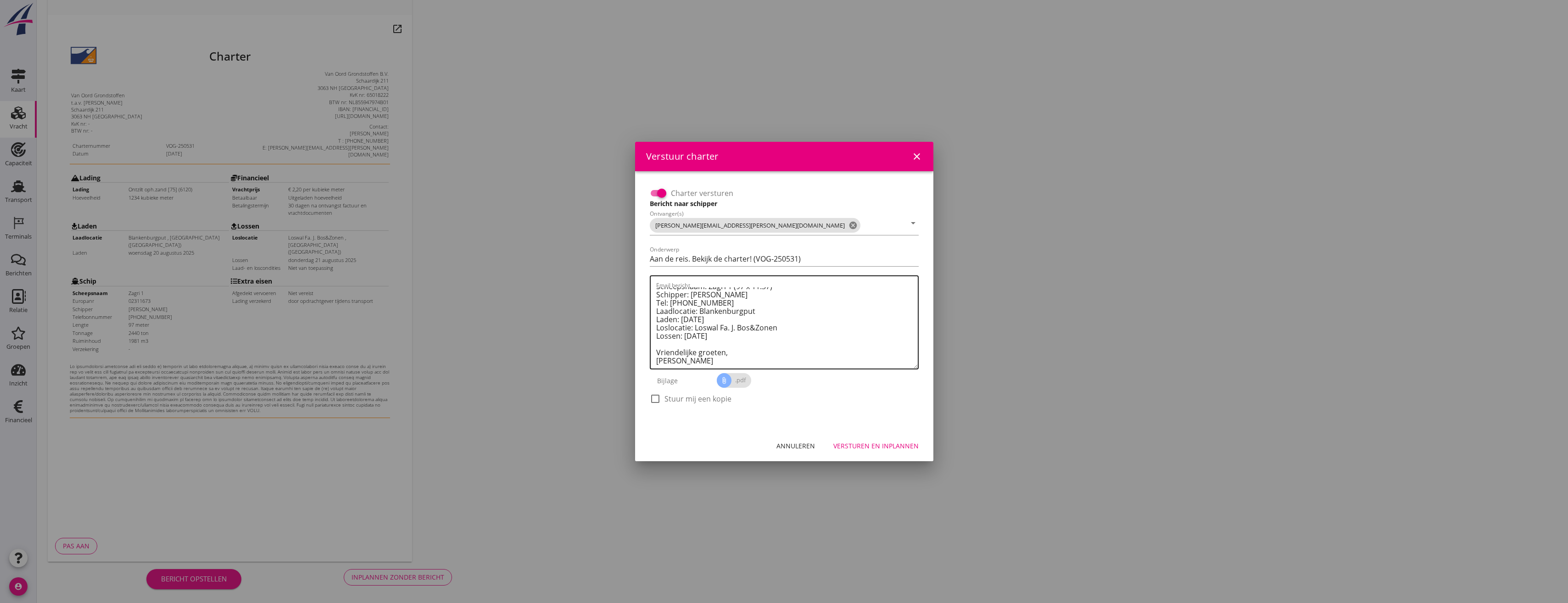
scroll to position [107, 0]
click at [676, 402] on label "Stuur mij een kopie" at bounding box center [698, 399] width 67 height 9
checkbox input "true"
click at [737, 382] on span "attach_file .pdf" at bounding box center [734, 380] width 35 height 15
click at [745, 380] on span "attach_file .pdf" at bounding box center [734, 380] width 35 height 15
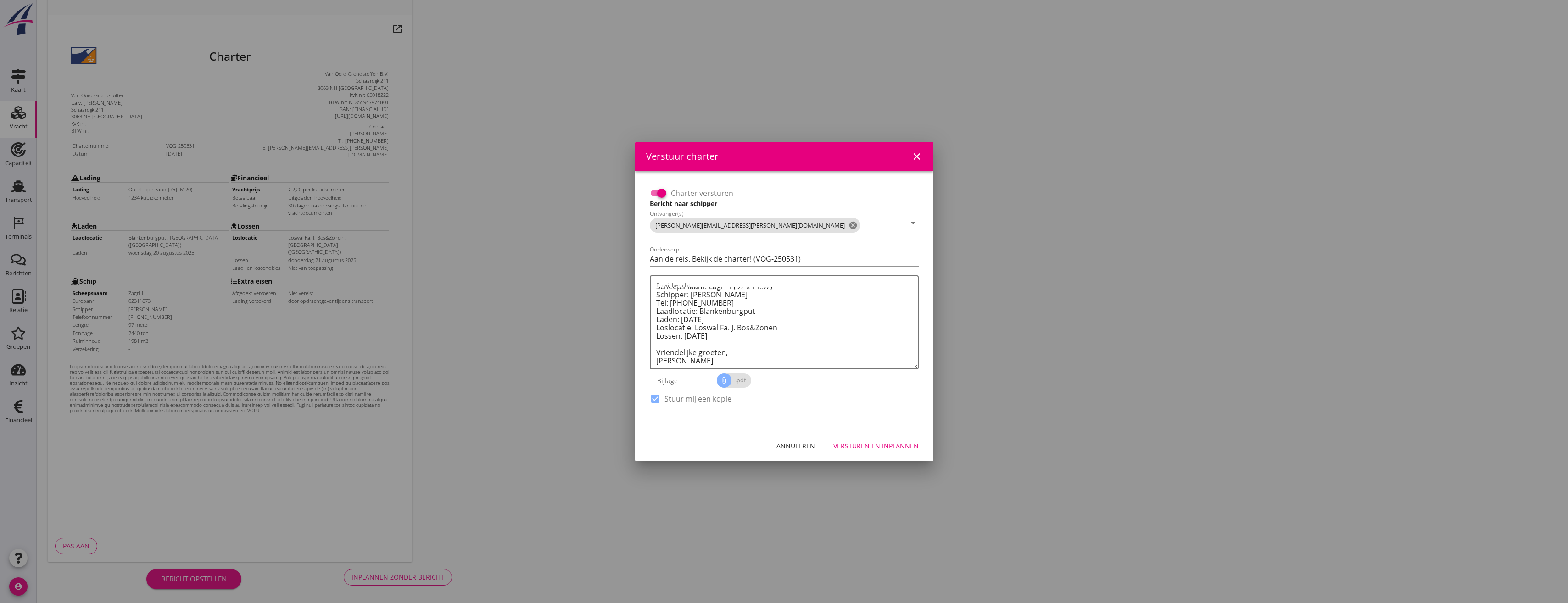
click at [896, 450] on div "Versturen en inplannen" at bounding box center [876, 445] width 85 height 10
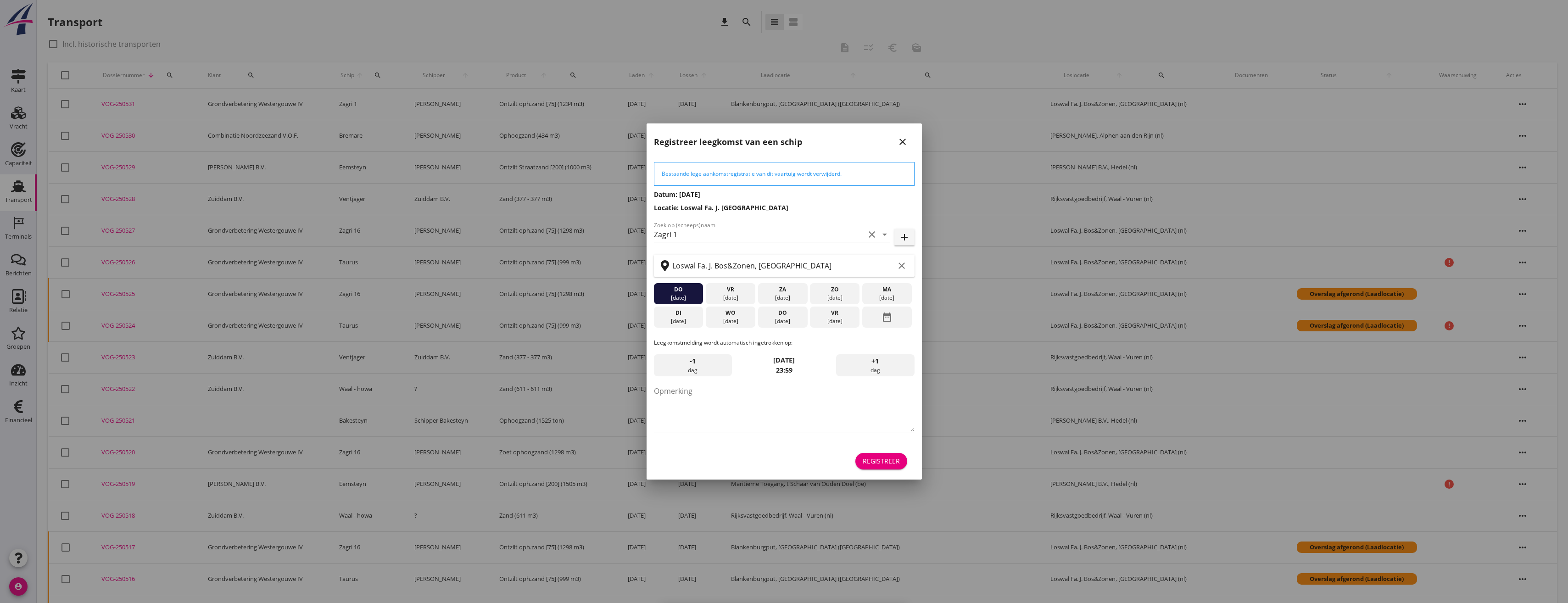
click at [894, 467] on button "Registreer" at bounding box center [881, 461] width 52 height 16
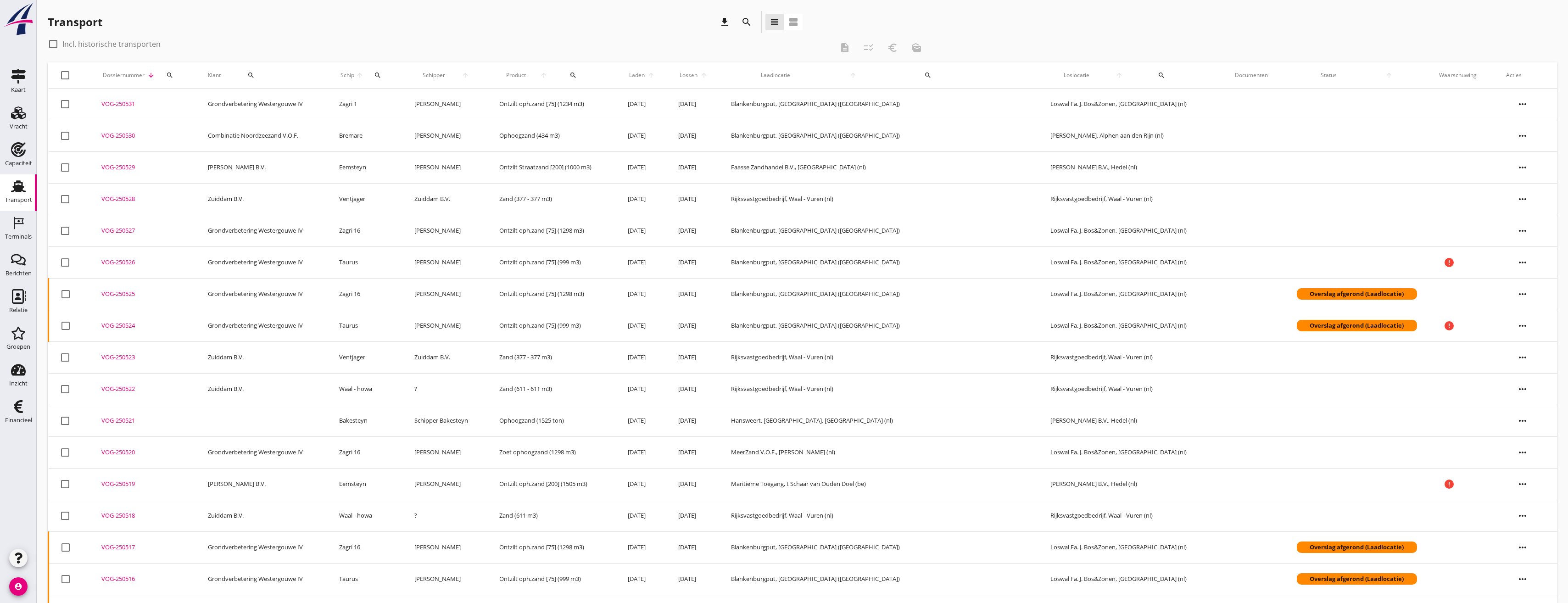
click at [327, 13] on div "Transport download search view_headline view_agenda" at bounding box center [425, 22] width 755 height 22
